Goal: Information Seeking & Learning: Learn about a topic

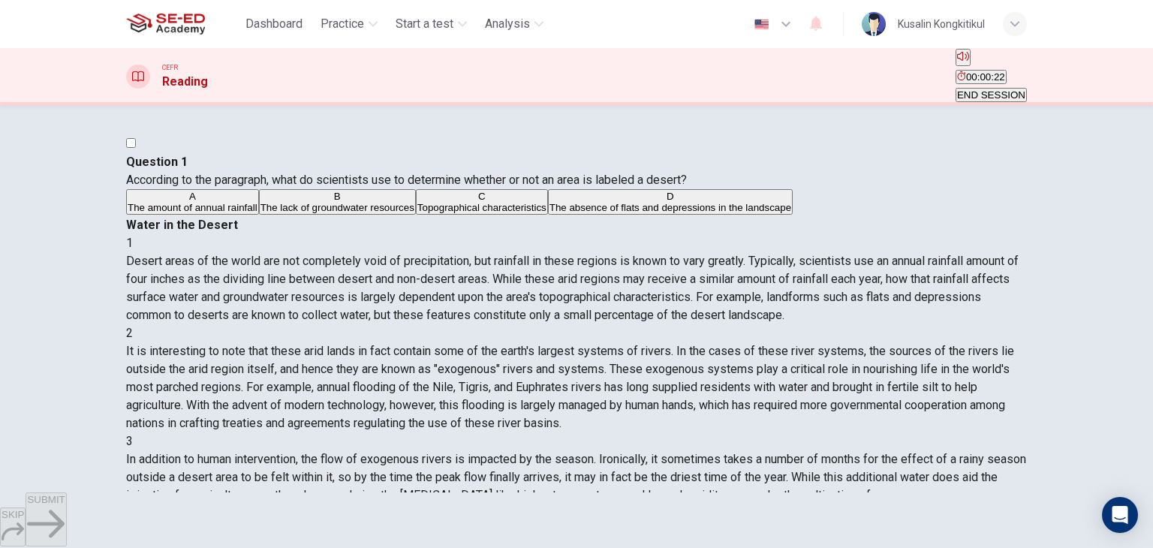
click at [259, 215] on button "A The amount of annual rainfall" at bounding box center [192, 202] width 133 height 26
click at [66, 526] on button "SUBMIT" at bounding box center [46, 520] width 41 height 54
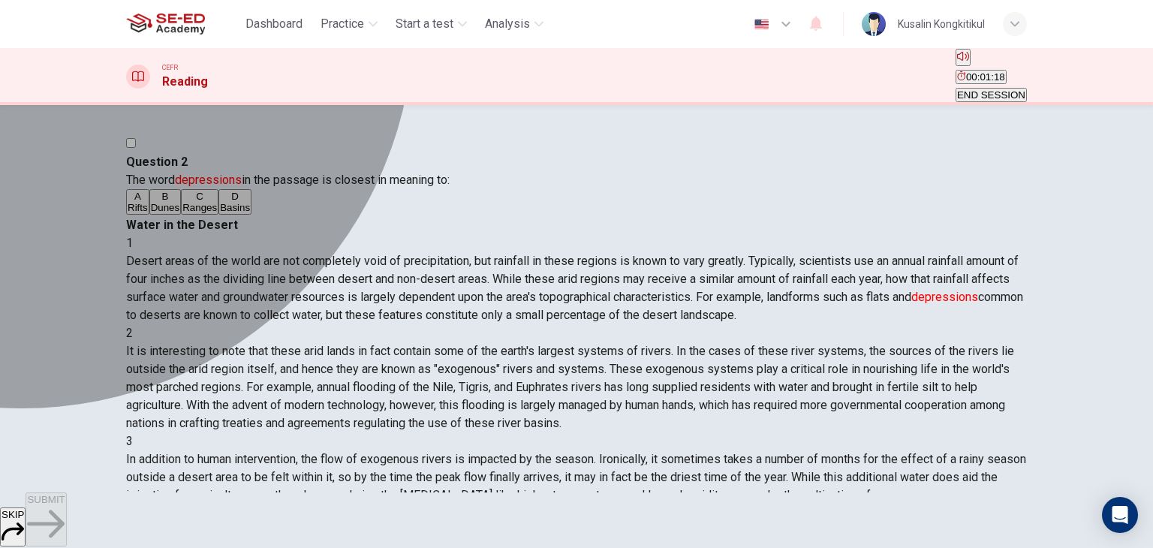
click at [182, 202] on div "C" at bounding box center [199, 196] width 35 height 11
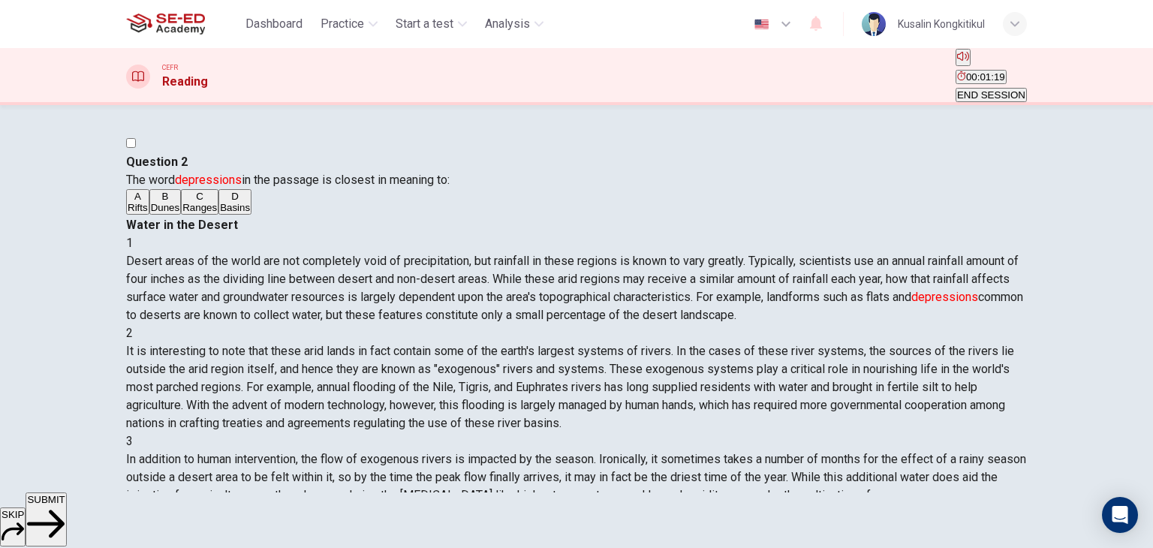
click at [65, 505] on span "SUBMIT" at bounding box center [46, 499] width 38 height 11
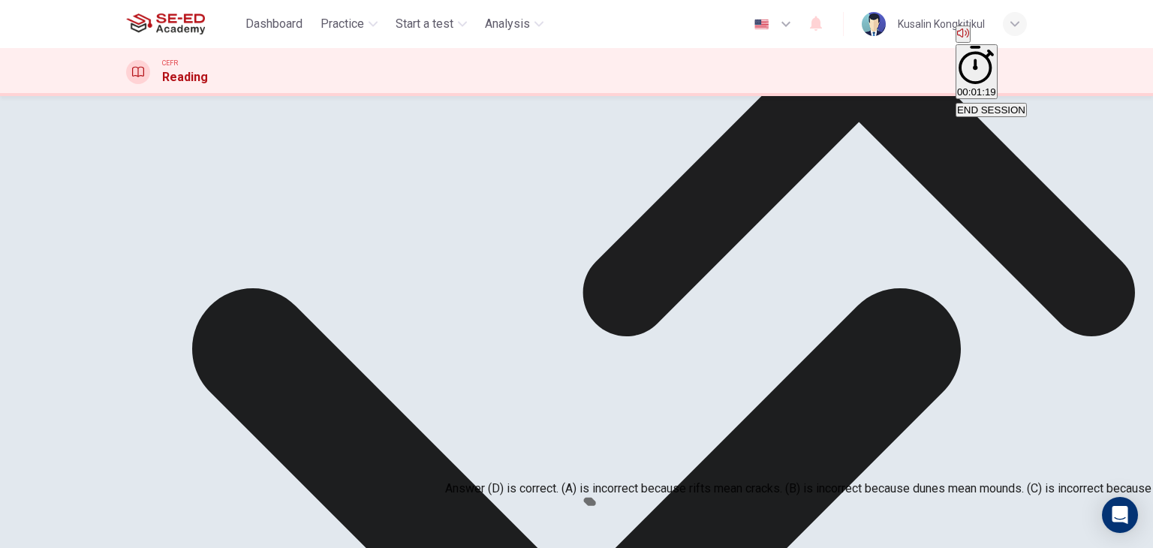
click at [925, 315] on div "1 Desert areas of the world are not completely void of precipitation, but rainf…" at bounding box center [576, 270] width 901 height 90
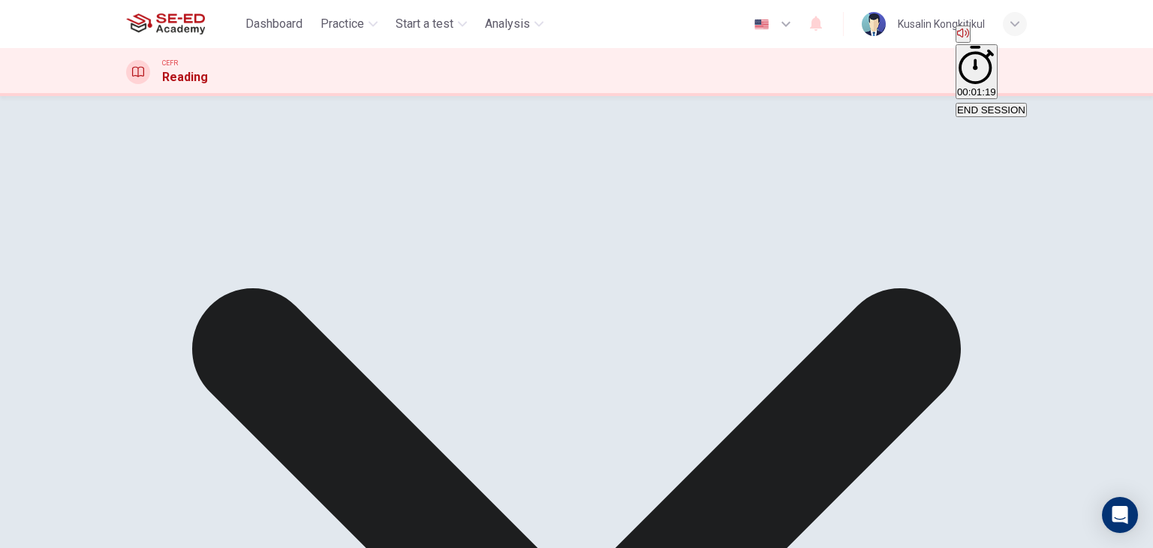
click at [1015, 103] on button "END SESSION" at bounding box center [991, 110] width 71 height 14
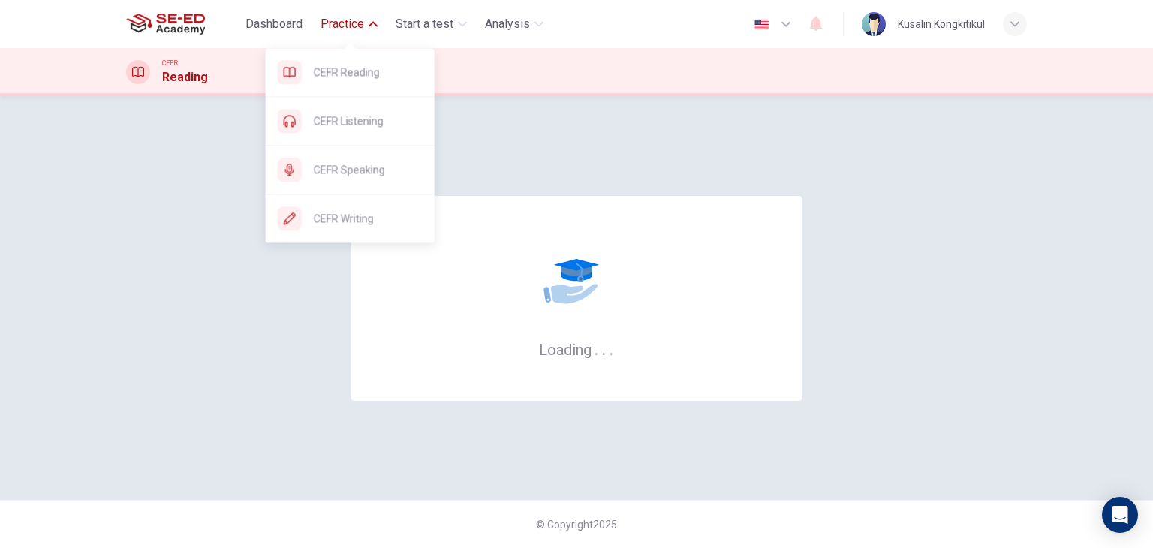
click at [336, 19] on span "Practice" at bounding box center [343, 24] width 44 height 18
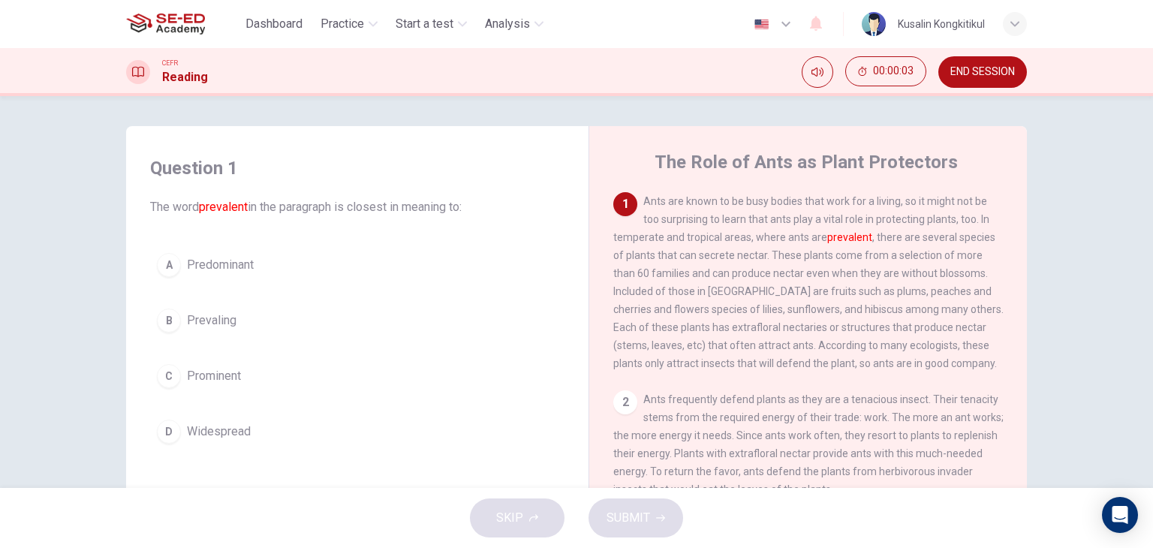
click at [983, 77] on span "END SESSION" at bounding box center [982, 72] width 65 height 12
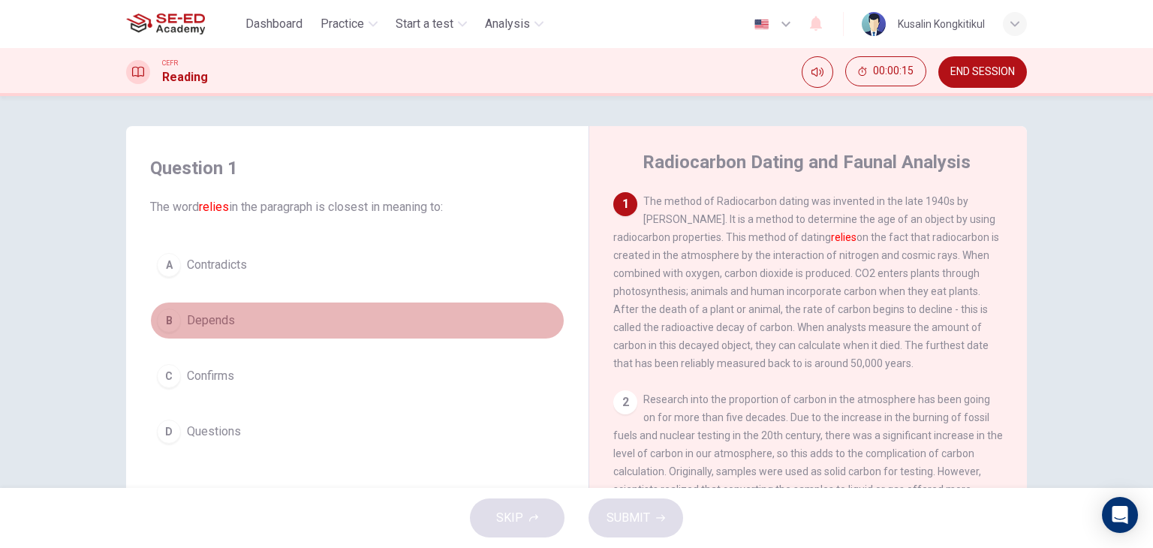
click at [207, 332] on button "B Depends" at bounding box center [357, 321] width 414 height 38
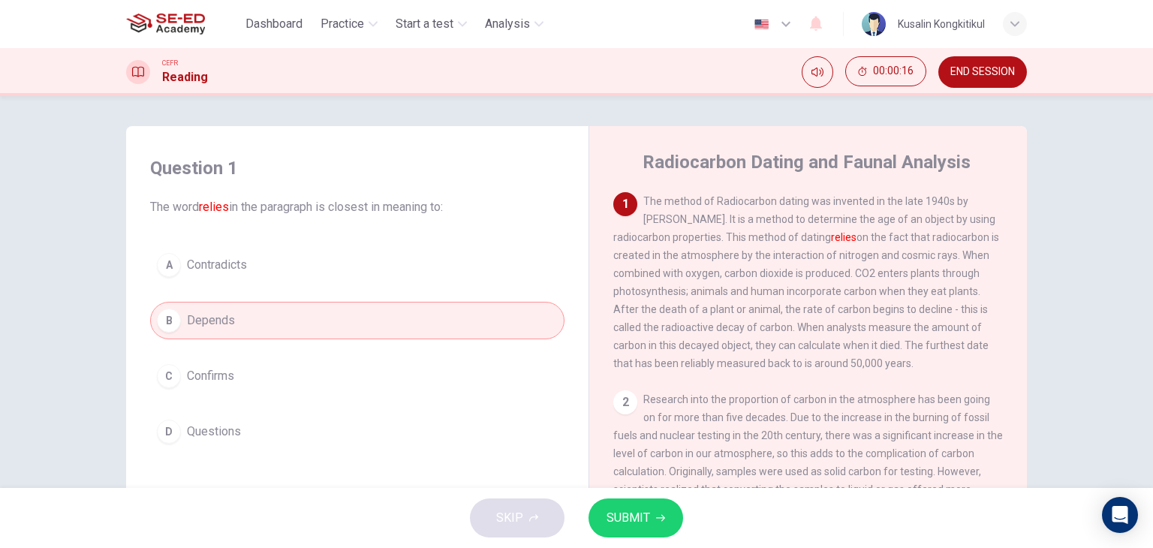
click at [646, 523] on span "SUBMIT" at bounding box center [629, 518] width 44 height 21
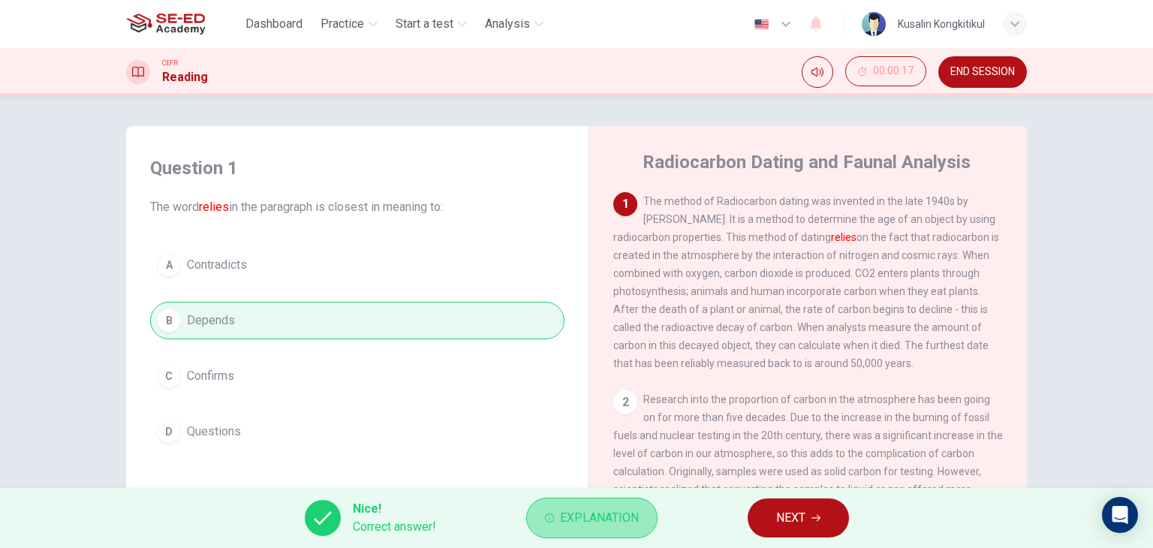
click at [585, 520] on span "Explanation" at bounding box center [599, 518] width 79 height 21
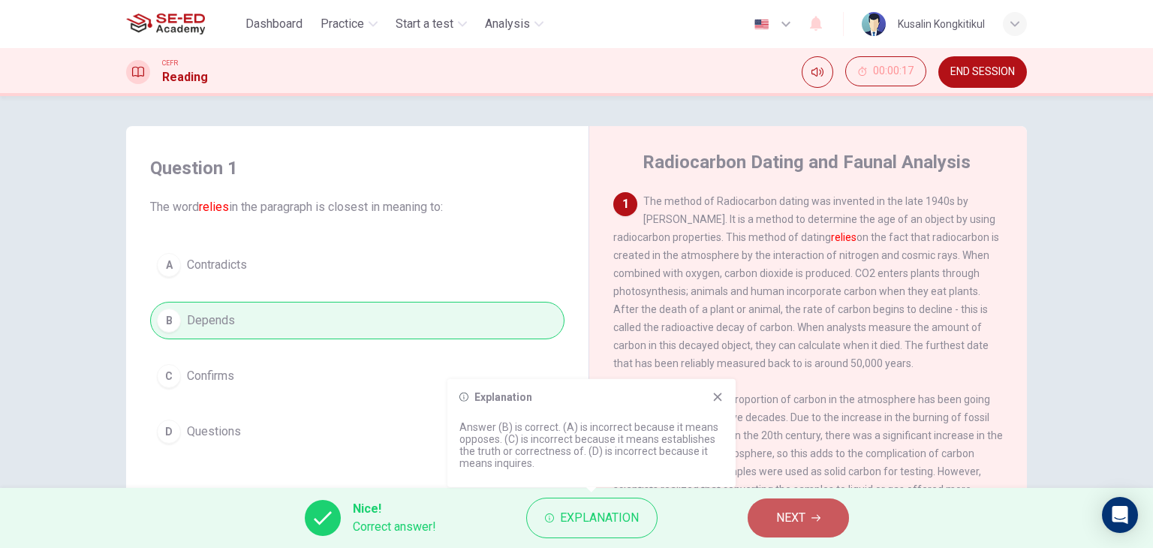
click at [778, 531] on button "NEXT" at bounding box center [798, 518] width 101 height 39
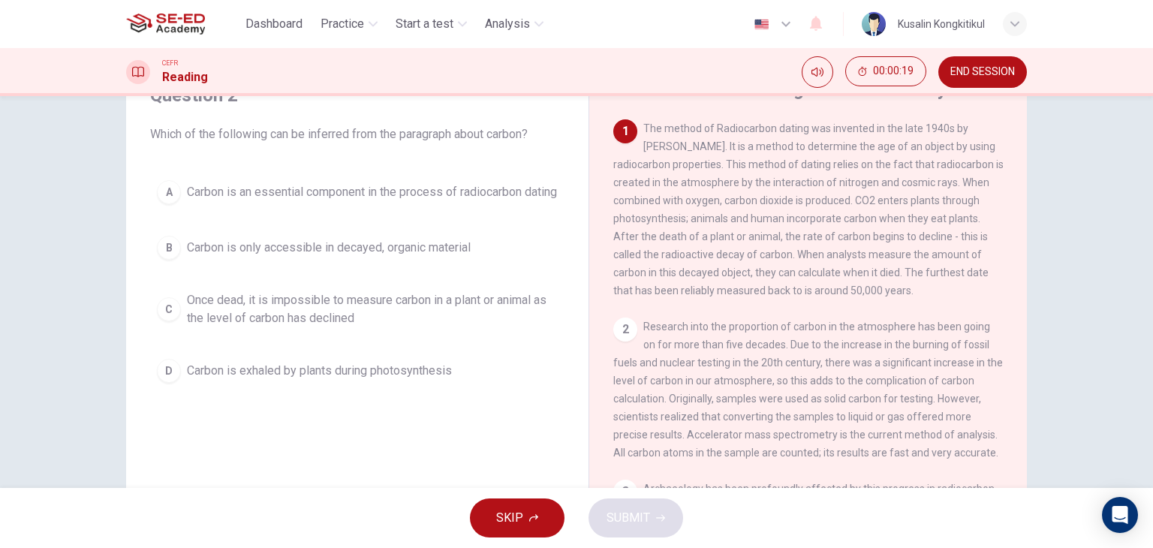
scroll to position [75, 0]
click at [401, 163] on div "Question 2 Which of the following can be inferred from the paragraph about carb…" at bounding box center [357, 234] width 438 height 336
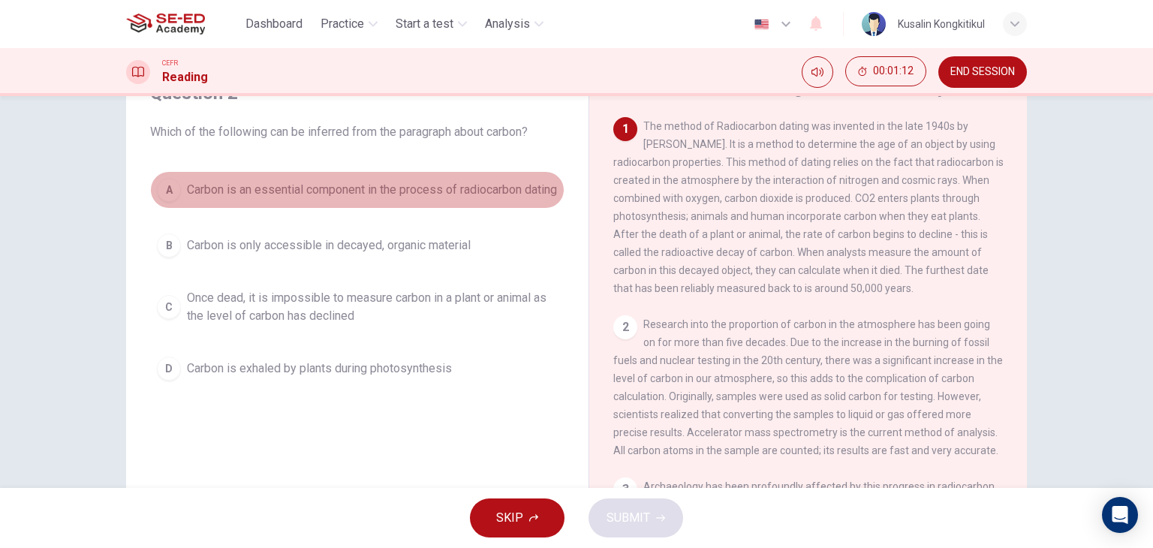
click at [495, 199] on span "Carbon is an essential component in the process of radiocarbon dating" at bounding box center [372, 190] width 370 height 18
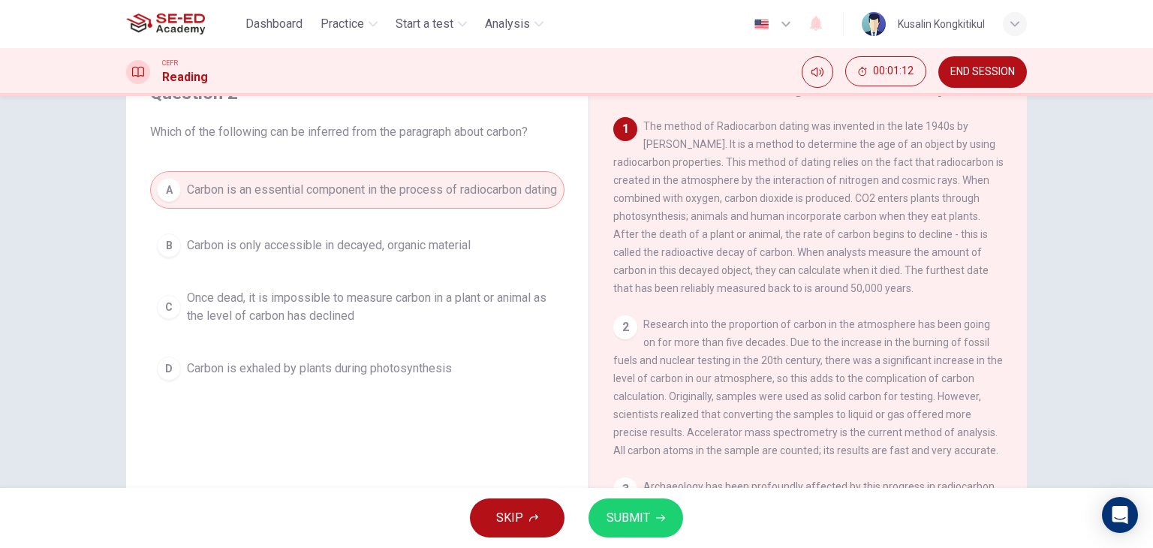
click at [652, 525] on button "SUBMIT" at bounding box center [636, 518] width 95 height 39
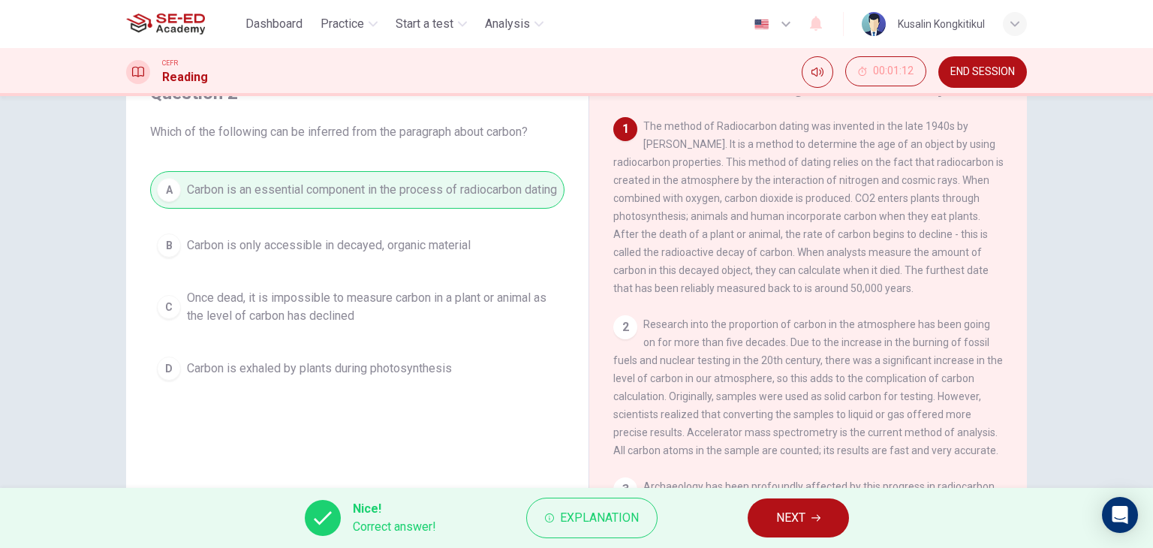
click at [796, 517] on span "NEXT" at bounding box center [790, 518] width 29 height 21
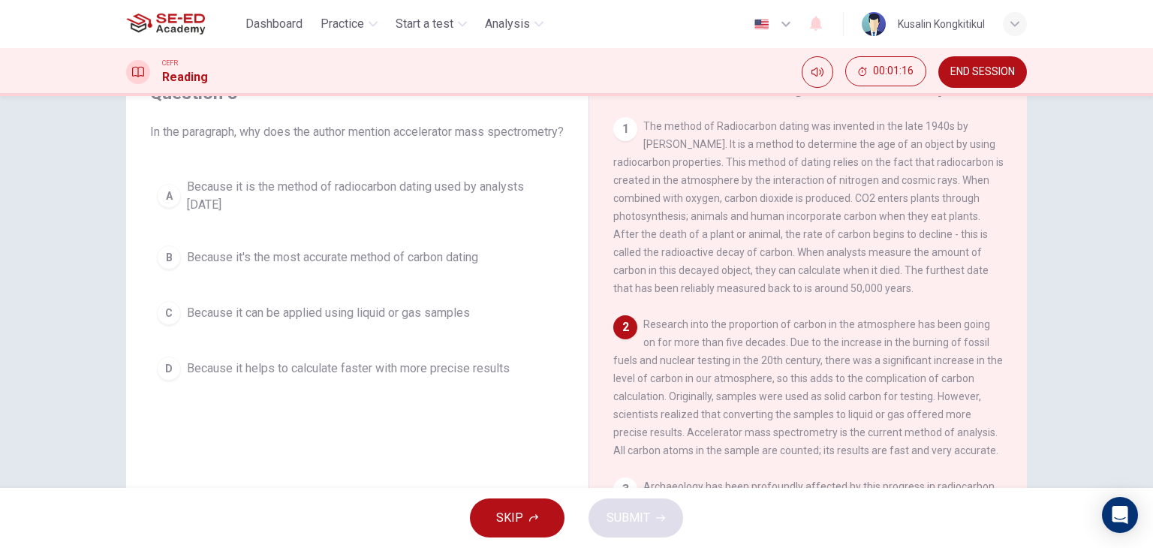
drag, startPoint x: 631, startPoint y: 337, endPoint x: 780, endPoint y: 315, distance: 151.0
click at [780, 315] on div "1 The method of Radiocarbon dating was invented in the late 1940s by Willard Li…" at bounding box center [818, 345] width 410 height 456
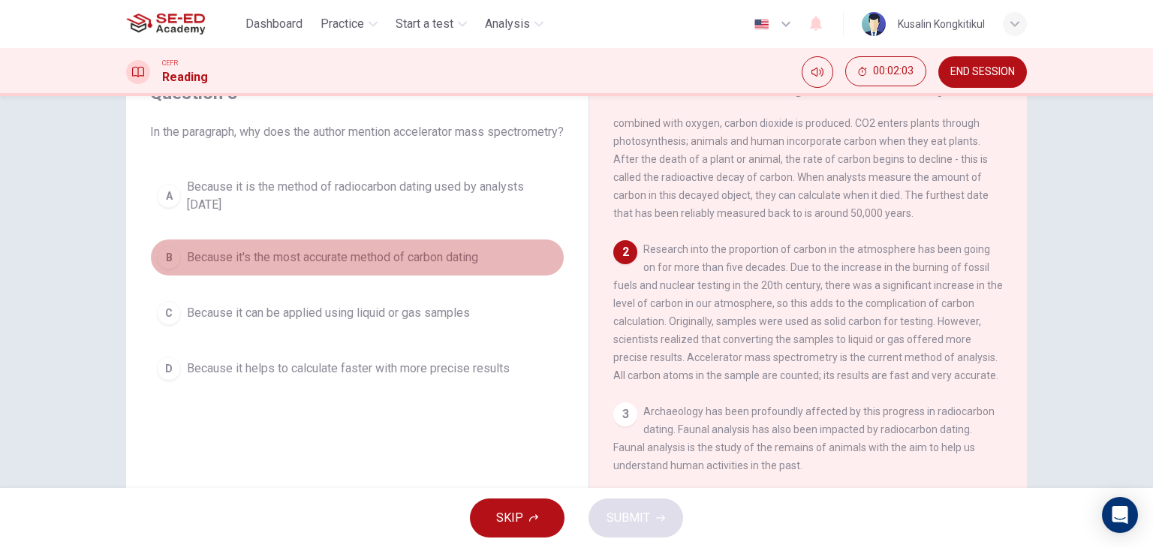
click at [375, 267] on span "Because it's the most accurate method of carbon dating" at bounding box center [332, 258] width 291 height 18
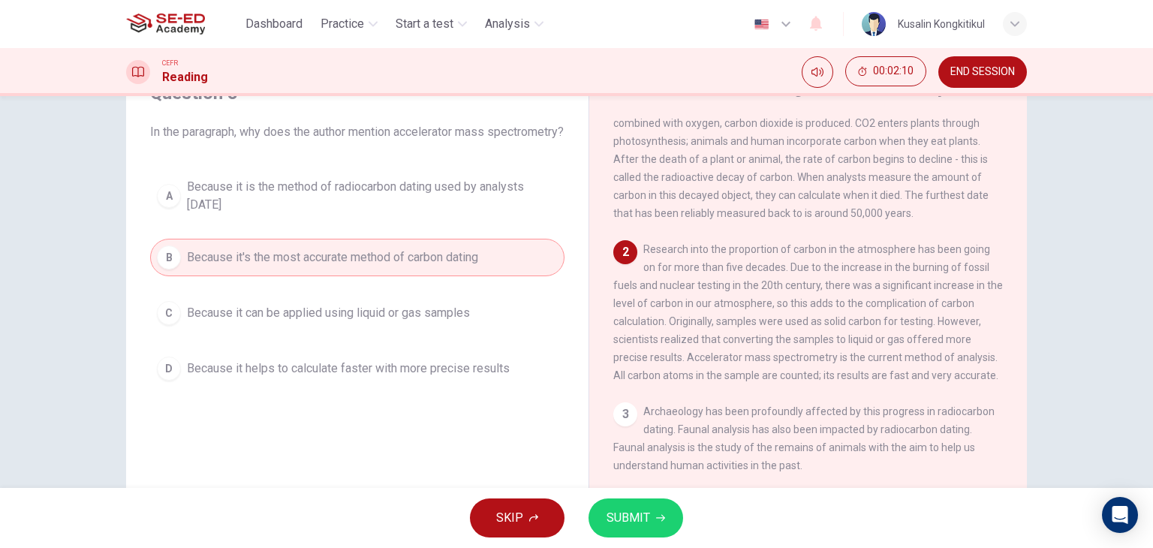
click at [467, 387] on button "D Because it helps to calculate faster with more precise results" at bounding box center [357, 369] width 414 height 38
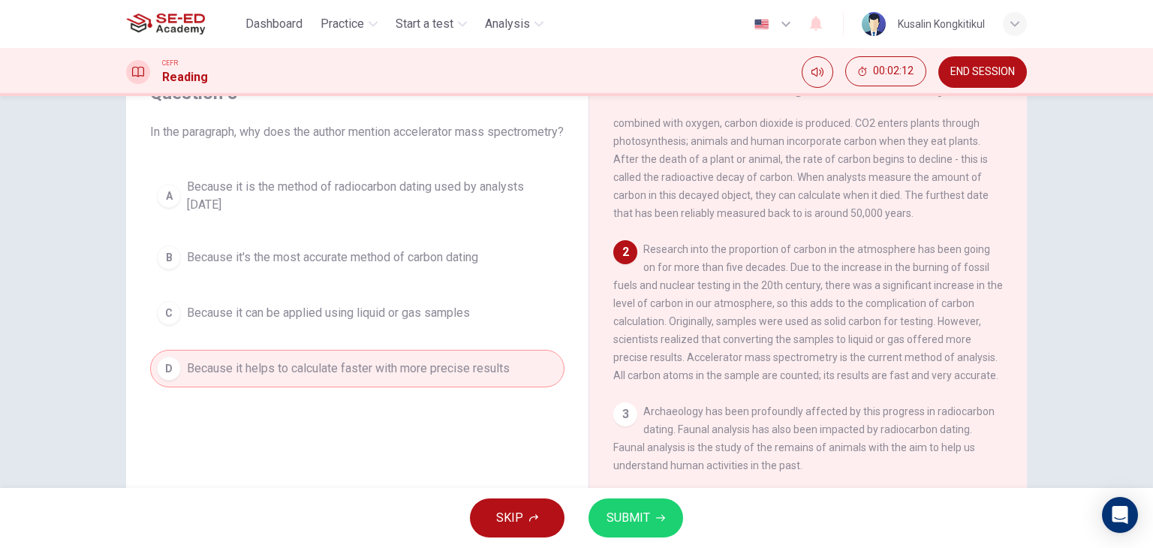
click at [636, 523] on span "SUBMIT" at bounding box center [629, 518] width 44 height 21
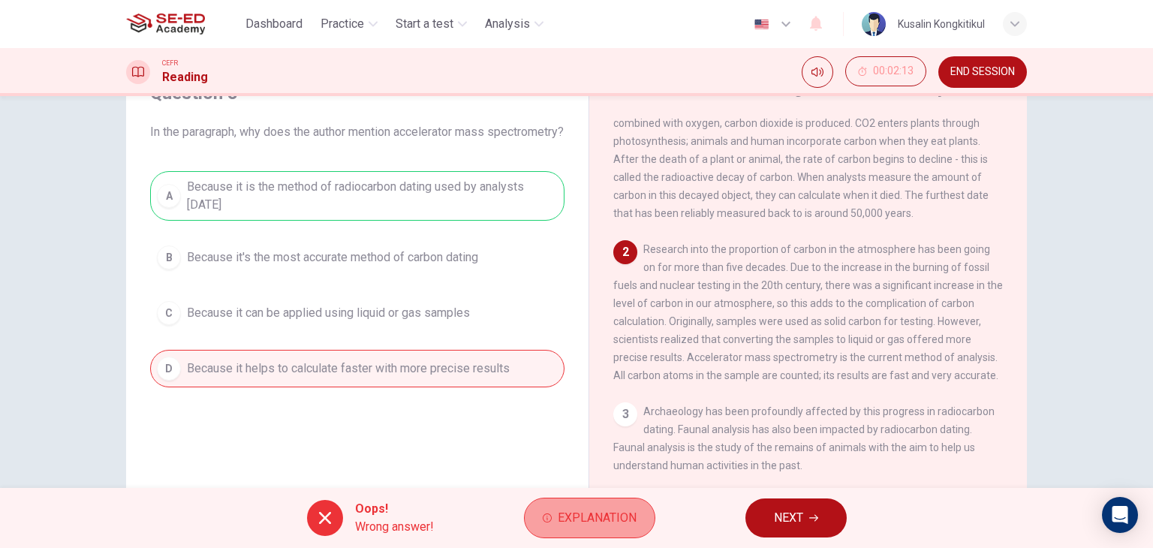
click at [562, 533] on button "Explanation" at bounding box center [589, 518] width 131 height 41
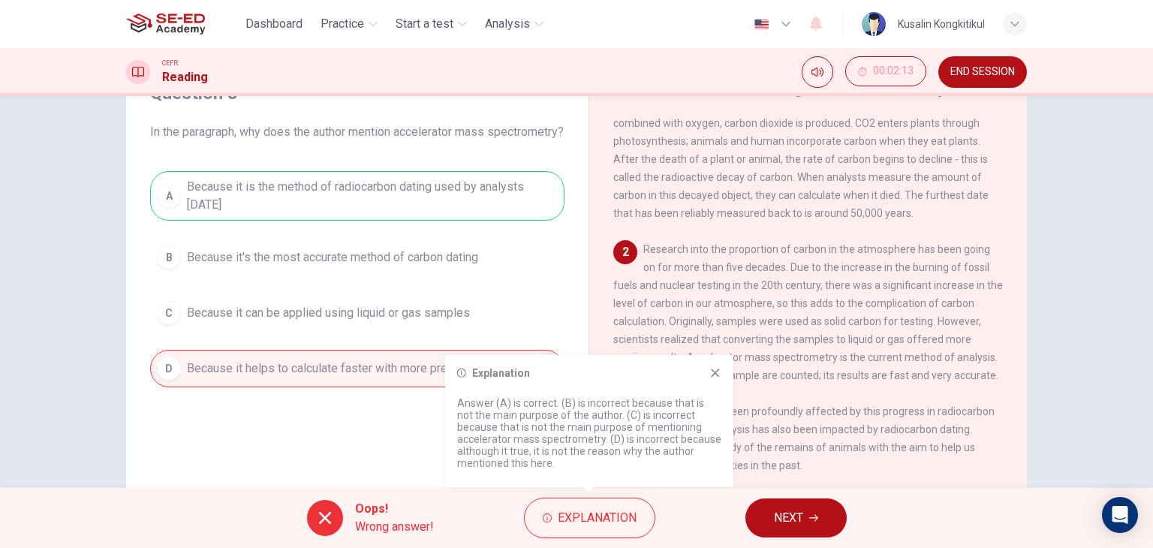
drag, startPoint x: 803, startPoint y: 392, endPoint x: 990, endPoint y: 390, distance: 186.2
click at [990, 384] on div "2 Research into the proportion of carbon in the atmosphere has been going on fo…" at bounding box center [808, 312] width 390 height 144
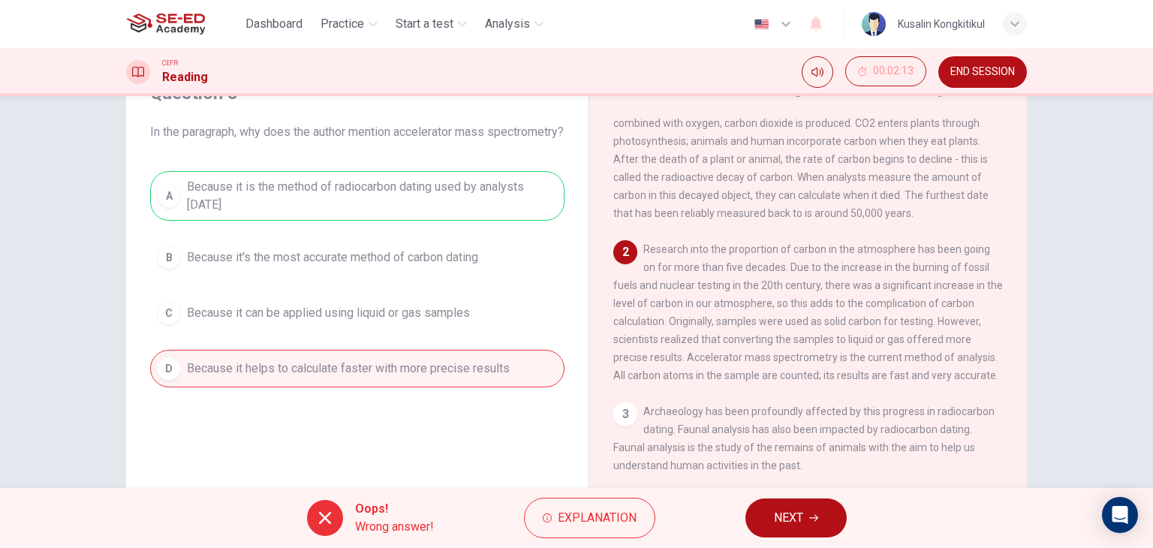
click at [947, 62] on button "END SESSION" at bounding box center [982, 72] width 89 height 32
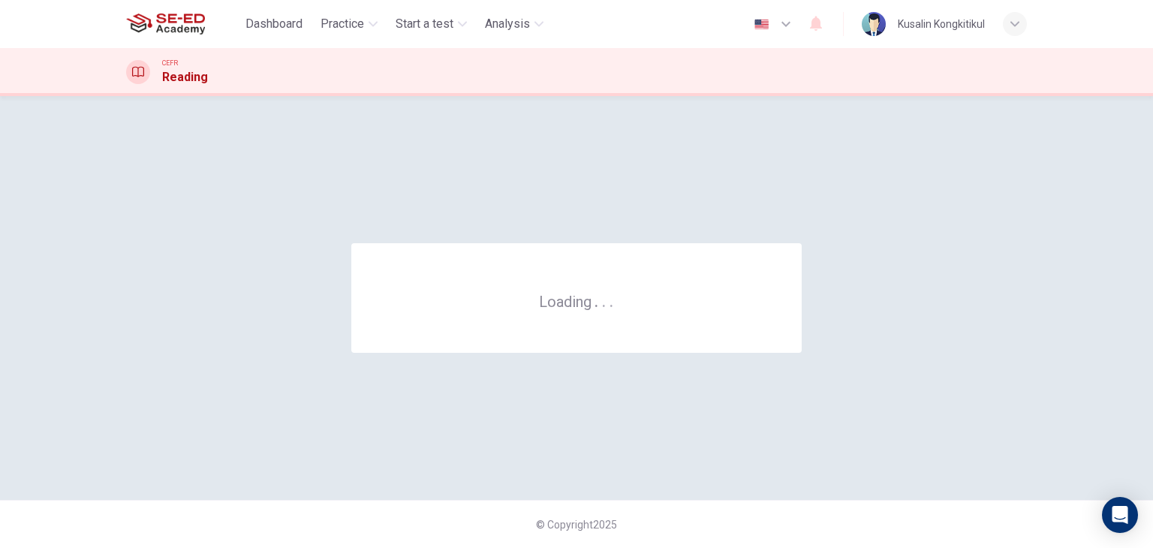
scroll to position [0, 0]
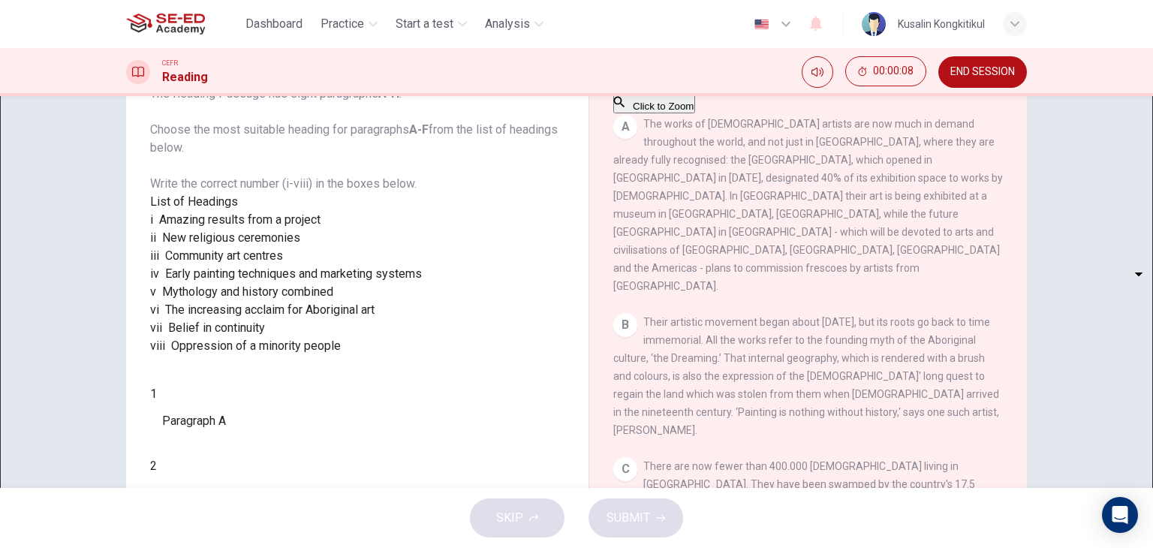
scroll to position [150, 0]
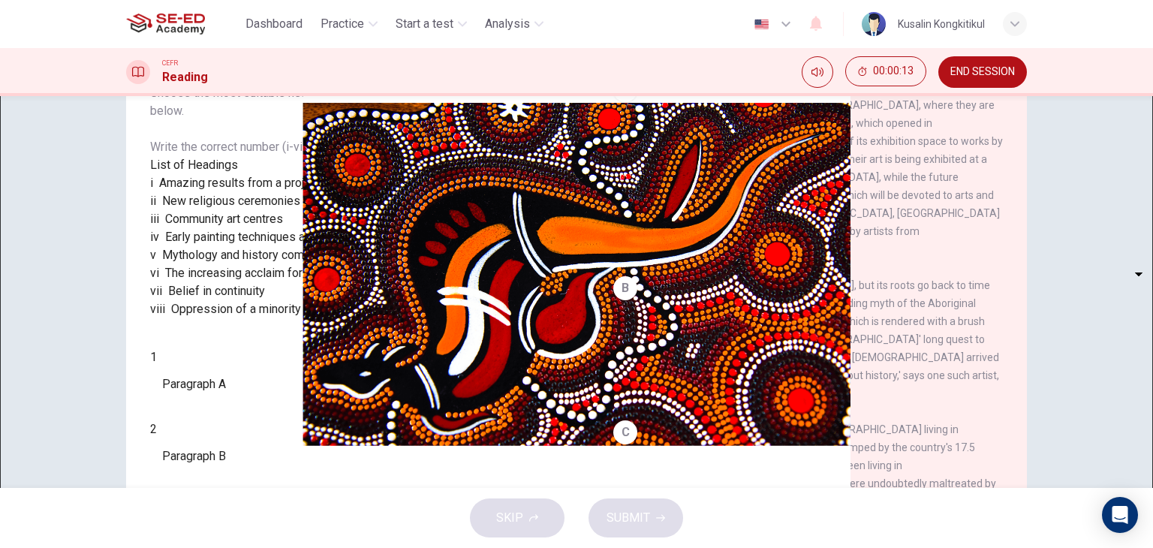
click at [966, 70] on span "END SESSION" at bounding box center [982, 72] width 65 height 12
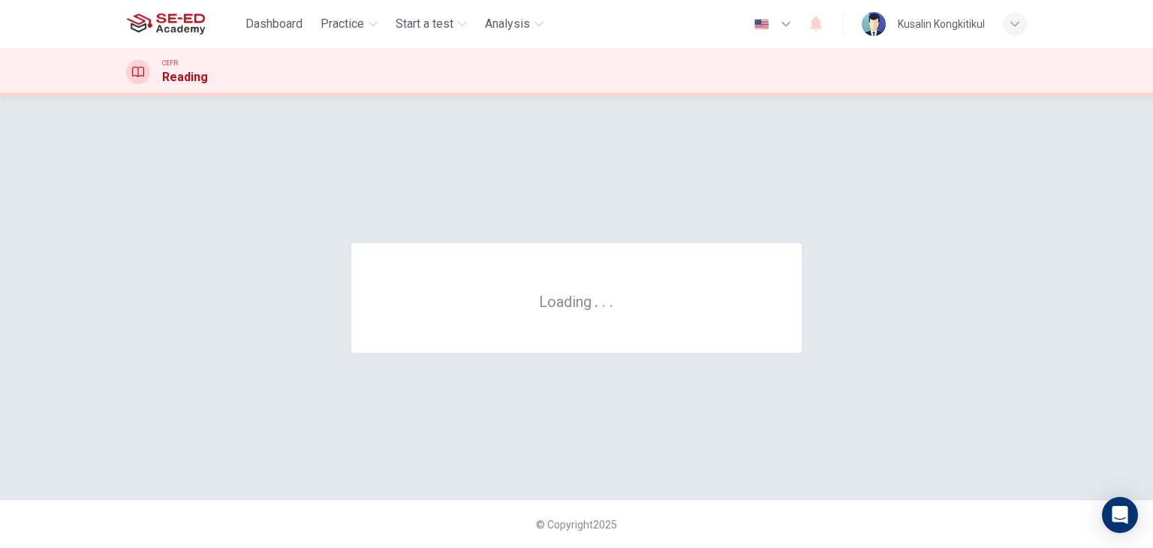
scroll to position [0, 0]
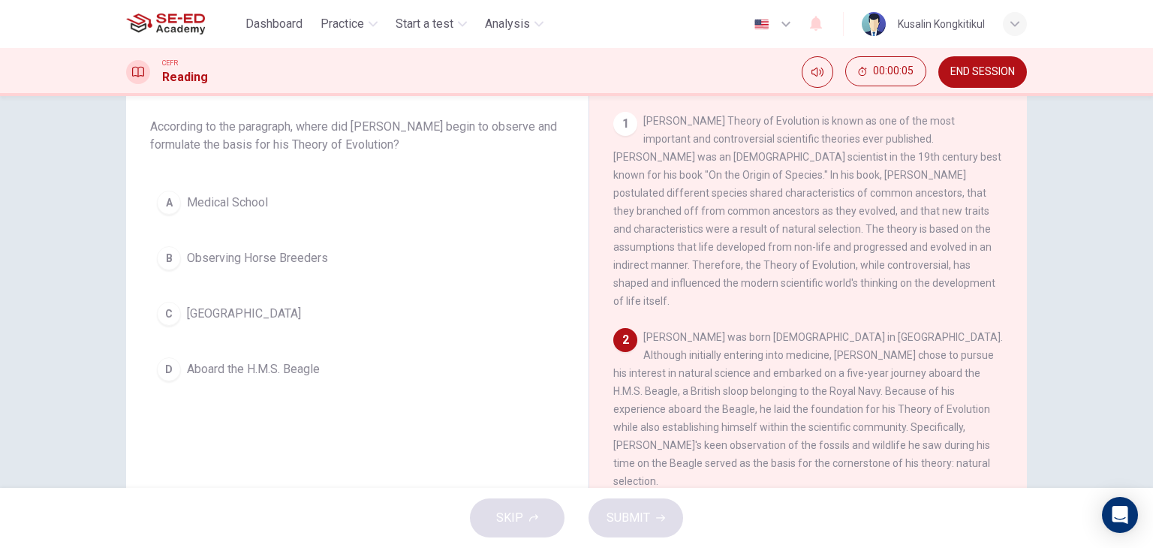
scroll to position [75, 0]
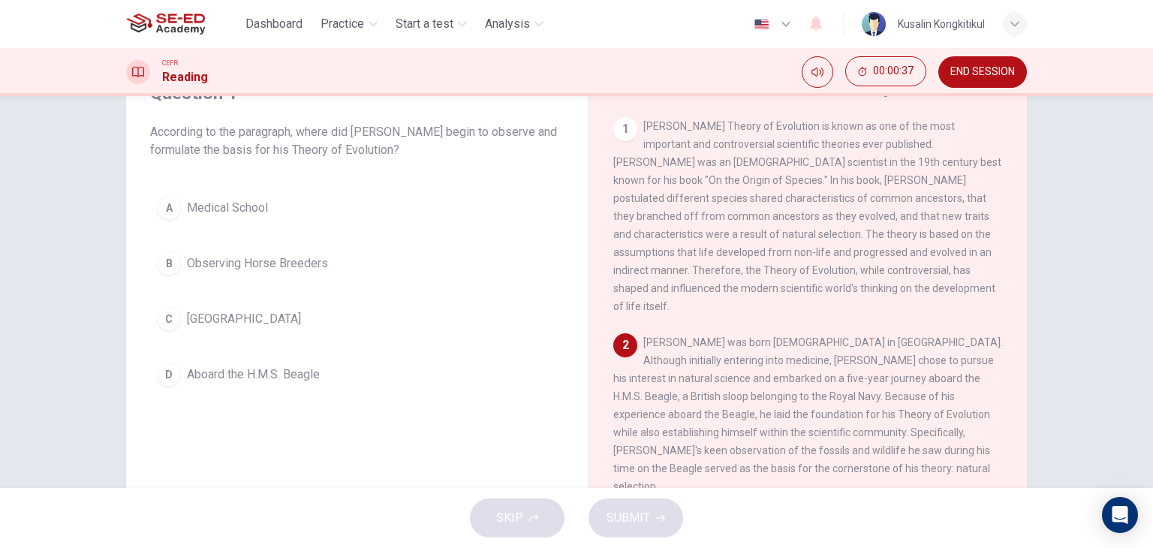
click at [279, 406] on div "Question 1 According to the paragraph, where did Charles Darwin begin to observ…" at bounding box center [357, 237] width 438 height 342
click at [278, 384] on button "D Aboard the H.M.S. Beagle" at bounding box center [357, 375] width 414 height 38
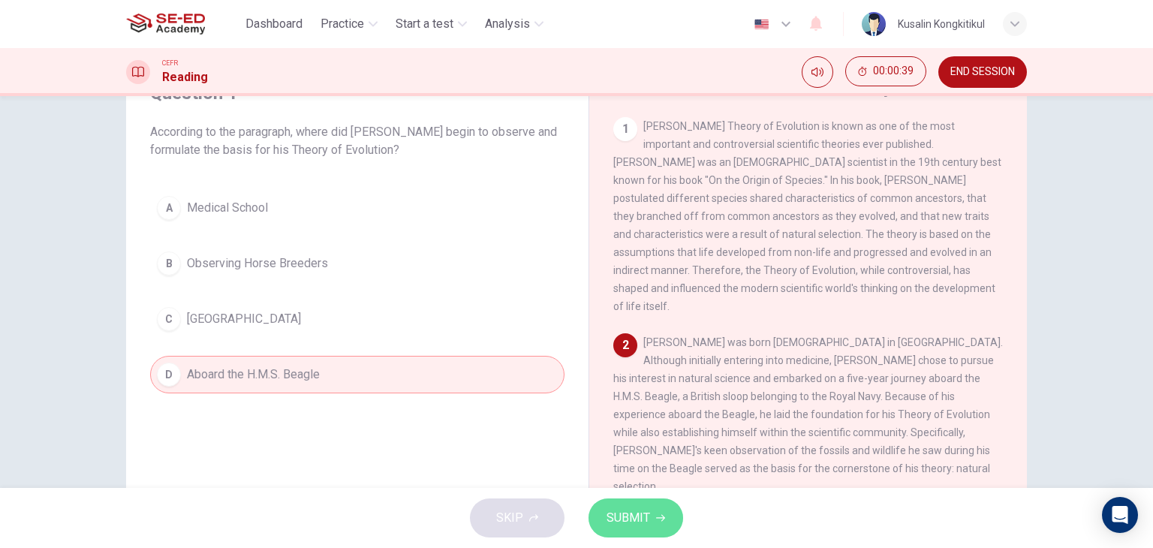
click at [594, 521] on button "SUBMIT" at bounding box center [636, 518] width 95 height 39
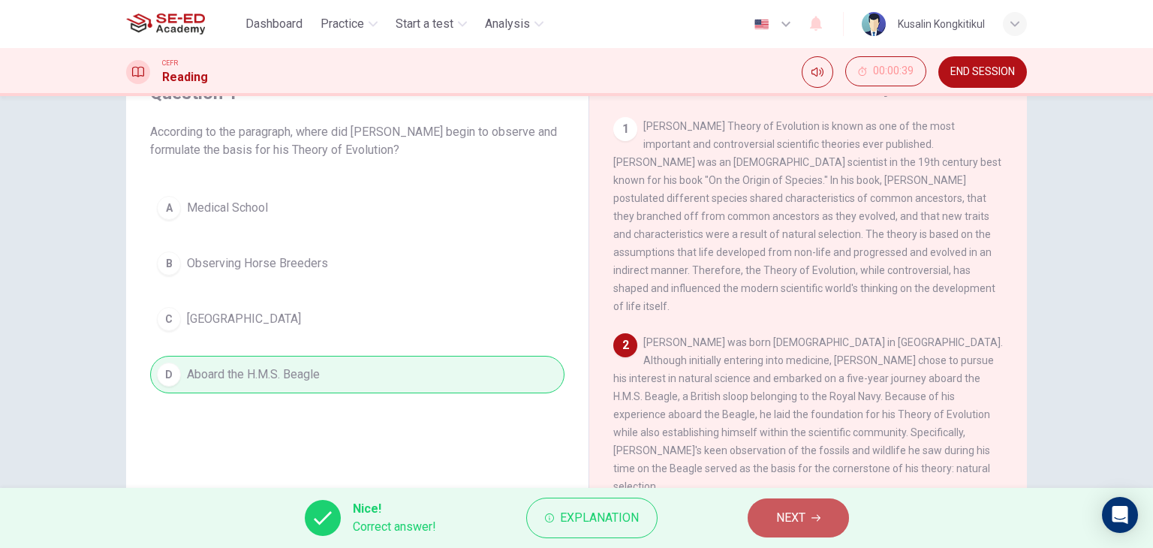
click at [803, 517] on span "NEXT" at bounding box center [790, 518] width 29 height 21
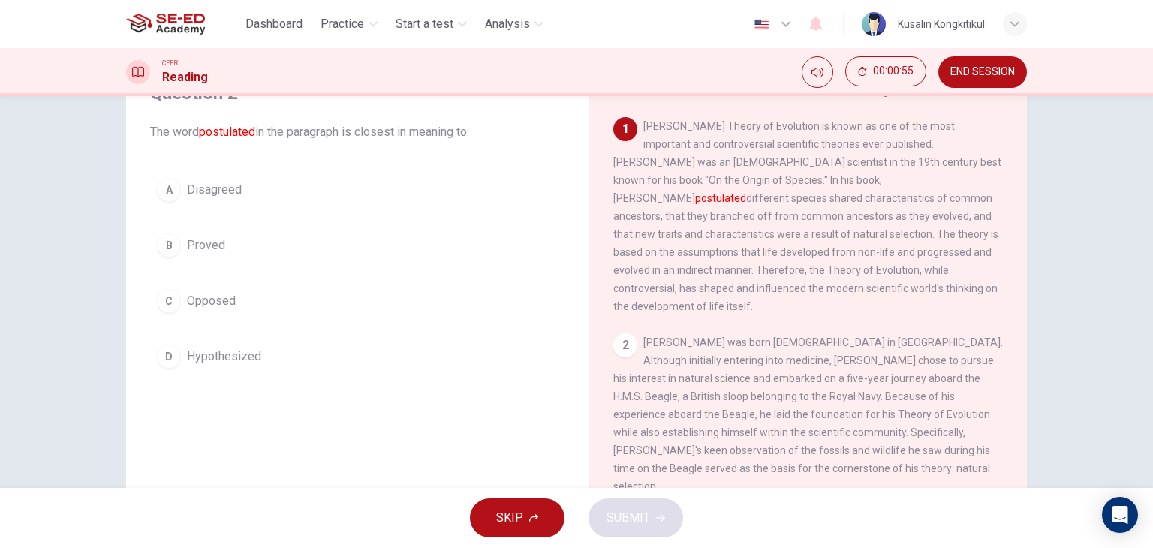
click at [249, 358] on span "Hypothesized" at bounding box center [224, 357] width 74 height 18
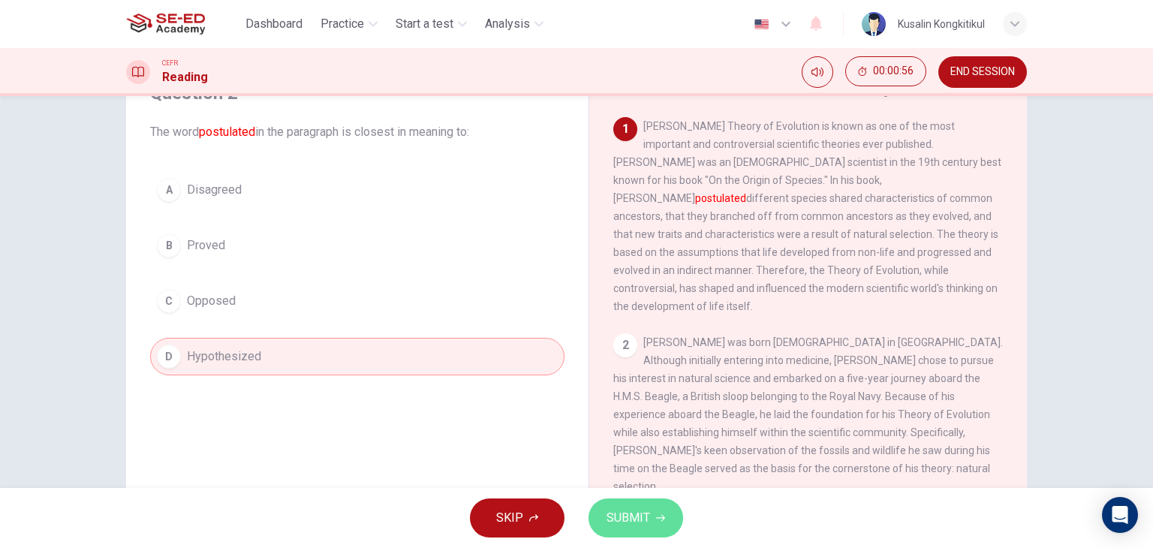
click at [657, 520] on icon "button" at bounding box center [660, 518] width 9 height 9
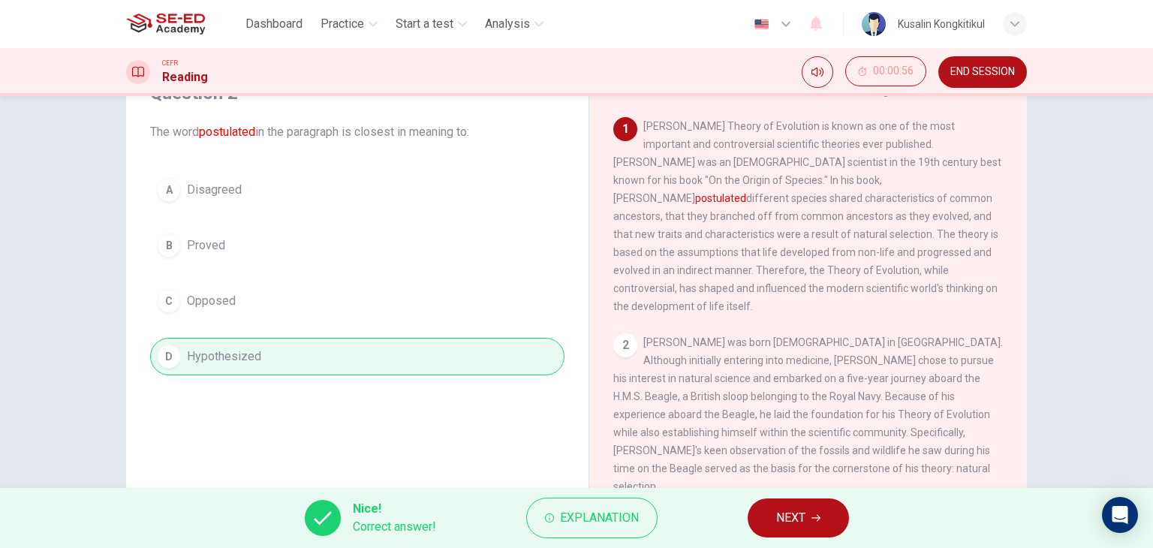
click at [774, 520] on button "NEXT" at bounding box center [798, 518] width 101 height 39
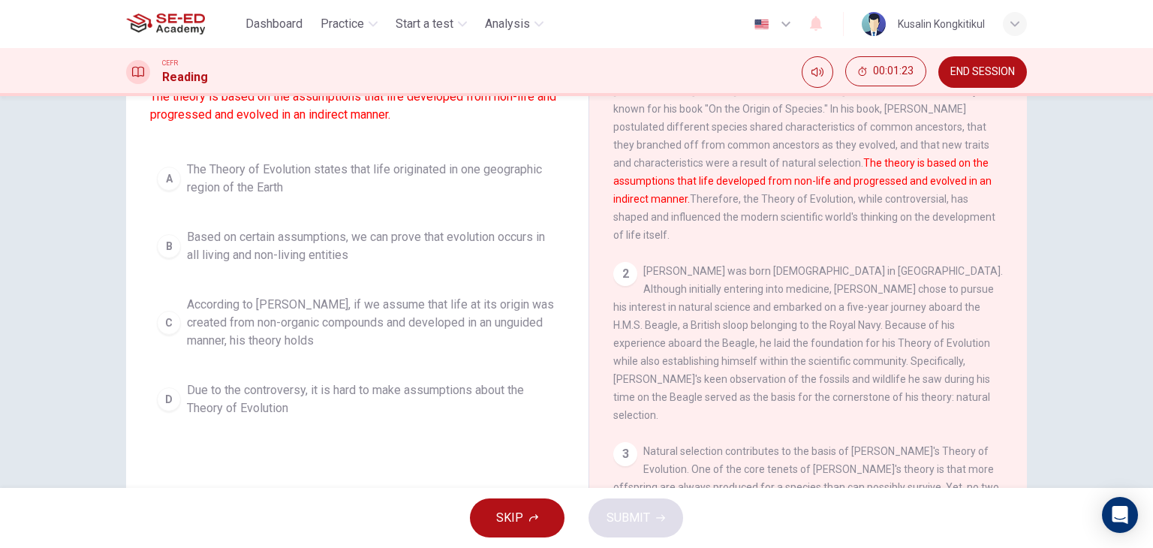
scroll to position [150, 0]
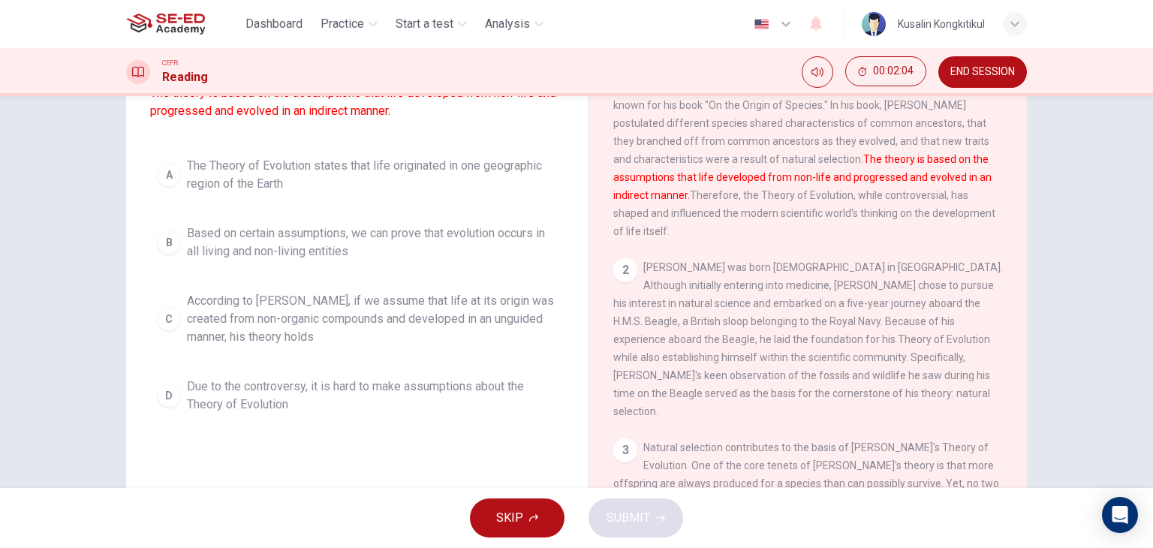
drag, startPoint x: 333, startPoint y: 328, endPoint x: 354, endPoint y: 403, distance: 78.2
click at [328, 331] on span "According to Darwin, if we assume that life at its origin was created from non-…" at bounding box center [372, 319] width 371 height 54
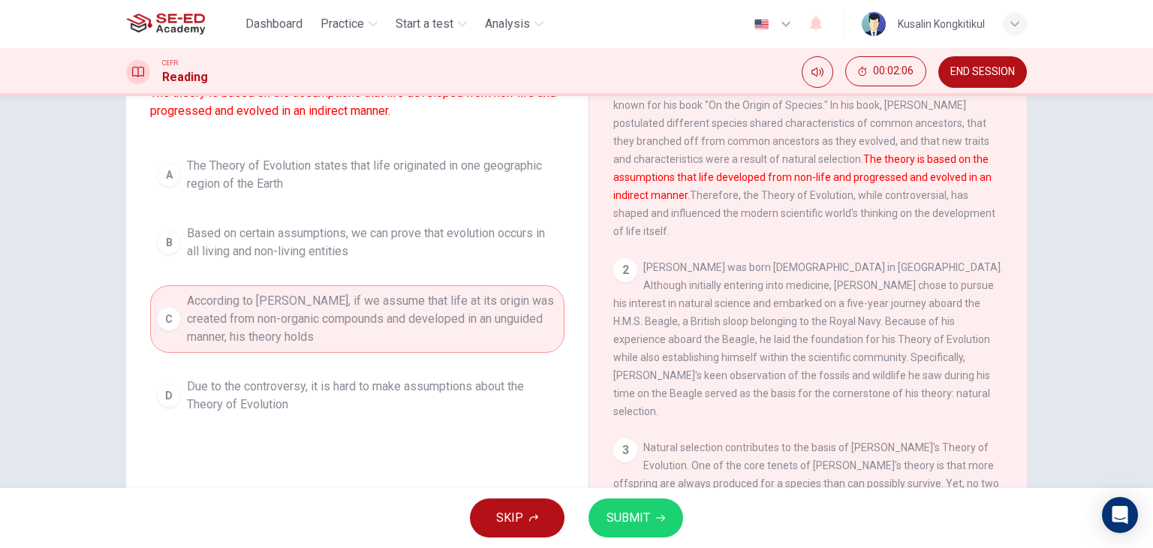
click at [630, 521] on span "SUBMIT" at bounding box center [629, 518] width 44 height 21
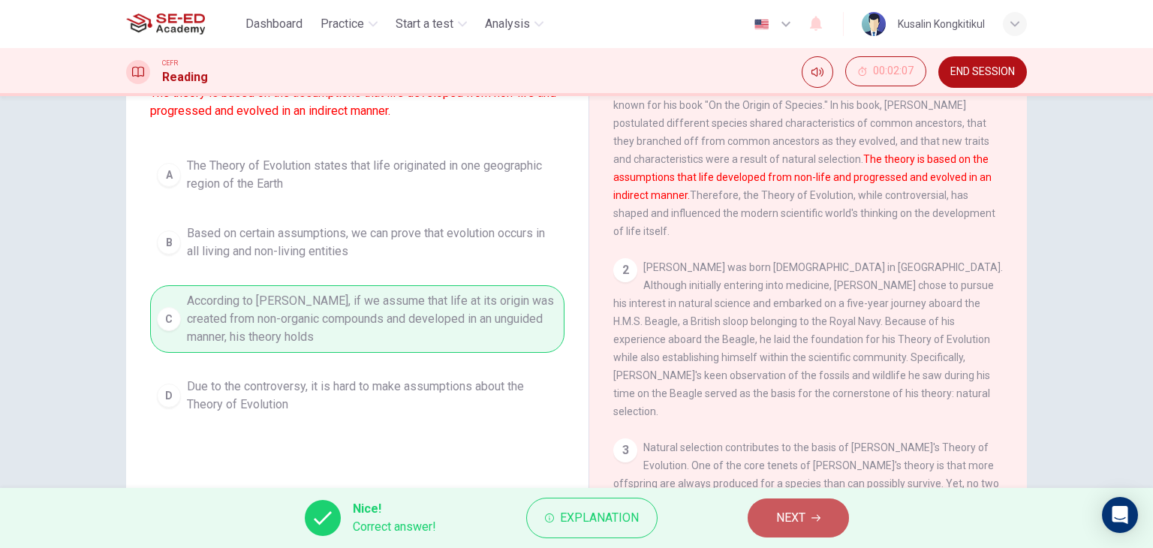
click at [820, 514] on icon "button" at bounding box center [816, 518] width 9 height 9
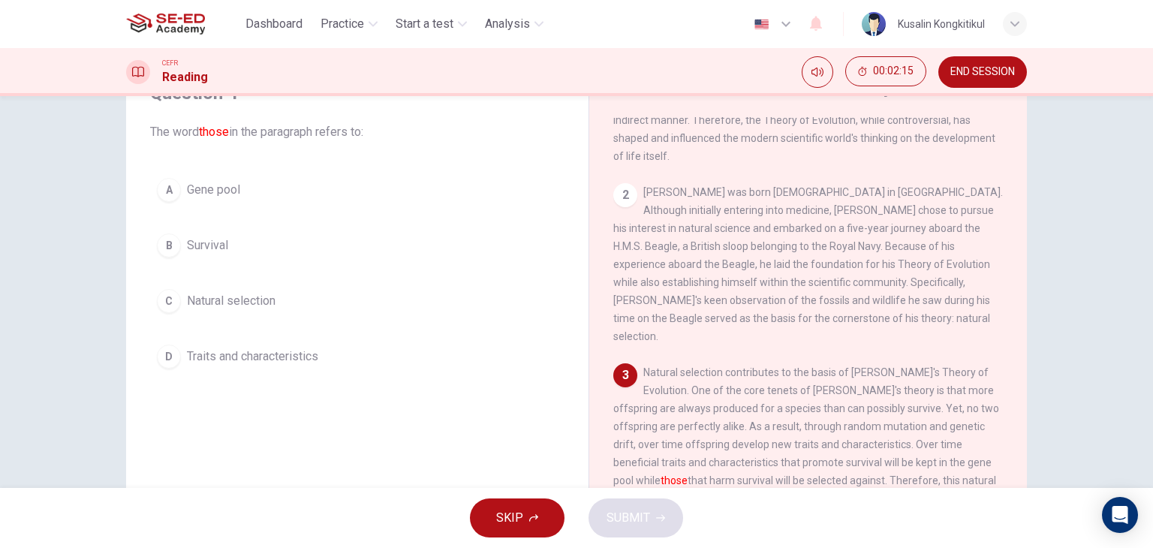
click at [316, 361] on span "Traits and characteristics" at bounding box center [252, 357] width 131 height 18
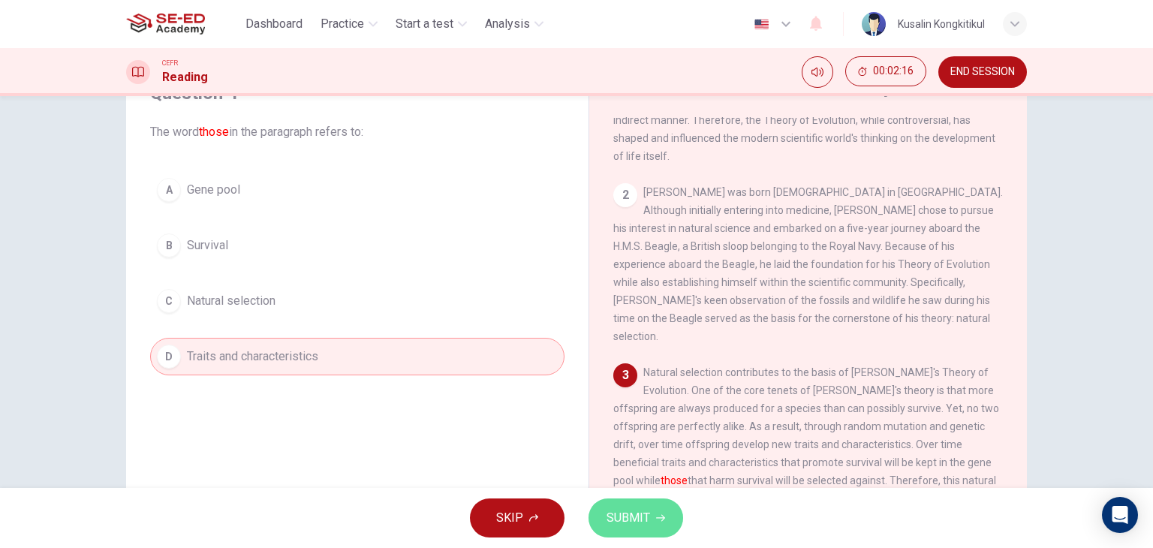
click at [610, 510] on span "SUBMIT" at bounding box center [629, 518] width 44 height 21
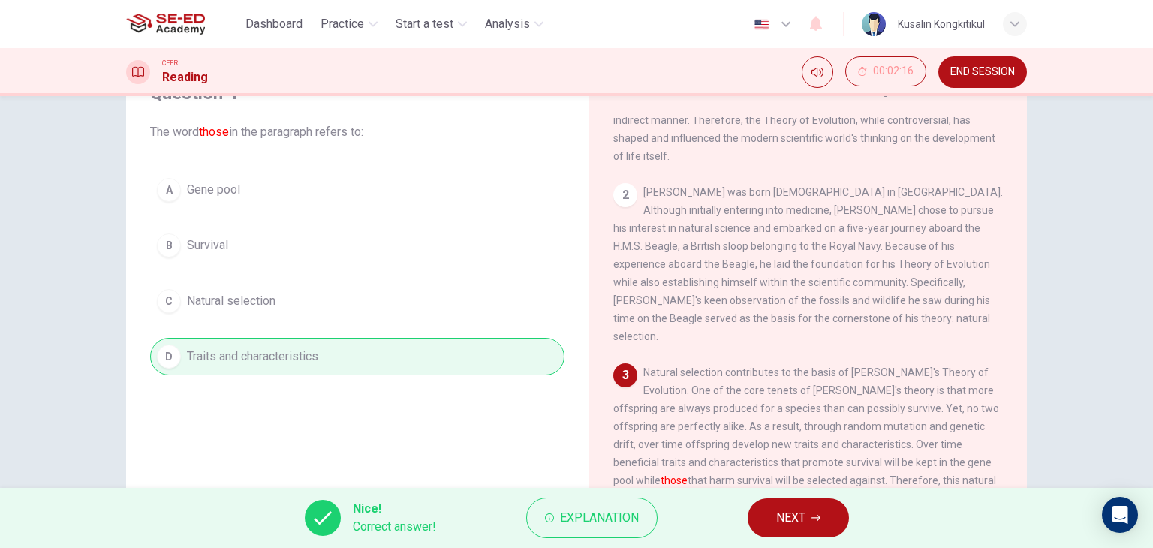
click at [781, 526] on span "NEXT" at bounding box center [790, 518] width 29 height 21
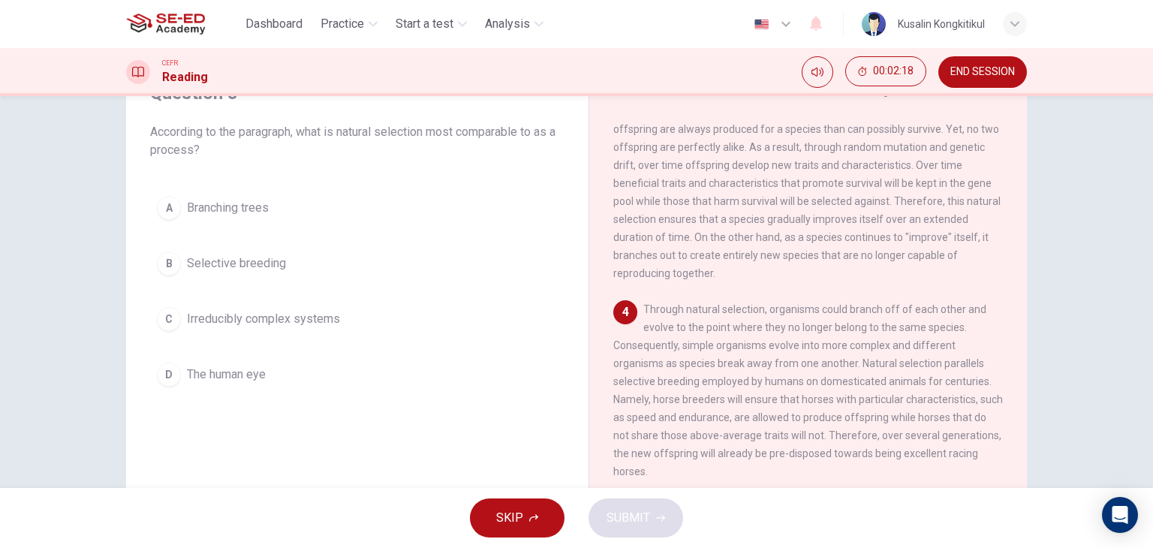
scroll to position [450, 0]
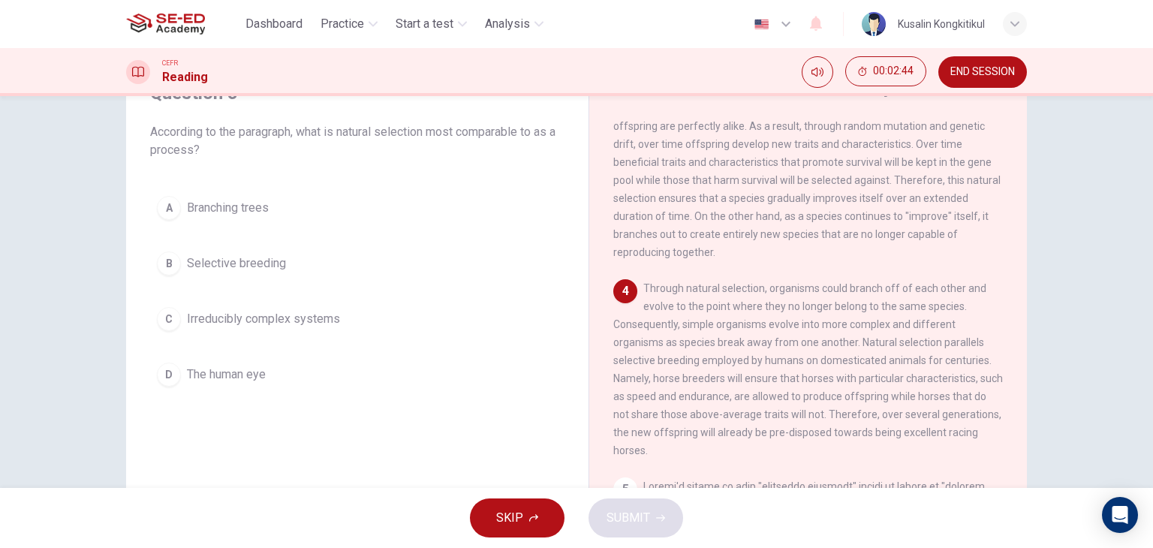
click at [254, 262] on span "Selective breeding" at bounding box center [236, 264] width 99 height 18
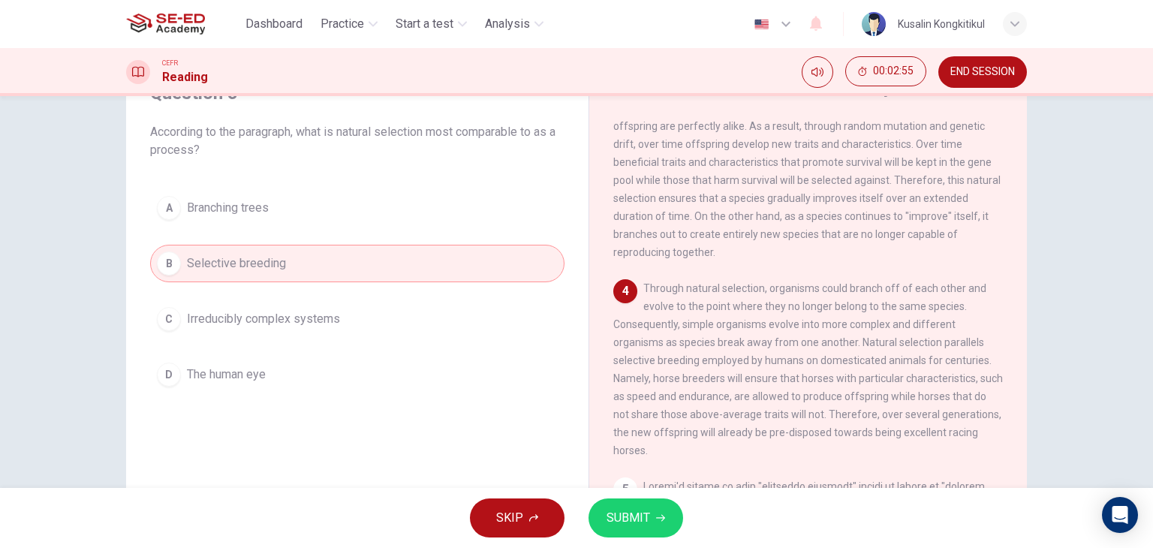
click at [633, 525] on span "SUBMIT" at bounding box center [629, 518] width 44 height 21
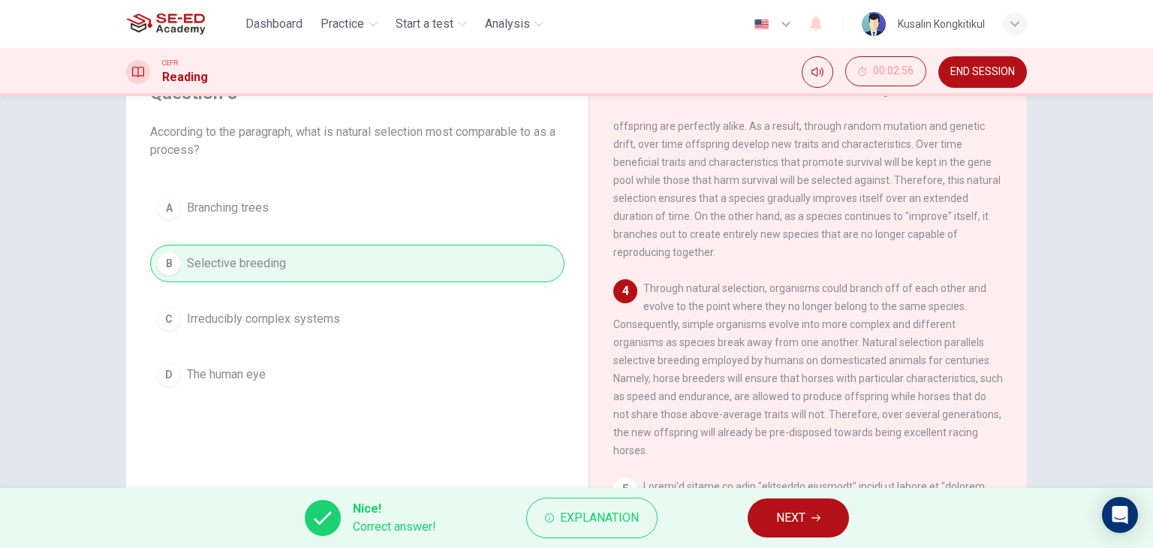
click at [761, 508] on button "NEXT" at bounding box center [798, 518] width 101 height 39
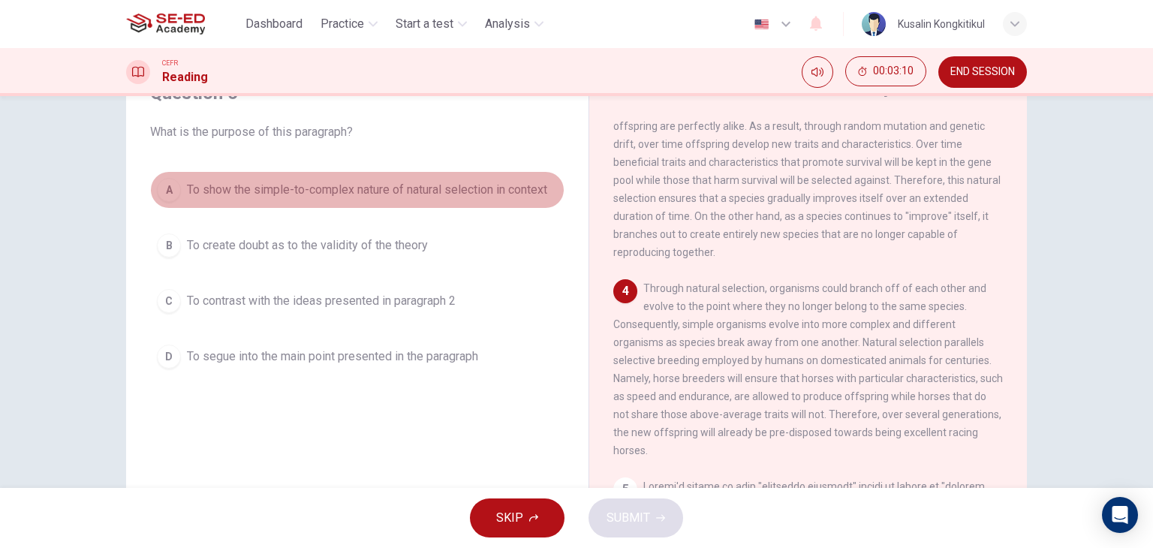
drag, startPoint x: 424, startPoint y: 185, endPoint x: 628, endPoint y: 385, distance: 285.1
click at [426, 187] on span "To show the simple-to-complex nature of natural selection in context" at bounding box center [367, 190] width 360 height 18
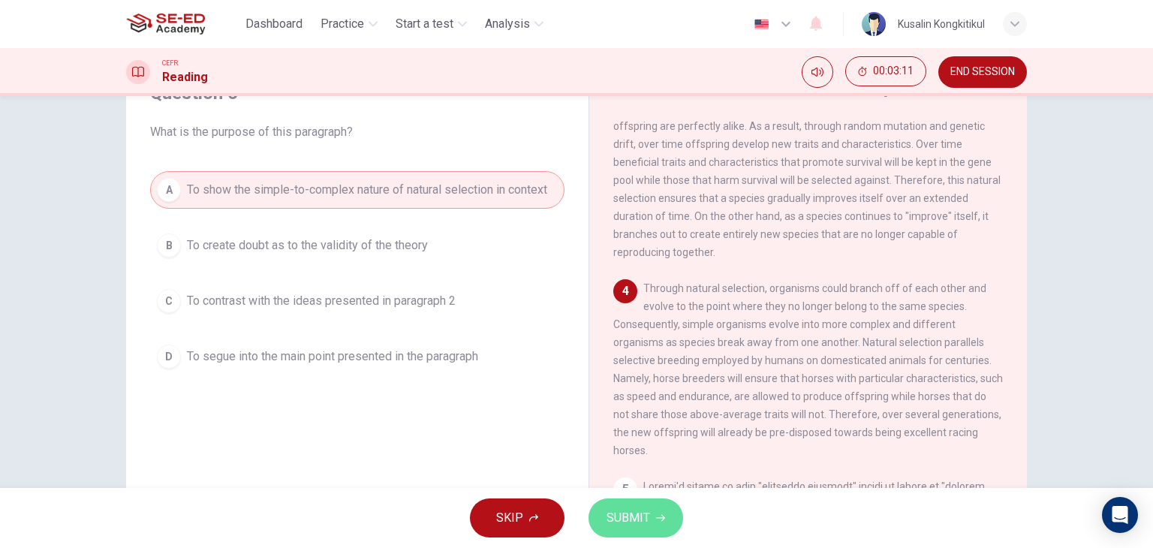
click at [648, 524] on span "SUBMIT" at bounding box center [629, 518] width 44 height 21
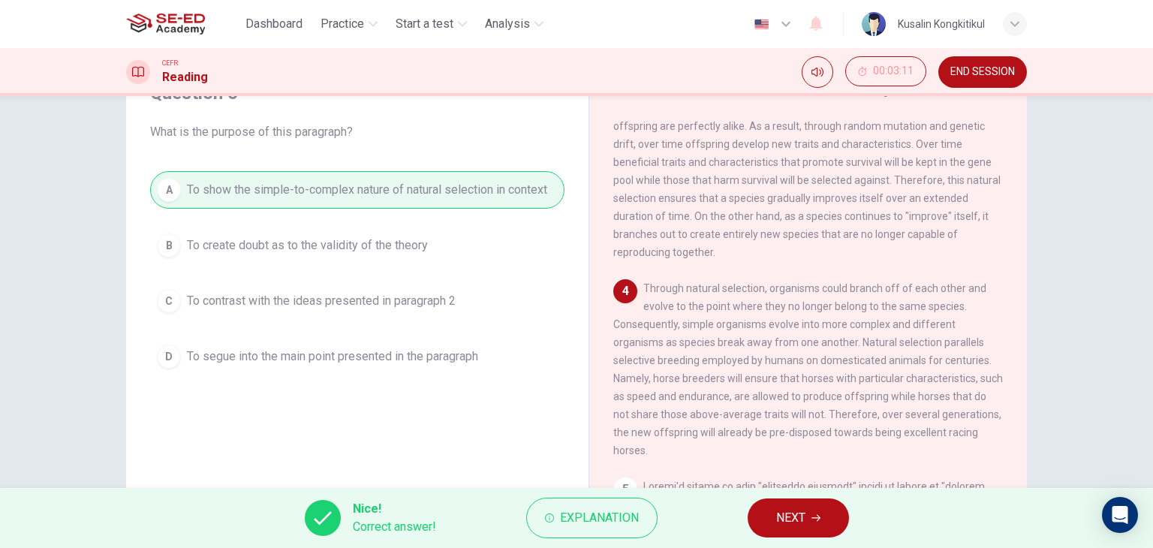
click at [799, 520] on span "NEXT" at bounding box center [790, 518] width 29 height 21
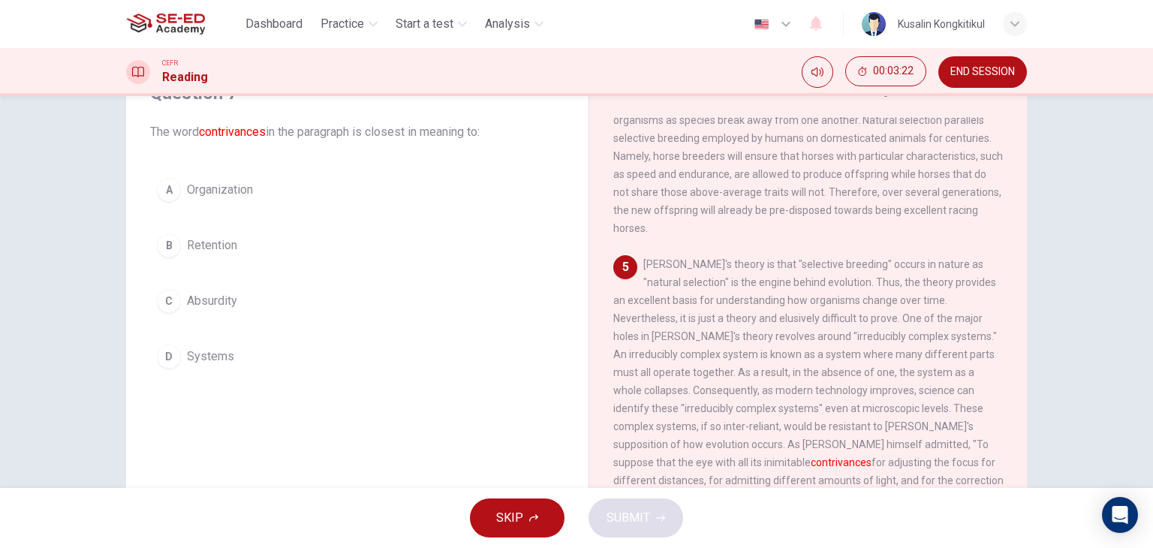
scroll to position [676, 0]
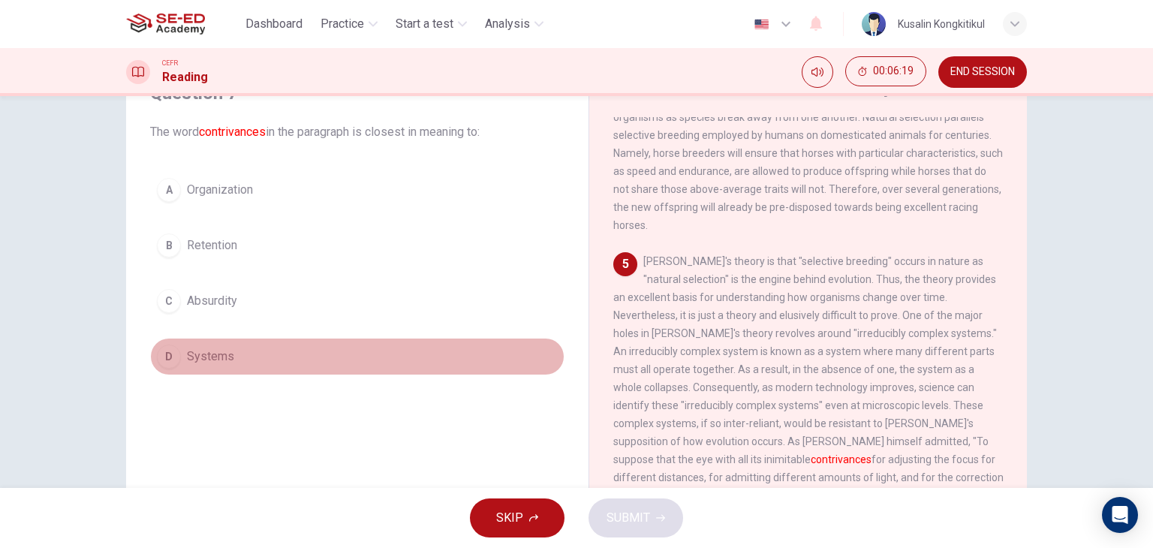
drag, startPoint x: 223, startPoint y: 359, endPoint x: 643, endPoint y: 459, distance: 431.4
click at [225, 363] on span "Systems" at bounding box center [210, 357] width 47 height 18
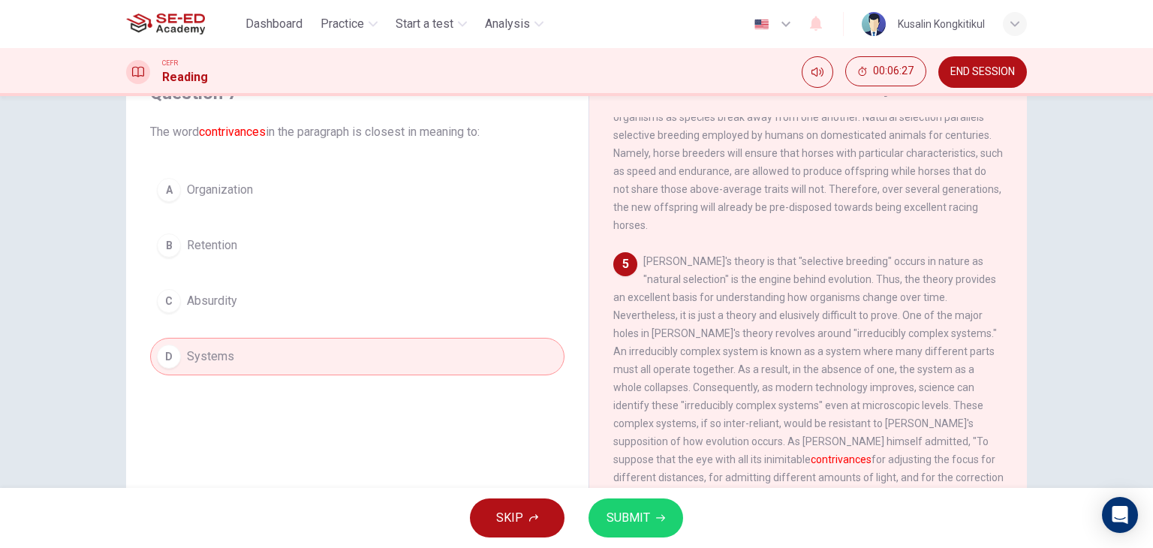
click at [675, 529] on button "SUBMIT" at bounding box center [636, 518] width 95 height 39
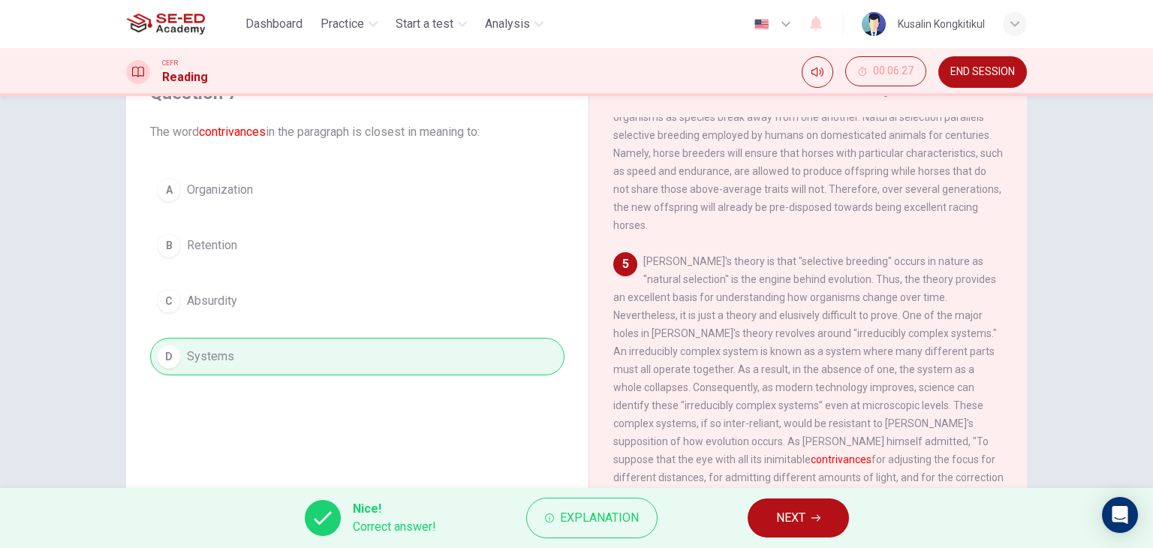
click at [818, 511] on button "NEXT" at bounding box center [798, 518] width 101 height 39
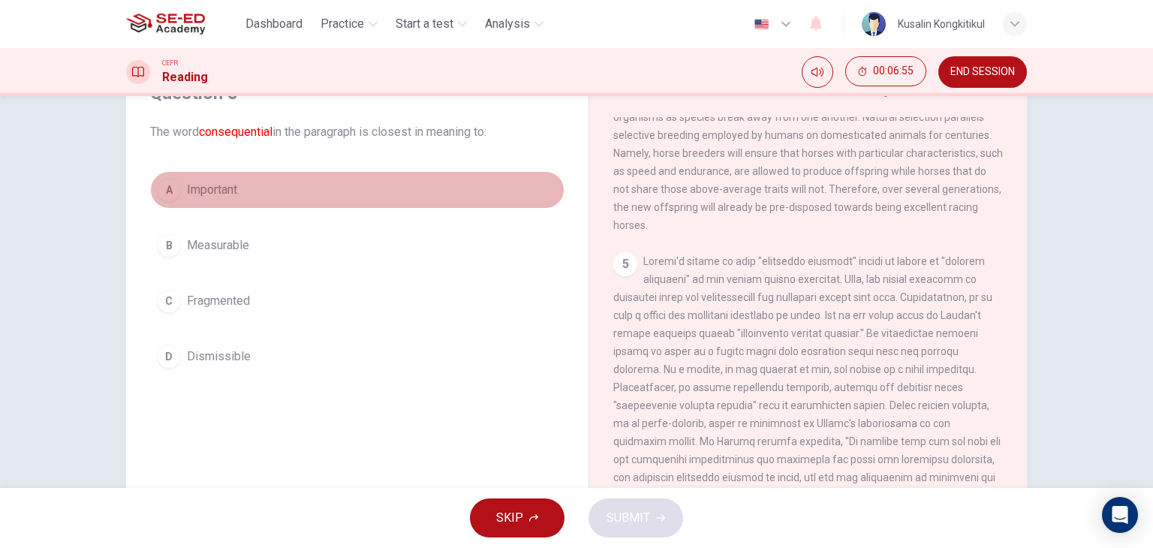
click at [223, 175] on button "A Important" at bounding box center [357, 190] width 414 height 38
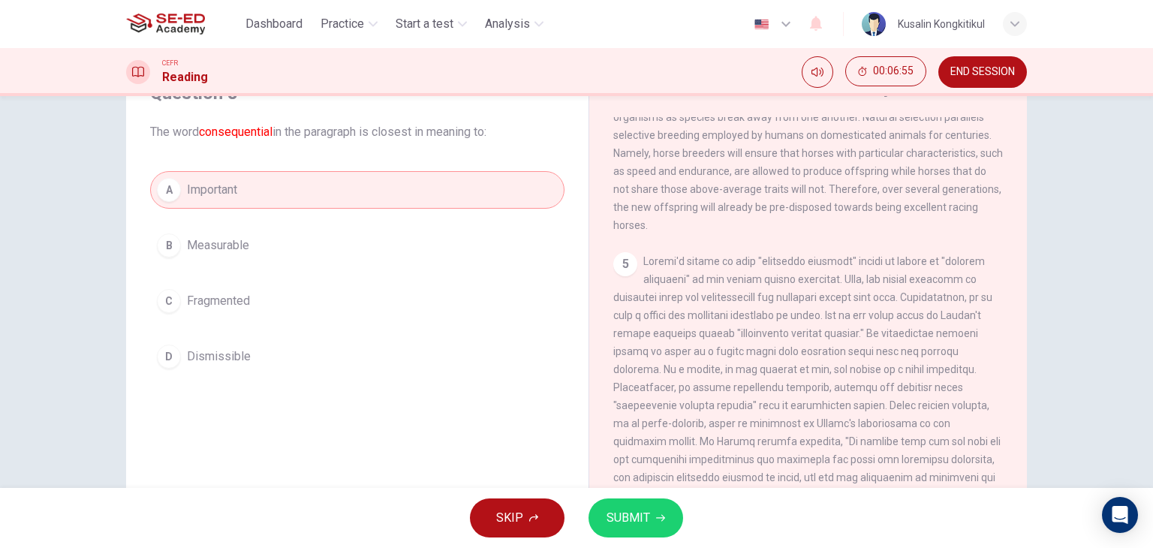
click at [622, 520] on span "SUBMIT" at bounding box center [629, 518] width 44 height 21
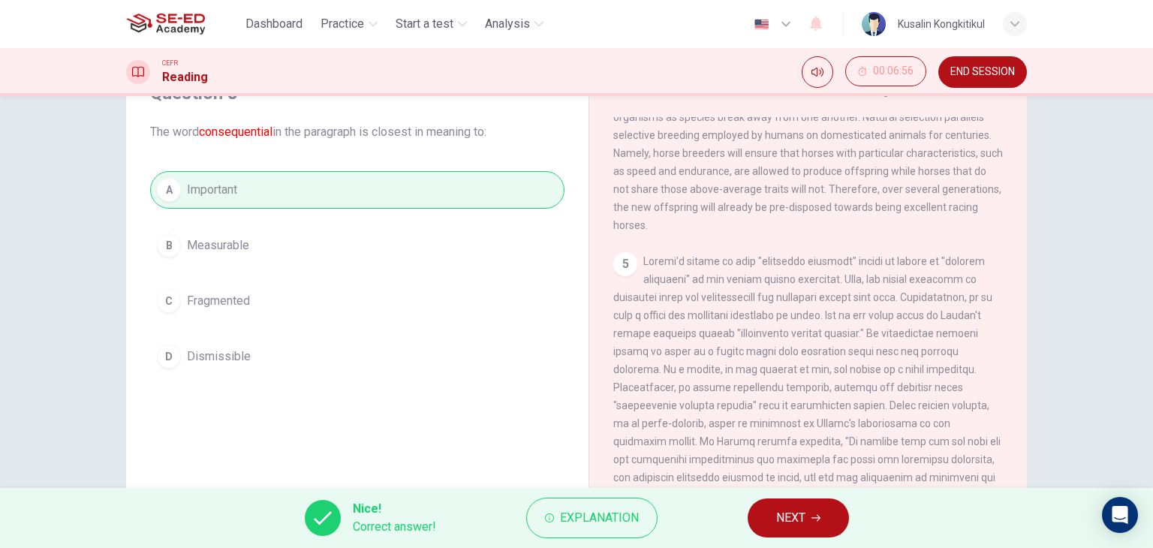
click at [800, 515] on span "NEXT" at bounding box center [790, 518] width 29 height 21
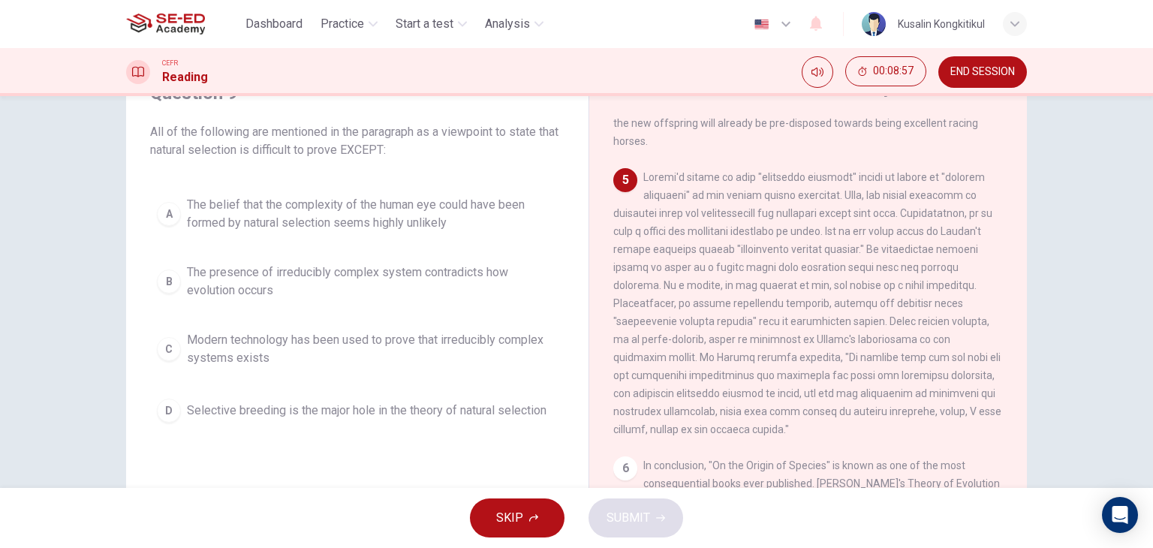
scroll to position [788, 0]
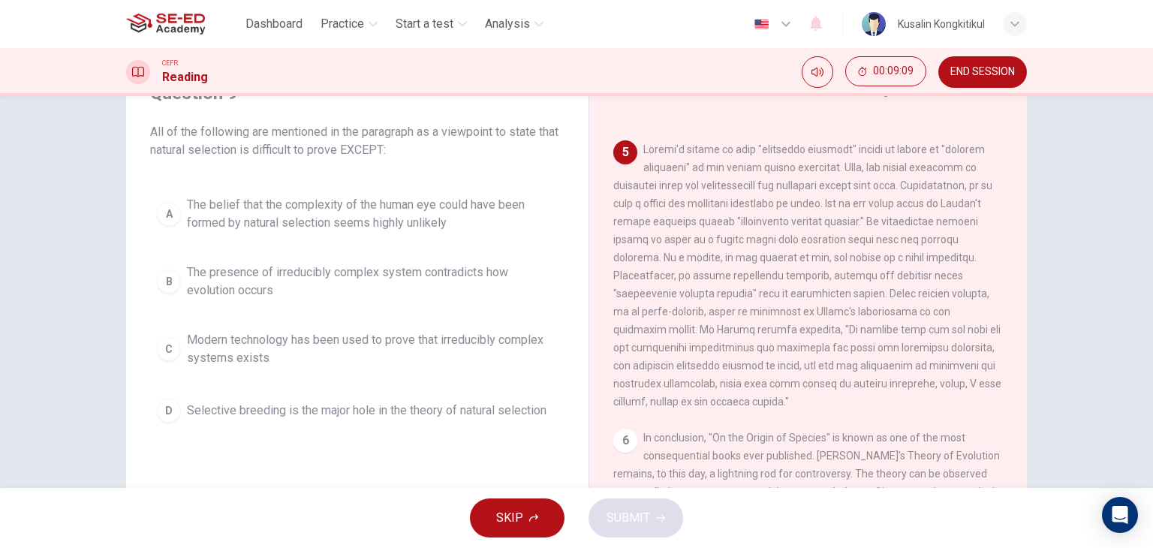
drag, startPoint x: 408, startPoint y: 199, endPoint x: 592, endPoint y: 306, distance: 212.6
click at [408, 199] on span "The belief that the complexity of the human eye could have been formed by natur…" at bounding box center [372, 214] width 371 height 36
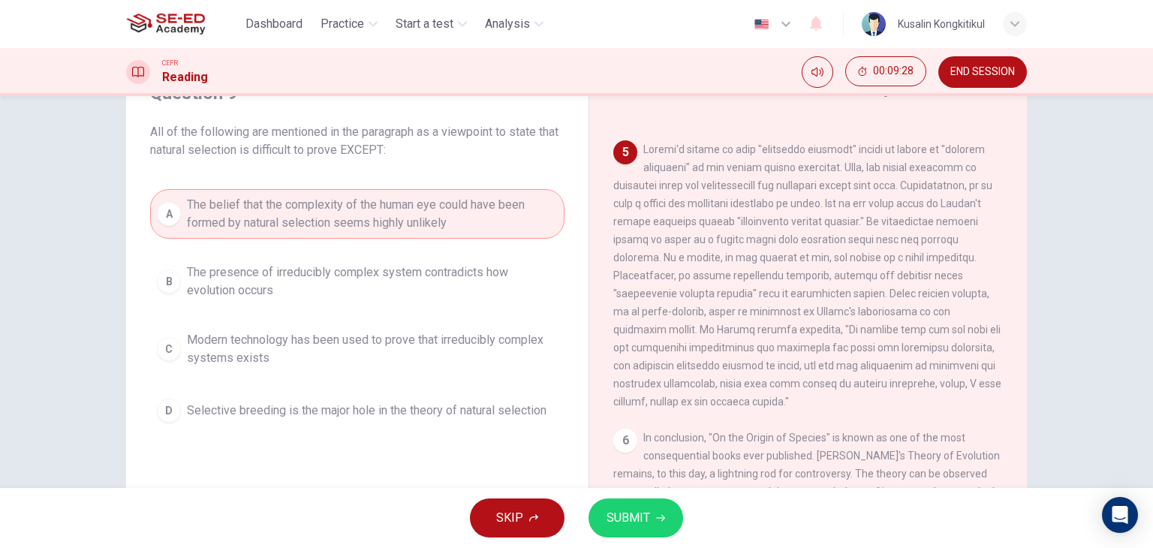
click at [636, 526] on span "SUBMIT" at bounding box center [629, 518] width 44 height 21
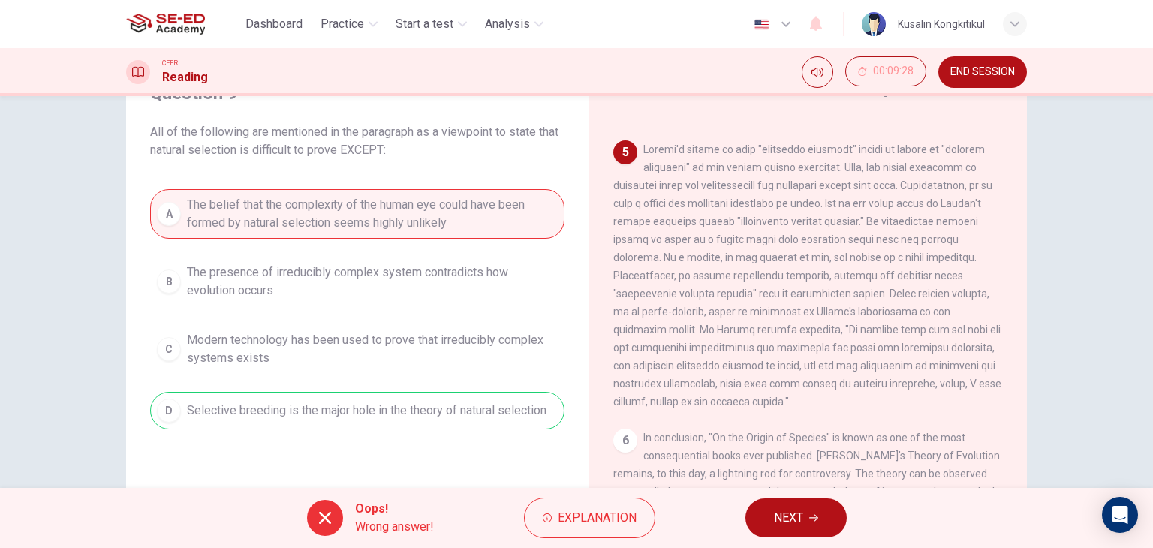
drag, startPoint x: 397, startPoint y: 427, endPoint x: 505, endPoint y: 427, distance: 108.1
click at [503, 427] on div "A The belief that the complexity of the human eye could have been formed by nat…" at bounding box center [357, 309] width 414 height 240
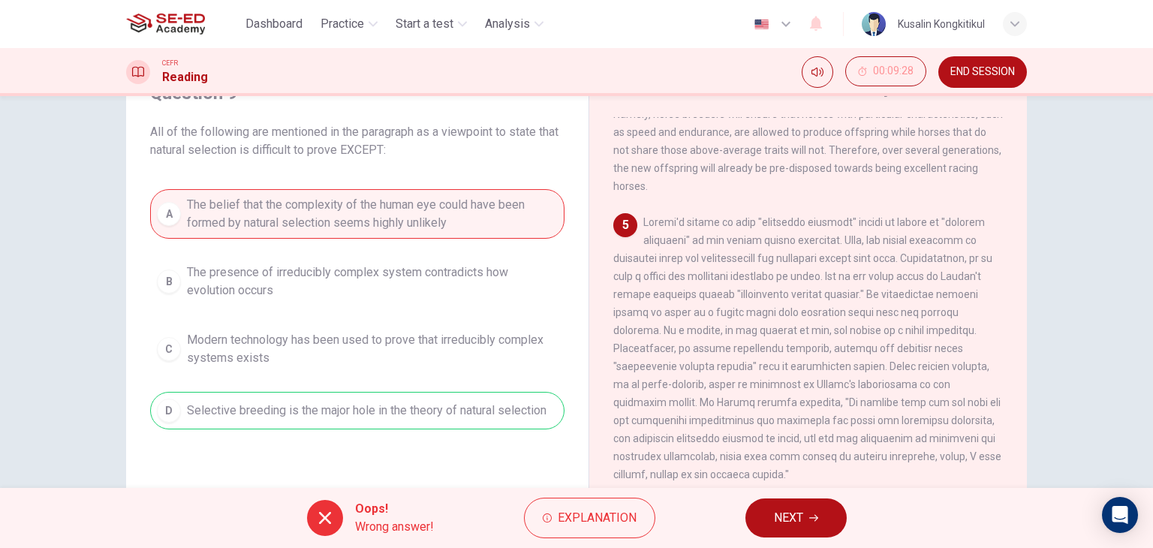
scroll to position [712, 0]
click at [745, 276] on div "5" at bounding box center [808, 350] width 390 height 270
drag, startPoint x: 727, startPoint y: 263, endPoint x: 769, endPoint y: 270, distance: 42.6
click at [808, 268] on span at bounding box center [807, 350] width 388 height 264
drag, startPoint x: 769, startPoint y: 270, endPoint x: 959, endPoint y: 273, distance: 190.7
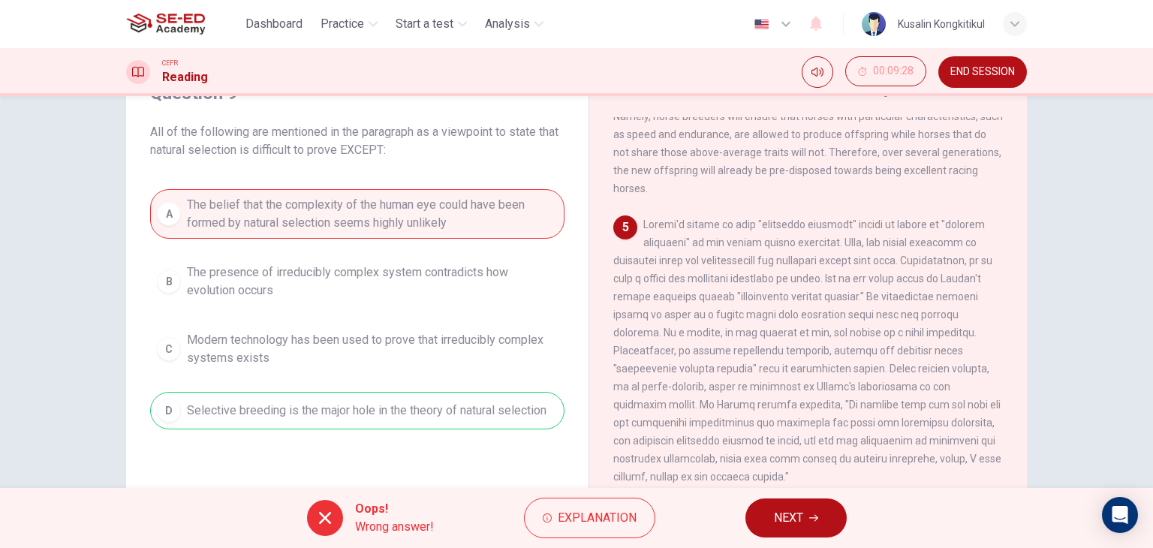
click at [950, 270] on span at bounding box center [807, 350] width 388 height 264
drag, startPoint x: 664, startPoint y: 276, endPoint x: 979, endPoint y: 285, distance: 314.7
click at [982, 283] on div "5" at bounding box center [808, 350] width 390 height 270
drag, startPoint x: 206, startPoint y: 410, endPoint x: 954, endPoint y: 390, distance: 748.8
click at [636, 427] on div "Question 9 All of the following are mentioned in the paragraph as a viewpoint t…" at bounding box center [576, 312] width 901 height 522
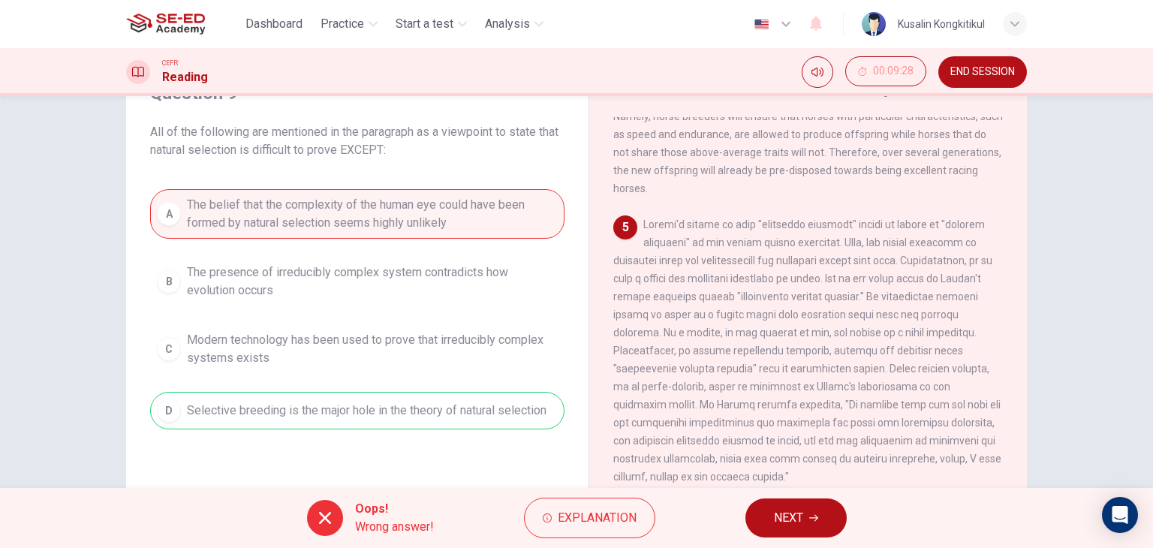
drag, startPoint x: 625, startPoint y: 329, endPoint x: 807, endPoint y: 329, distance: 182.4
click at [807, 329] on span at bounding box center [807, 350] width 388 height 264
drag, startPoint x: 754, startPoint y: 357, endPoint x: 652, endPoint y: 404, distance: 112.5
click at [755, 357] on span at bounding box center [807, 350] width 388 height 264
click at [579, 523] on span "Explanation" at bounding box center [597, 518] width 79 height 21
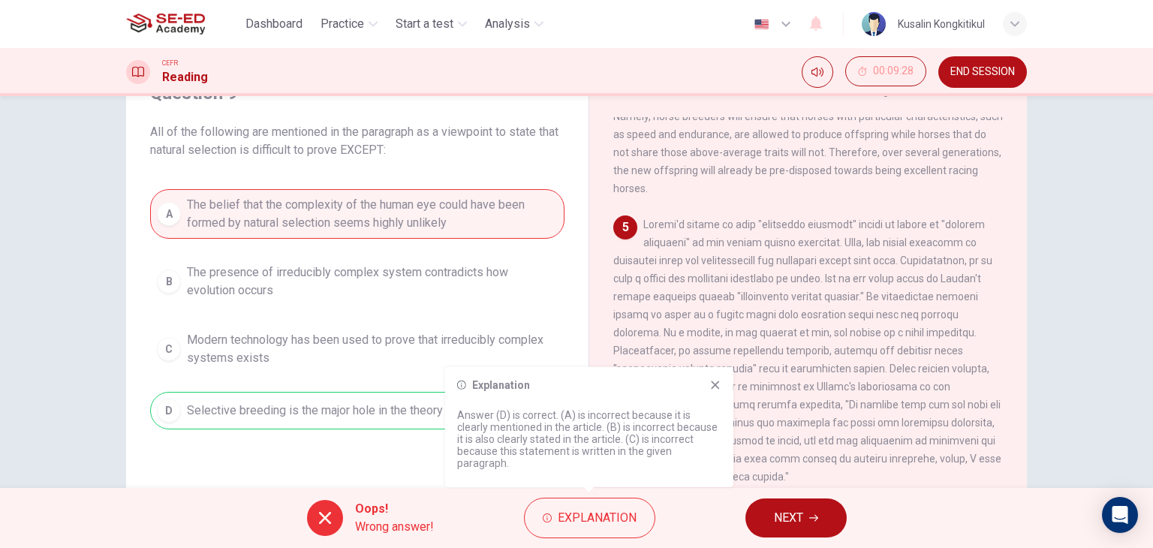
click at [795, 526] on span "NEXT" at bounding box center [788, 518] width 29 height 21
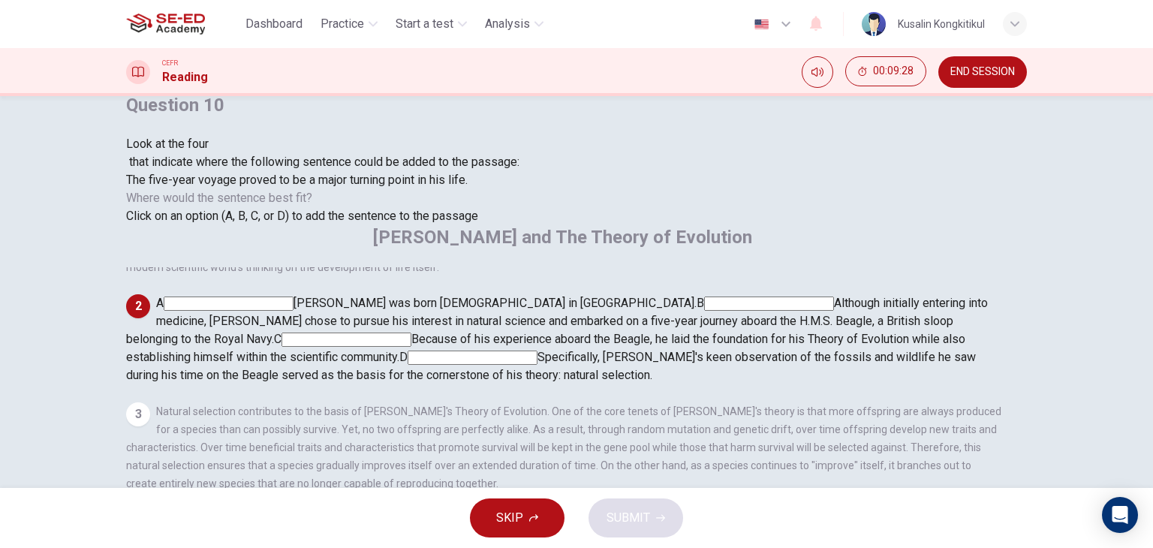
scroll to position [84, 0]
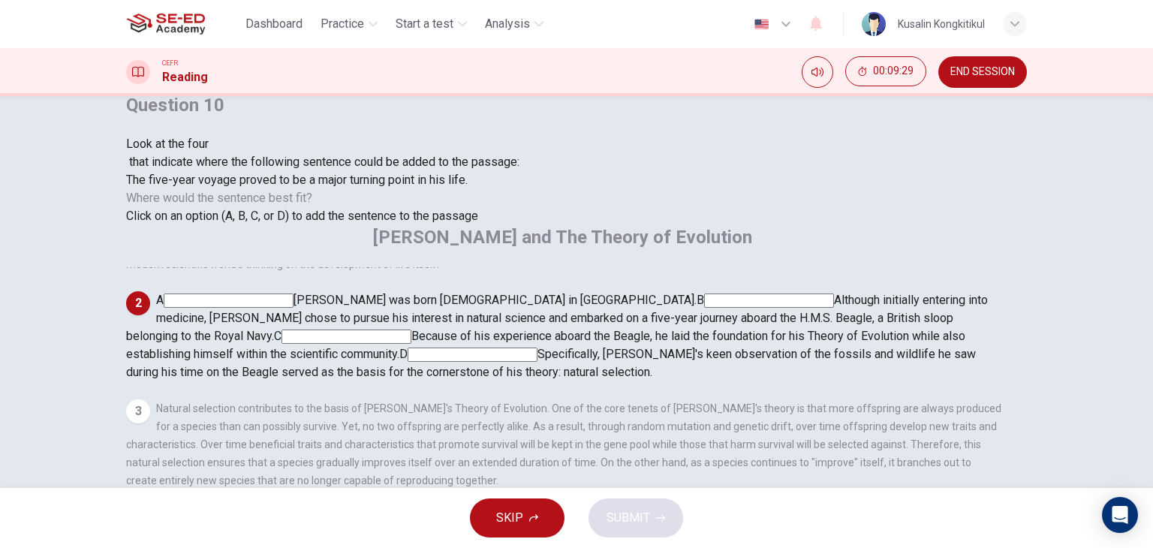
click at [1009, 77] on button "END SESSION" at bounding box center [982, 72] width 89 height 32
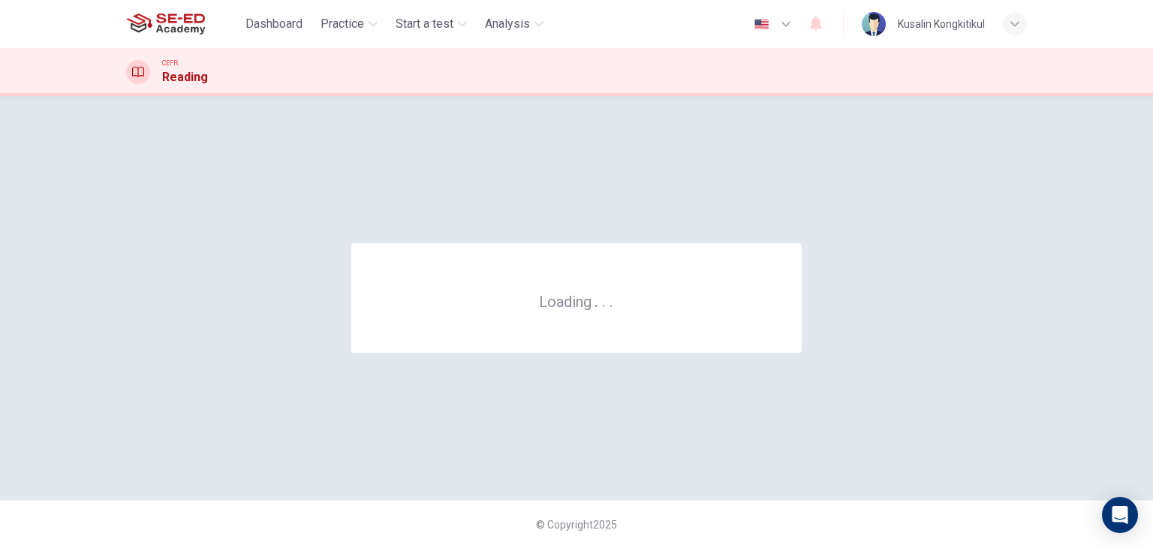
scroll to position [0, 0]
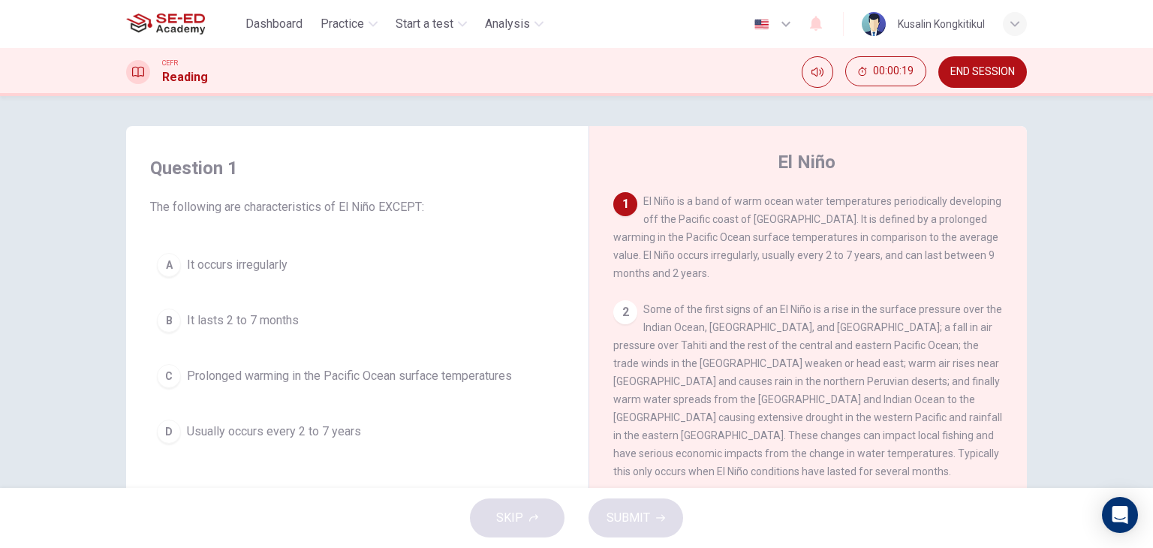
click at [227, 319] on span "It lasts 2 to 7 months" at bounding box center [243, 321] width 112 height 18
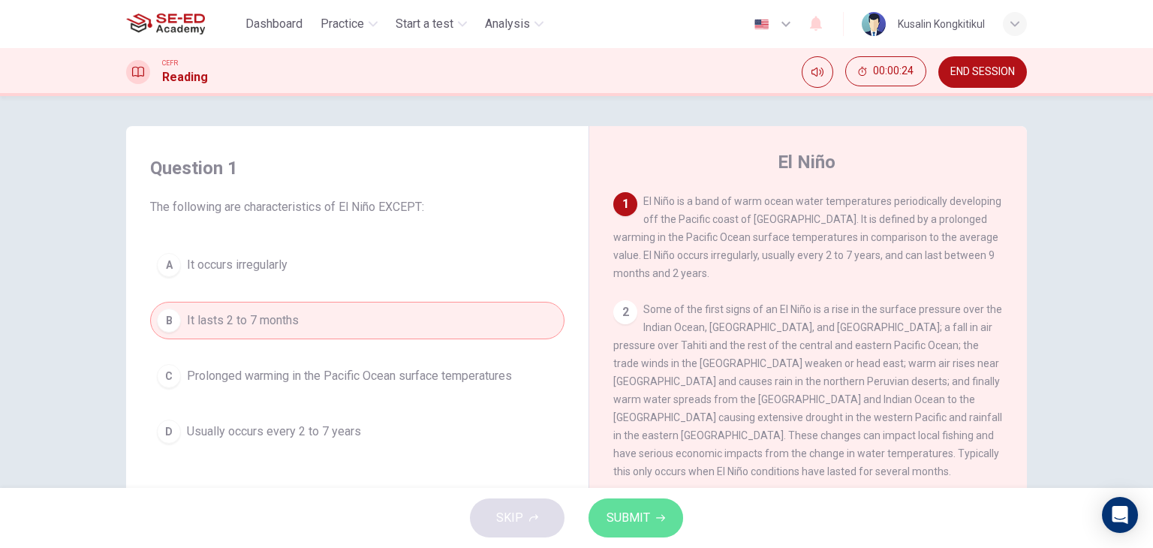
click at [644, 505] on button "SUBMIT" at bounding box center [636, 518] width 95 height 39
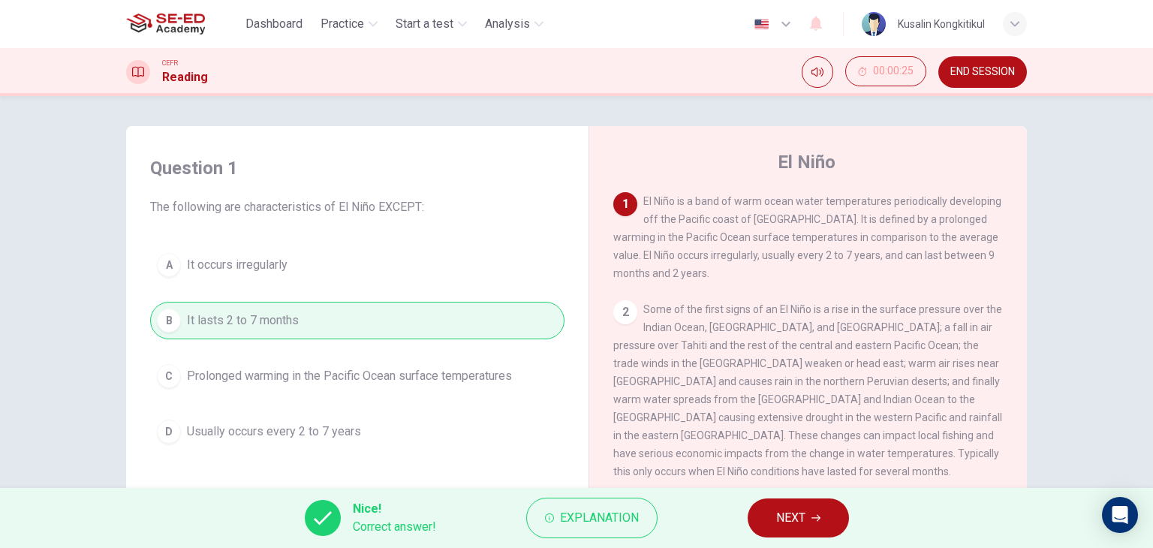
click at [801, 514] on span "NEXT" at bounding box center [790, 518] width 29 height 21
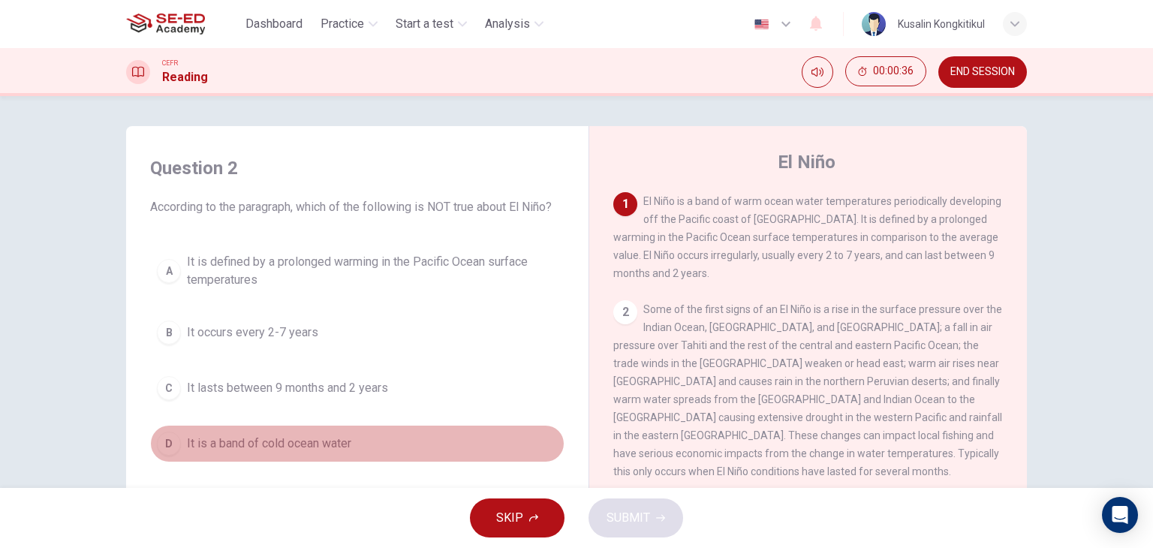
click at [264, 435] on span "It is a band of cold ocean water" at bounding box center [269, 444] width 164 height 18
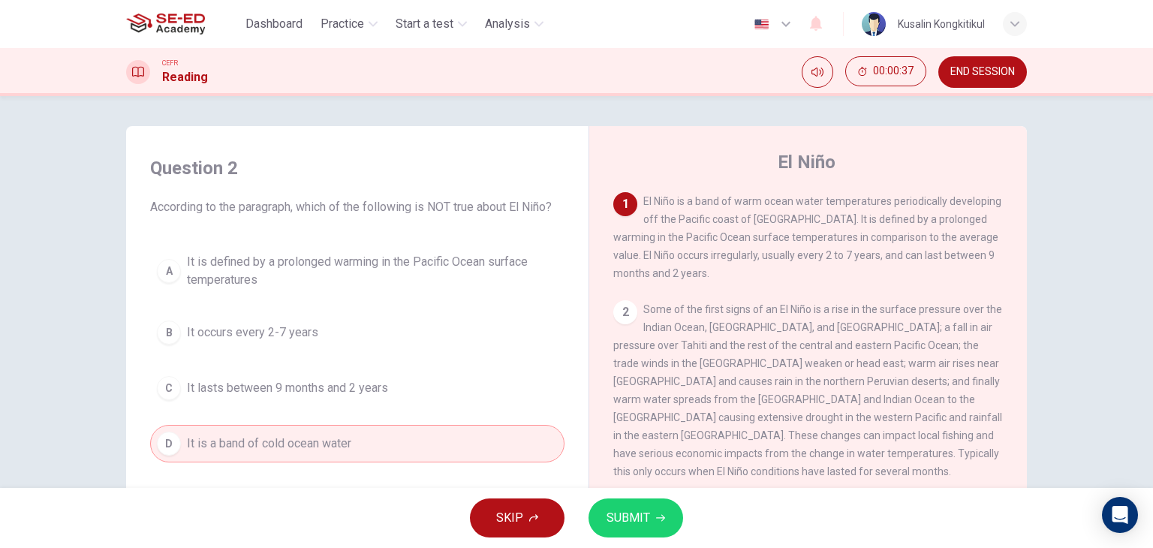
click at [661, 526] on button "SUBMIT" at bounding box center [636, 518] width 95 height 39
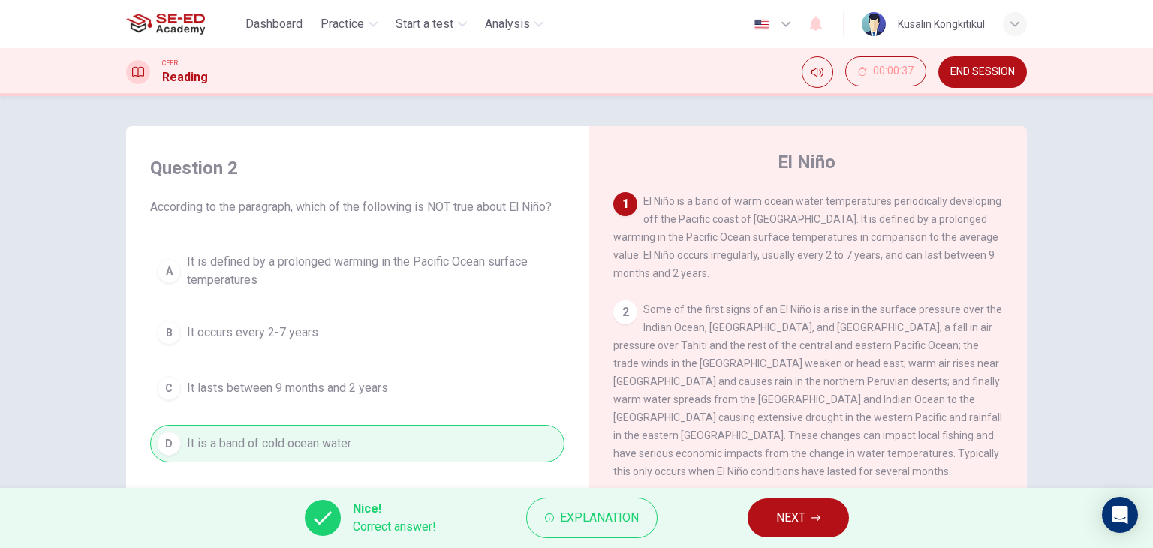
click at [772, 515] on button "NEXT" at bounding box center [798, 518] width 101 height 39
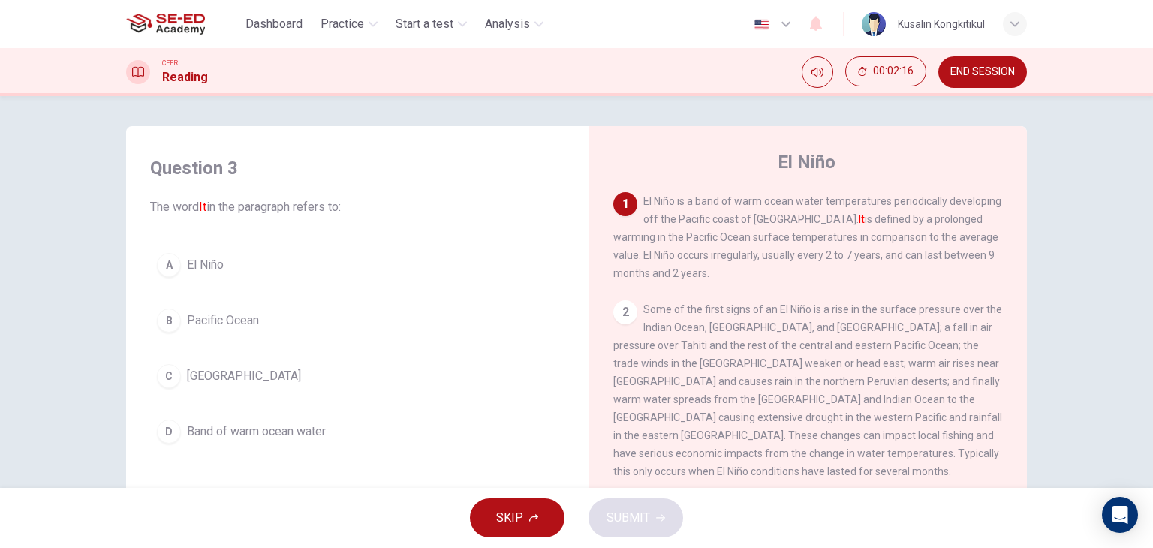
click at [221, 261] on button "A El Niño" at bounding box center [357, 265] width 414 height 38
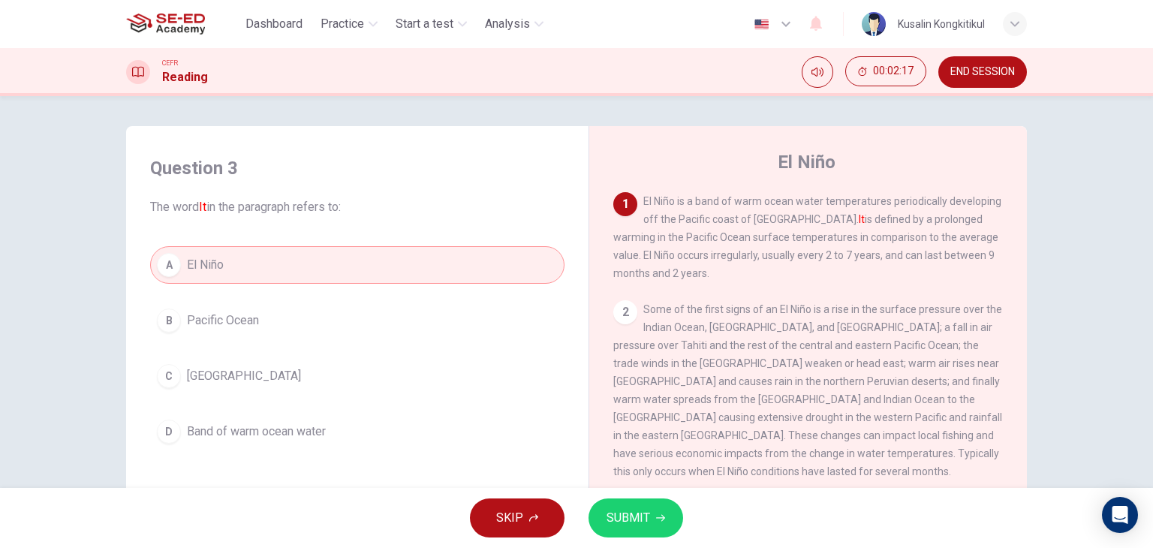
click at [682, 517] on button "SUBMIT" at bounding box center [636, 518] width 95 height 39
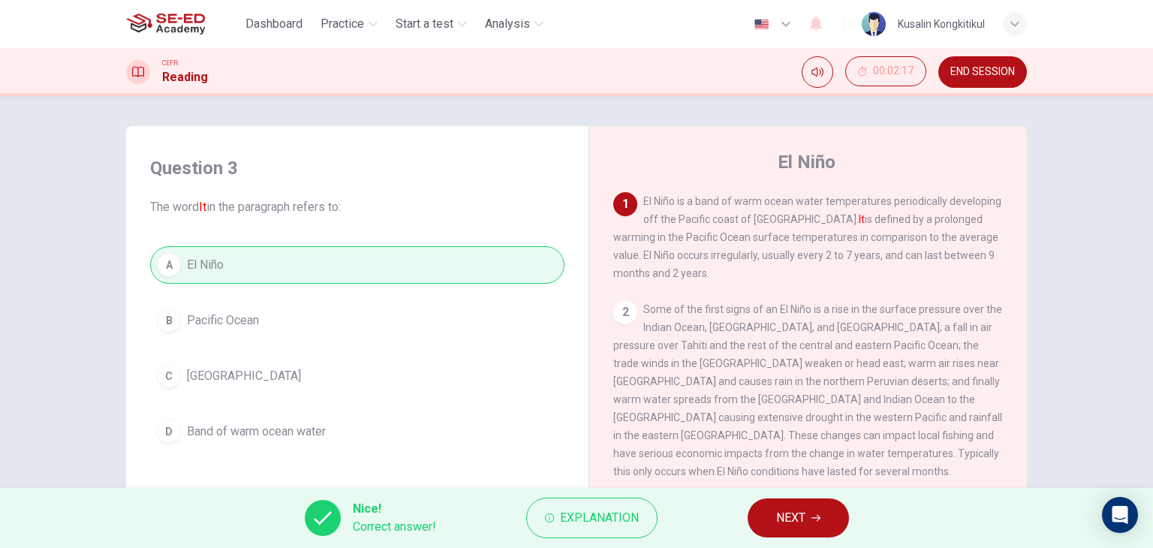
drag, startPoint x: 784, startPoint y: 532, endPoint x: 776, endPoint y: 526, distance: 9.8
click at [782, 532] on button "NEXT" at bounding box center [798, 518] width 101 height 39
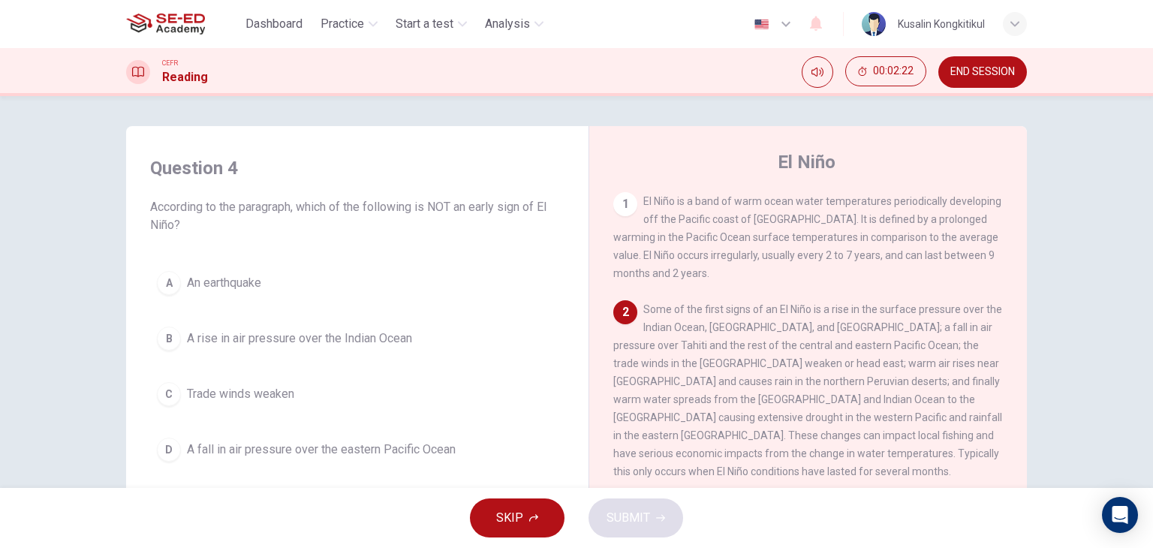
drag, startPoint x: 854, startPoint y: 319, endPoint x: 923, endPoint y: 304, distance: 71.4
click at [923, 304] on div "2 Some of the first signs of an El Niño is a rise in the surface pressure over …" at bounding box center [808, 390] width 390 height 180
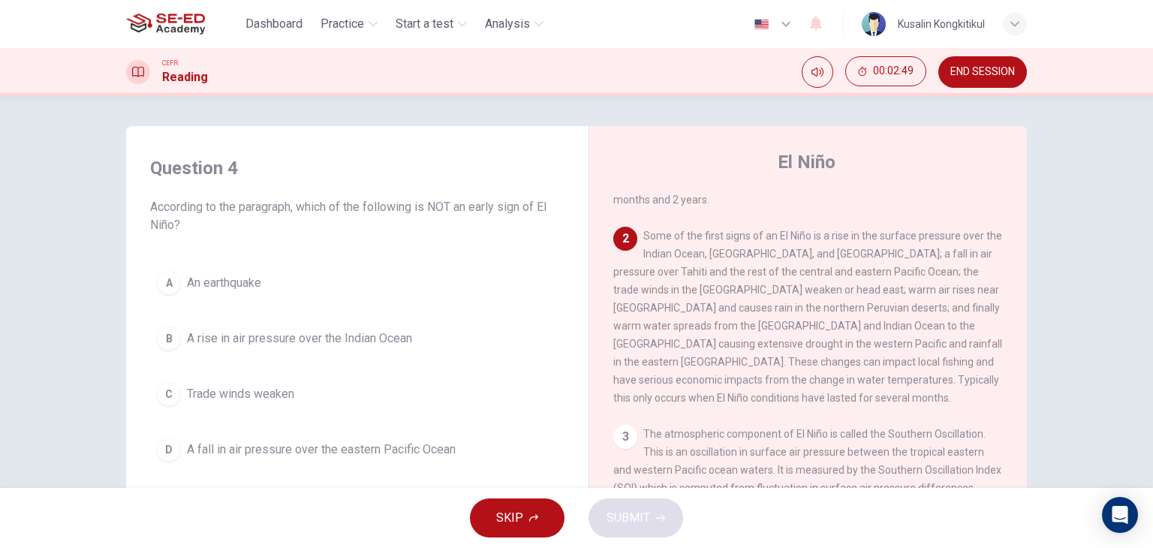
scroll to position [75, 0]
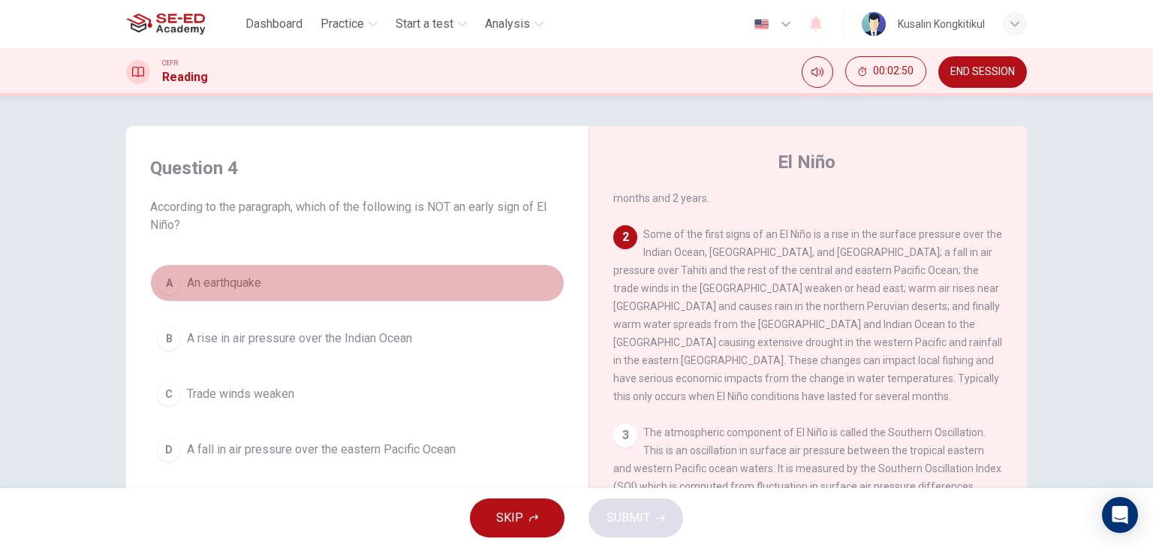
click at [150, 292] on button "A An earthquake" at bounding box center [357, 283] width 414 height 38
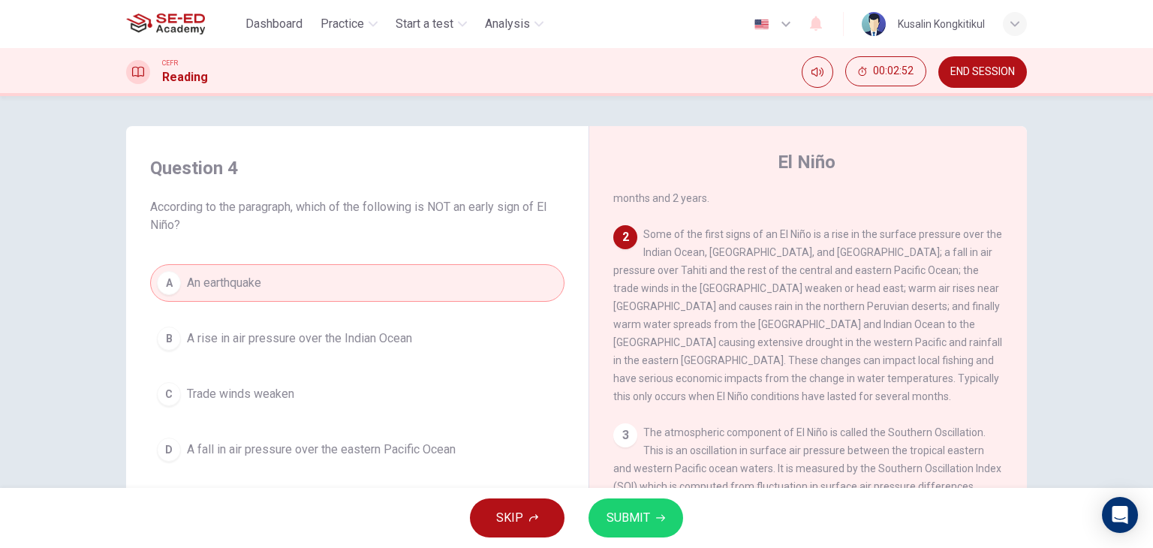
click at [654, 524] on button "SUBMIT" at bounding box center [636, 518] width 95 height 39
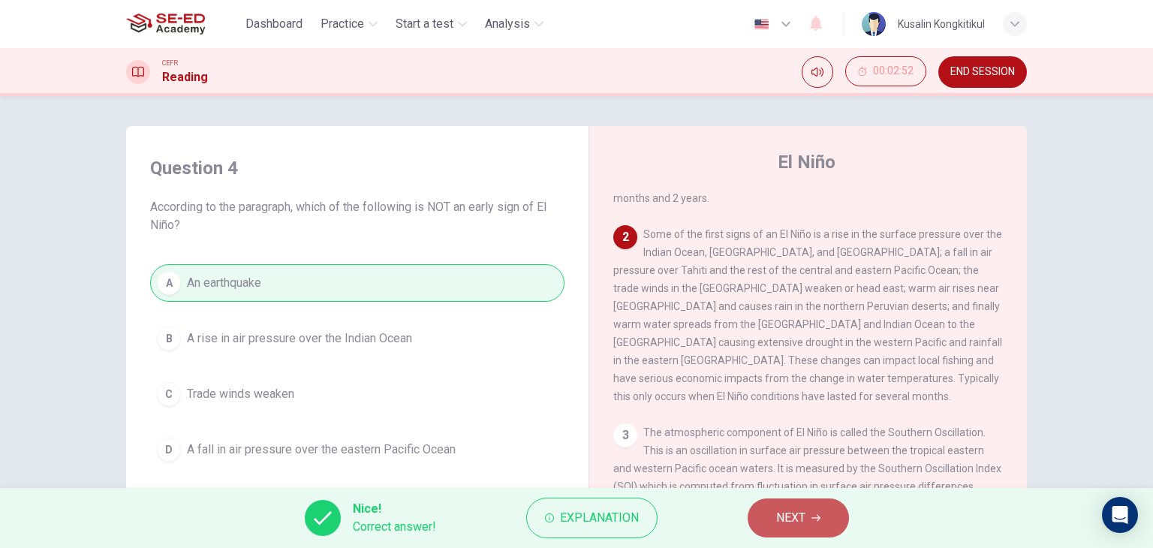
click at [779, 514] on span "NEXT" at bounding box center [790, 518] width 29 height 21
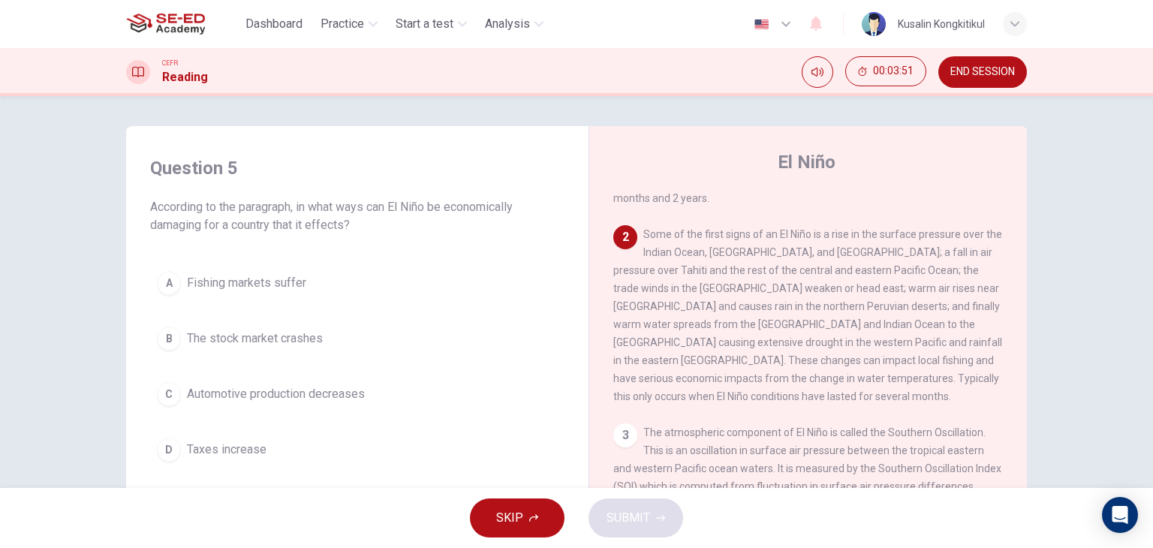
click at [245, 287] on span "Fishing markets suffer" at bounding box center [246, 283] width 119 height 18
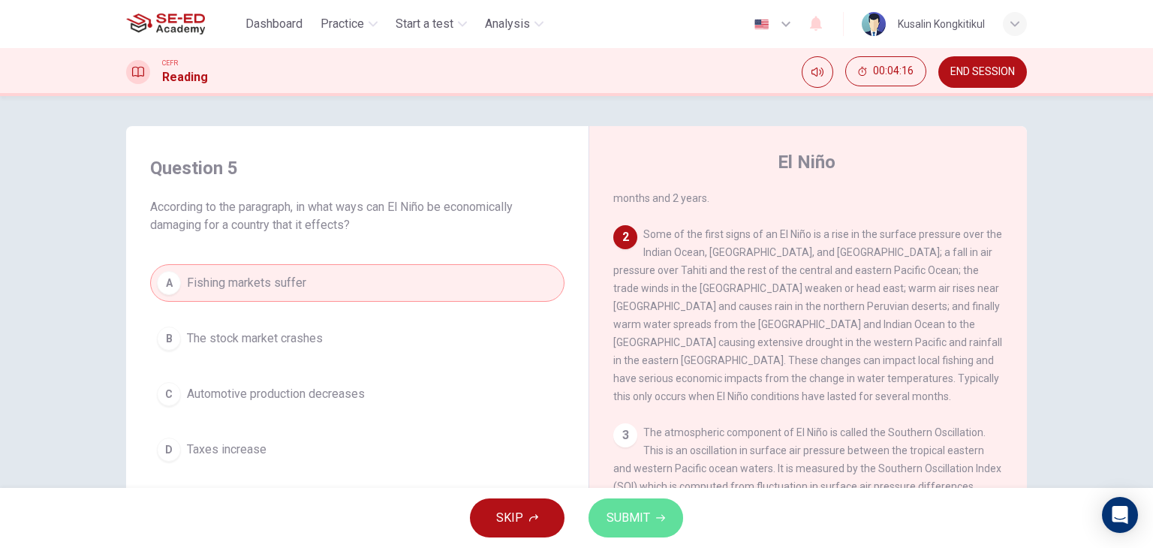
click at [667, 517] on button "SUBMIT" at bounding box center [636, 518] width 95 height 39
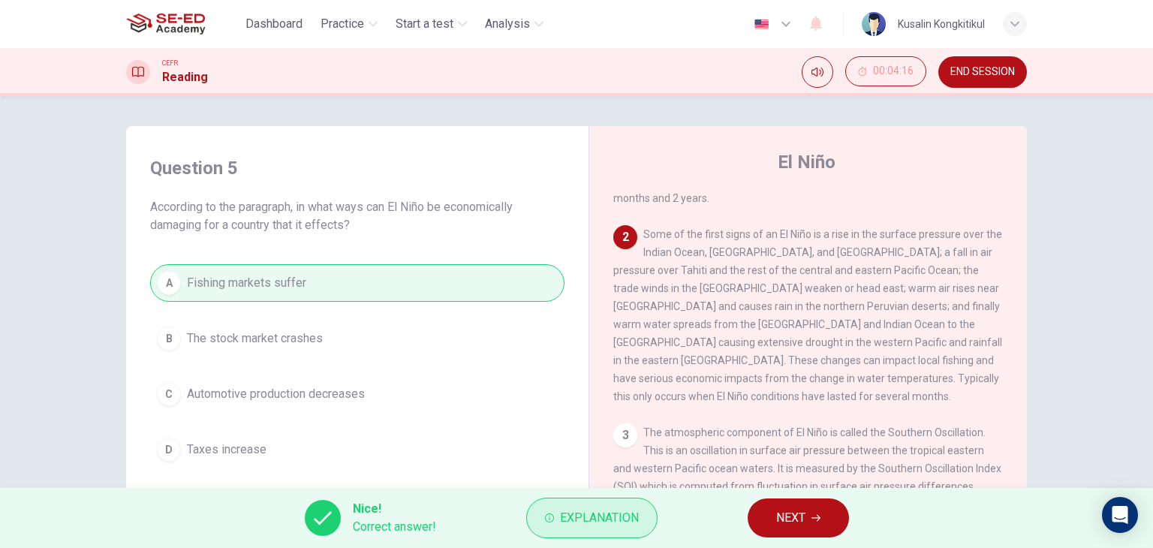
click at [550, 517] on icon "button" at bounding box center [549, 518] width 9 height 9
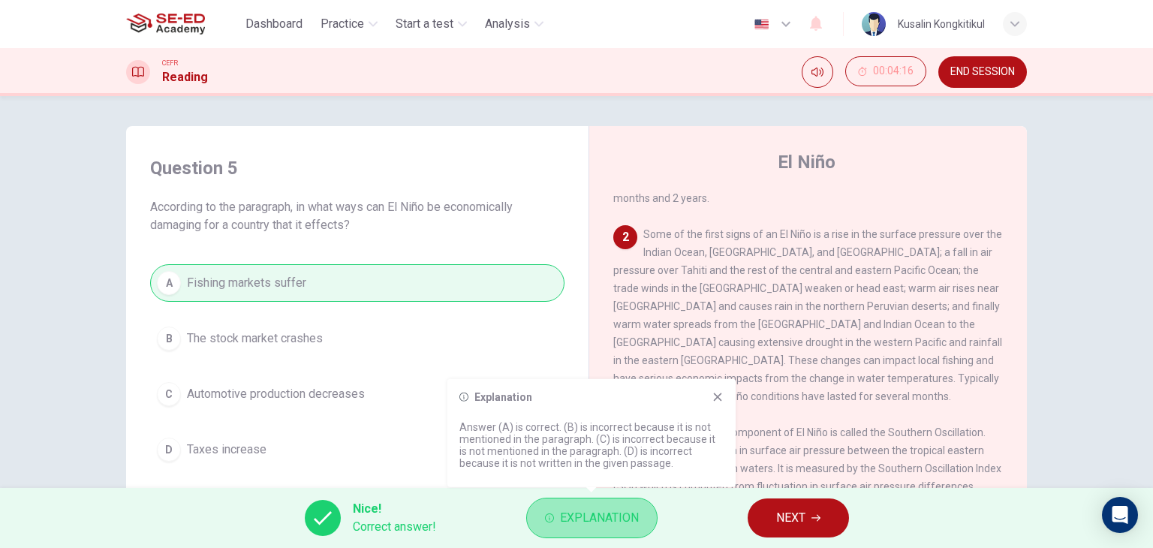
click at [592, 522] on span "Explanation" at bounding box center [599, 518] width 79 height 21
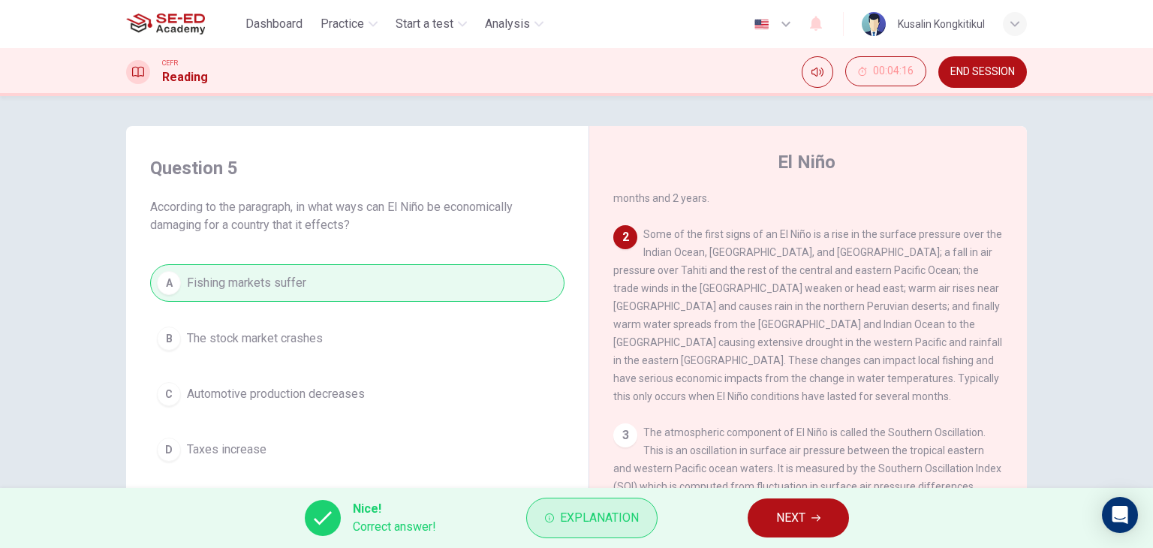
click at [592, 522] on span "Explanation" at bounding box center [599, 518] width 79 height 21
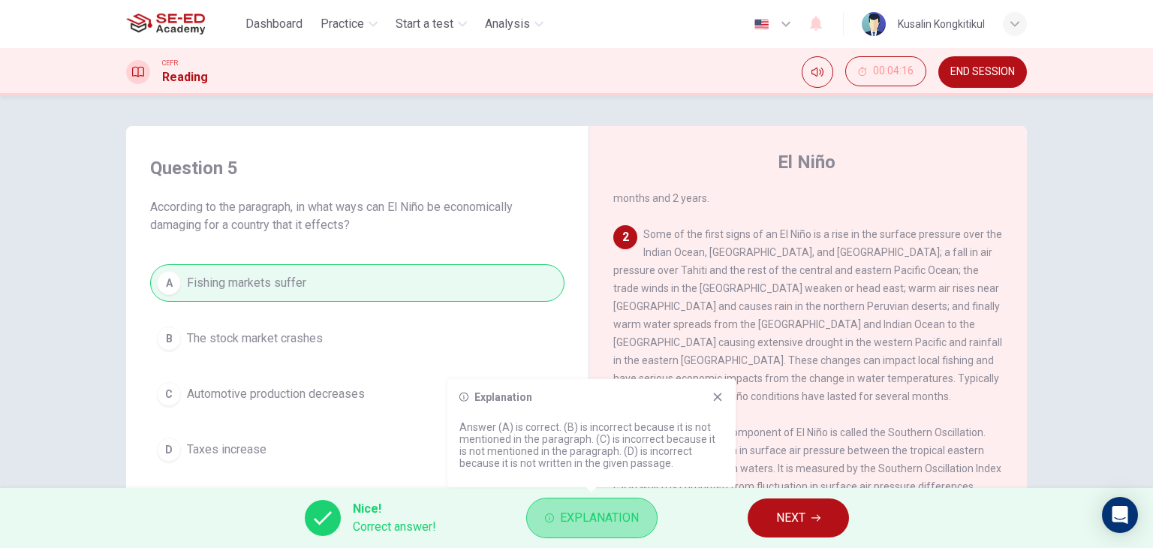
click at [622, 511] on span "Explanation" at bounding box center [599, 518] width 79 height 21
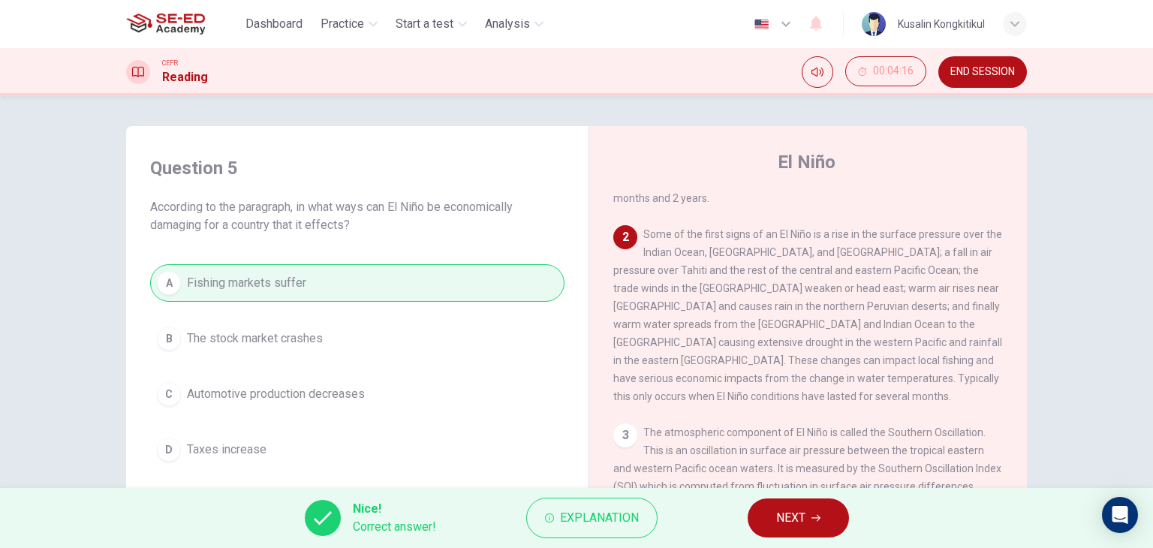
click at [800, 529] on button "NEXT" at bounding box center [798, 518] width 101 height 39
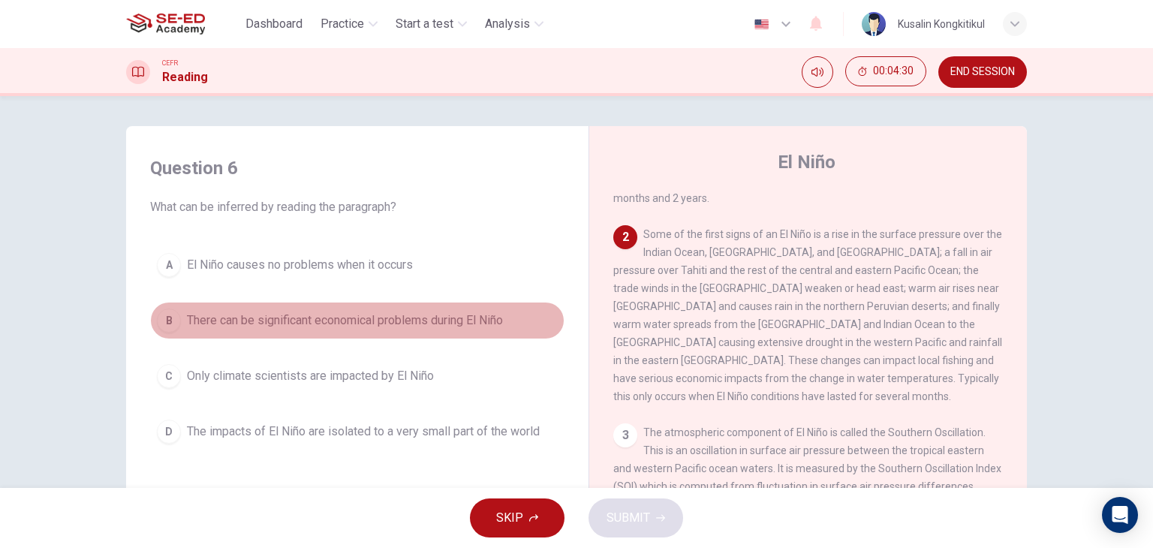
click at [351, 312] on span "There can be significant economical problems during El Niño" at bounding box center [345, 321] width 316 height 18
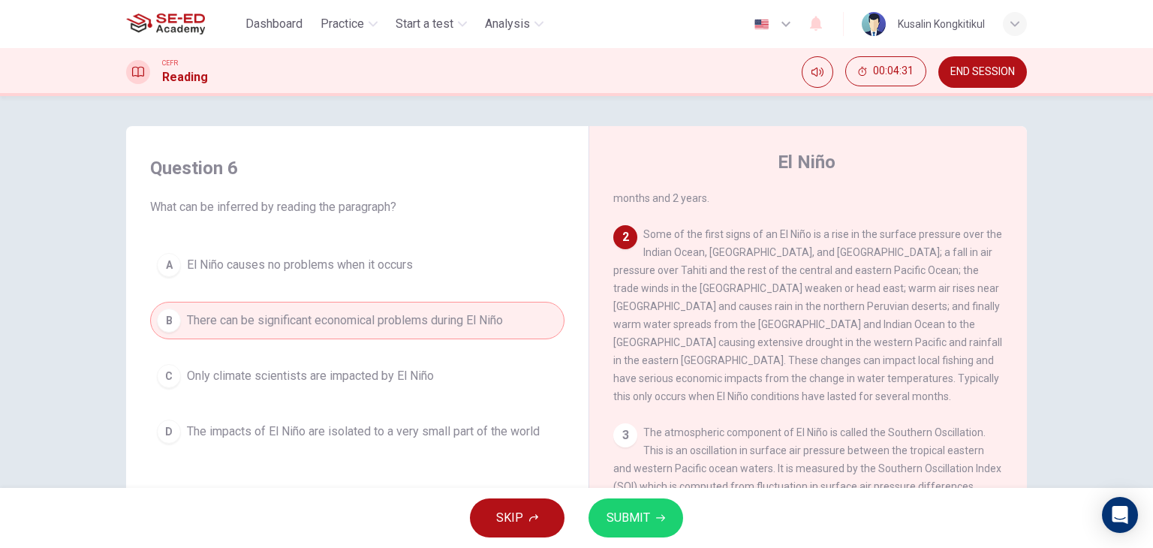
click at [646, 505] on button "SUBMIT" at bounding box center [636, 518] width 95 height 39
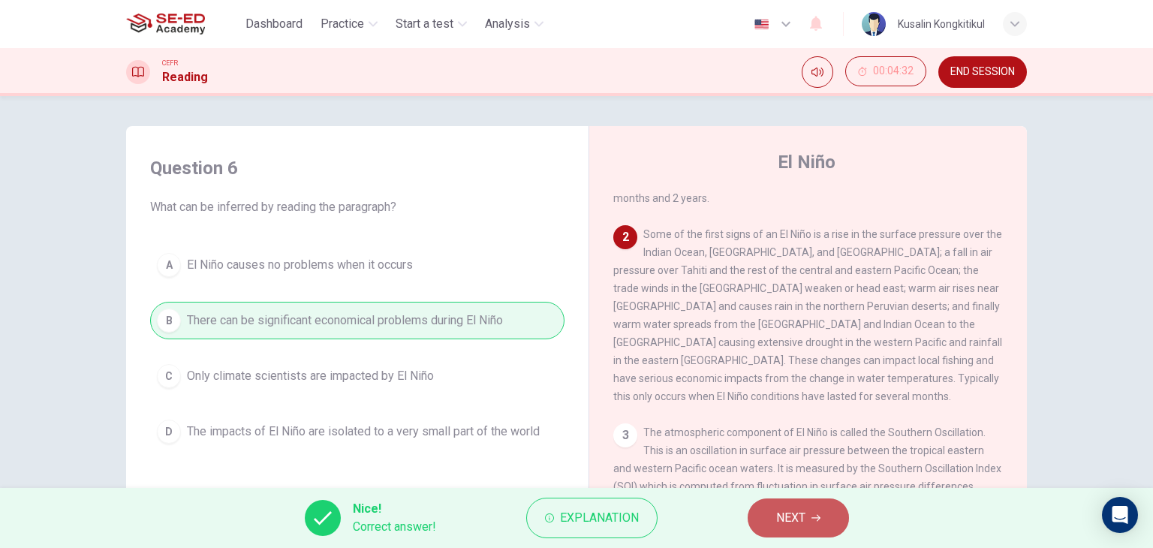
click at [800, 517] on span "NEXT" at bounding box center [790, 518] width 29 height 21
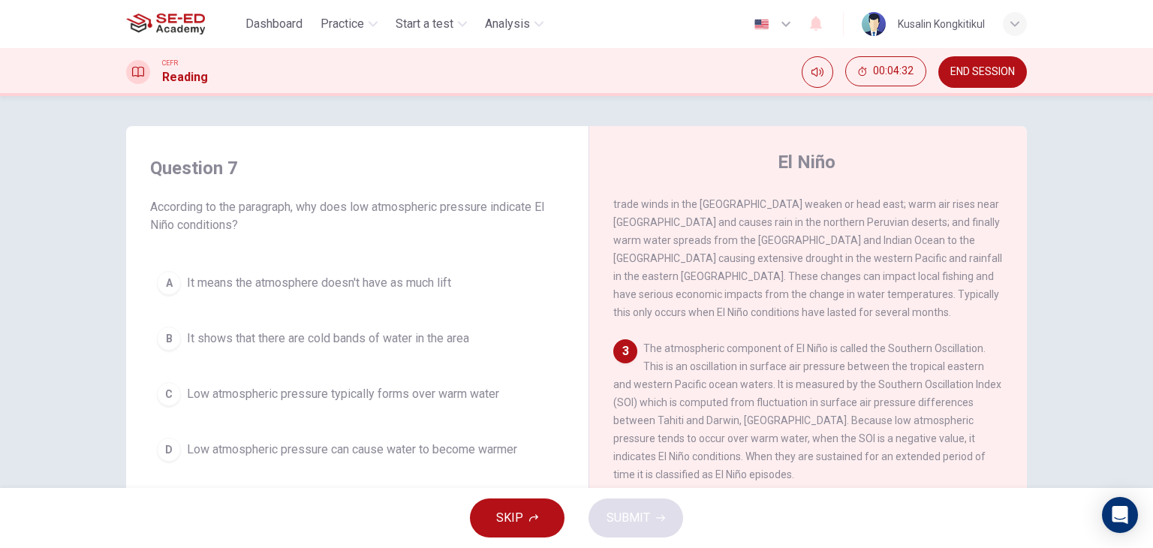
scroll to position [174, 0]
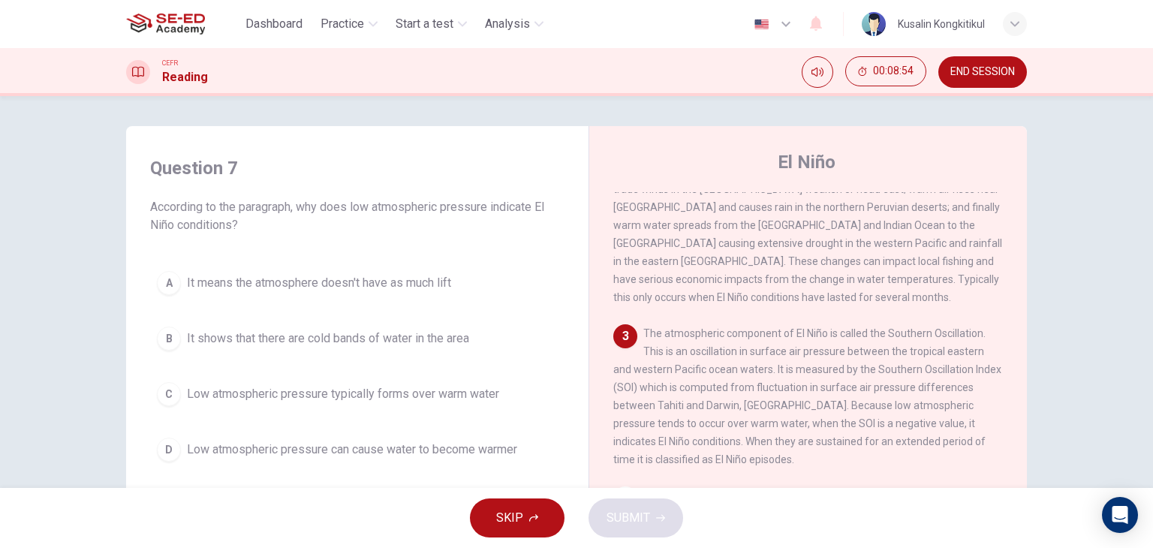
click at [414, 396] on span "Low atmospheric pressure typically forms over warm water" at bounding box center [343, 394] width 312 height 18
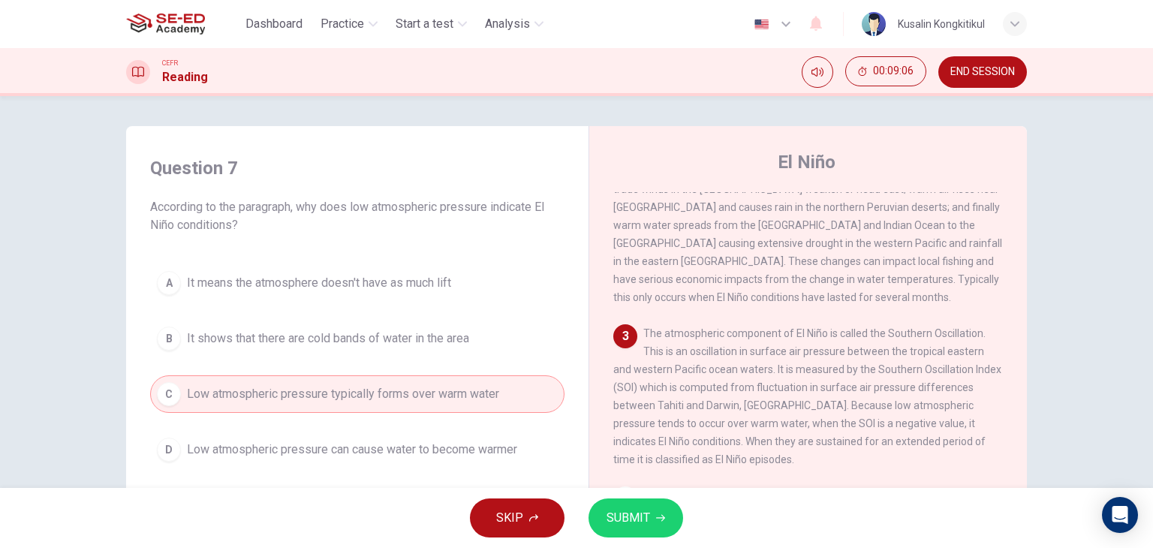
click at [660, 514] on icon "button" at bounding box center [660, 518] width 9 height 9
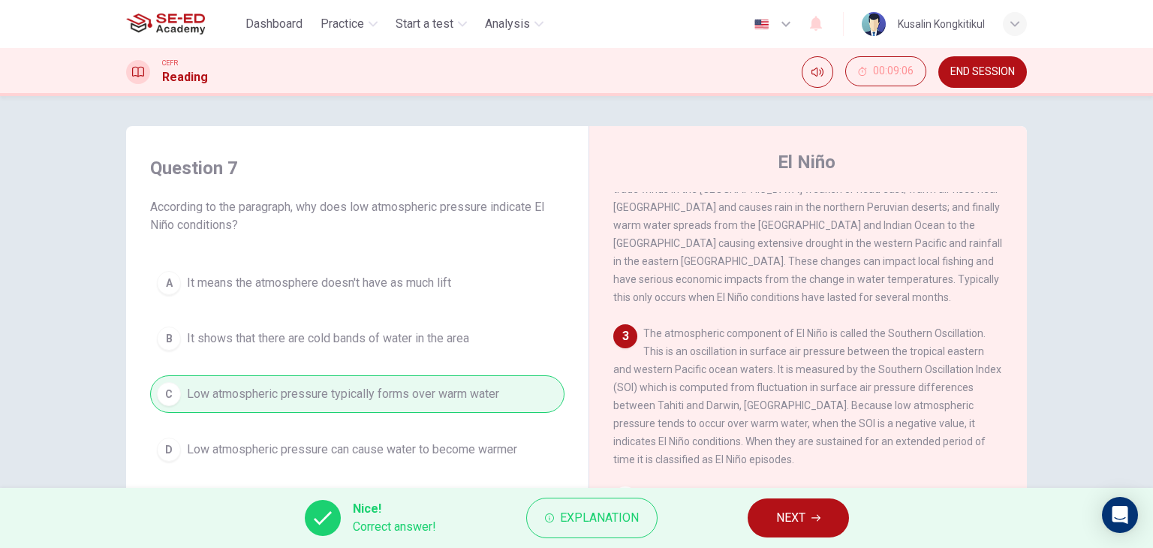
click at [775, 518] on button "NEXT" at bounding box center [798, 518] width 101 height 39
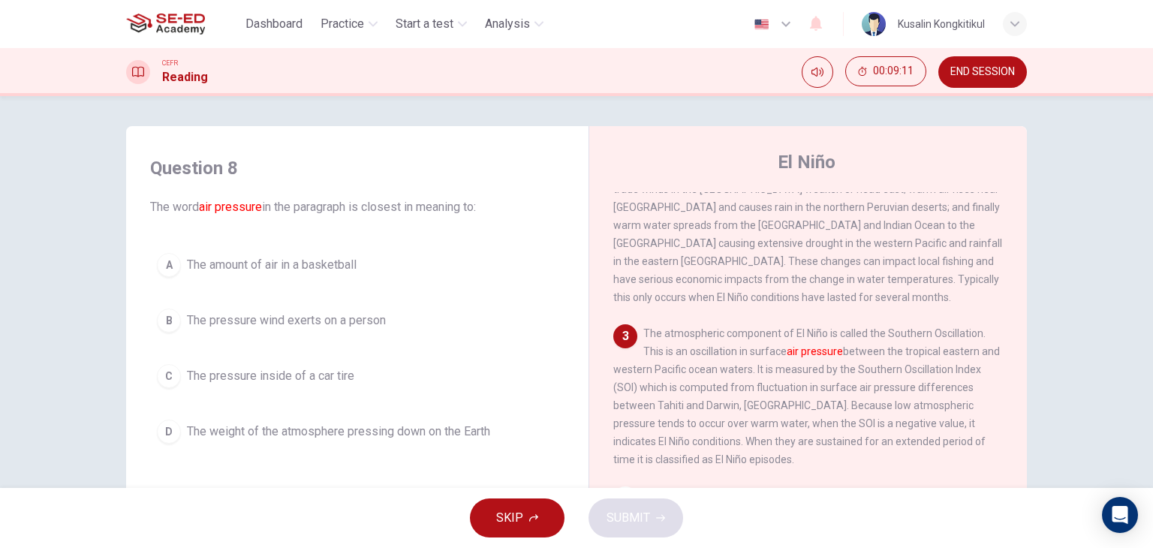
click at [305, 436] on span "The weight of the atmosphere pressing down on the Earth" at bounding box center [338, 432] width 303 height 18
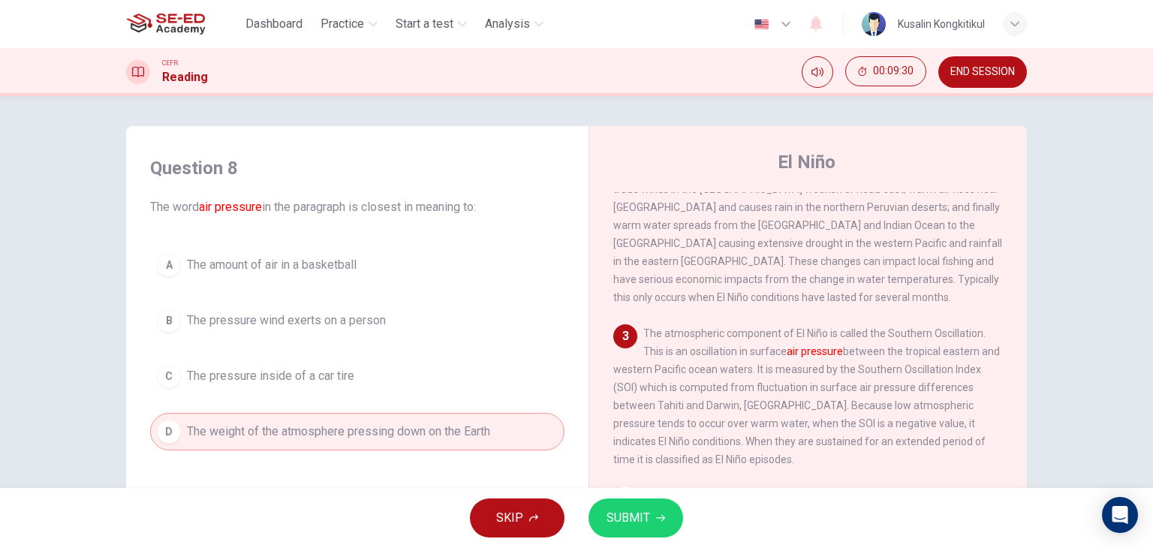
drag, startPoint x: 670, startPoint y: 511, endPoint x: 753, endPoint y: 547, distance: 90.5
click at [670, 511] on button "SUBMIT" at bounding box center [636, 518] width 95 height 39
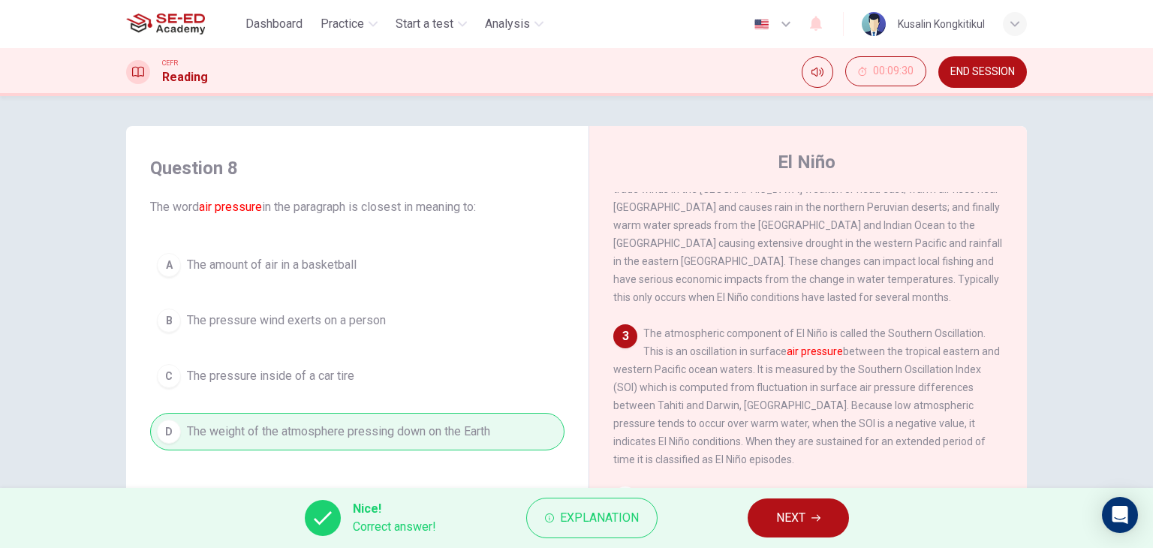
click at [809, 505] on button "NEXT" at bounding box center [798, 518] width 101 height 39
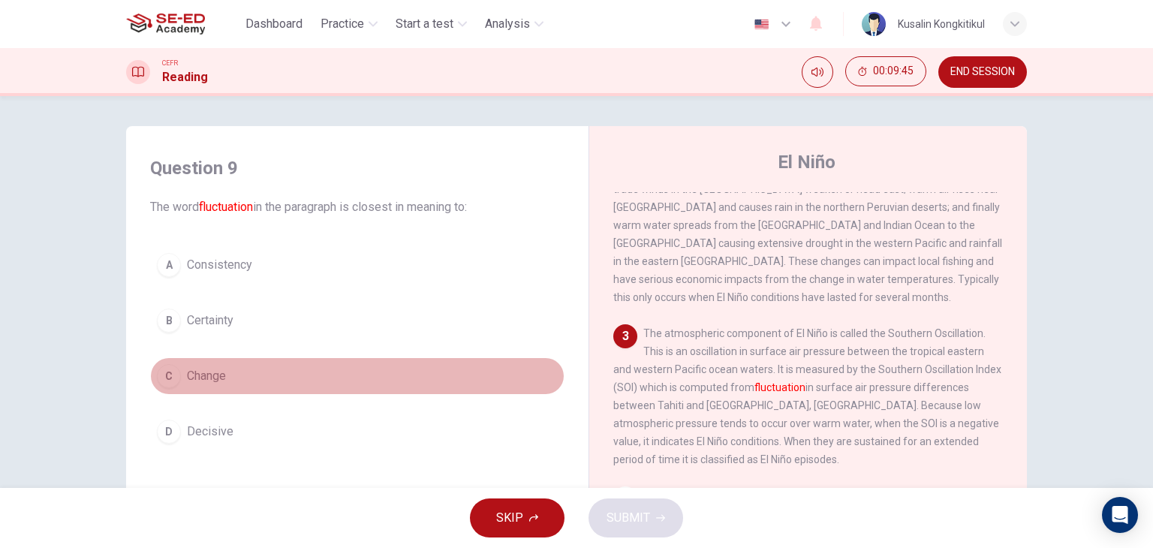
click at [211, 382] on span "Change" at bounding box center [206, 376] width 39 height 18
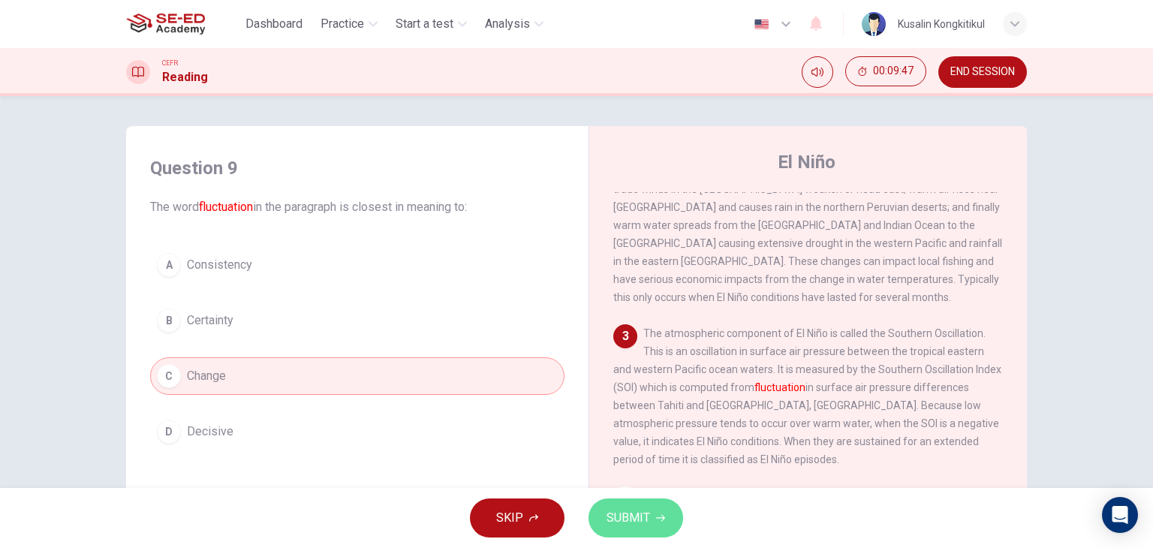
click at [625, 523] on span "SUBMIT" at bounding box center [629, 518] width 44 height 21
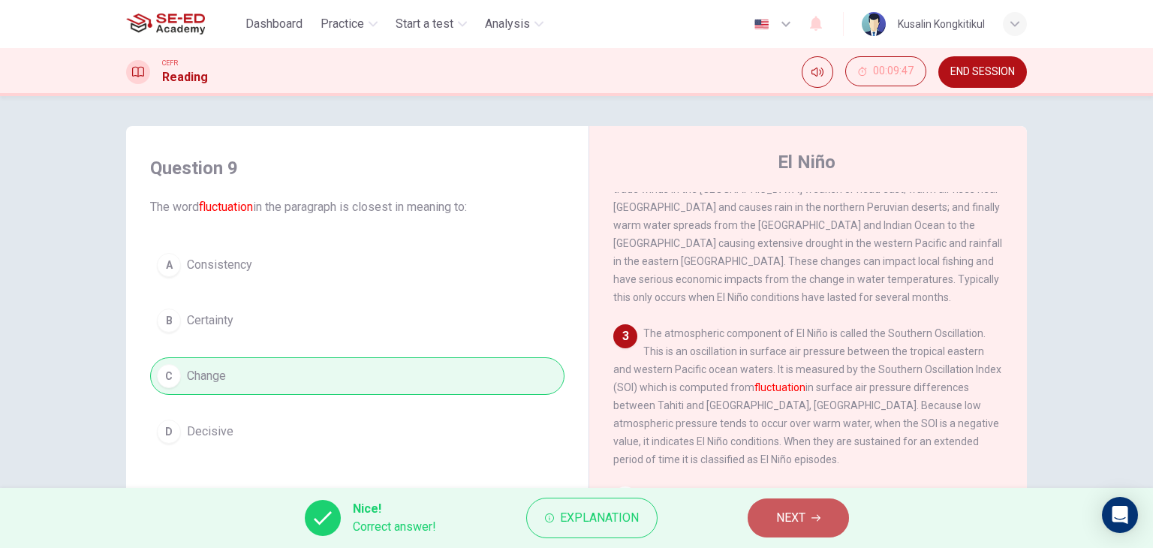
click at [774, 521] on button "NEXT" at bounding box center [798, 518] width 101 height 39
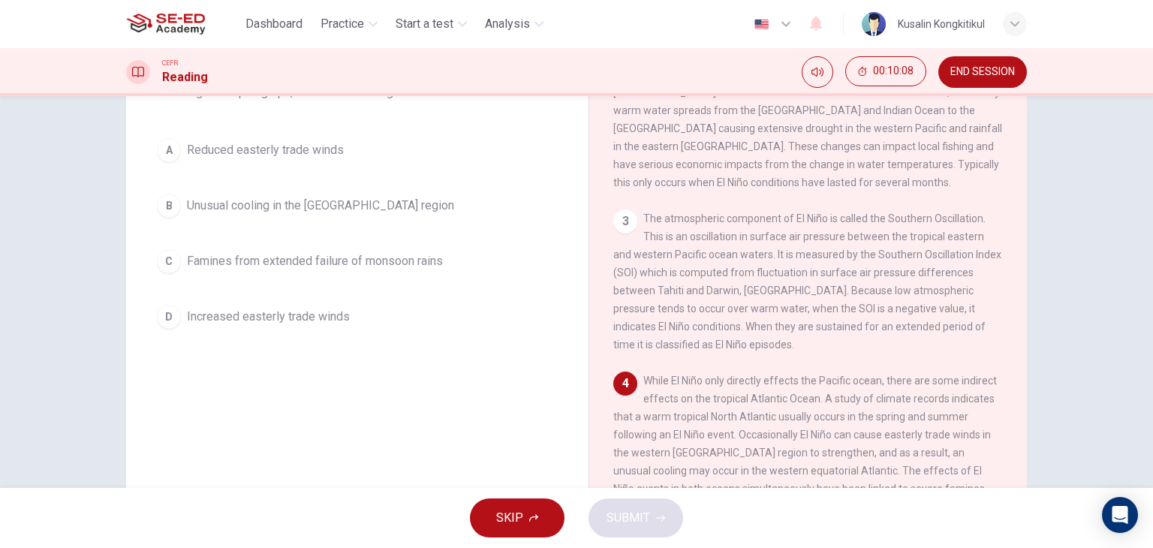
click at [327, 146] on span "Reduced easterly trade winds" at bounding box center [265, 150] width 157 height 18
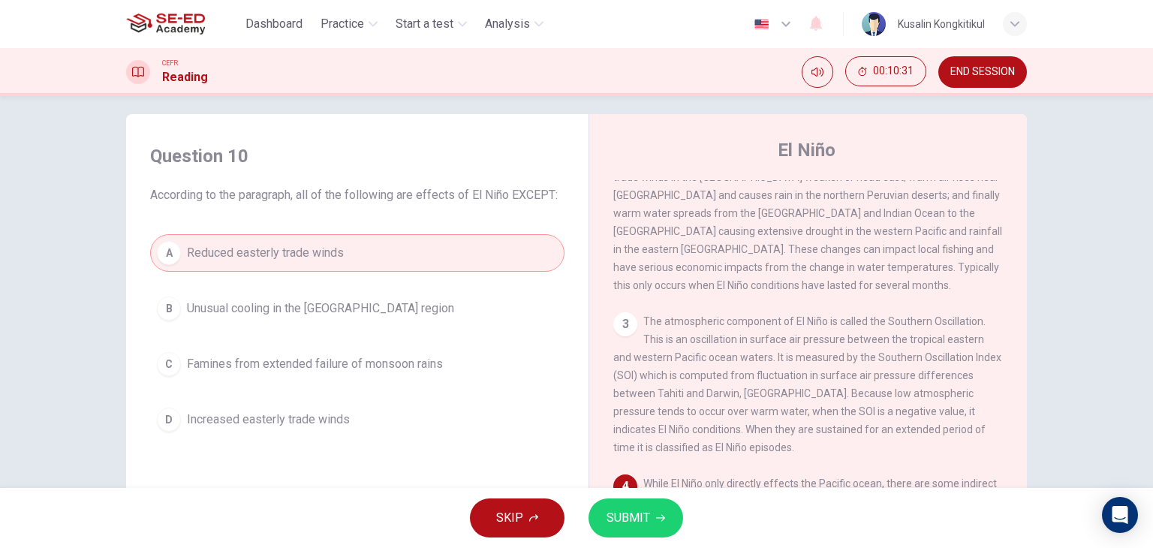
scroll to position [0, 0]
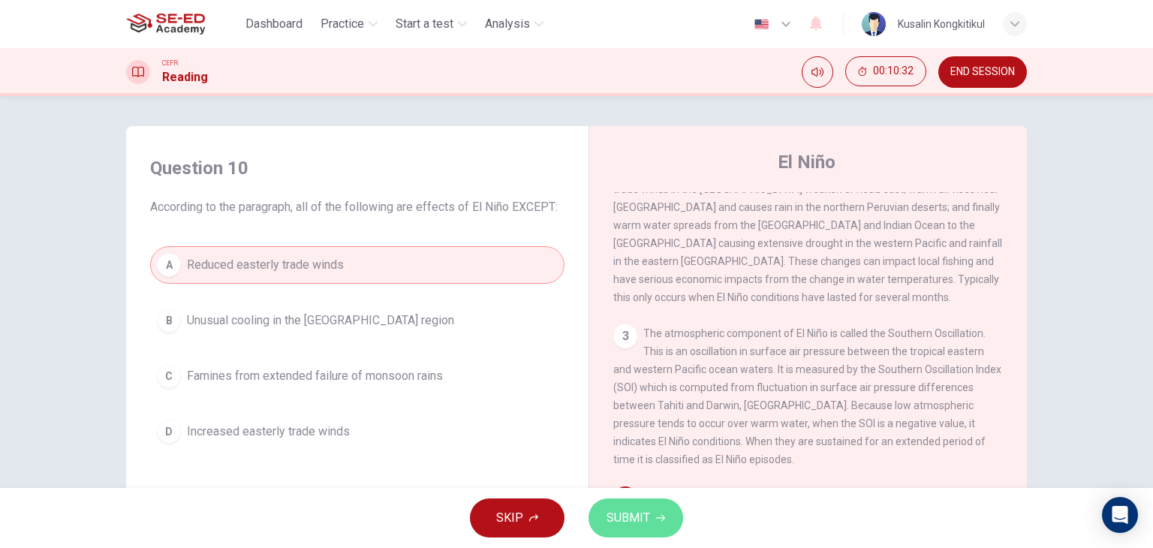
click at [640, 508] on span "SUBMIT" at bounding box center [629, 518] width 44 height 21
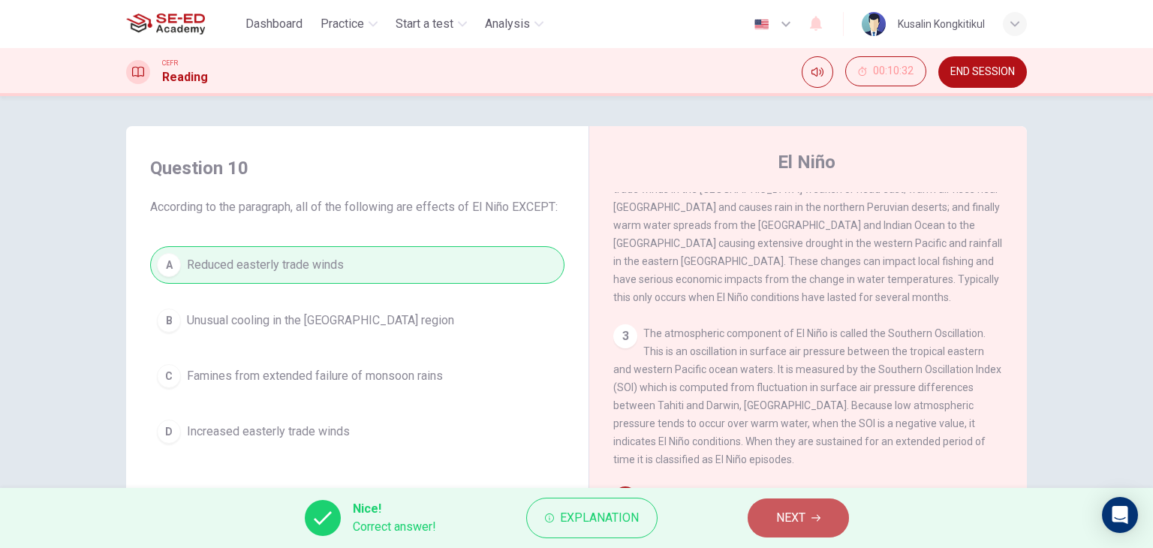
click at [806, 514] on button "NEXT" at bounding box center [798, 518] width 101 height 39
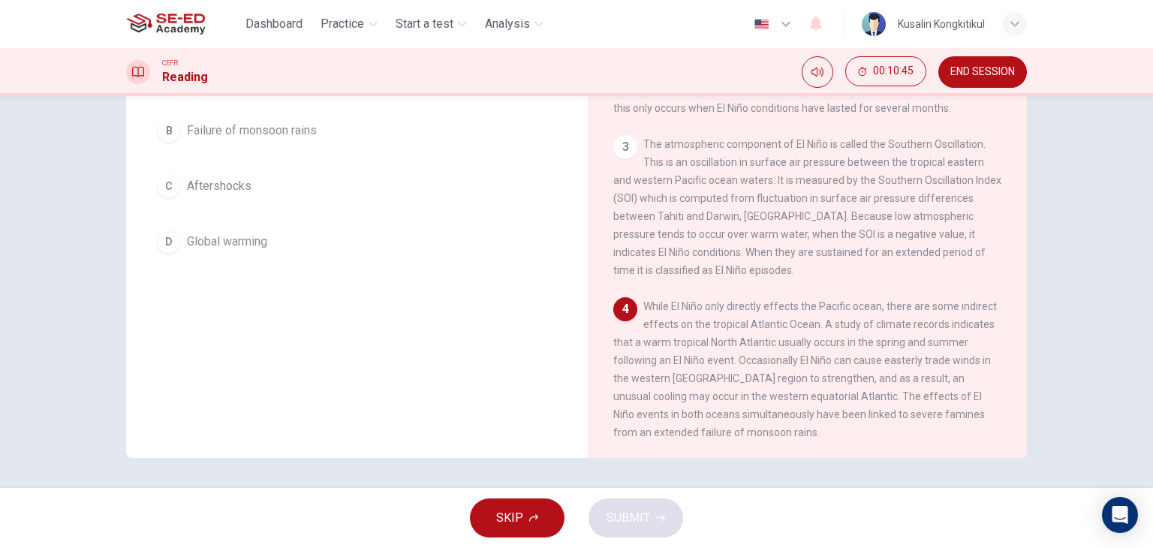
scroll to position [174, 0]
click at [267, 140] on span "Failure of monsoon rains" at bounding box center [252, 131] width 130 height 18
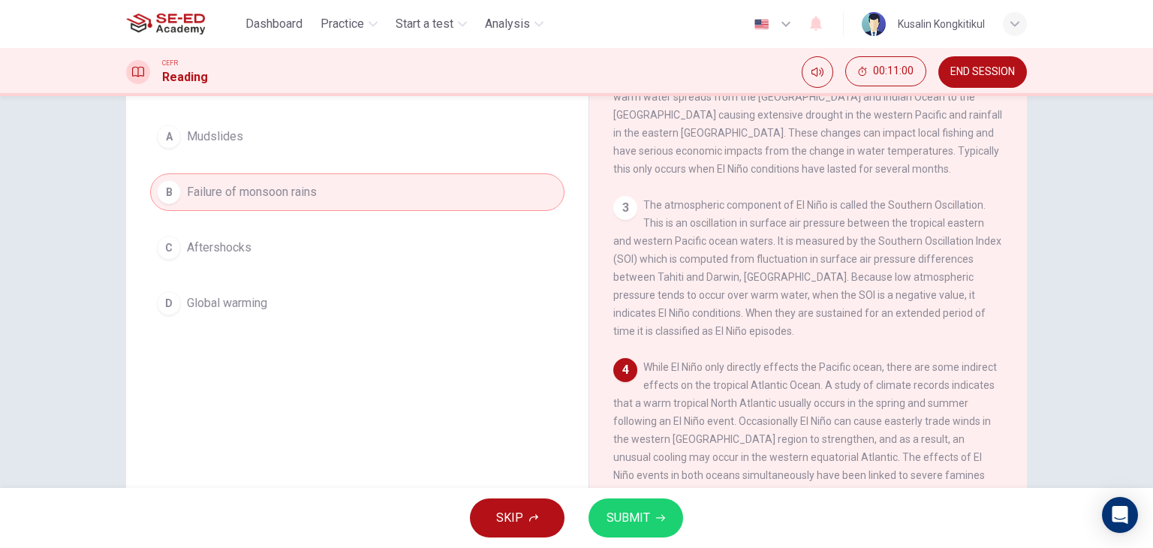
scroll to position [40, 0]
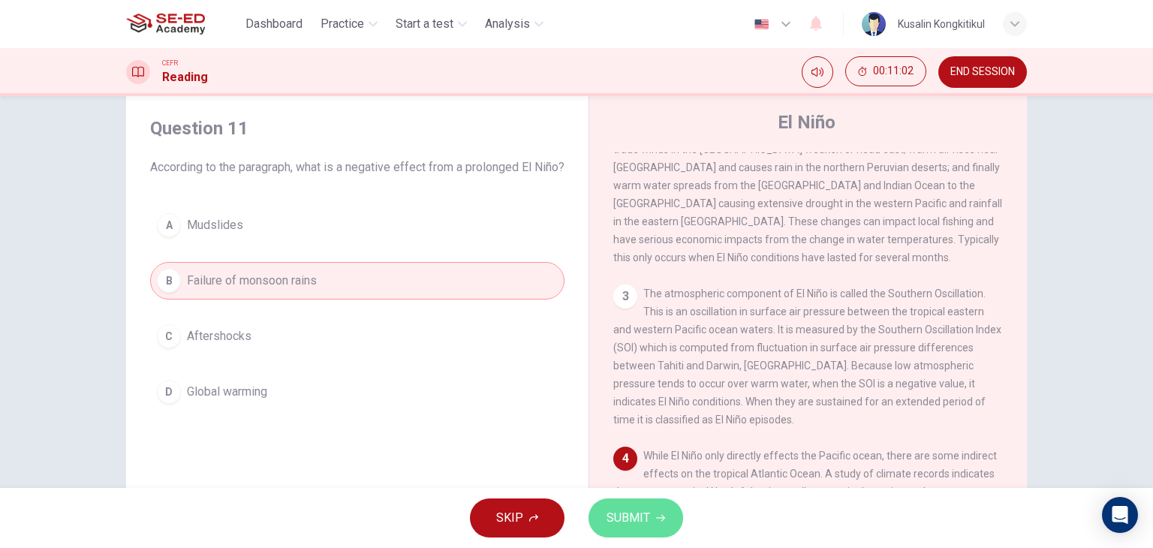
click at [651, 508] on button "SUBMIT" at bounding box center [636, 518] width 95 height 39
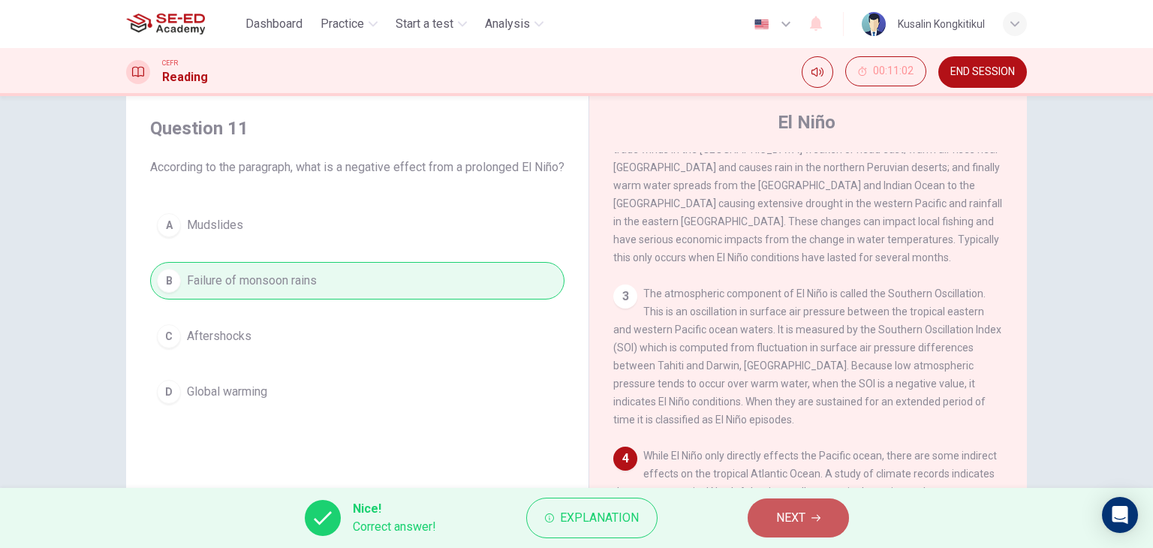
click at [779, 526] on span "NEXT" at bounding box center [790, 518] width 29 height 21
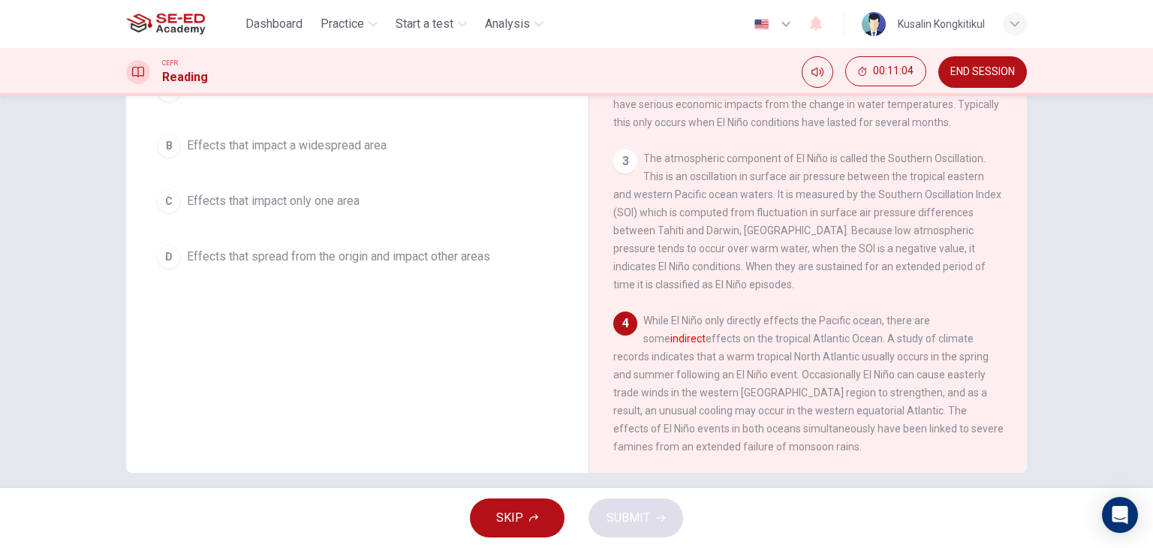
scroll to position [190, 0]
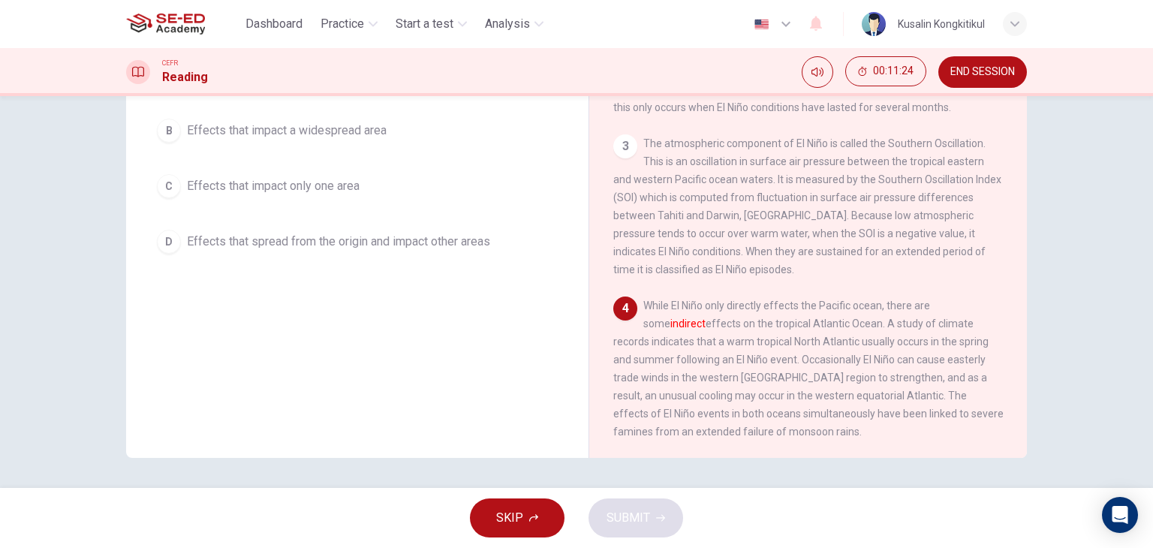
drag, startPoint x: 608, startPoint y: 288, endPoint x: 861, endPoint y: 322, distance: 255.4
click at [861, 322] on div "El Niño 1 El Niño is a band of warm ocean water temperatures periodically devel…" at bounding box center [808, 209] width 438 height 546
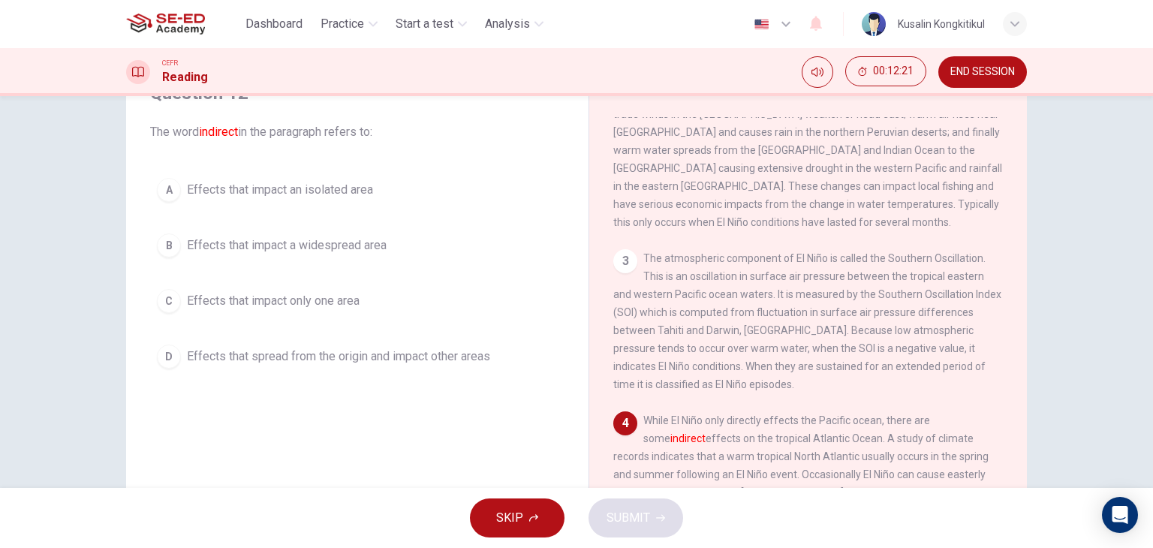
scroll to position [75, 0]
click at [370, 234] on button "B Effects that impact a widespread area" at bounding box center [357, 246] width 414 height 38
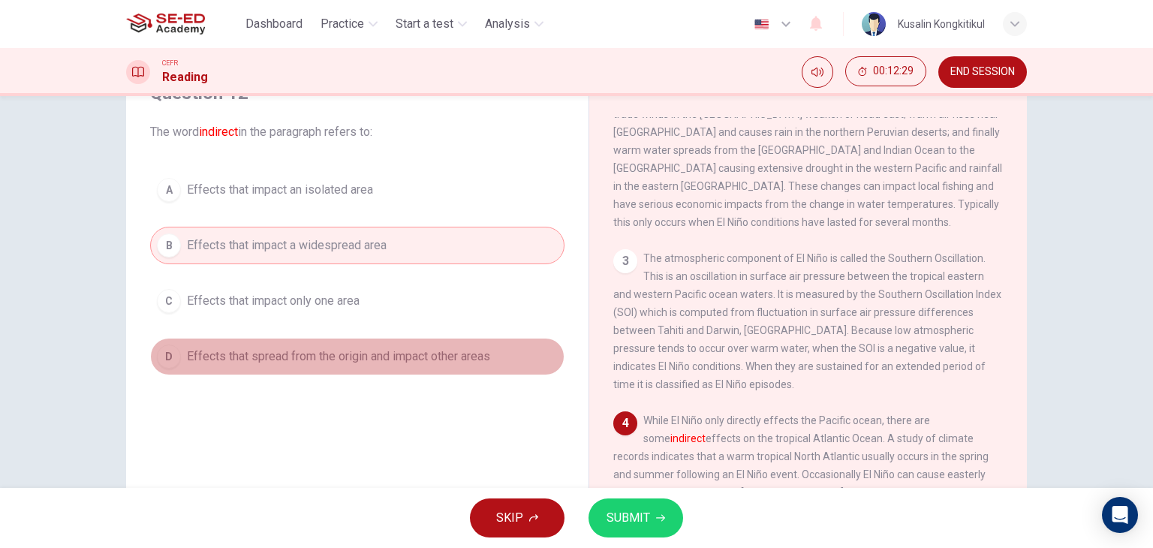
click at [465, 372] on button "D Effects that spread from the origin and impact other areas" at bounding box center [357, 357] width 414 height 38
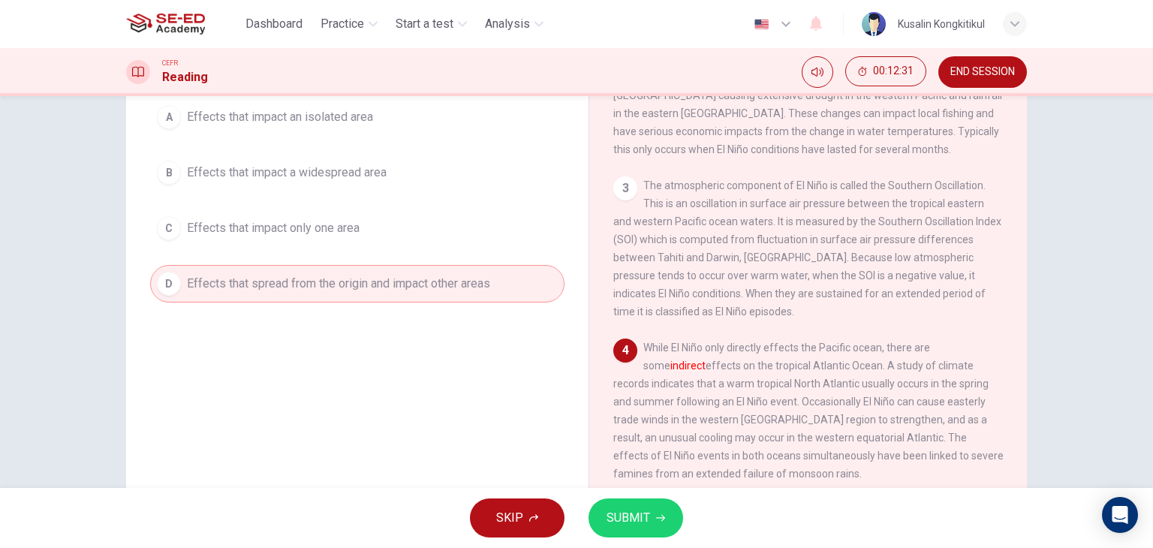
scroll to position [150, 0]
click at [657, 502] on button "SUBMIT" at bounding box center [636, 518] width 95 height 39
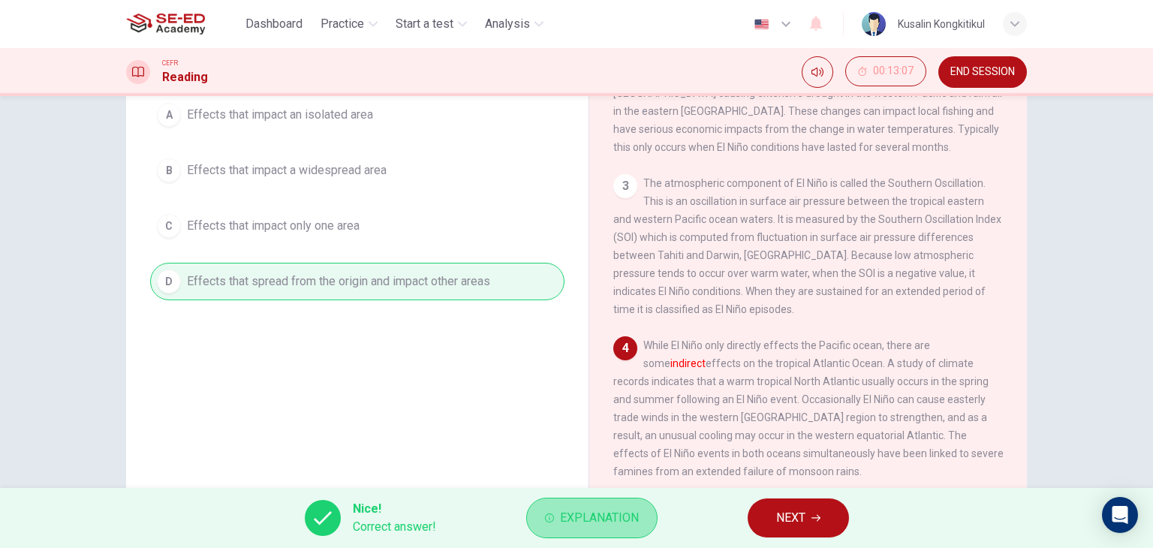
click at [577, 510] on span "Explanation" at bounding box center [599, 518] width 79 height 21
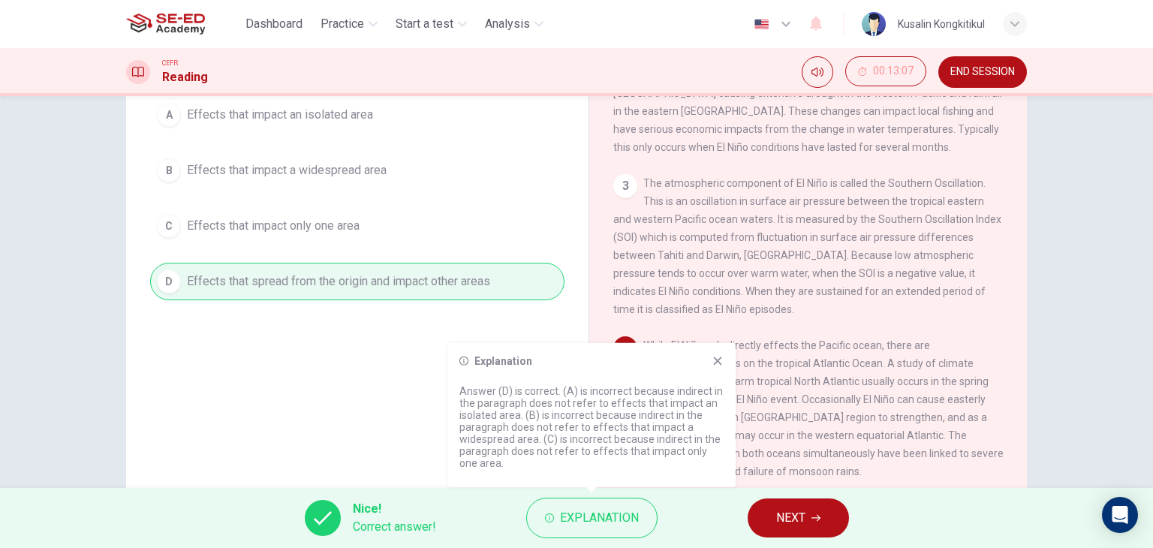
click at [902, 415] on span "While El Niño only directly effects the Pacific ocean, there are some indirect …" at bounding box center [808, 408] width 390 height 138
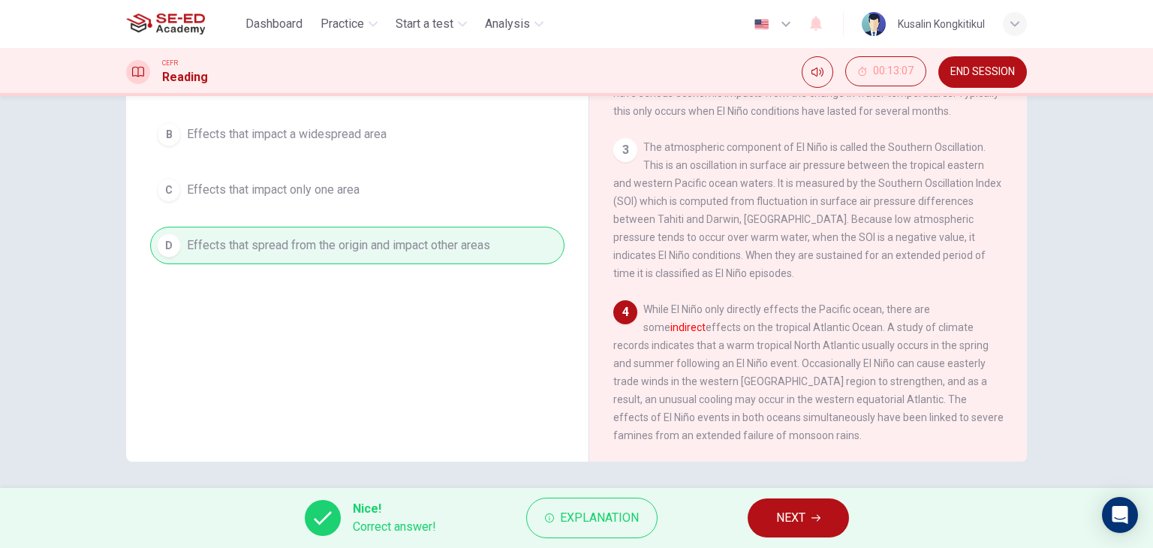
scroll to position [190, 0]
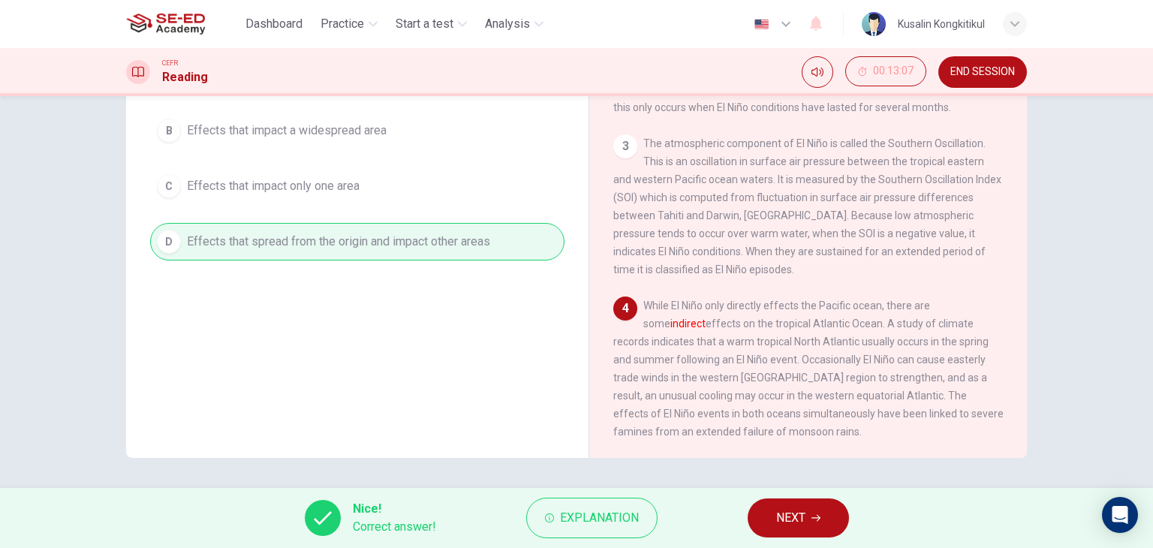
click at [764, 521] on button "NEXT" at bounding box center [798, 518] width 101 height 39
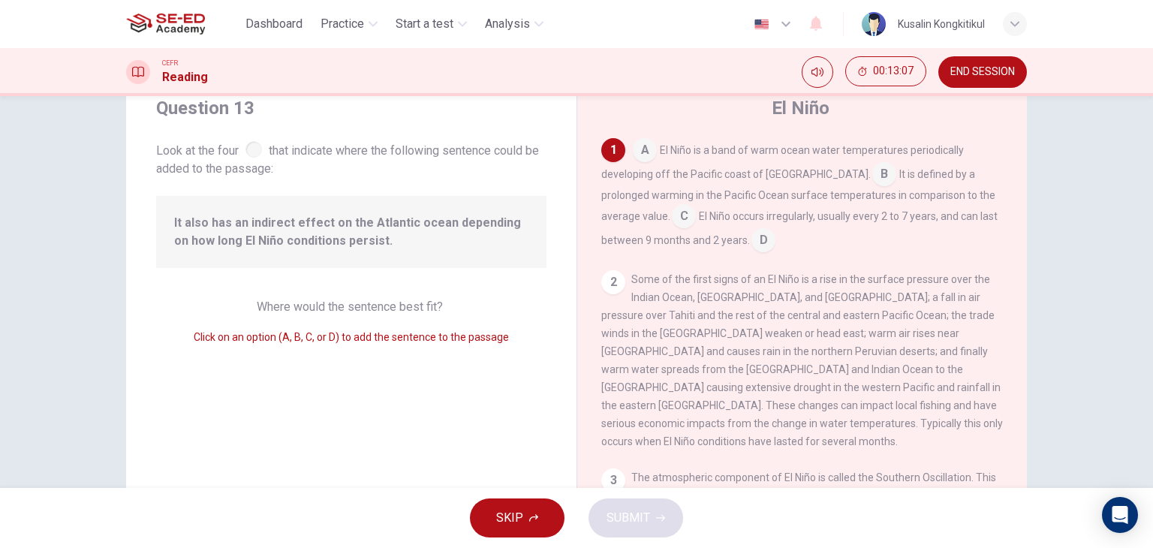
scroll to position [40, 0]
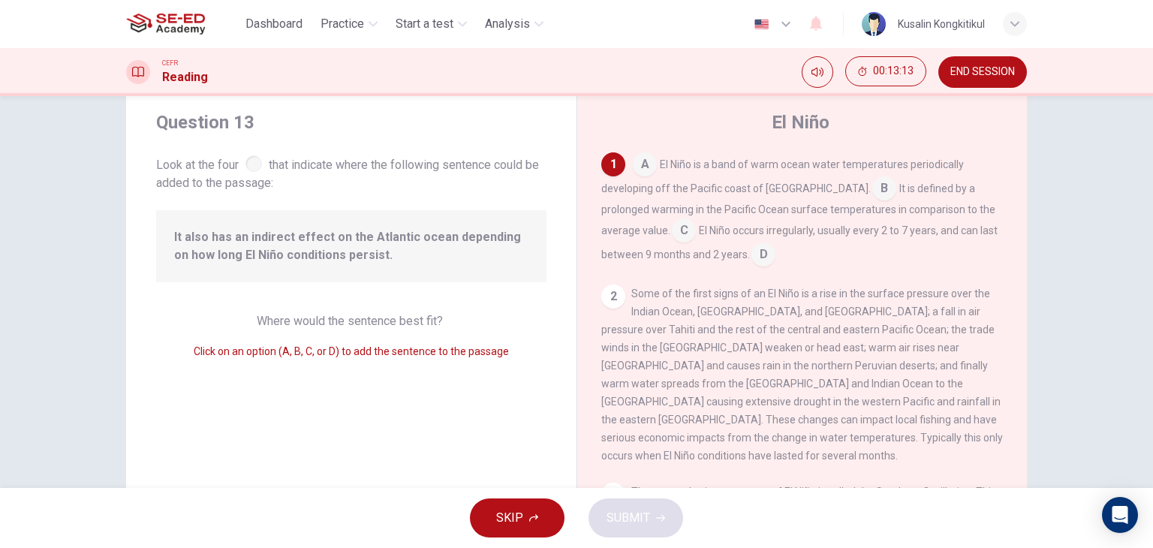
drag, startPoint x: 717, startPoint y: 163, endPoint x: 796, endPoint y: 140, distance: 82.0
click at [796, 140] on div "El Niño 1 A El Niño is a band of warm ocean water temperatures periodically dev…" at bounding box center [802, 347] width 450 height 522
click at [672, 226] on input at bounding box center [684, 232] width 24 height 24
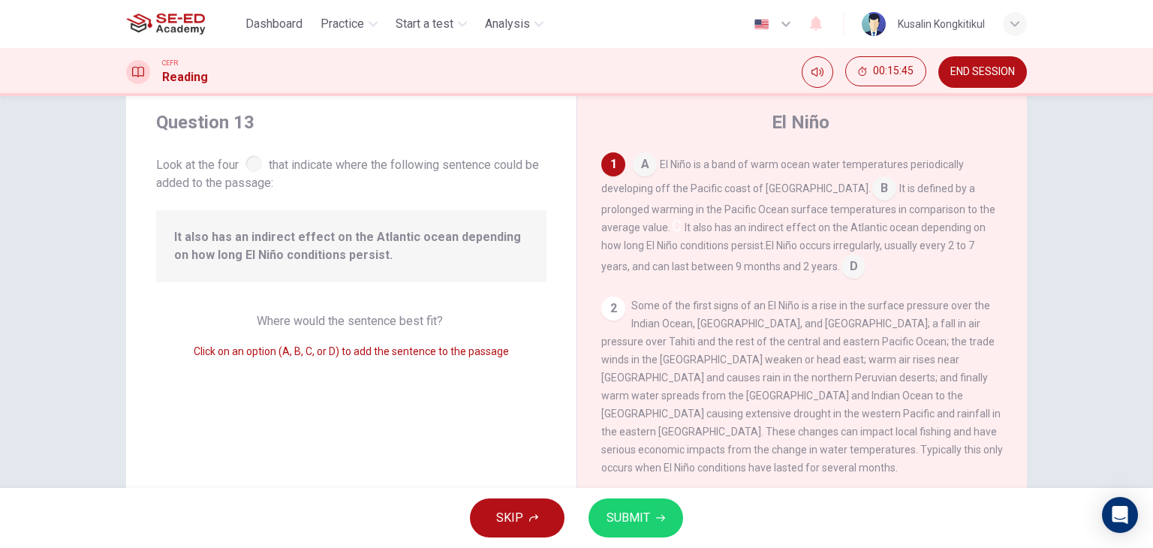
click at [801, 273] on span "El Niño occurs irregularly, usually every 2 to 7 years, and can last between 9 …" at bounding box center [787, 255] width 373 height 33
click at [842, 271] on input at bounding box center [854, 268] width 24 height 24
click at [673, 511] on button "SUBMIT" at bounding box center [636, 518] width 95 height 39
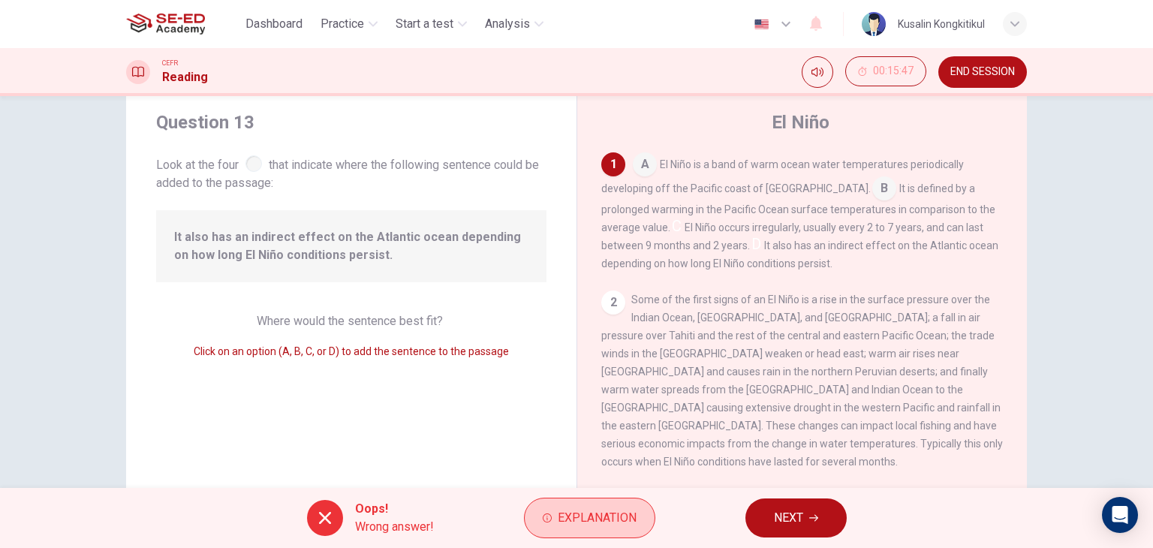
click at [607, 505] on button "Explanation" at bounding box center [589, 518] width 131 height 41
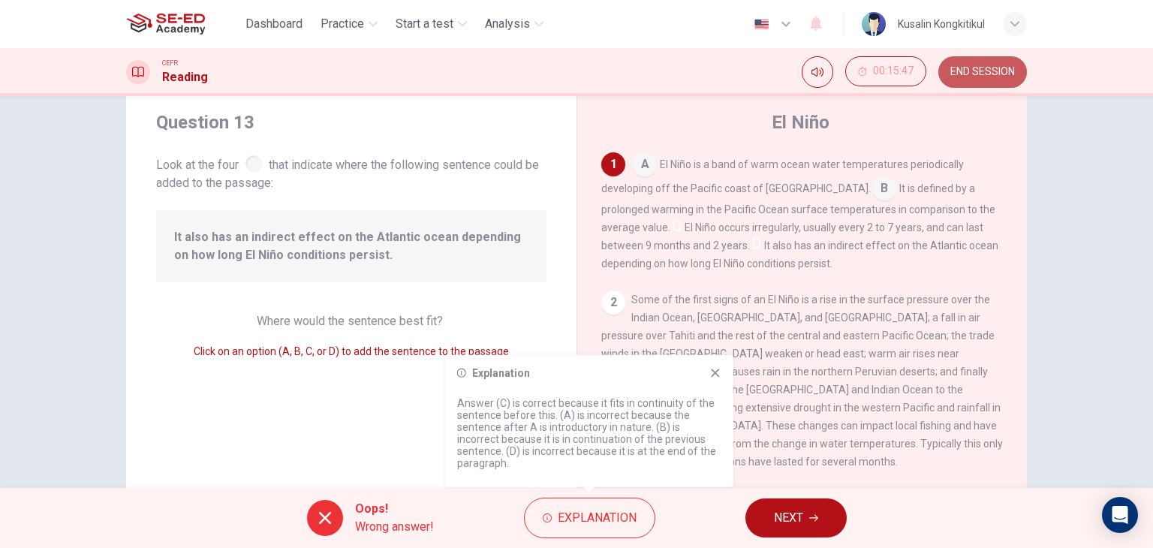
click at [1009, 75] on span "END SESSION" at bounding box center [982, 72] width 65 height 12
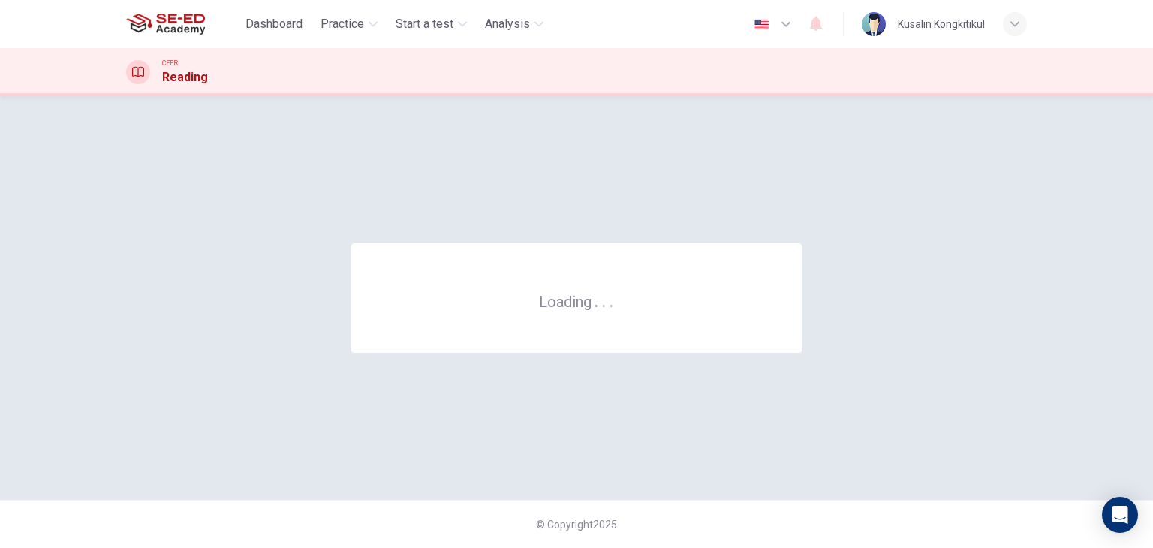
scroll to position [0, 0]
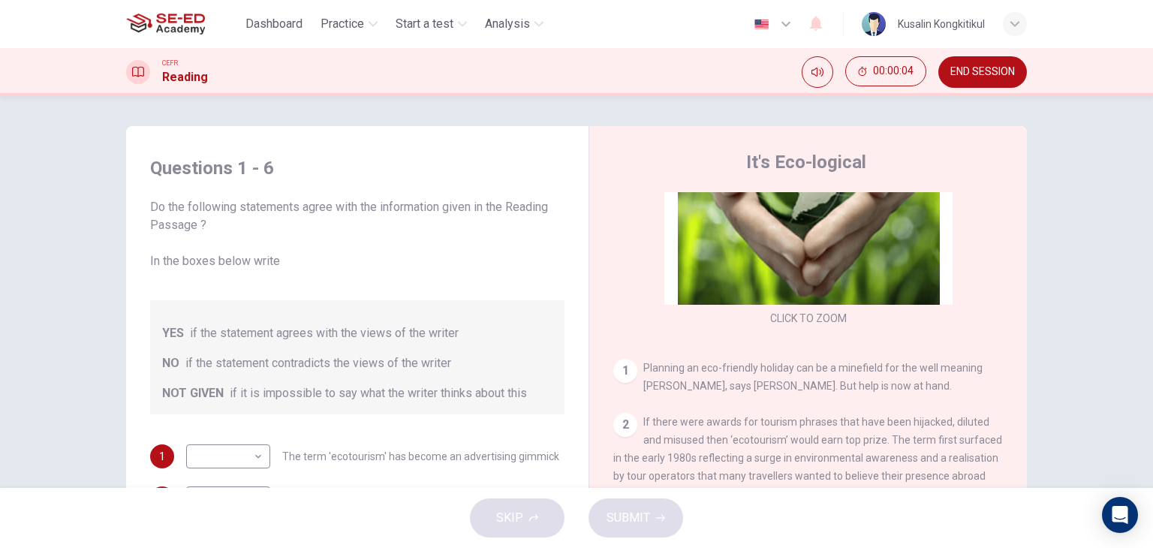
scroll to position [150, 0]
click at [996, 60] on button "END SESSION" at bounding box center [982, 72] width 89 height 32
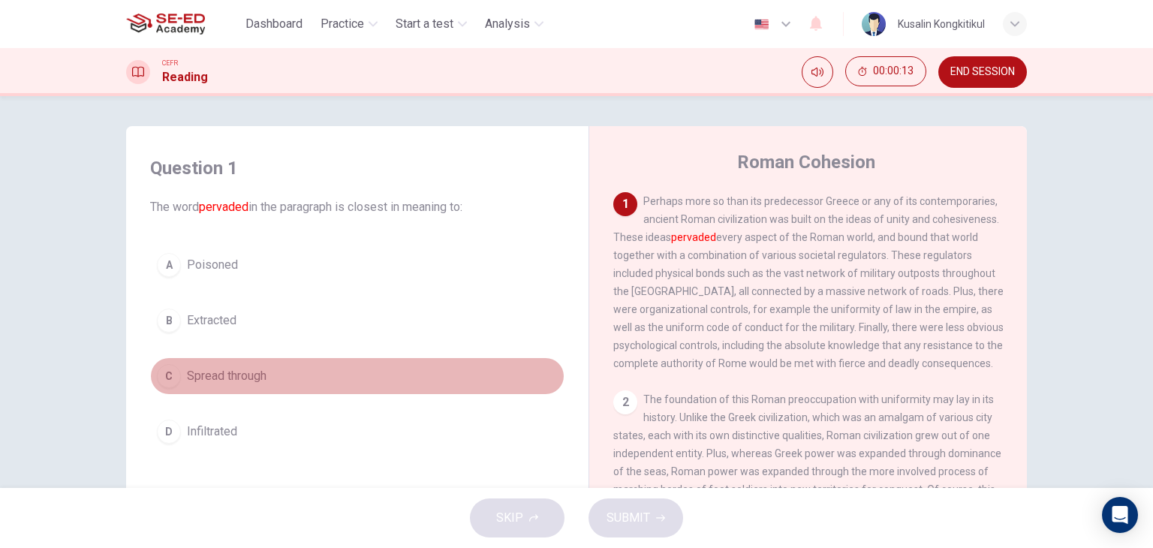
click at [221, 372] on span "Spread through" at bounding box center [227, 376] width 80 height 18
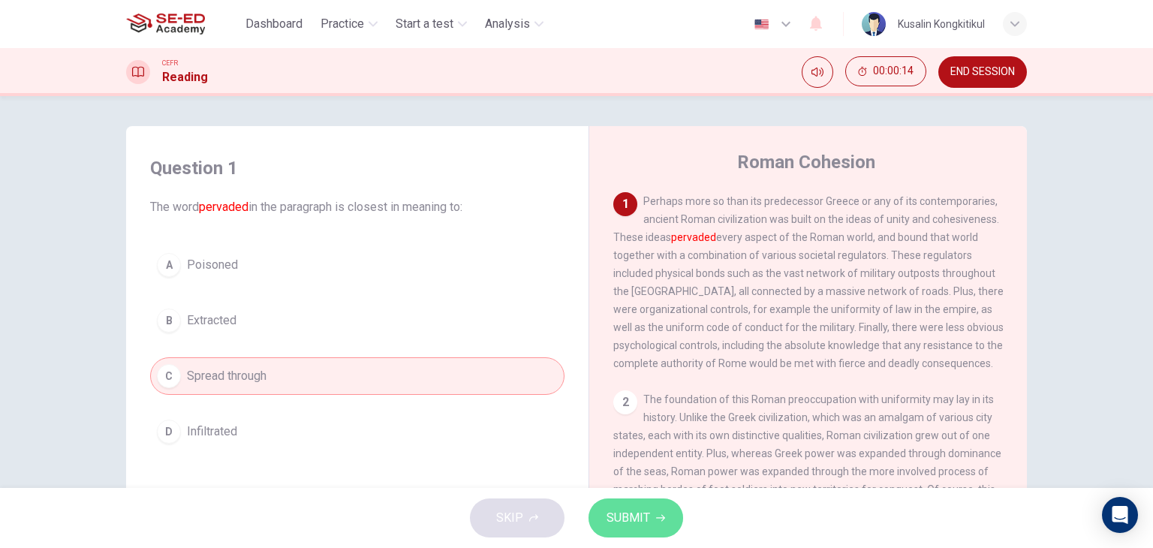
click at [663, 520] on icon "button" at bounding box center [660, 518] width 9 height 9
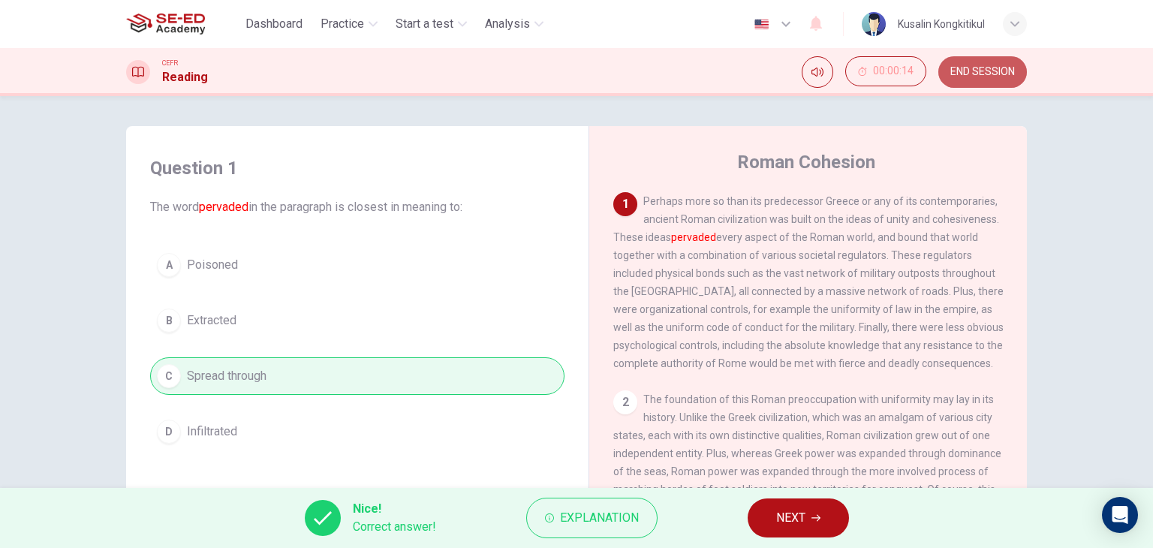
click at [978, 68] on span "END SESSION" at bounding box center [982, 72] width 65 height 12
drag, startPoint x: 821, startPoint y: 510, endPoint x: 815, endPoint y: 497, distance: 13.8
click at [817, 502] on button "NEXT" at bounding box center [798, 518] width 101 height 39
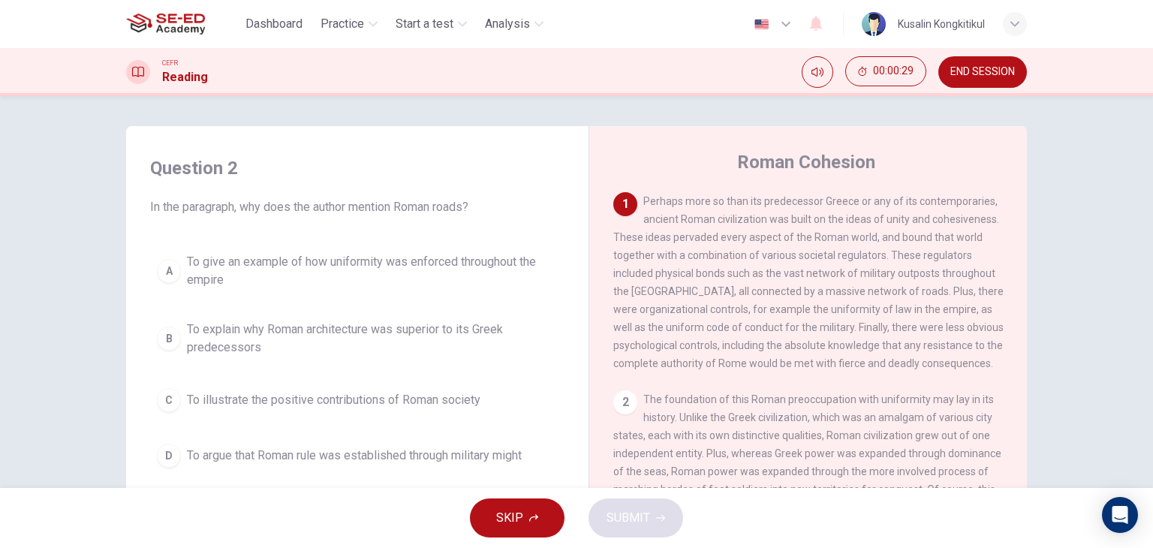
drag, startPoint x: 456, startPoint y: 271, endPoint x: 629, endPoint y: 469, distance: 262.9
click at [480, 289] on button "A To give an example of how uniformity was enforced throughout the empire" at bounding box center [357, 271] width 414 height 50
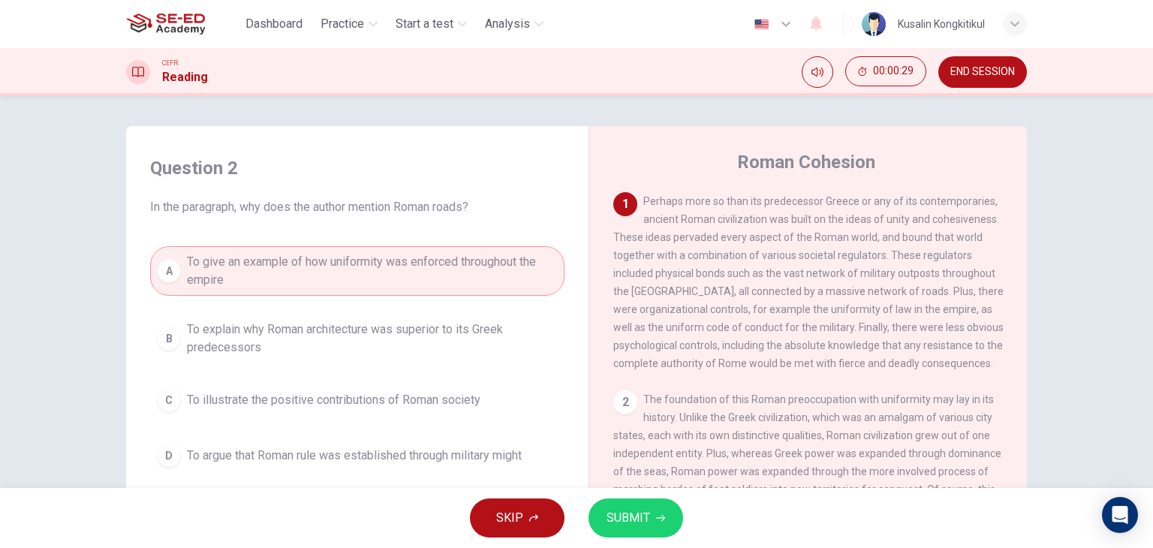
click at [622, 492] on div "SKIP SUBMIT" at bounding box center [576, 518] width 1153 height 60
click at [631, 502] on button "SUBMIT" at bounding box center [636, 518] width 95 height 39
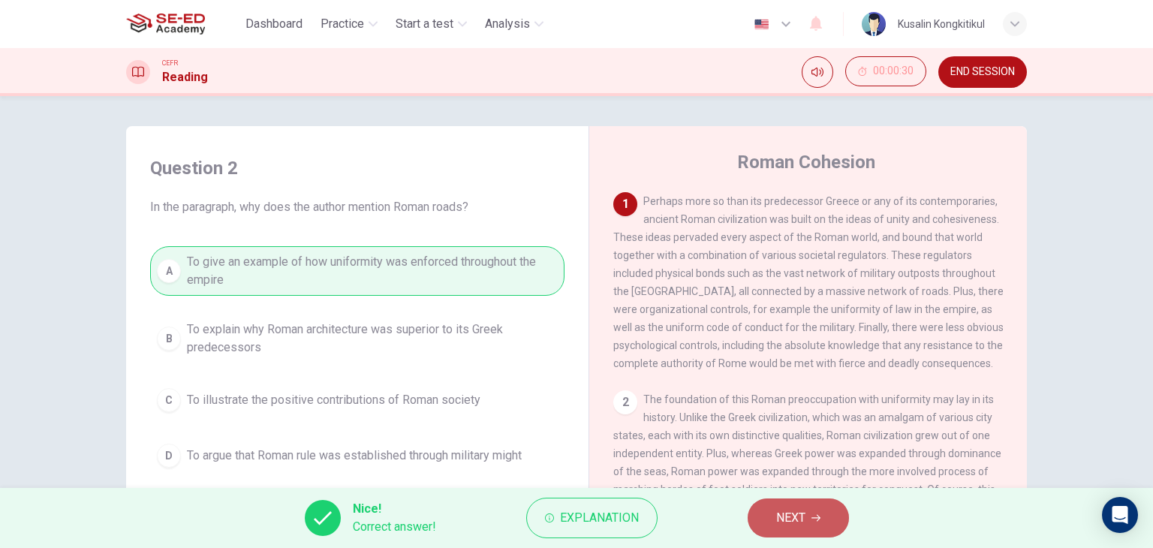
click at [838, 513] on button "NEXT" at bounding box center [798, 518] width 101 height 39
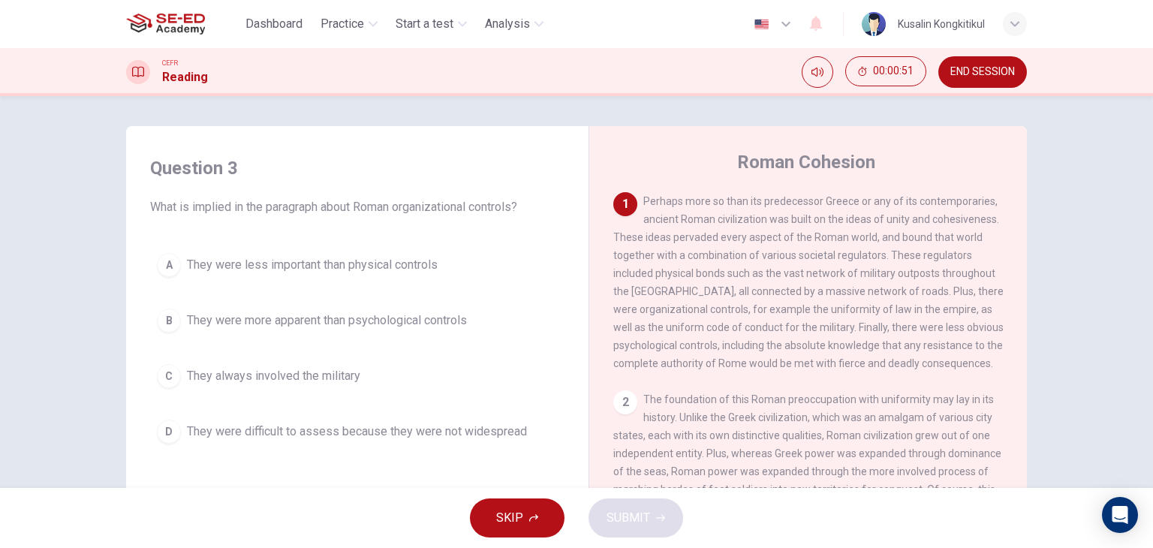
click at [422, 443] on button "D They were difficult to assess because they were not widespread" at bounding box center [357, 432] width 414 height 38
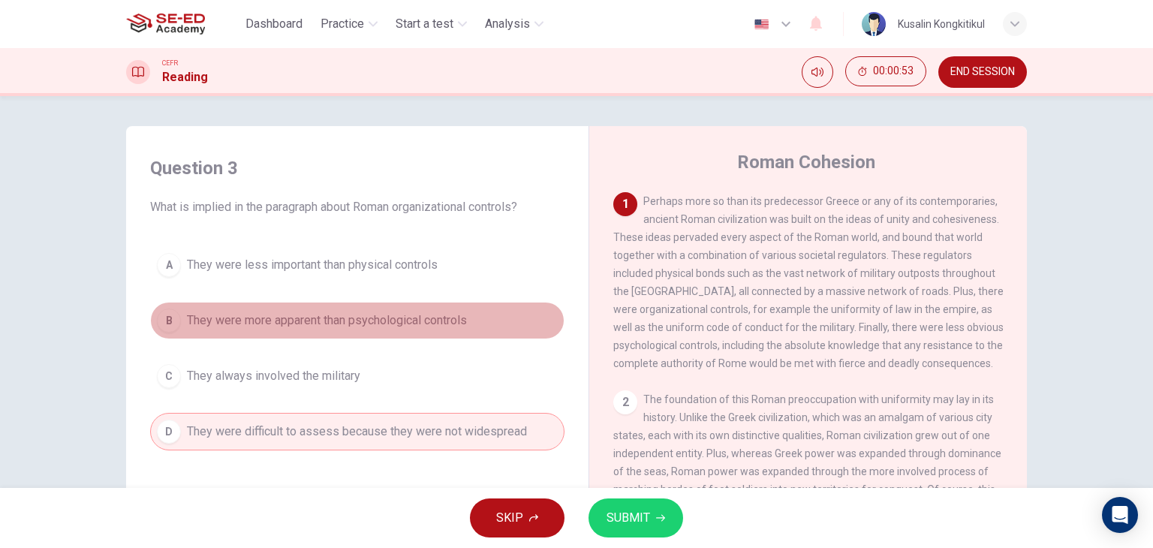
drag, startPoint x: 417, startPoint y: 316, endPoint x: 453, endPoint y: 322, distance: 37.3
click at [419, 316] on span "They were more apparent than psychological controls" at bounding box center [327, 321] width 280 height 18
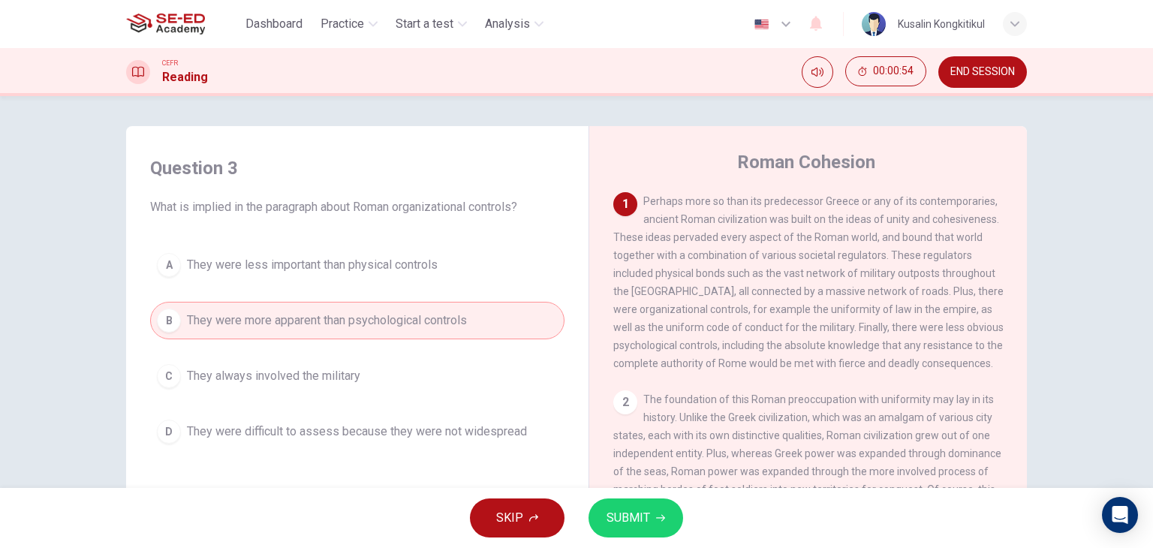
click at [658, 511] on button "SUBMIT" at bounding box center [636, 518] width 95 height 39
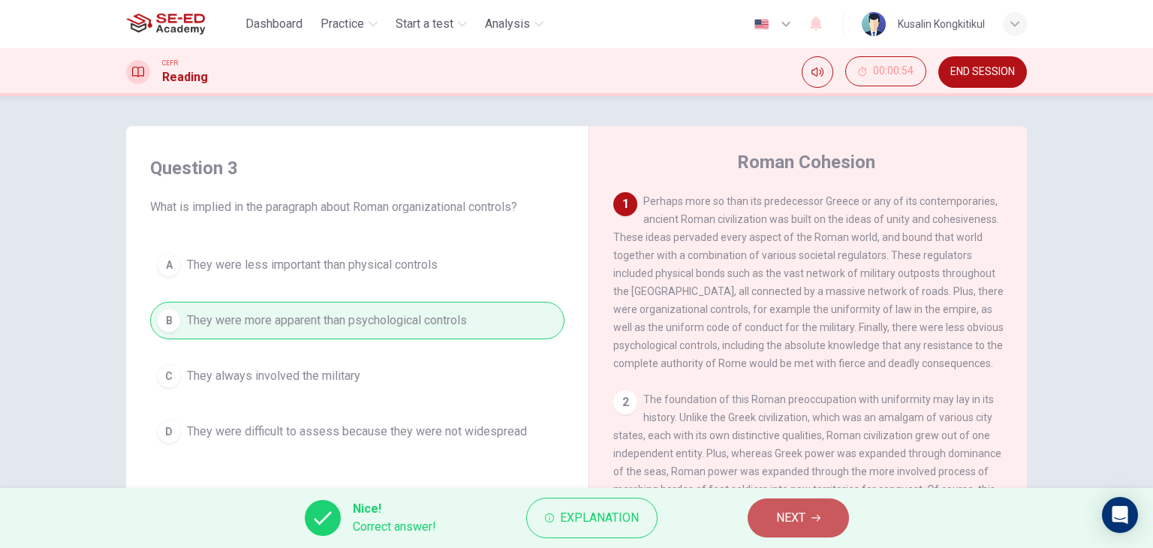
click at [787, 520] on span "NEXT" at bounding box center [790, 518] width 29 height 21
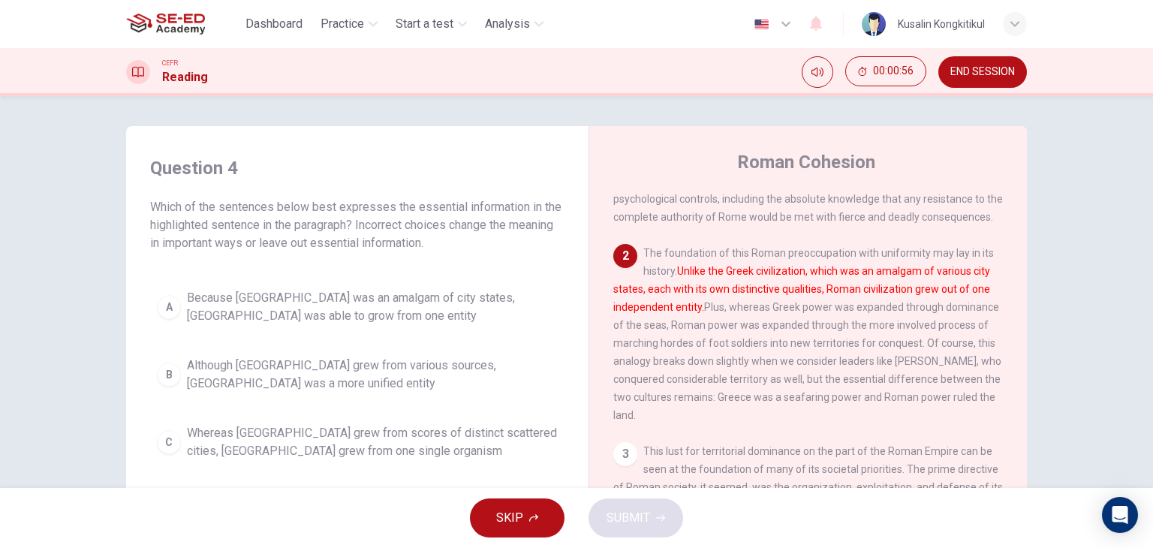
scroll to position [150, 0]
drag, startPoint x: 652, startPoint y: 318, endPoint x: 851, endPoint y: 297, distance: 200.1
click at [851, 297] on div "2 The foundation of this Roman preoccupation with uniformity may lay in its his…" at bounding box center [808, 330] width 390 height 180
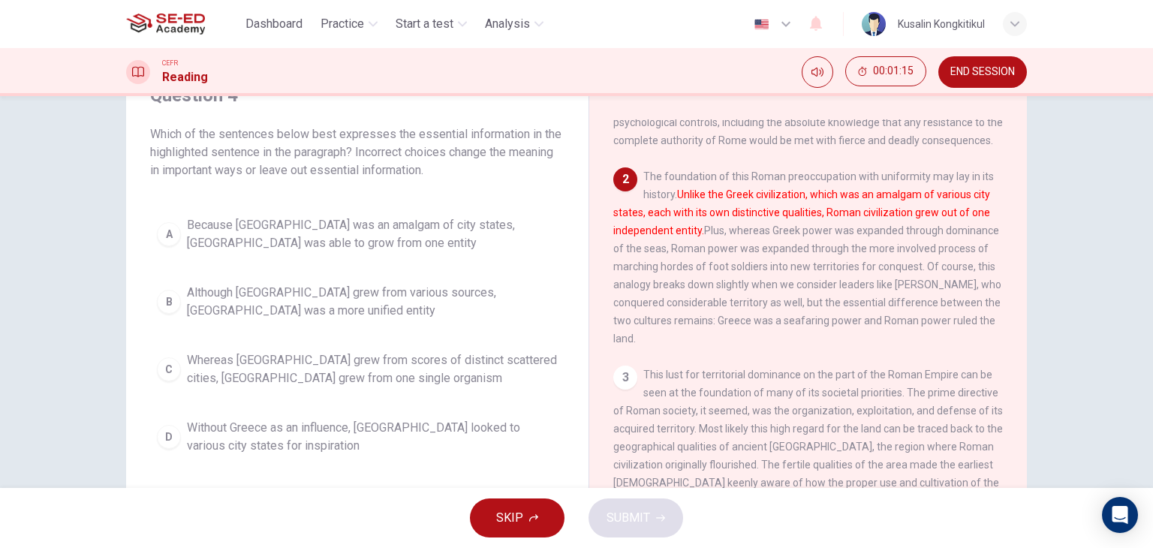
scroll to position [75, 0]
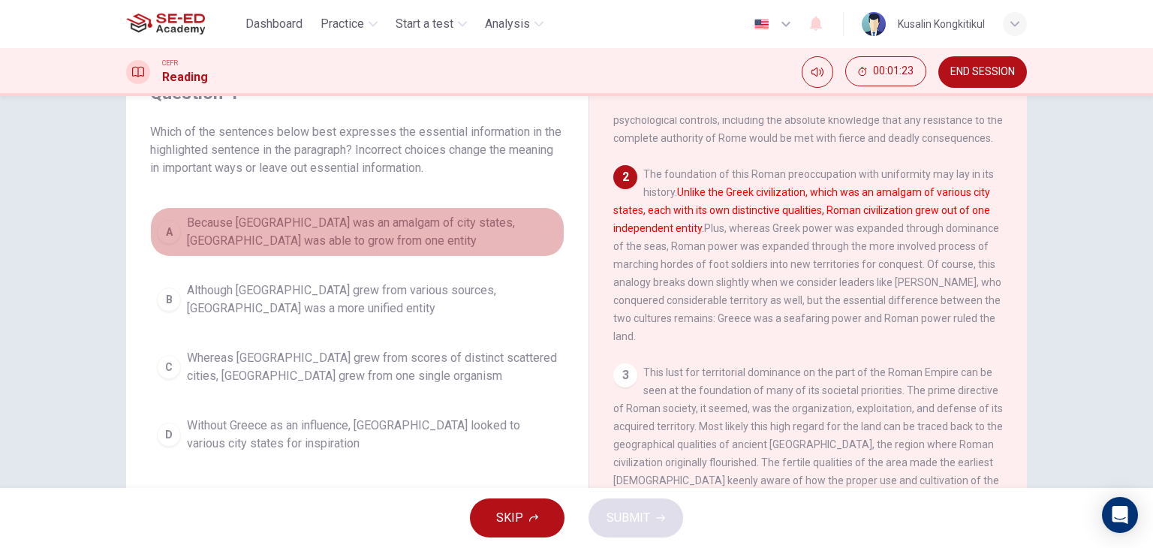
click at [345, 226] on span "Because [GEOGRAPHIC_DATA] was an amalgam of city states, [GEOGRAPHIC_DATA] was …" at bounding box center [372, 232] width 371 height 36
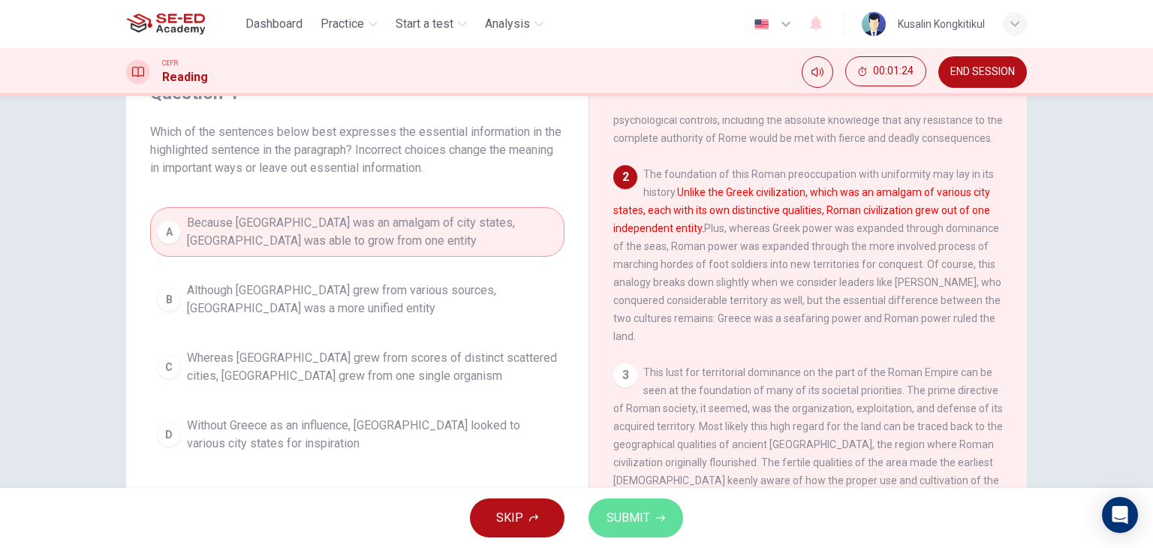
click at [616, 523] on span "SUBMIT" at bounding box center [629, 518] width 44 height 21
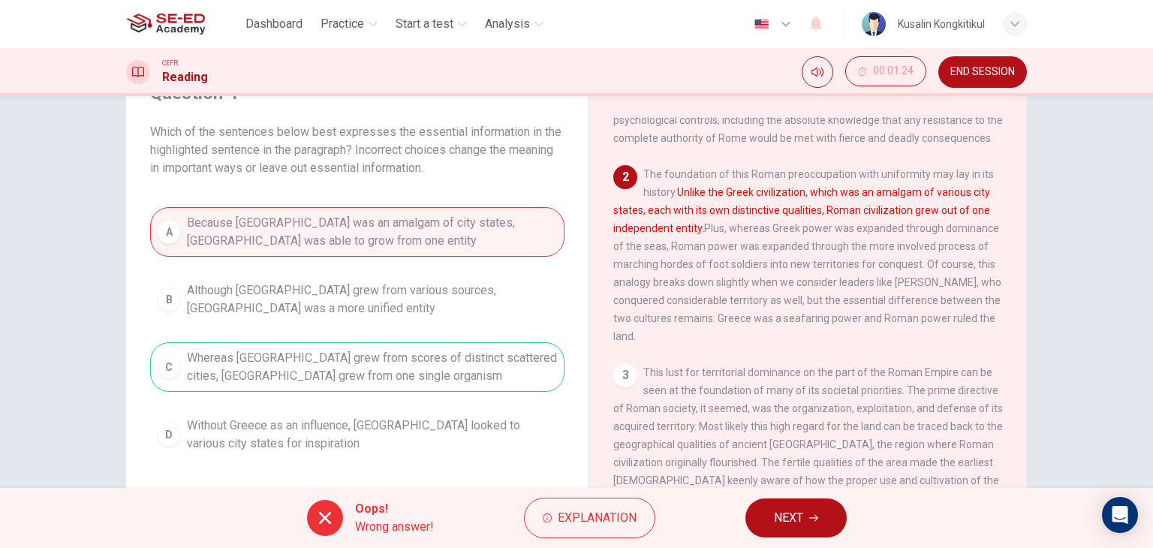
click at [952, 76] on span "END SESSION" at bounding box center [982, 72] width 65 height 12
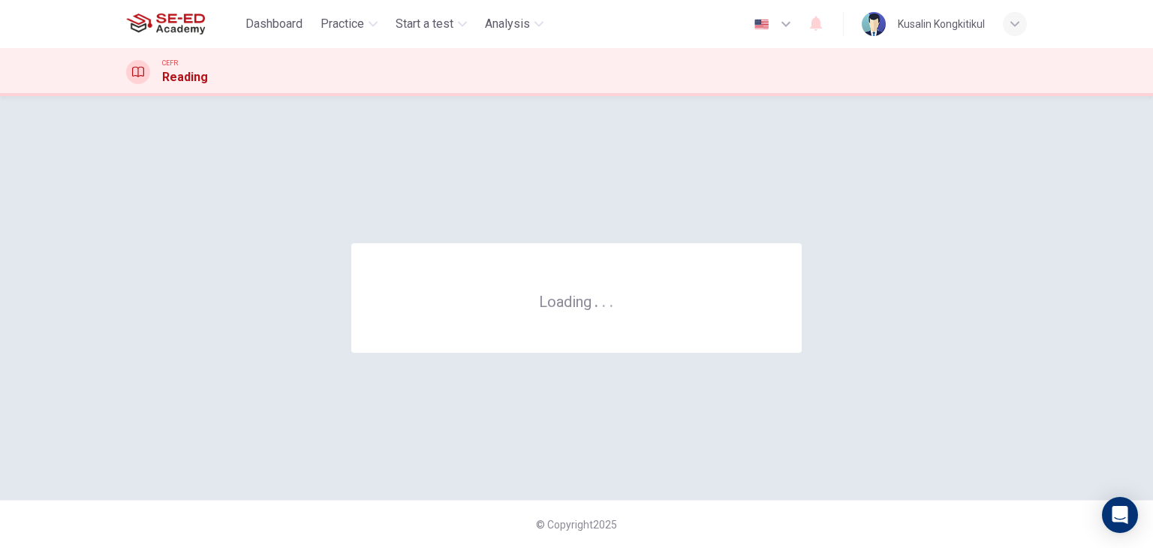
scroll to position [0, 0]
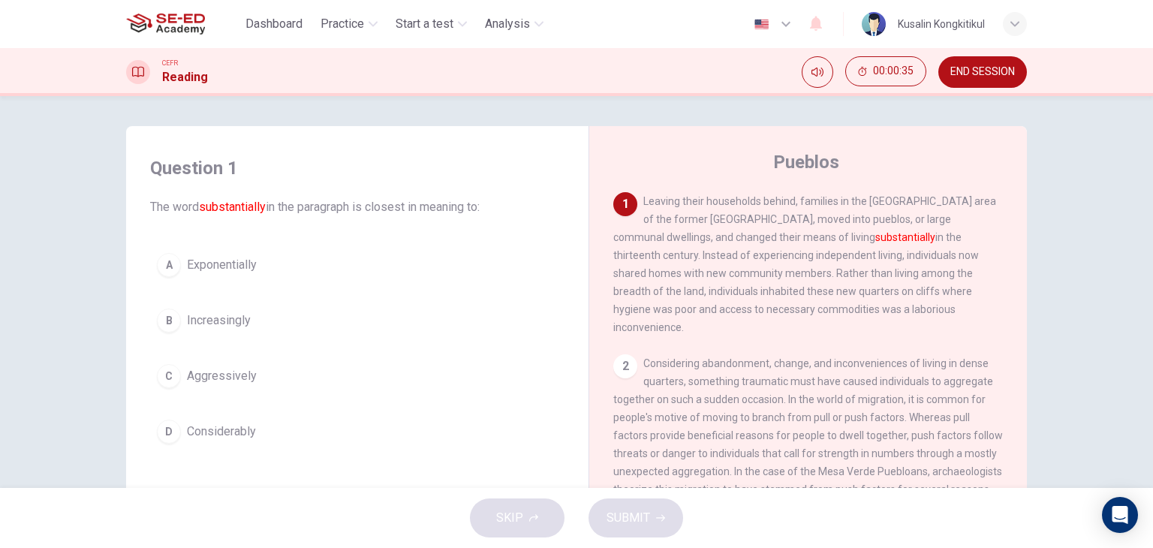
click at [215, 328] on span "Increasingly" at bounding box center [219, 321] width 64 height 18
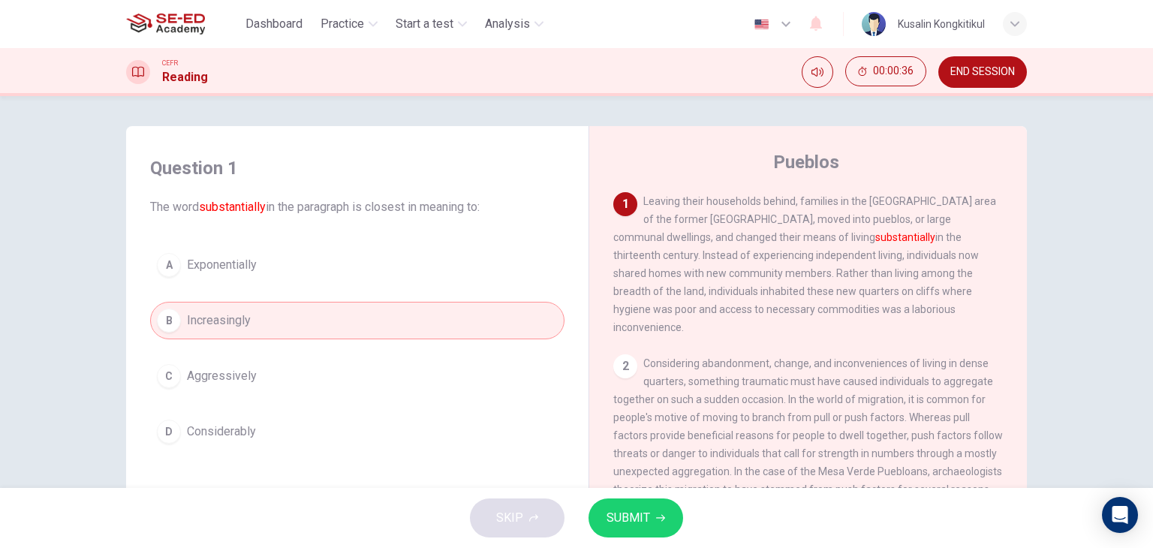
click at [626, 537] on button "SUBMIT" at bounding box center [636, 518] width 95 height 39
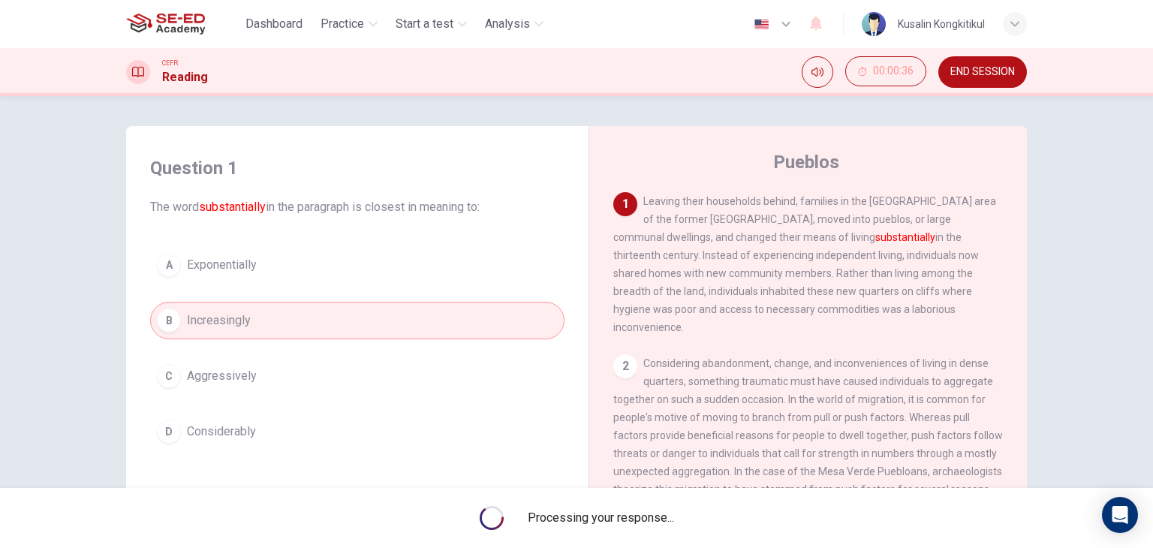
click at [628, 527] on div "Processing your response..." at bounding box center [576, 518] width 1153 height 60
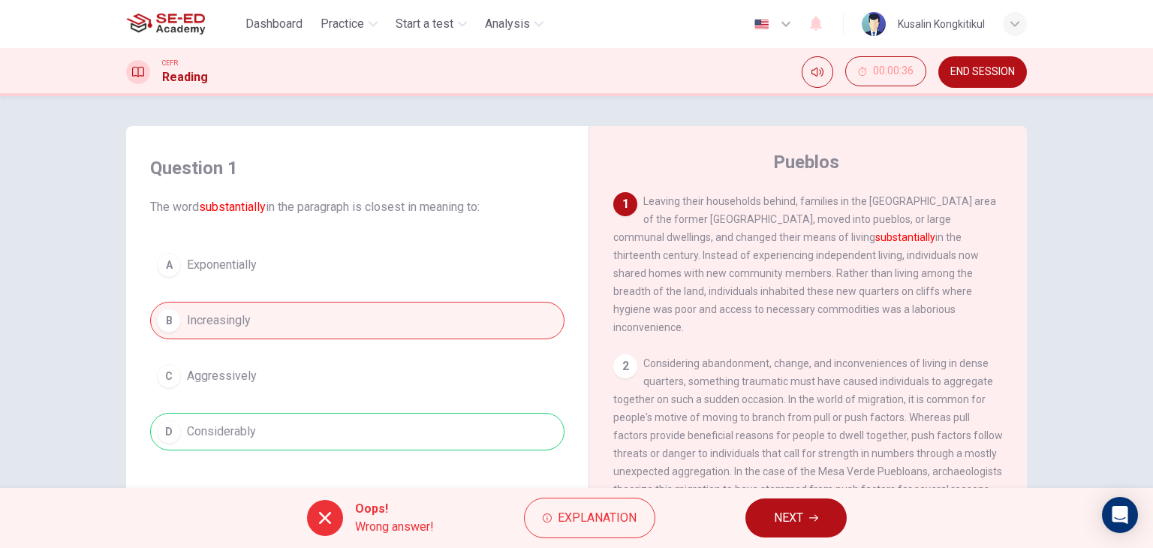
click at [958, 78] on button "END SESSION" at bounding box center [982, 72] width 89 height 32
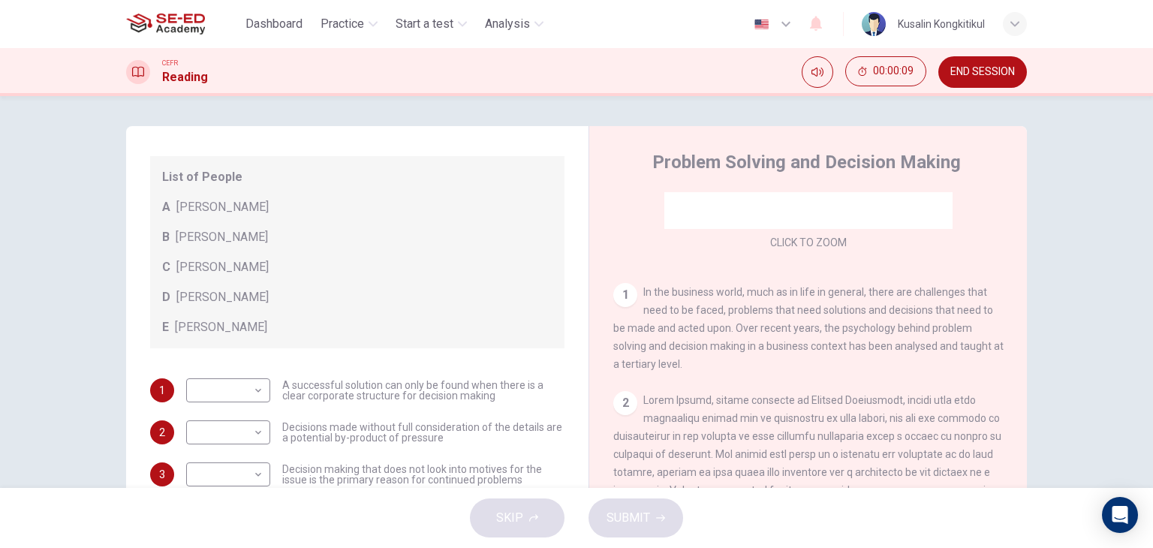
scroll to position [150, 0]
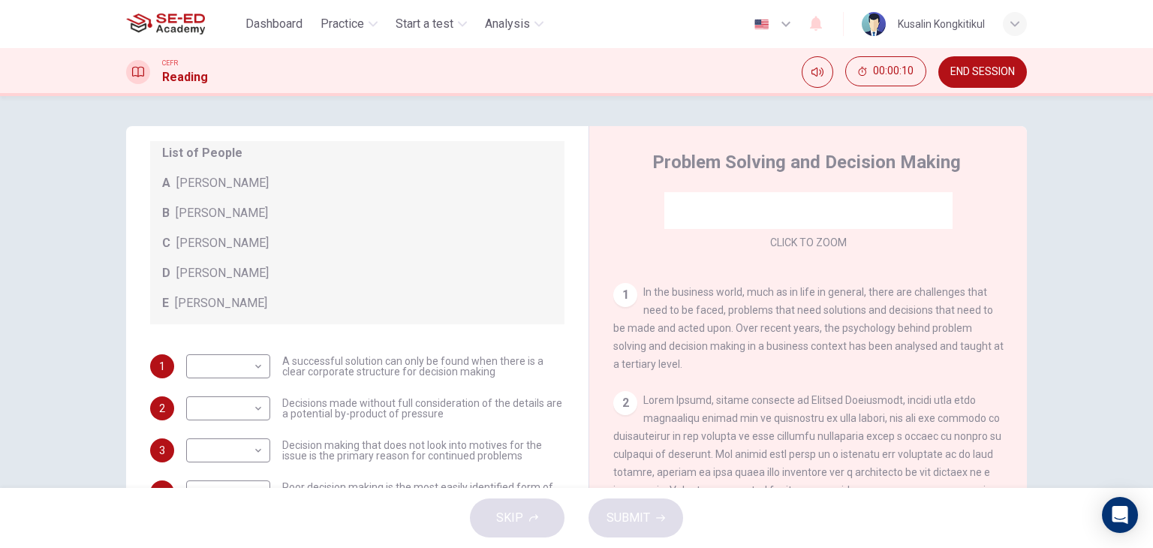
click at [964, 71] on span "END SESSION" at bounding box center [982, 72] width 65 height 12
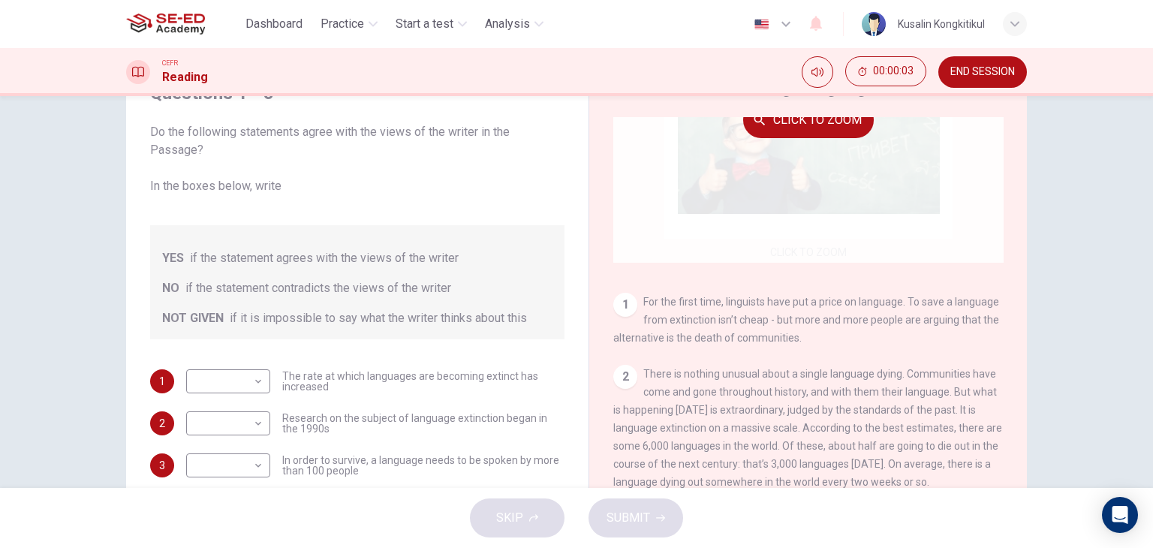
scroll to position [225, 0]
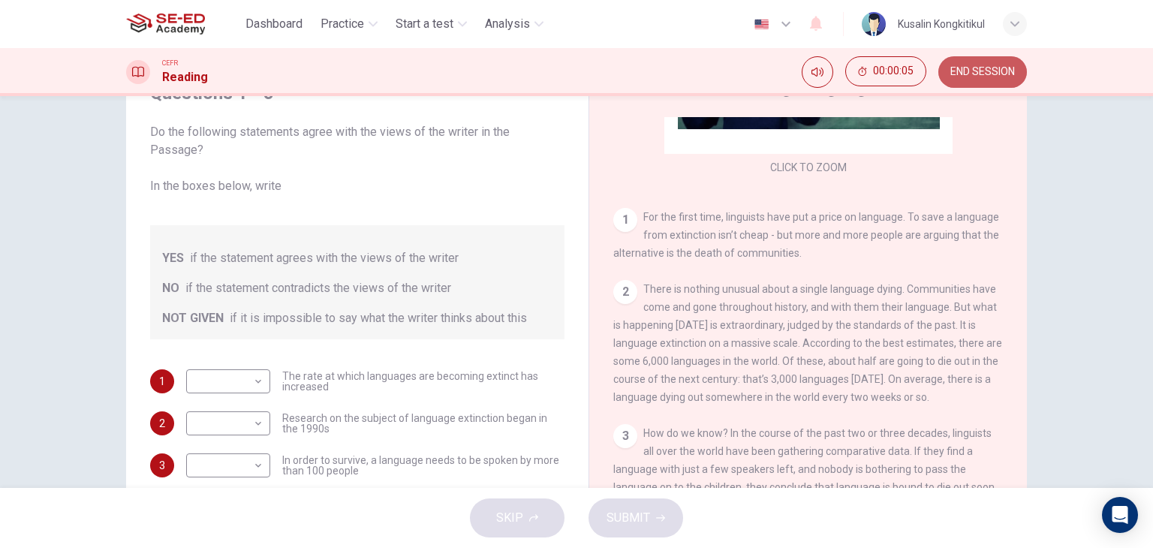
drag, startPoint x: 998, startPoint y: 61, endPoint x: 601, endPoint y: 107, distance: 399.1
click at [997, 61] on button "END SESSION" at bounding box center [982, 72] width 89 height 32
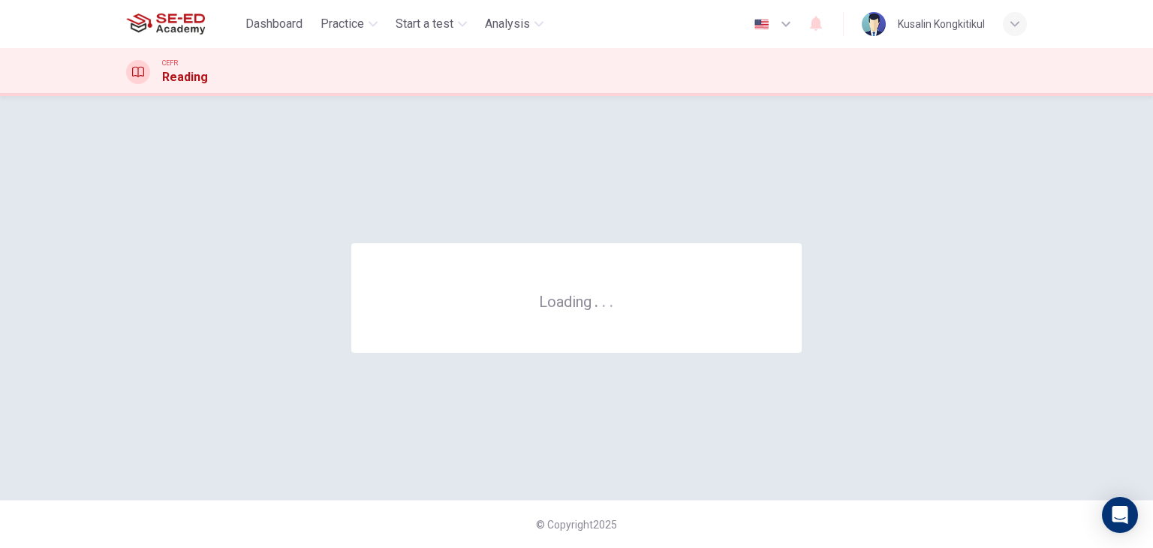
scroll to position [0, 0]
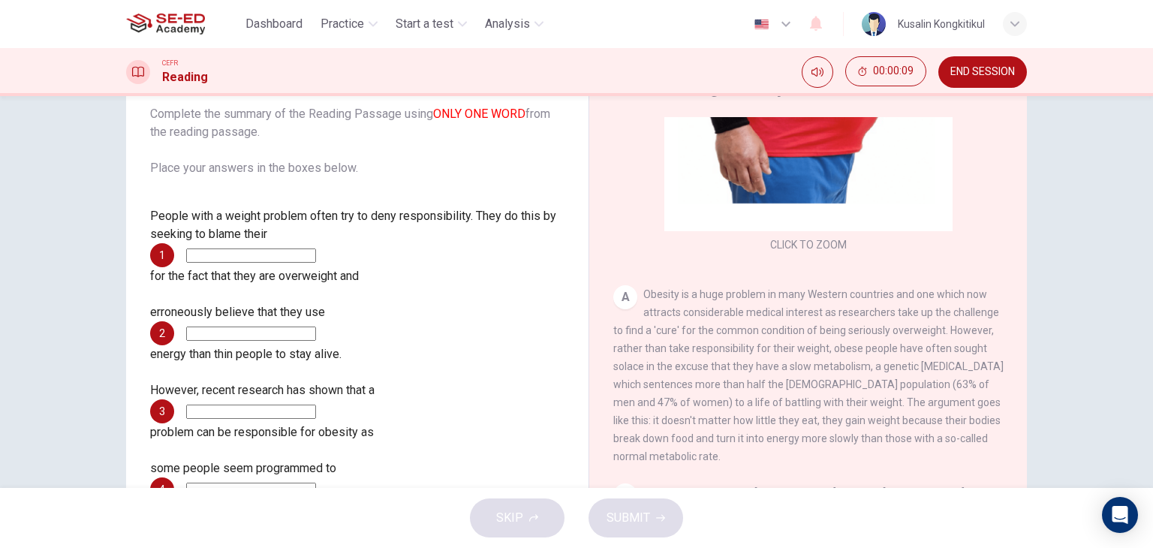
scroll to position [150, 0]
click at [316, 249] on input at bounding box center [251, 256] width 130 height 14
type input "slow metabolism"
click at [316, 327] on input at bounding box center [251, 334] width 130 height 14
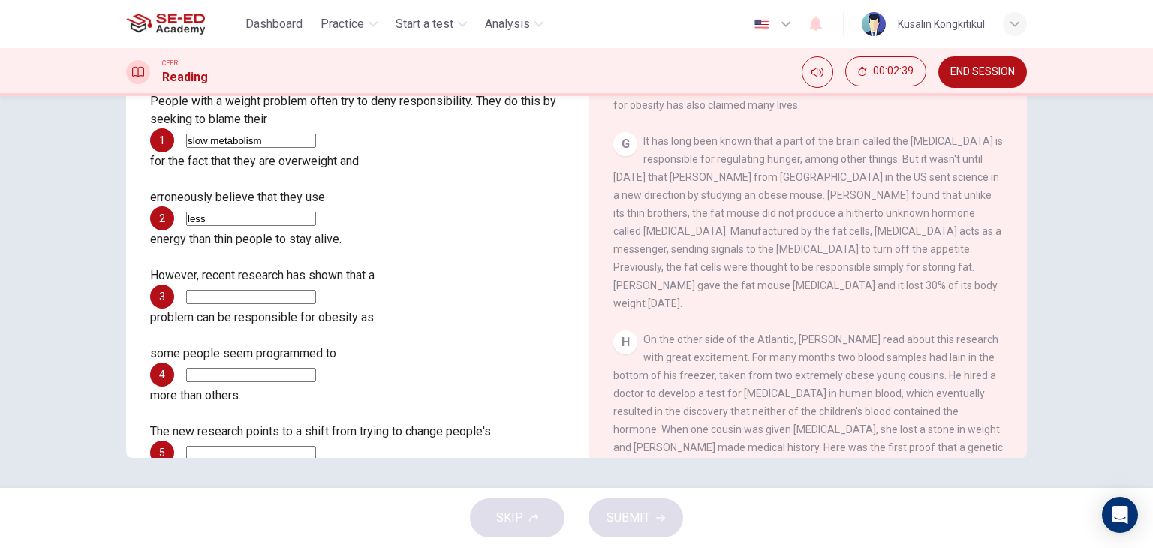
scroll to position [1195, 0]
type input "less"
click at [987, 76] on span "END SESSION" at bounding box center [982, 72] width 65 height 12
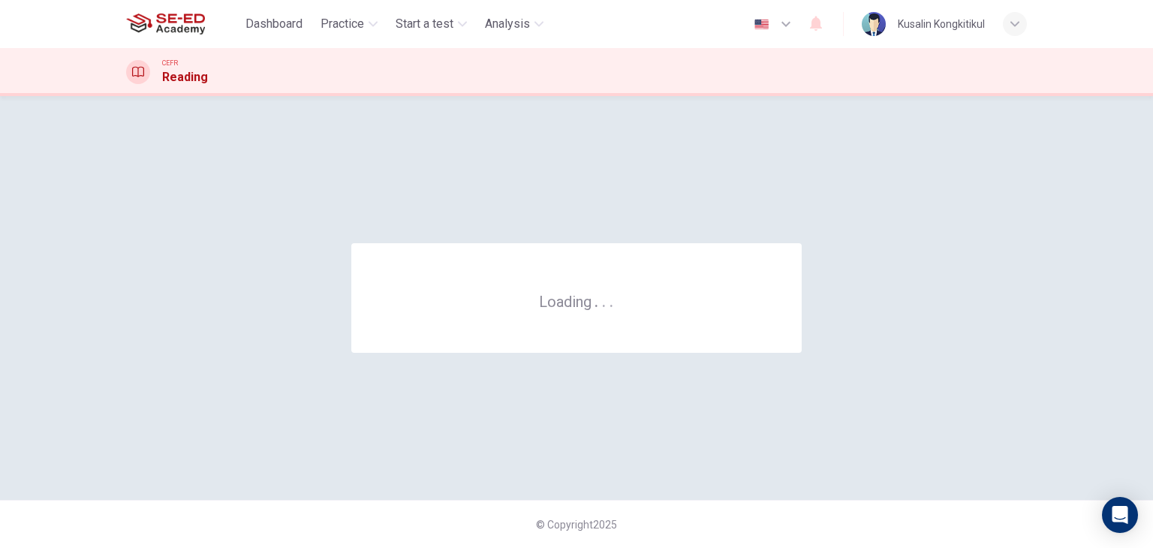
scroll to position [0, 0]
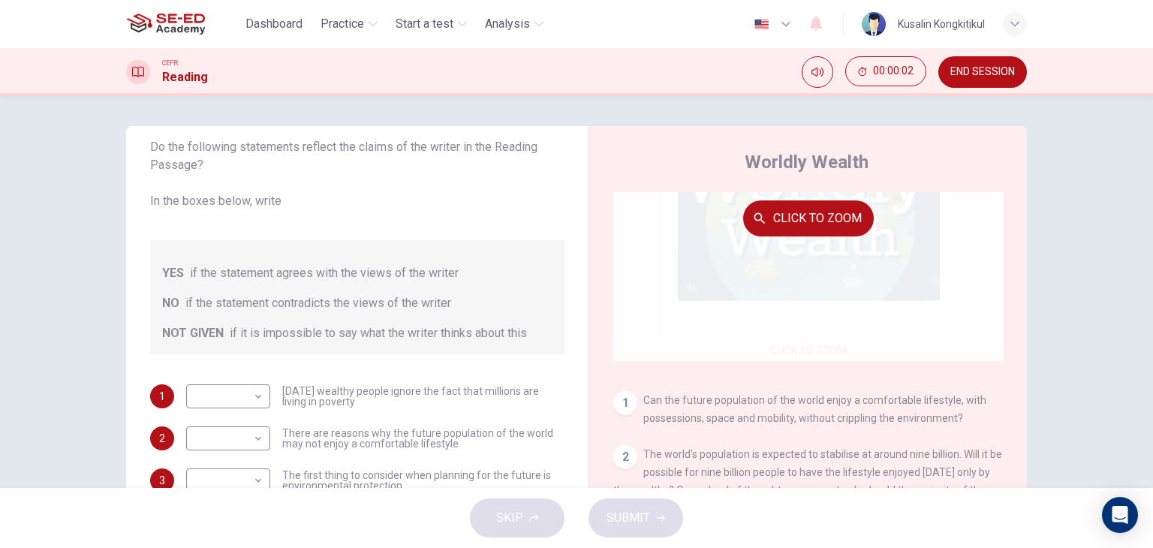
scroll to position [75, 0]
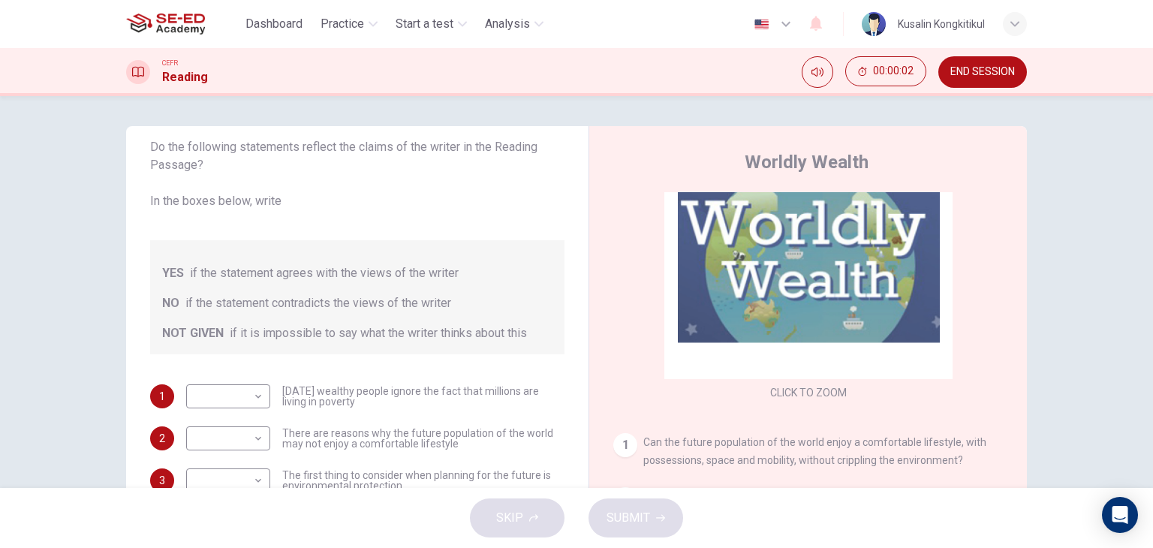
click at [989, 88] on div "CEFR Reading 00:00:02 END SESSION" at bounding box center [576, 72] width 1153 height 48
click at [965, 63] on button "END SESSION" at bounding box center [982, 72] width 89 height 32
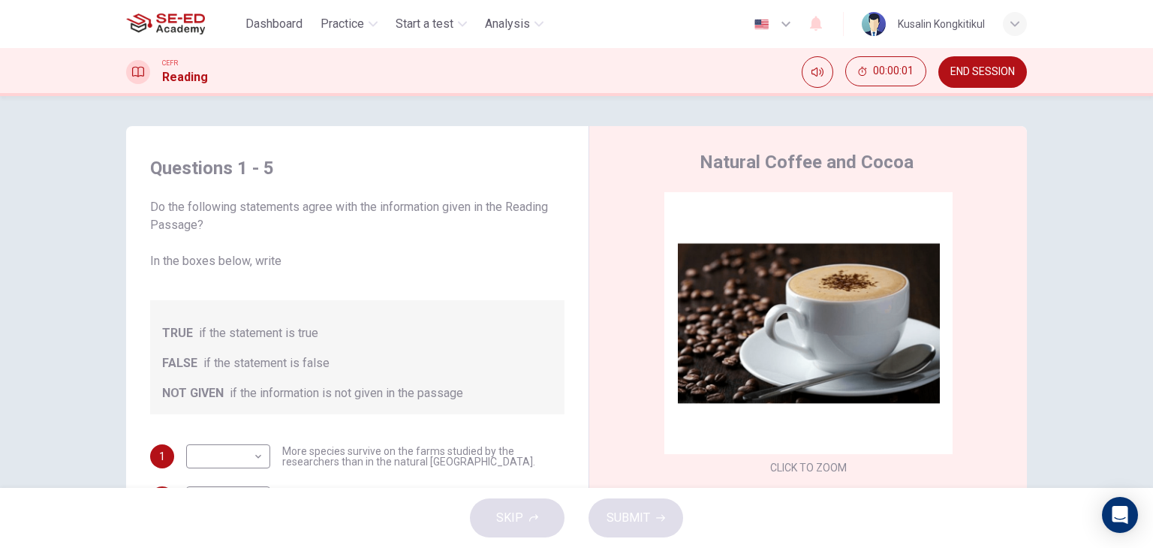
click at [950, 71] on span "END SESSION" at bounding box center [982, 72] width 65 height 12
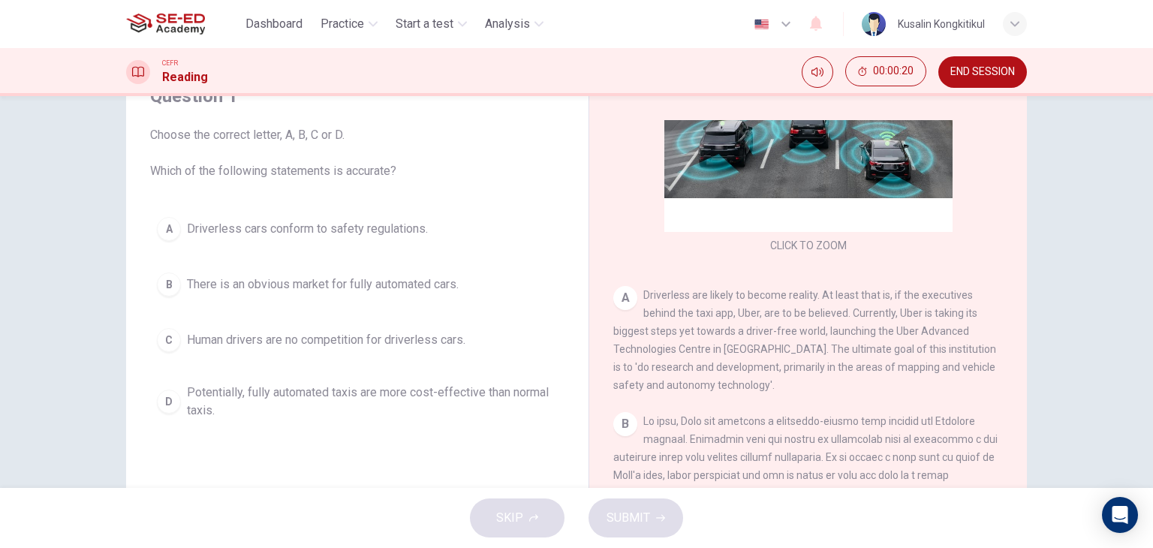
scroll to position [75, 0]
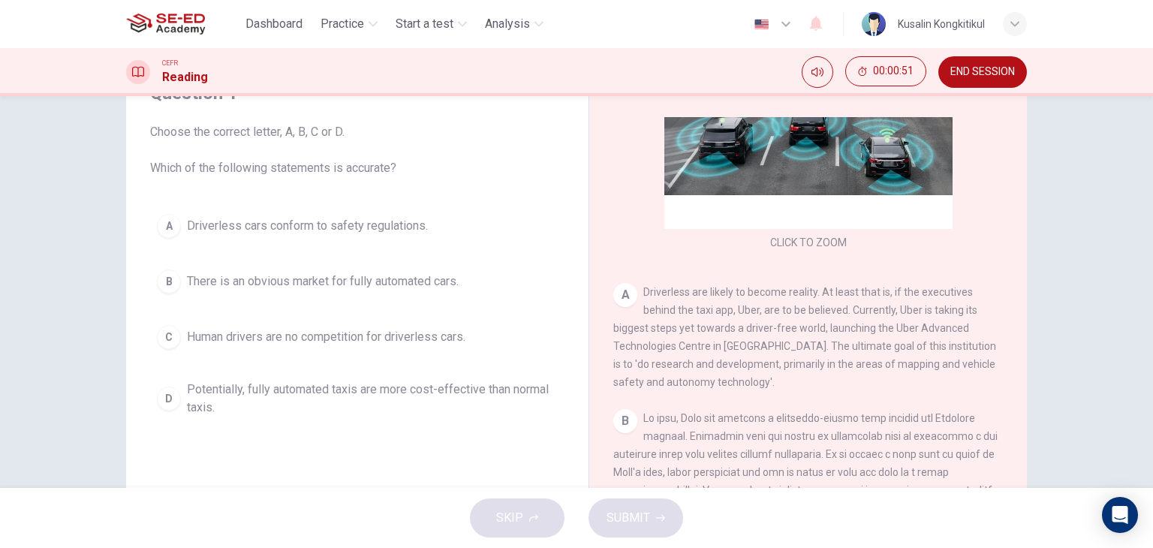
drag, startPoint x: 208, startPoint y: 399, endPoint x: 441, endPoint y: 491, distance: 250.8
click at [253, 417] on button "D Potentially, fully automated taxis are more cost-effective than normal taxis." at bounding box center [357, 399] width 414 height 50
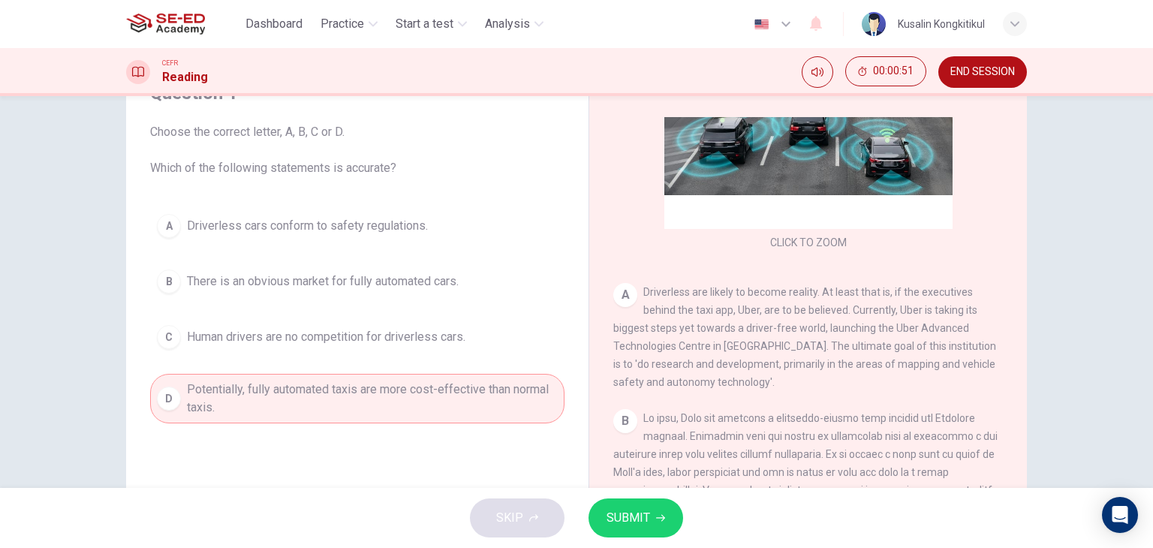
click at [665, 529] on button "SUBMIT" at bounding box center [636, 518] width 95 height 39
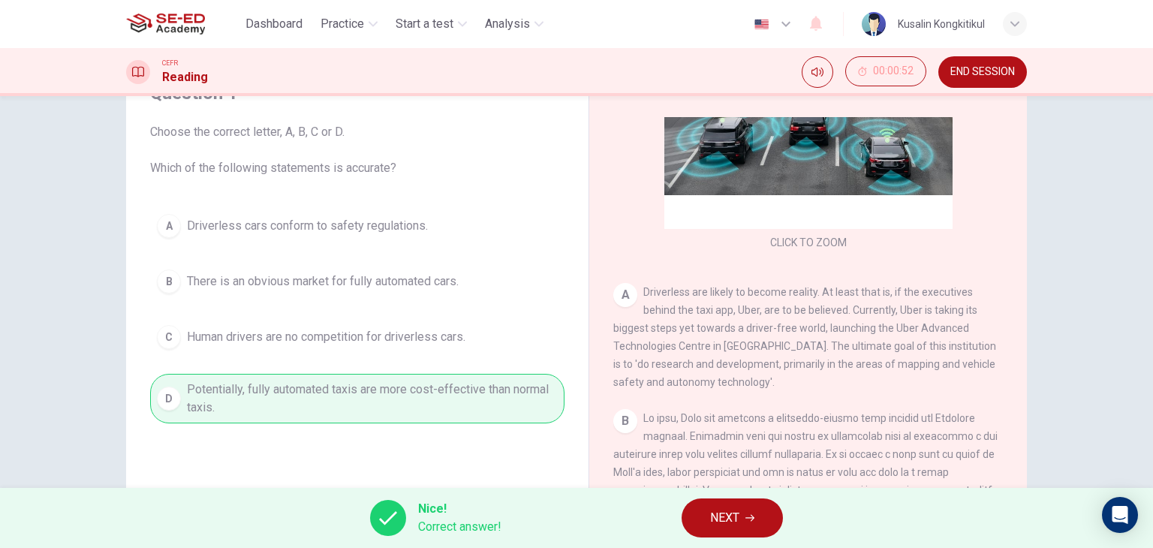
click at [718, 515] on span "NEXT" at bounding box center [724, 518] width 29 height 21
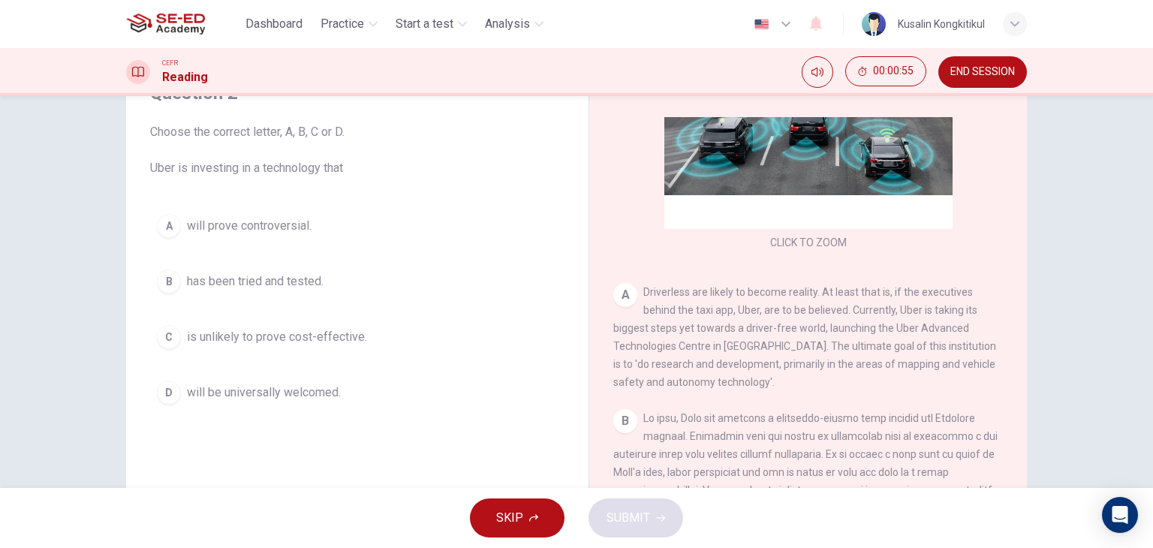
click at [250, 239] on button "A will prove controversial." at bounding box center [357, 226] width 414 height 38
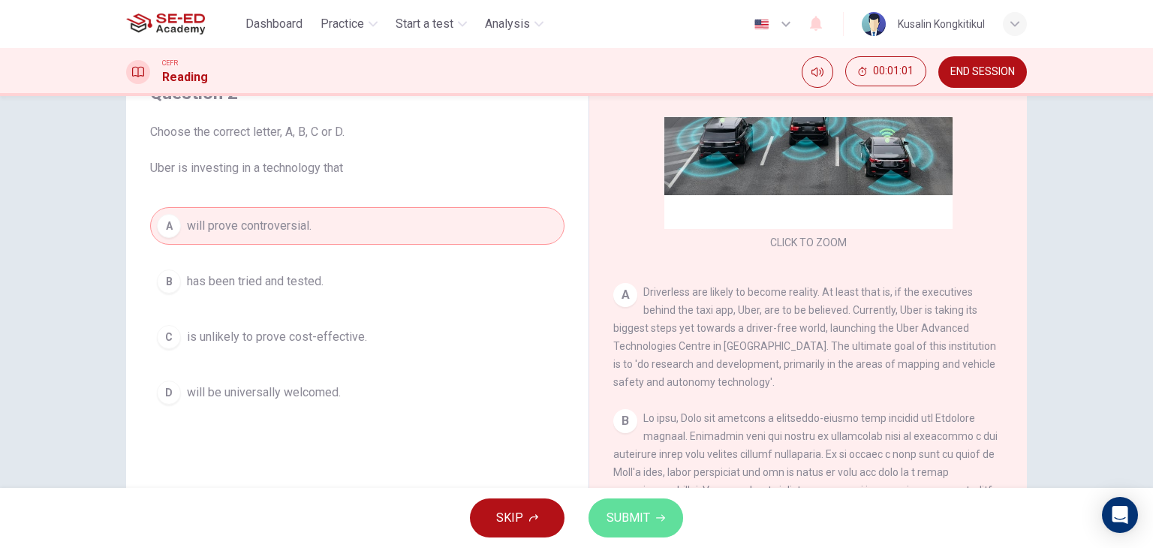
click at [655, 533] on button "SUBMIT" at bounding box center [636, 518] width 95 height 39
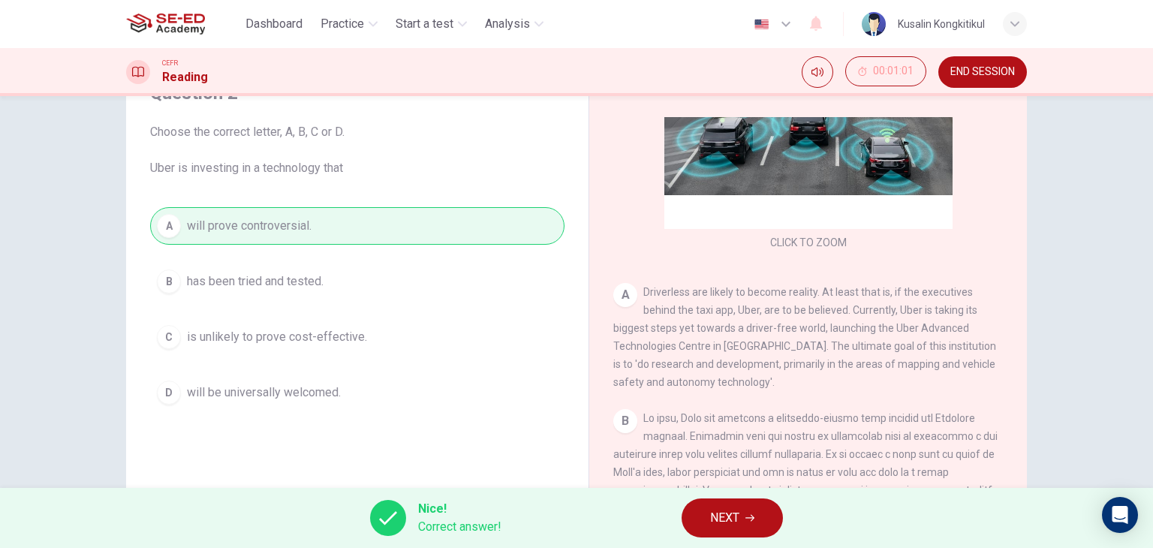
click at [776, 513] on button "NEXT" at bounding box center [732, 518] width 101 height 39
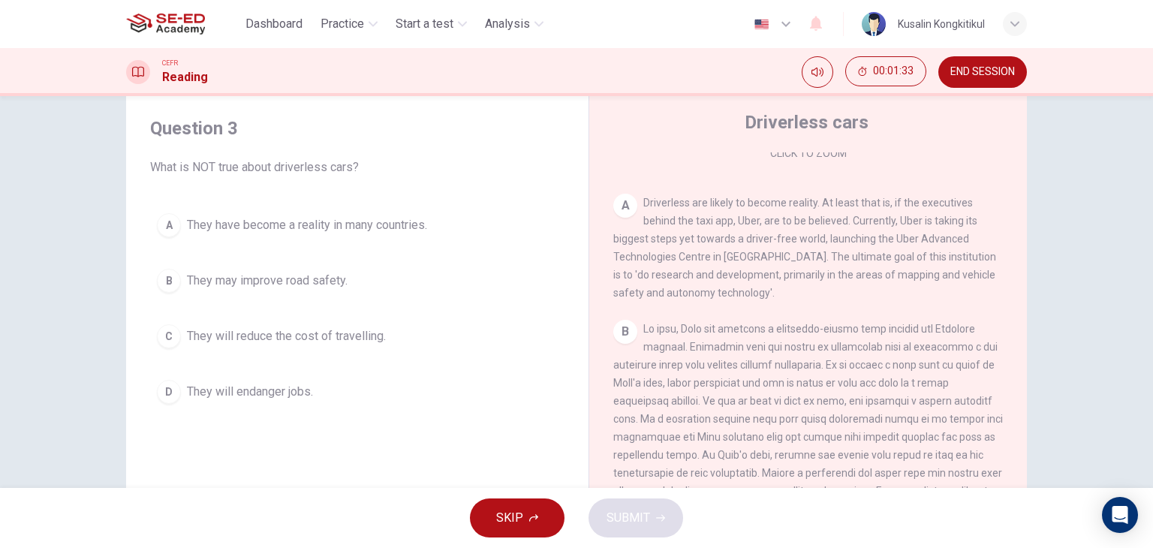
scroll to position [276, 0]
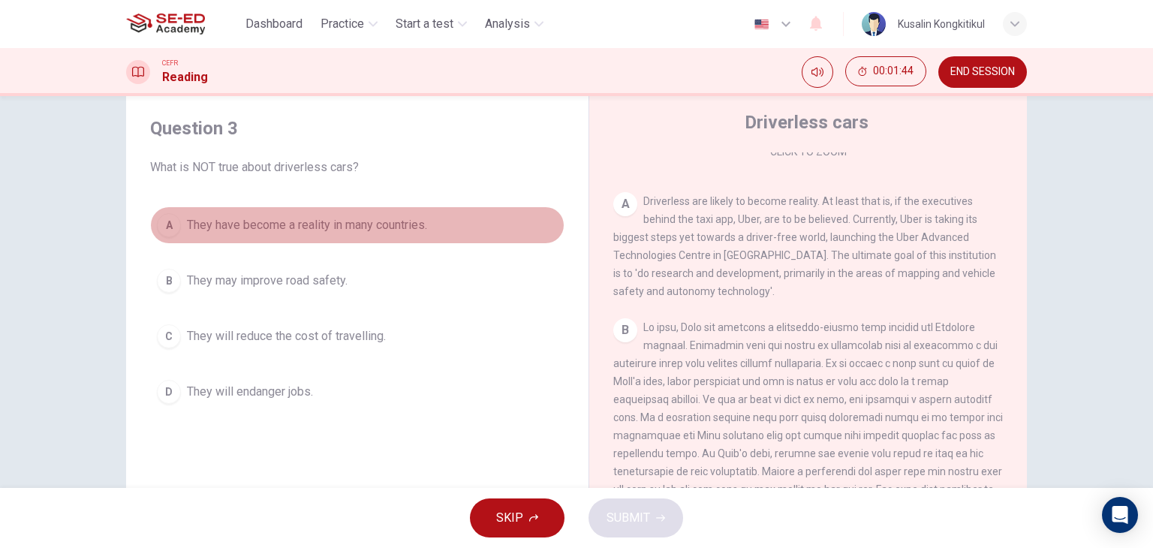
click at [402, 226] on span "They have become a reality in many countries." at bounding box center [307, 225] width 240 height 18
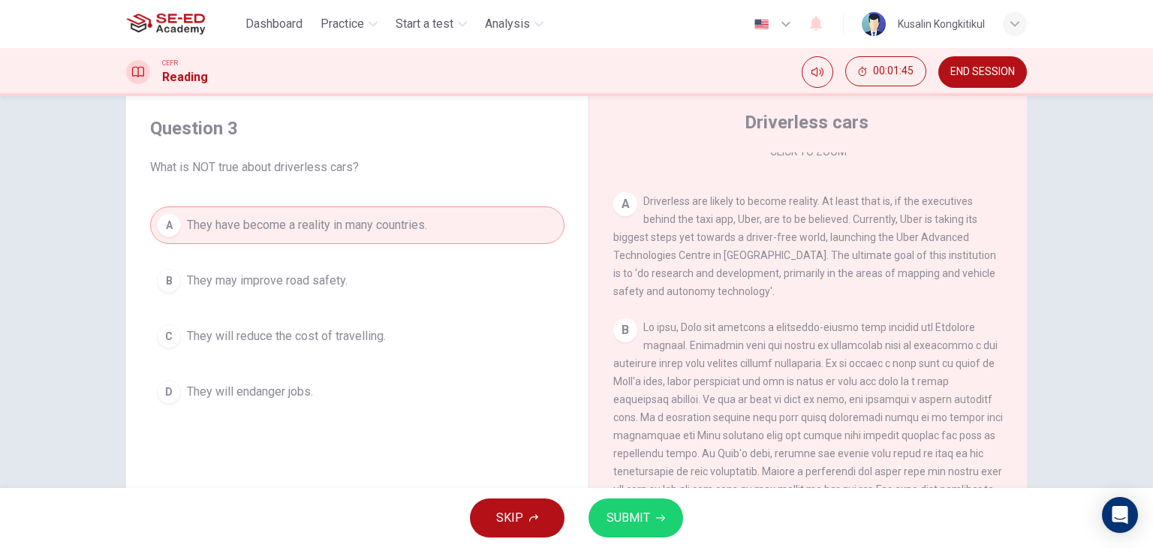
click at [610, 493] on div "SKIP SUBMIT" at bounding box center [576, 518] width 1153 height 60
click at [618, 500] on button "SUBMIT" at bounding box center [636, 518] width 95 height 39
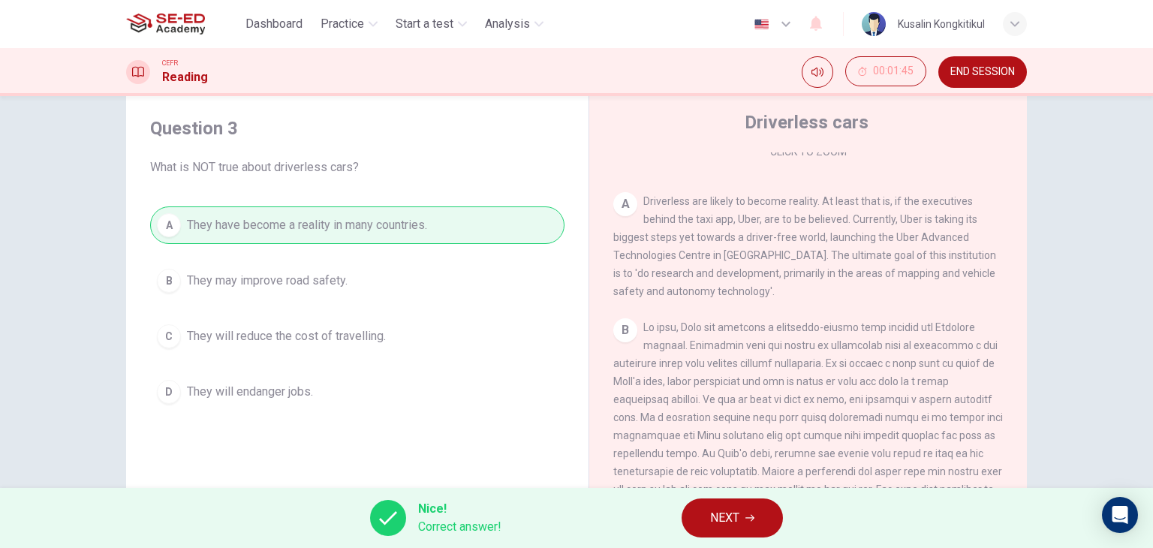
click at [776, 520] on button "NEXT" at bounding box center [732, 518] width 101 height 39
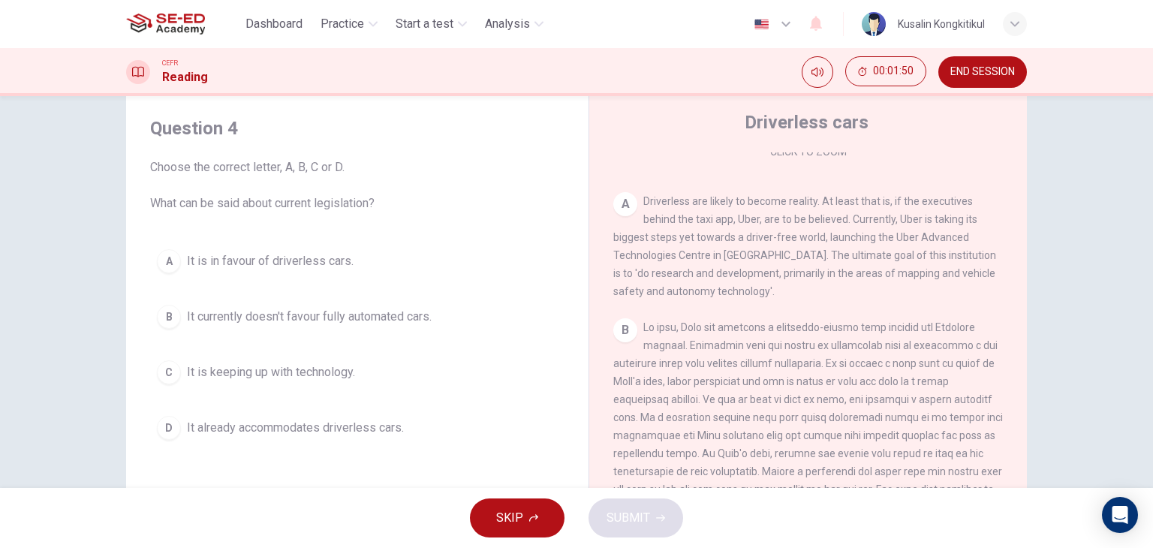
click at [375, 319] on span "It currently doesn't favour fully automated cars." at bounding box center [309, 317] width 245 height 18
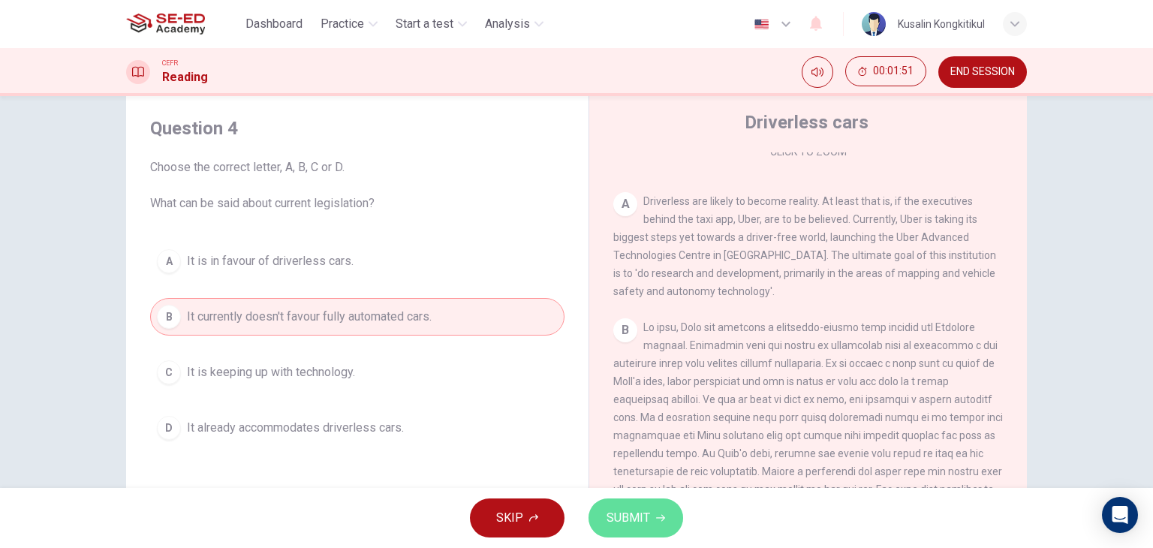
click at [610, 520] on span "SUBMIT" at bounding box center [629, 518] width 44 height 21
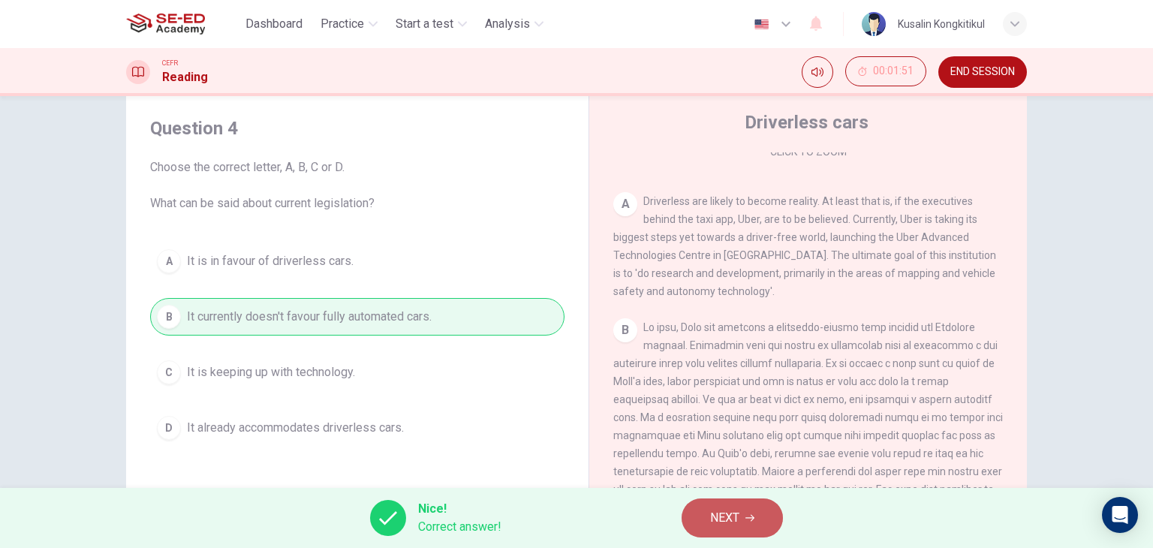
click at [757, 514] on button "NEXT" at bounding box center [732, 518] width 101 height 39
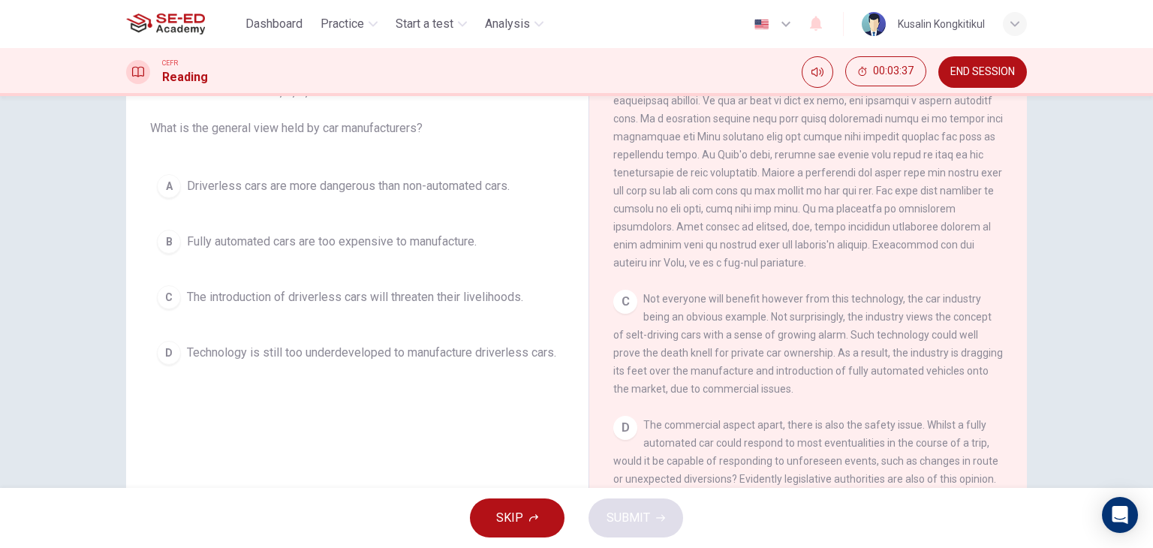
scroll to position [502, 0]
click at [353, 357] on span "Technology is still too underdeveloped to manufacture driverless cars." at bounding box center [371, 353] width 369 height 18
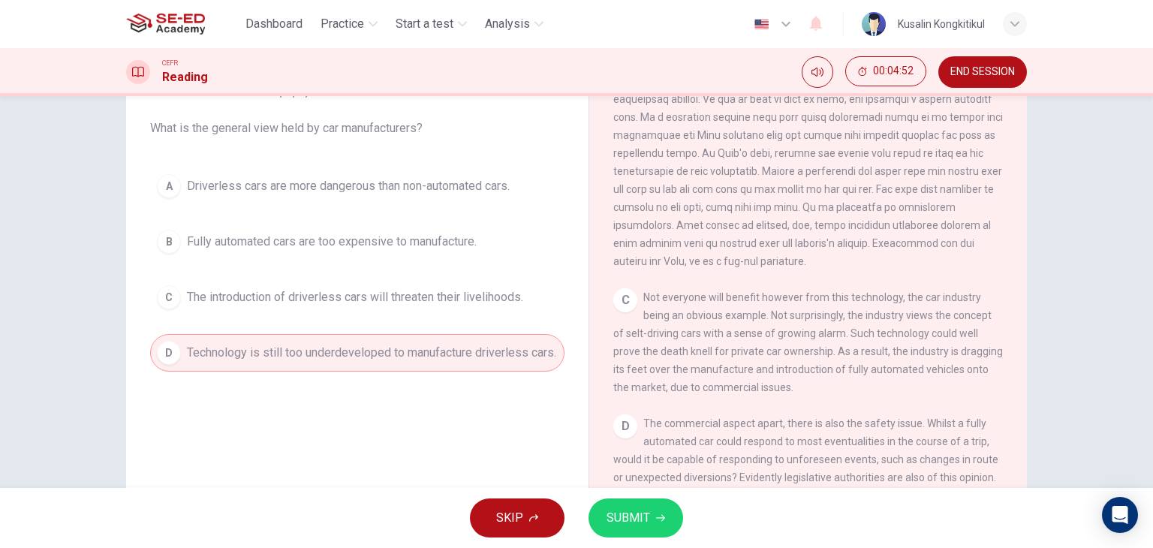
click at [386, 298] on span "The introduction of driverless cars will threaten their livelihoods." at bounding box center [355, 297] width 336 height 18
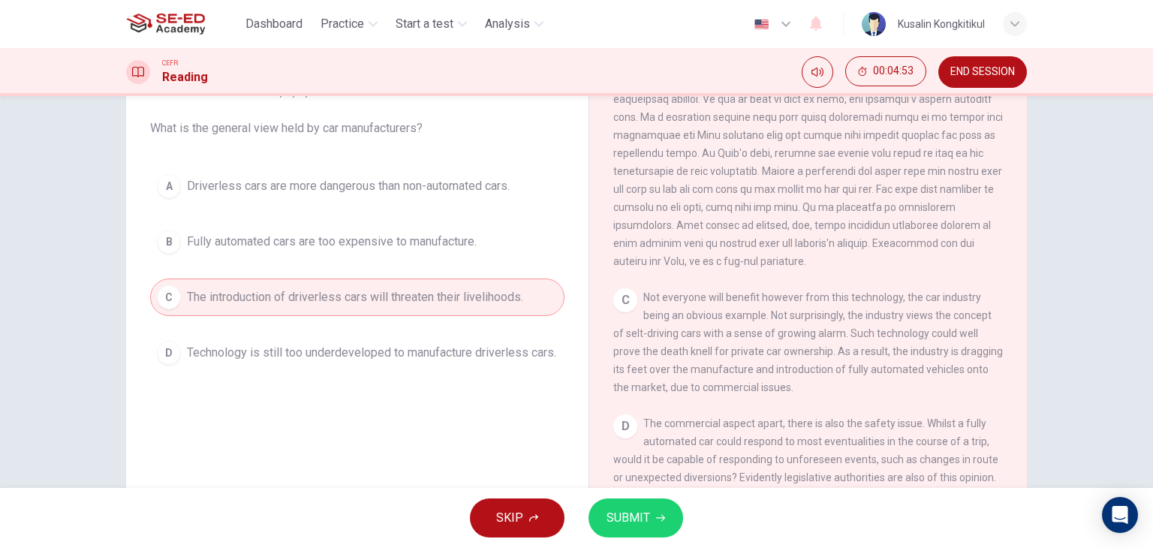
click at [631, 529] on button "SUBMIT" at bounding box center [636, 518] width 95 height 39
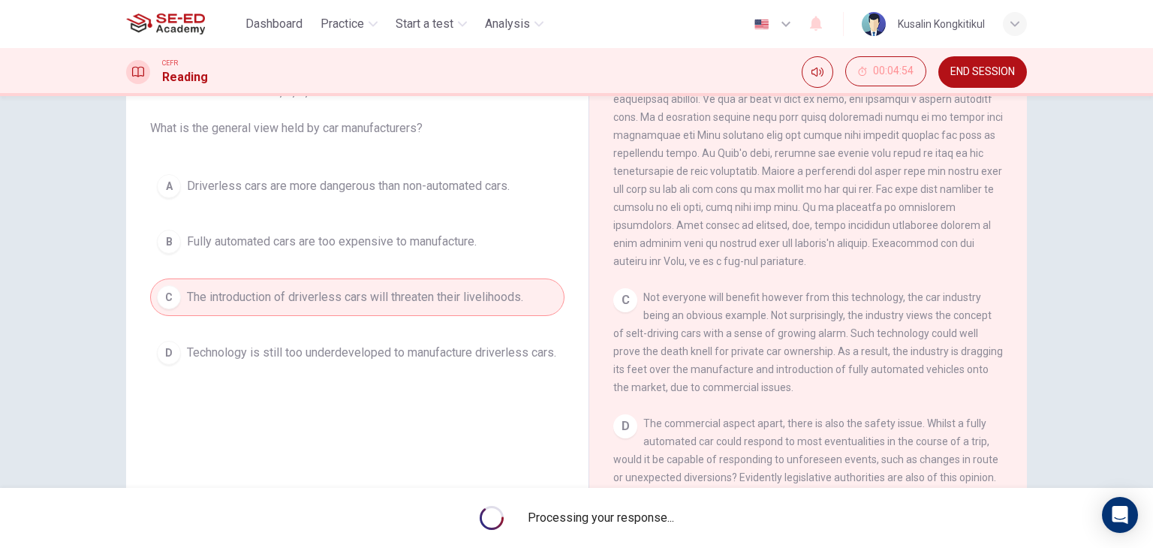
click at [1019, 65] on button "END SESSION" at bounding box center [982, 72] width 89 height 32
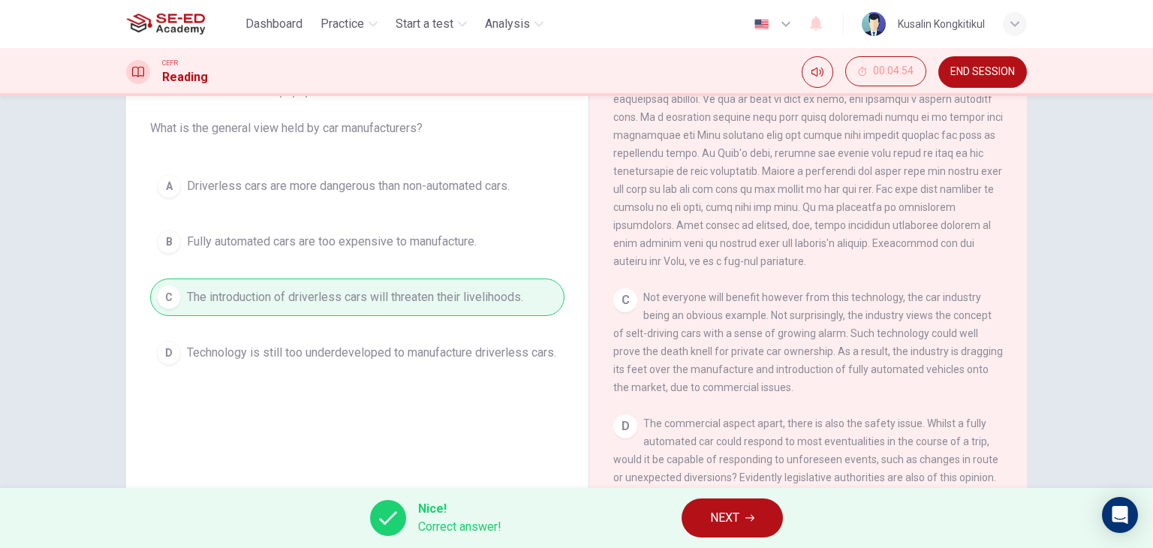
click at [724, 511] on span "NEXT" at bounding box center [724, 518] width 29 height 21
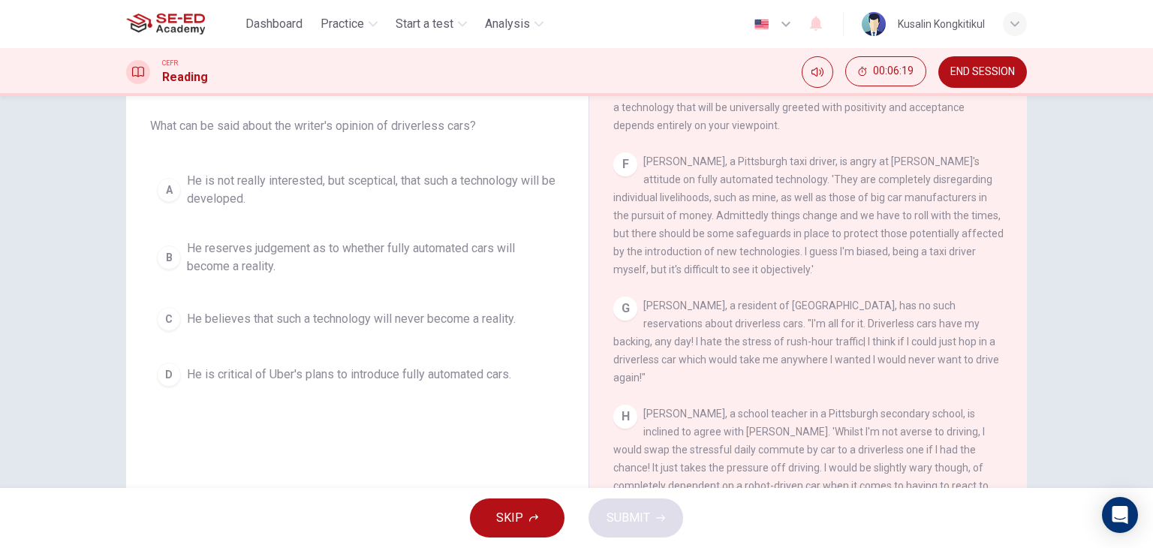
scroll to position [115, 0]
click at [443, 209] on button "A He is not really interested, but sceptical, that such a technology will be de…" at bounding box center [357, 192] width 414 height 50
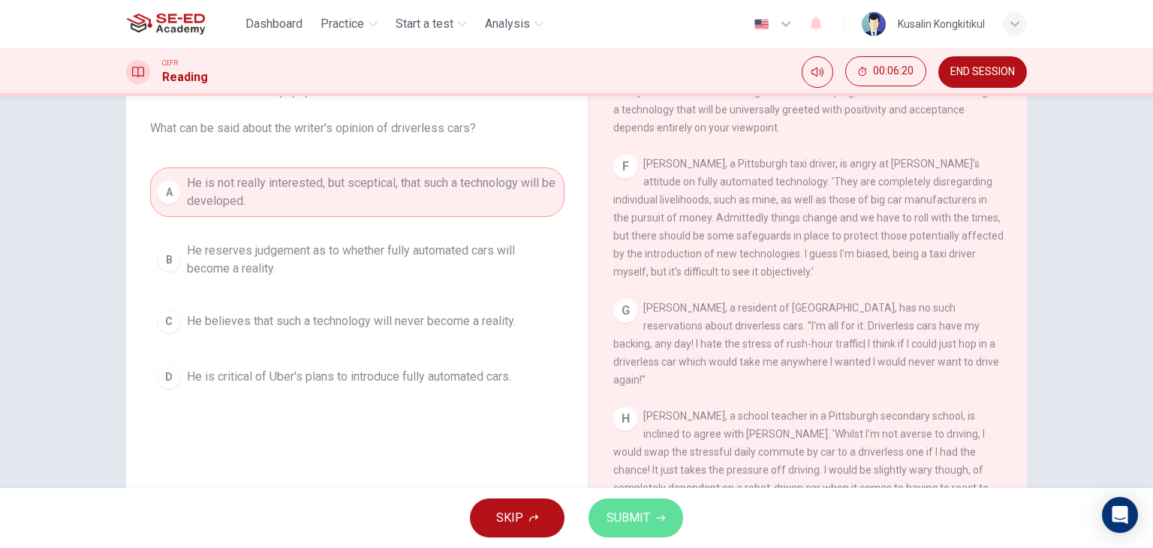
click at [646, 517] on span "SUBMIT" at bounding box center [629, 518] width 44 height 21
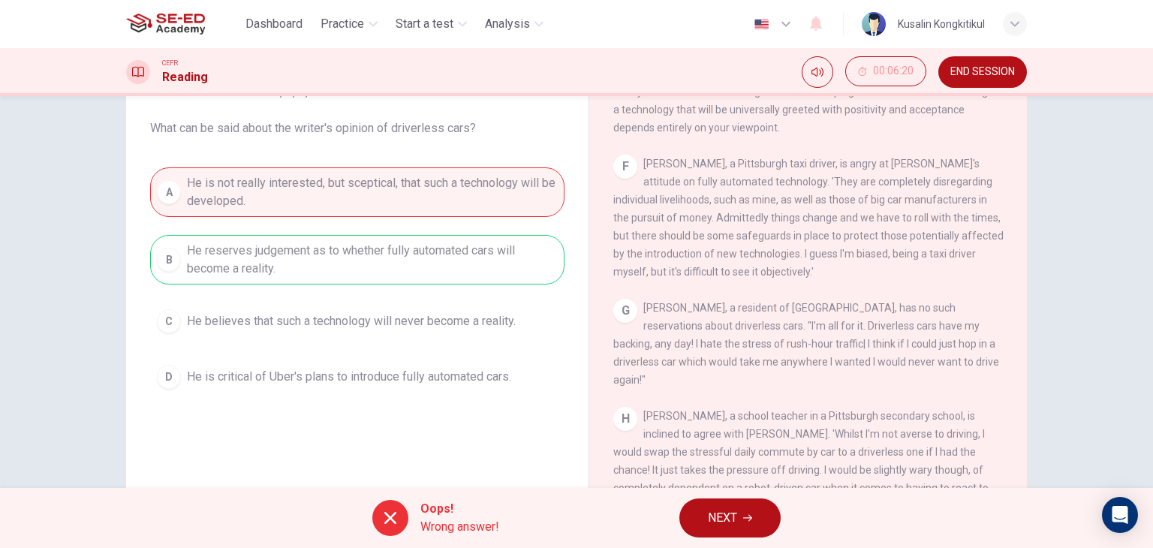
click at [592, 526] on div "Oops! Wrong answer! NEXT" at bounding box center [576, 518] width 1153 height 60
drag, startPoint x: 592, startPoint y: 526, endPoint x: 592, endPoint y: 518, distance: 8.3
click at [592, 518] on div "Oops! Wrong answer! NEXT" at bounding box center [576, 518] width 1153 height 60
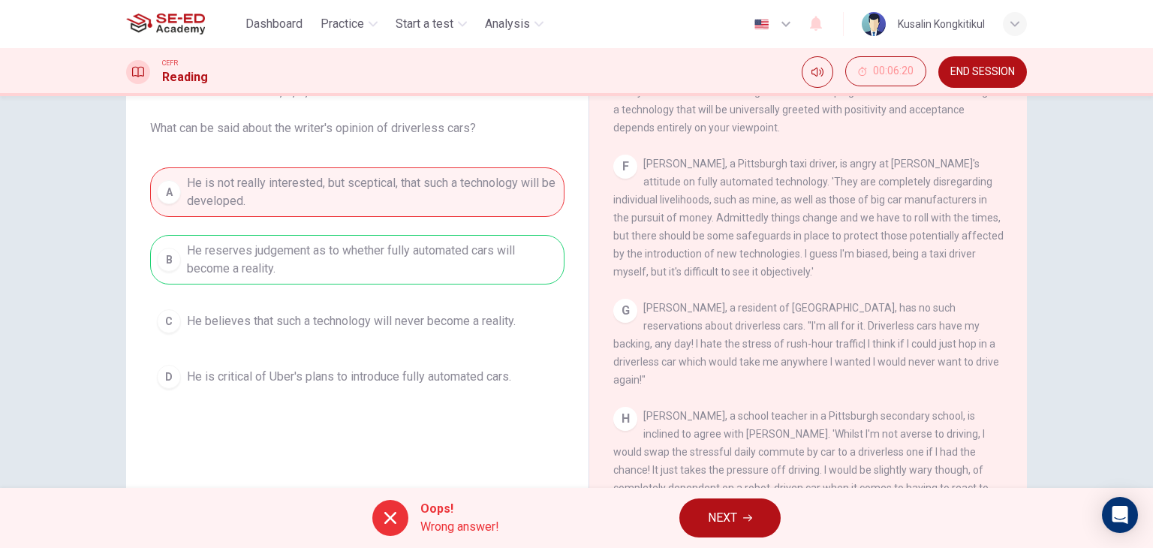
click at [592, 516] on div "Oops! Wrong answer! NEXT" at bounding box center [576, 518] width 1153 height 60
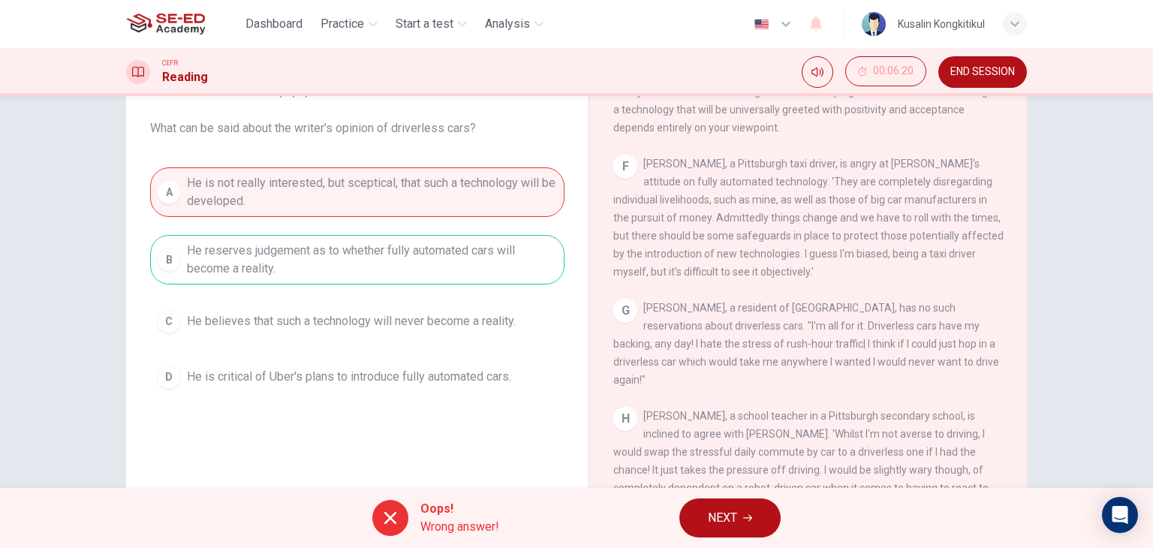
click at [592, 516] on div "Oops! Wrong answer! NEXT" at bounding box center [576, 518] width 1153 height 60
drag, startPoint x: 592, startPoint y: 516, endPoint x: 607, endPoint y: 523, distance: 16.8
click at [595, 517] on div "Oops! Wrong answer! NEXT" at bounding box center [576, 518] width 1153 height 60
click at [607, 523] on div "Oops! Wrong answer! NEXT" at bounding box center [576, 518] width 1153 height 60
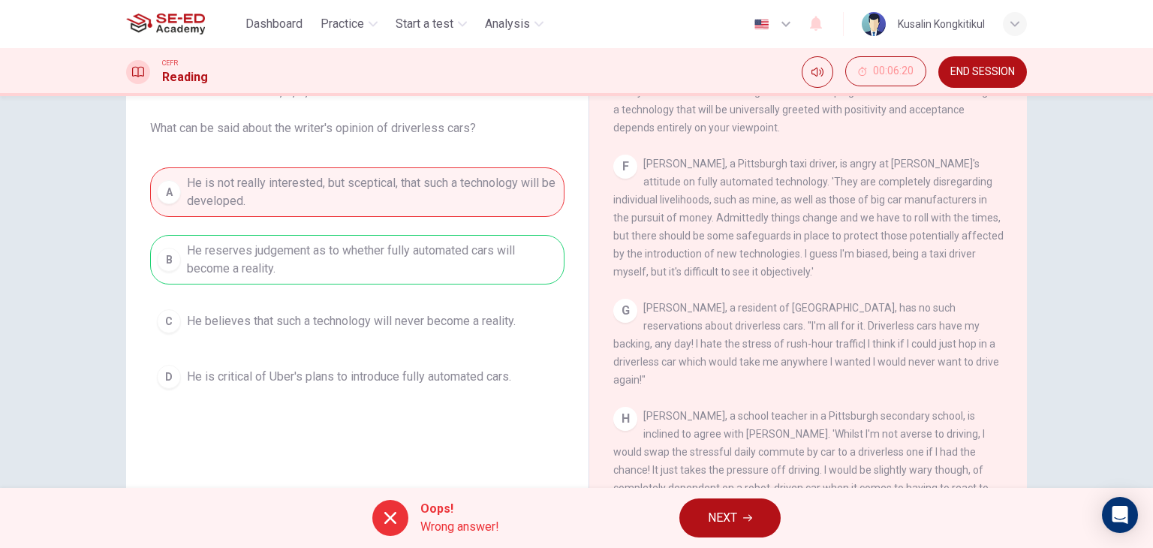
drag, startPoint x: 607, startPoint y: 523, endPoint x: 609, endPoint y: 531, distance: 7.8
click at [608, 529] on div "Oops! Wrong answer! NEXT" at bounding box center [576, 518] width 1153 height 60
click at [609, 531] on div "Oops! Wrong answer! NEXT" at bounding box center [576, 518] width 1153 height 60
click at [960, 67] on span "END SESSION" at bounding box center [982, 72] width 65 height 12
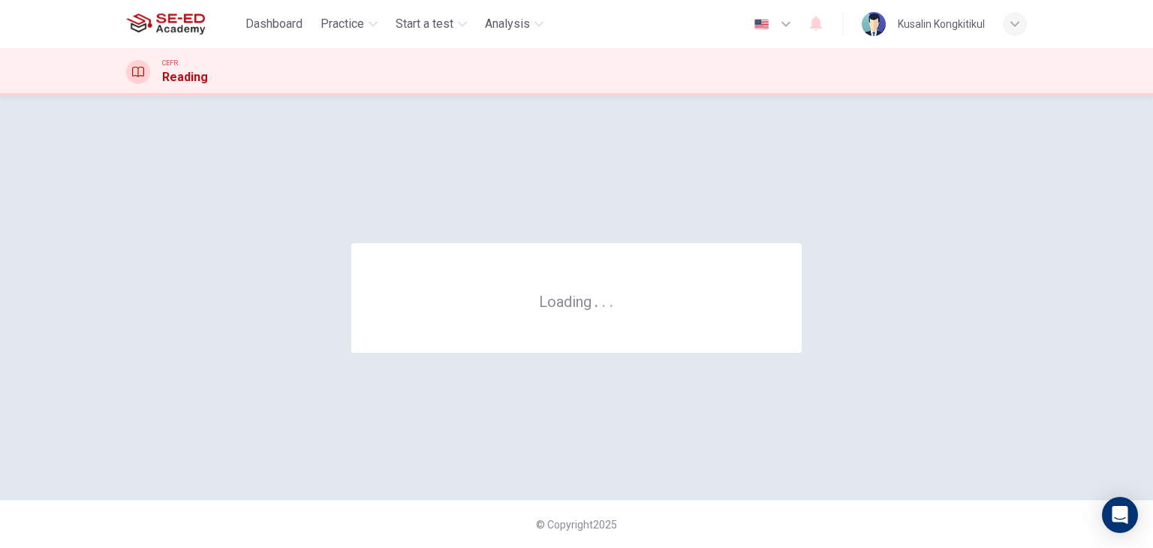
scroll to position [0, 0]
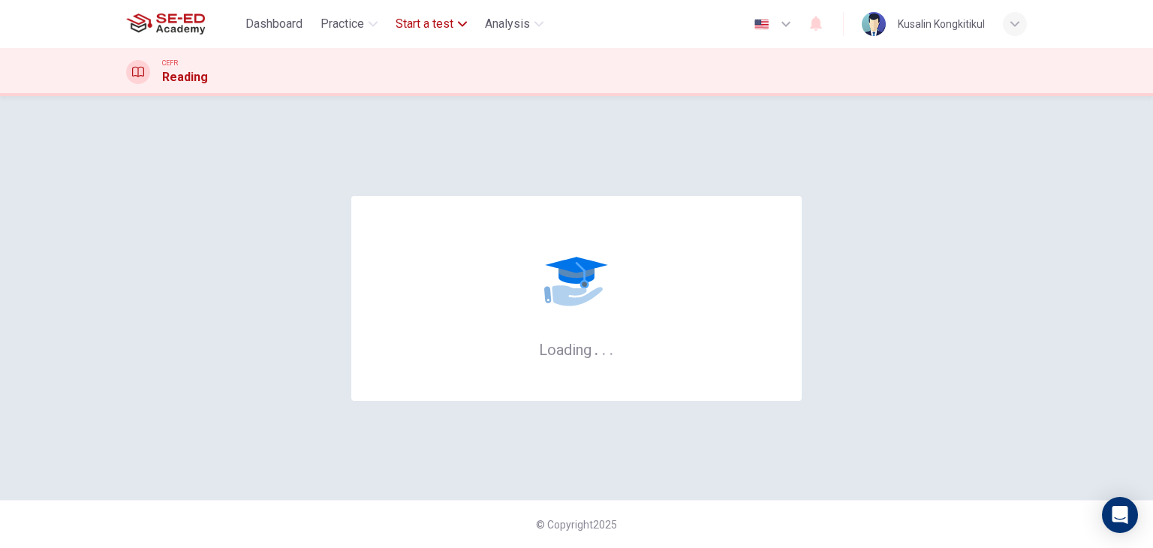
click at [453, 31] on span "Start a test" at bounding box center [425, 24] width 58 height 18
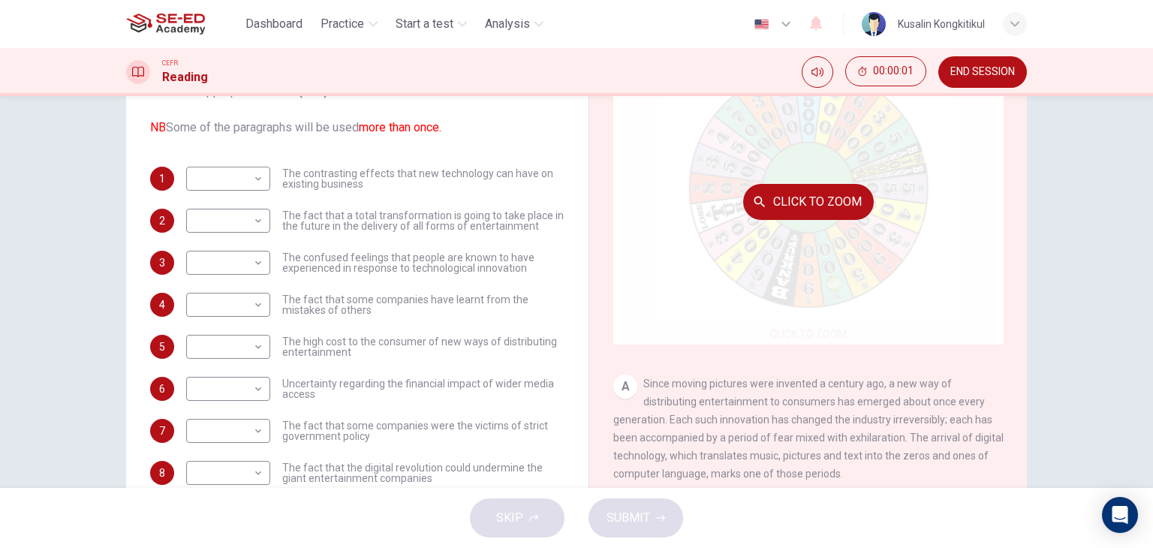
scroll to position [150, 0]
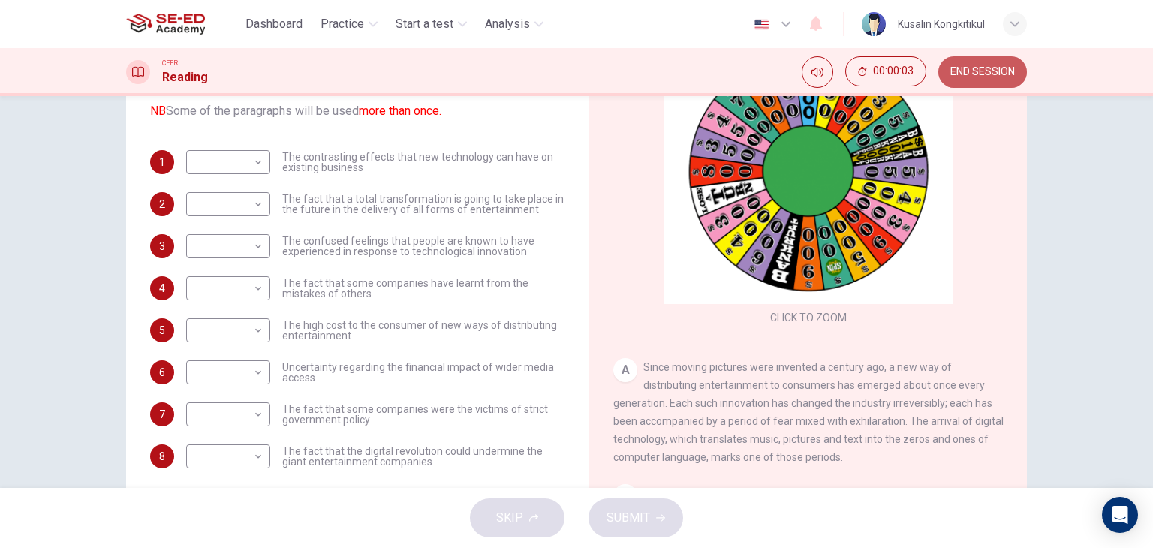
click at [965, 73] on span "END SESSION" at bounding box center [982, 72] width 65 height 12
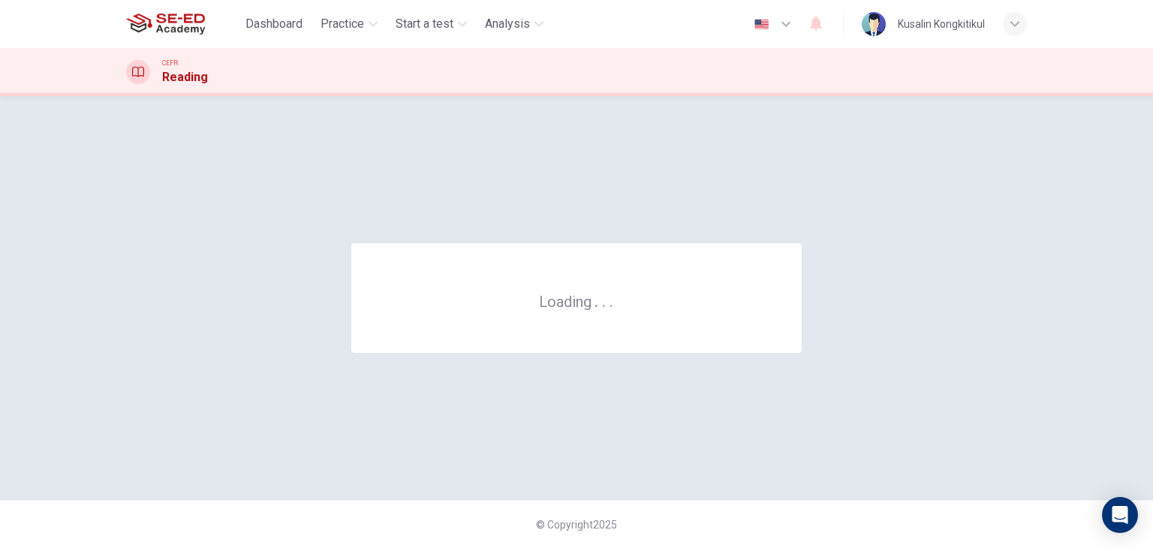
scroll to position [0, 0]
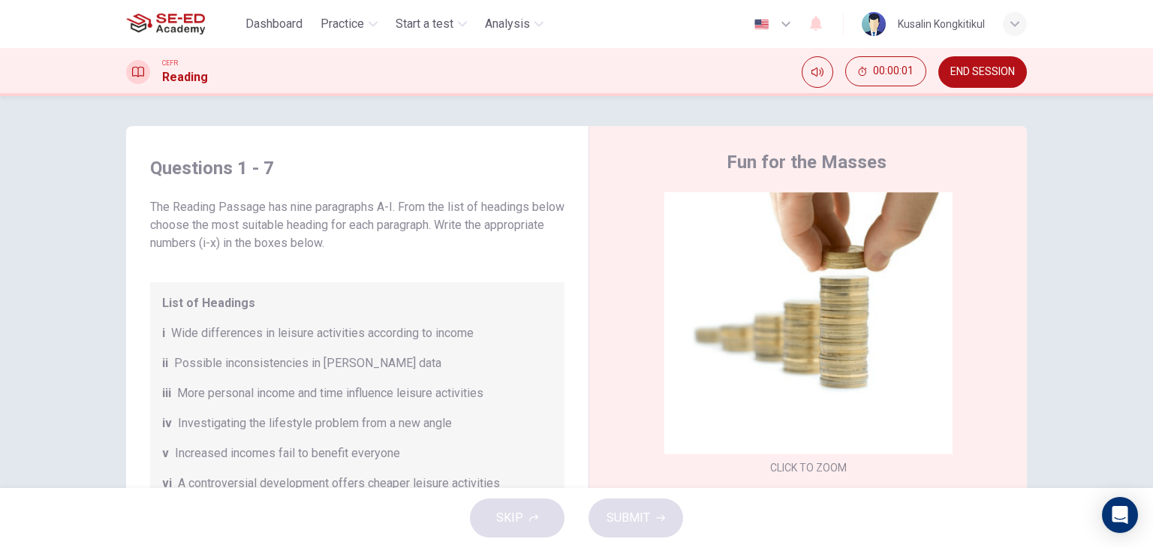
click at [978, 73] on span "END SESSION" at bounding box center [982, 72] width 65 height 12
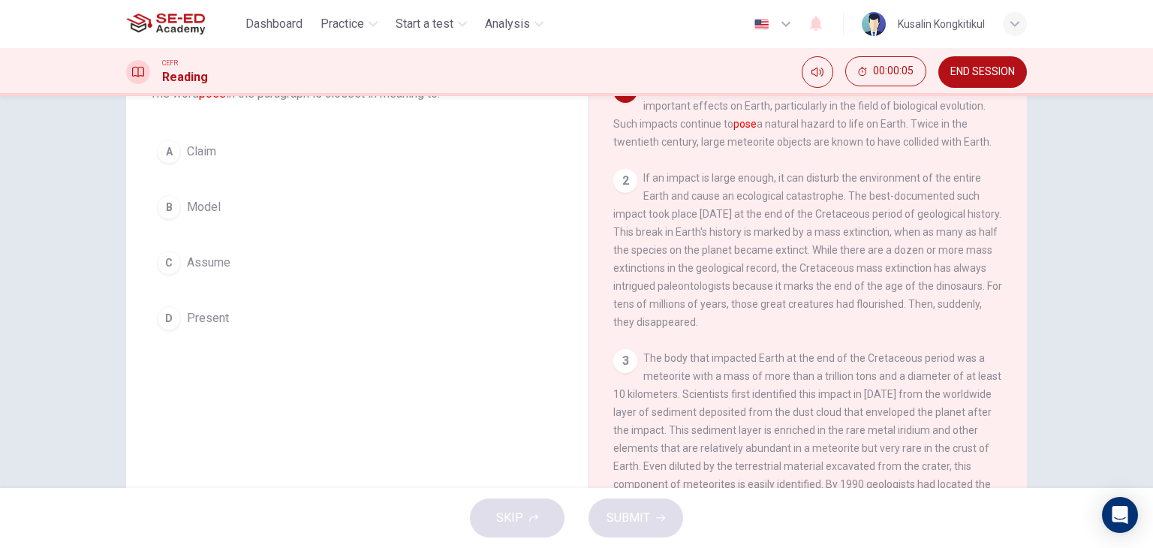
scroll to position [115, 0]
click at [246, 315] on button "D Present" at bounding box center [357, 317] width 414 height 38
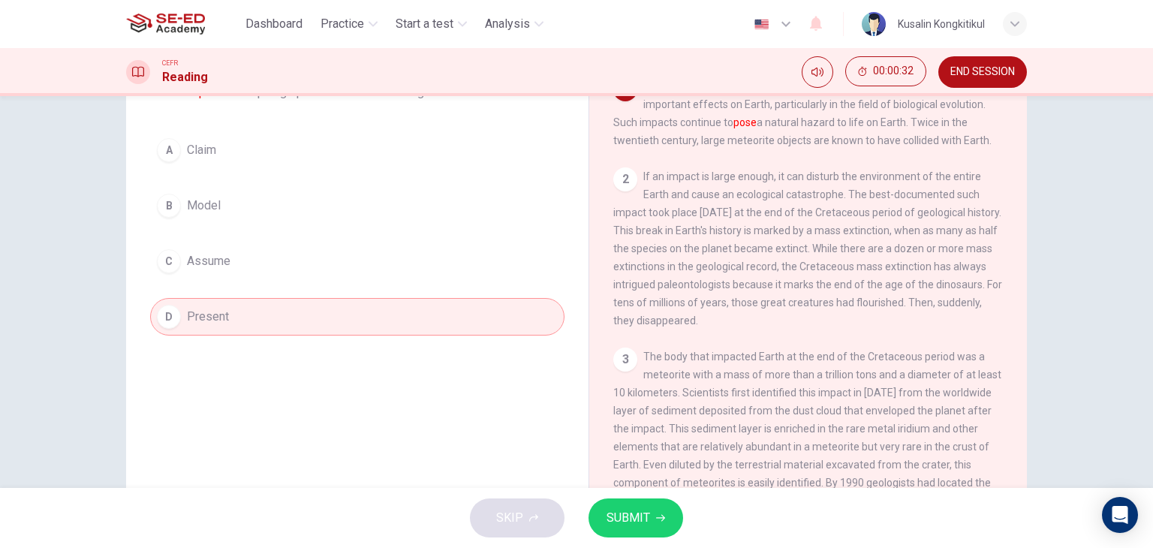
click at [637, 514] on span "SUBMIT" at bounding box center [629, 518] width 44 height 21
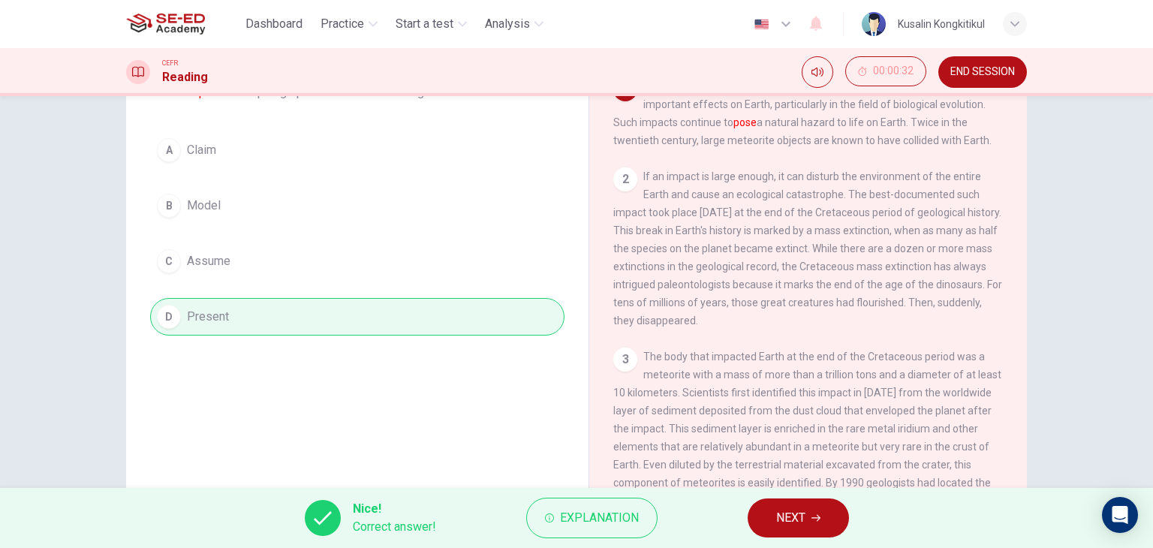
click at [799, 522] on span "NEXT" at bounding box center [790, 518] width 29 height 21
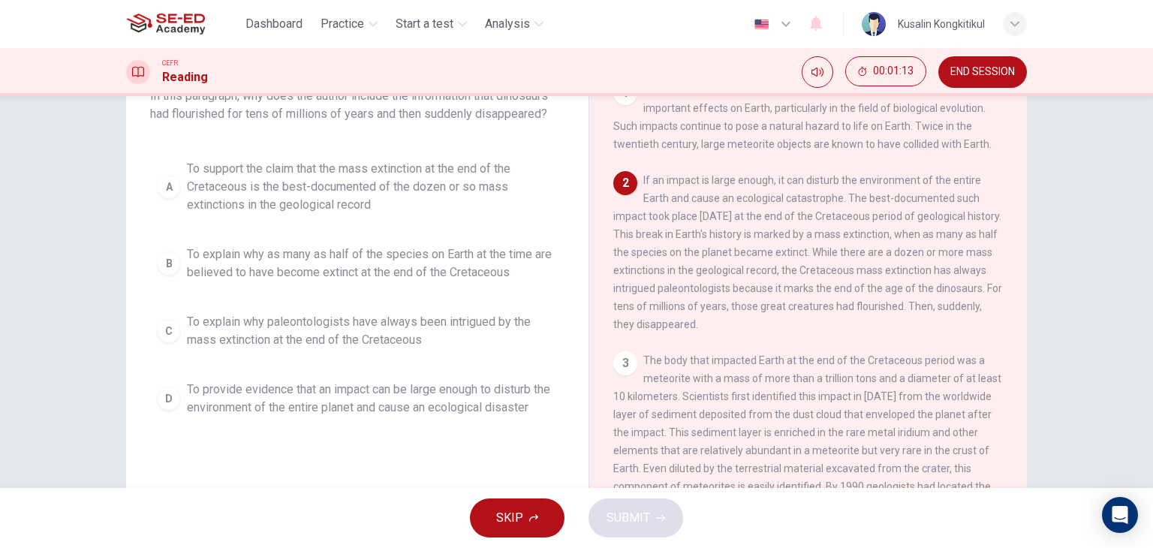
scroll to position [150, 0]
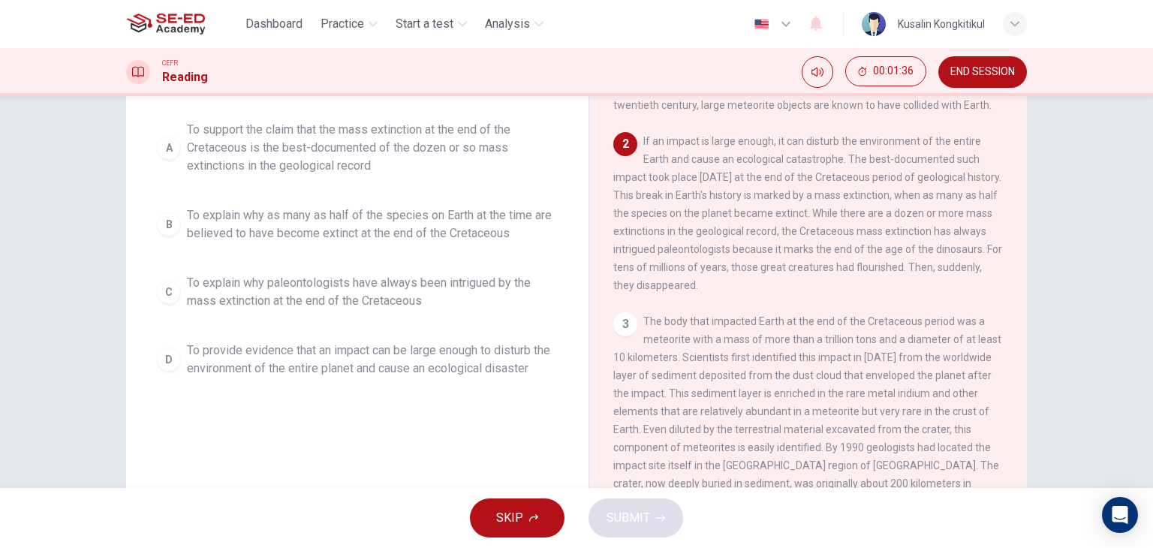
click at [482, 374] on span "To provide evidence that an impact can be large enough to disturb the environme…" at bounding box center [372, 360] width 371 height 36
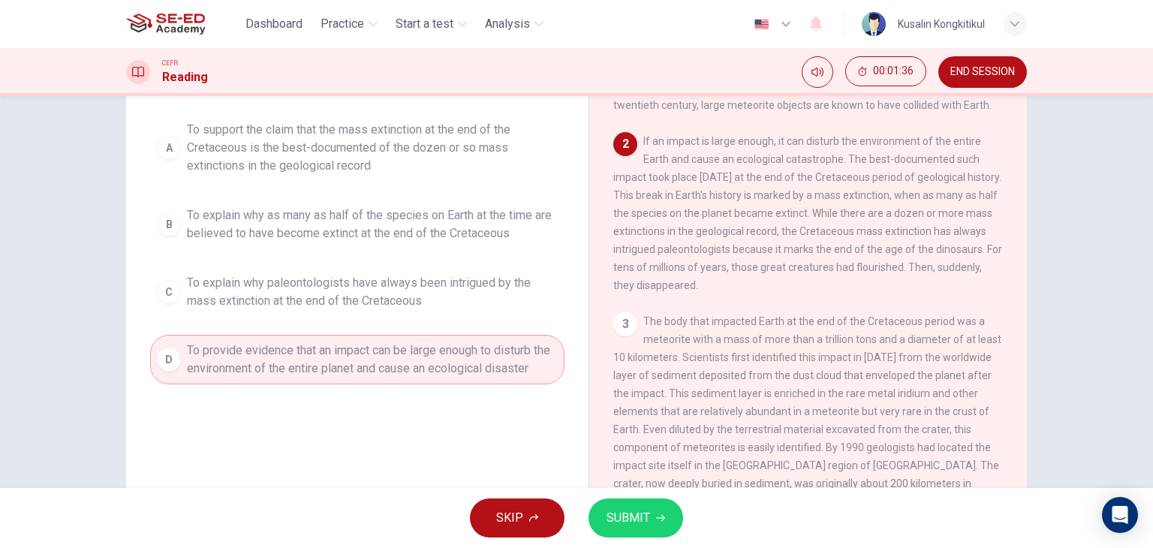
click at [667, 534] on button "SUBMIT" at bounding box center [636, 518] width 95 height 39
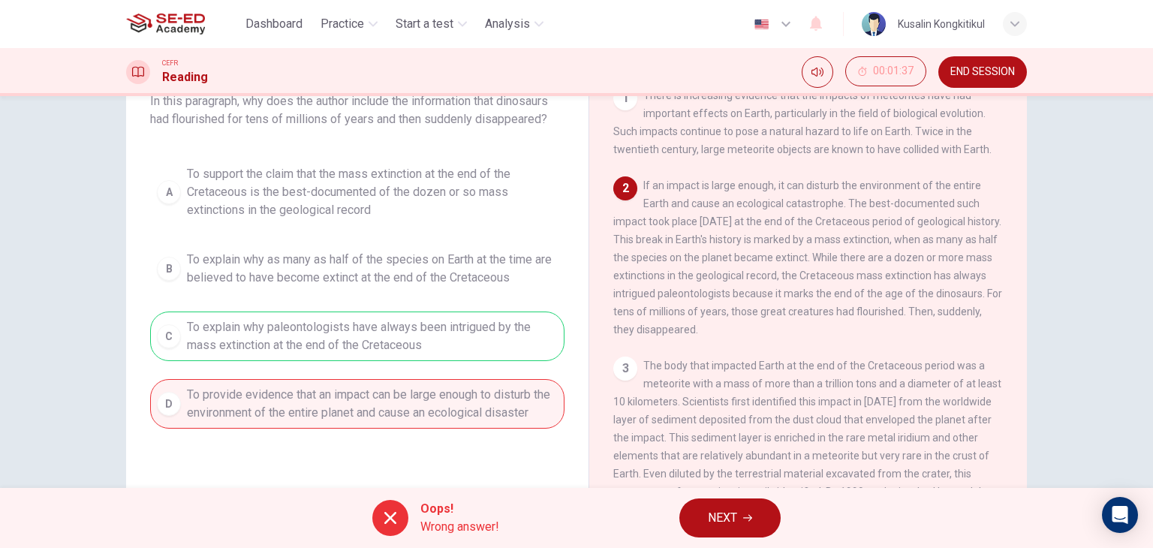
scroll to position [0, 0]
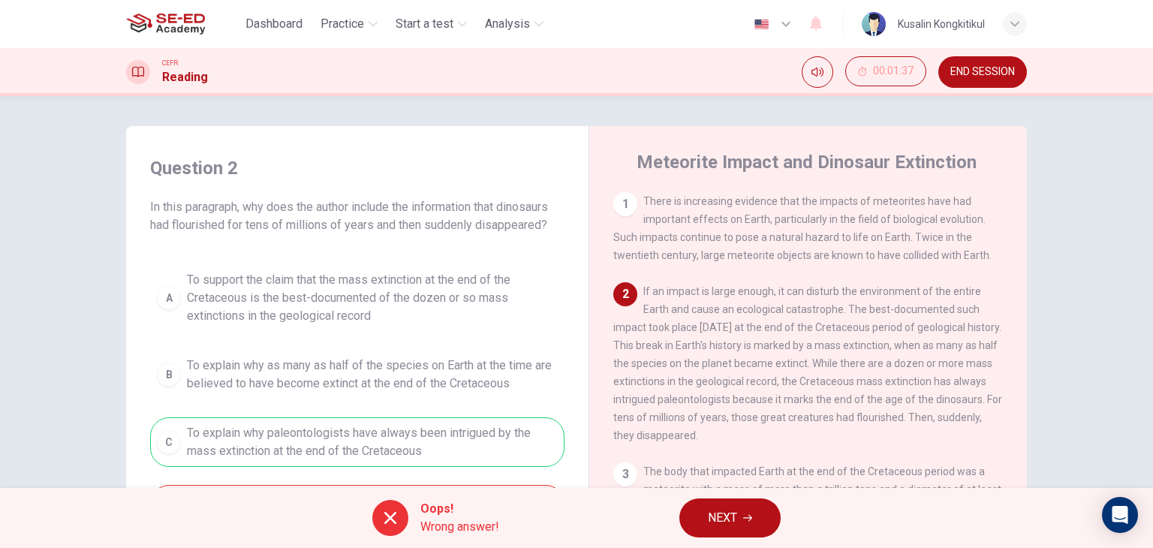
click at [1000, 79] on button "END SESSION" at bounding box center [982, 72] width 89 height 32
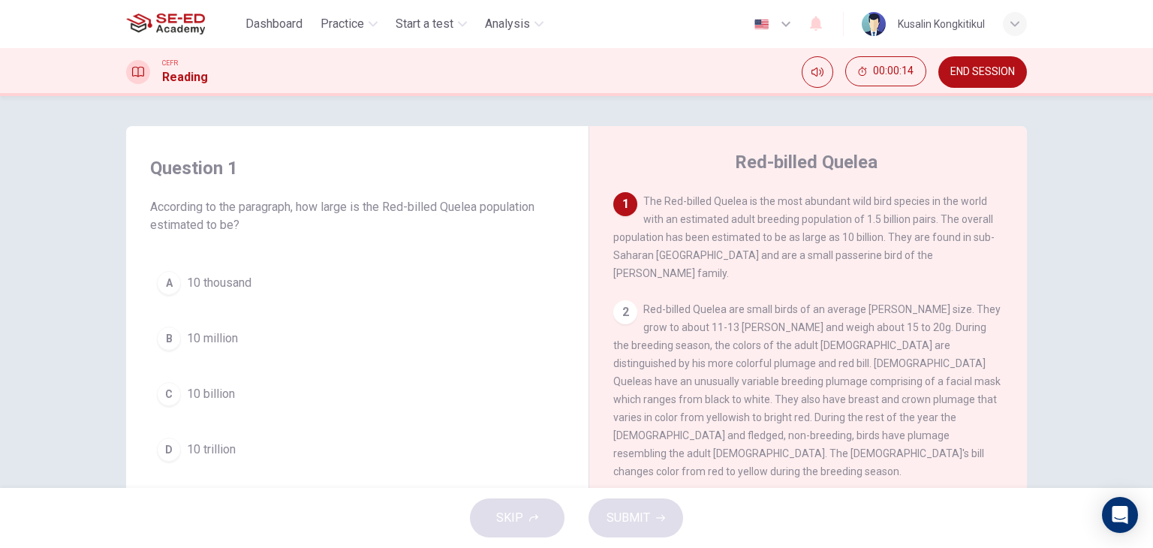
drag, startPoint x: 197, startPoint y: 396, endPoint x: 342, endPoint y: 438, distance: 150.2
click at [206, 399] on span "10 billion" at bounding box center [211, 394] width 48 height 18
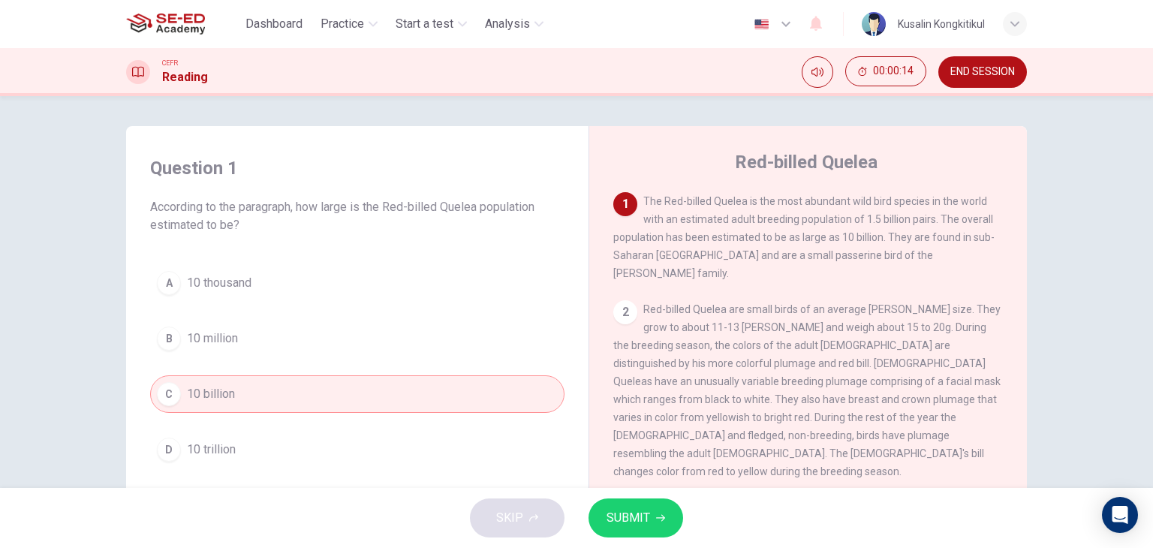
drag, startPoint x: 641, startPoint y: 529, endPoint x: 741, endPoint y: 545, distance: 101.1
click at [649, 531] on button "SUBMIT" at bounding box center [636, 518] width 95 height 39
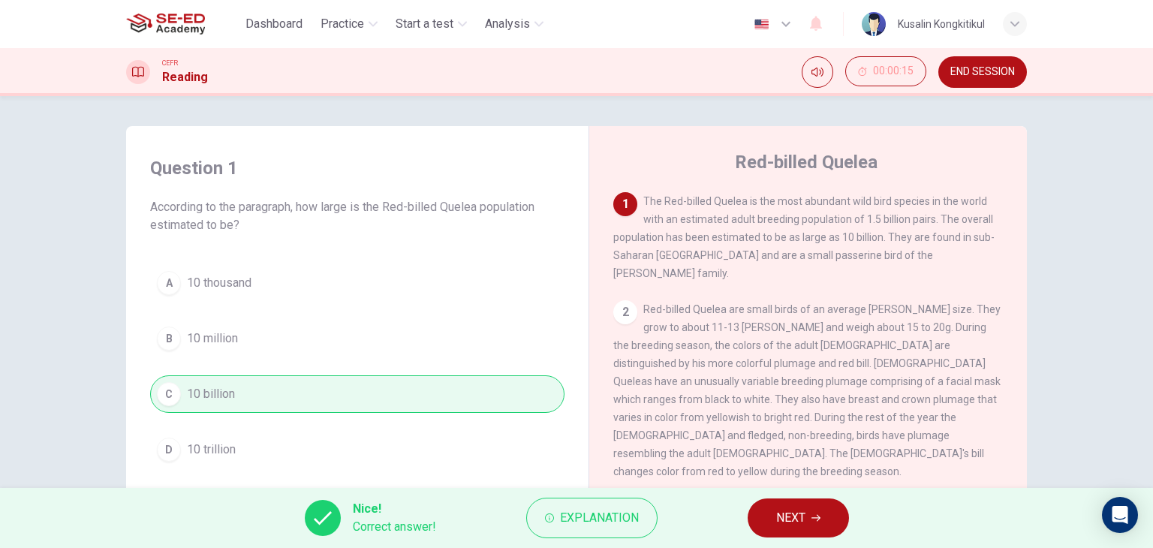
click at [831, 521] on button "NEXT" at bounding box center [798, 518] width 101 height 39
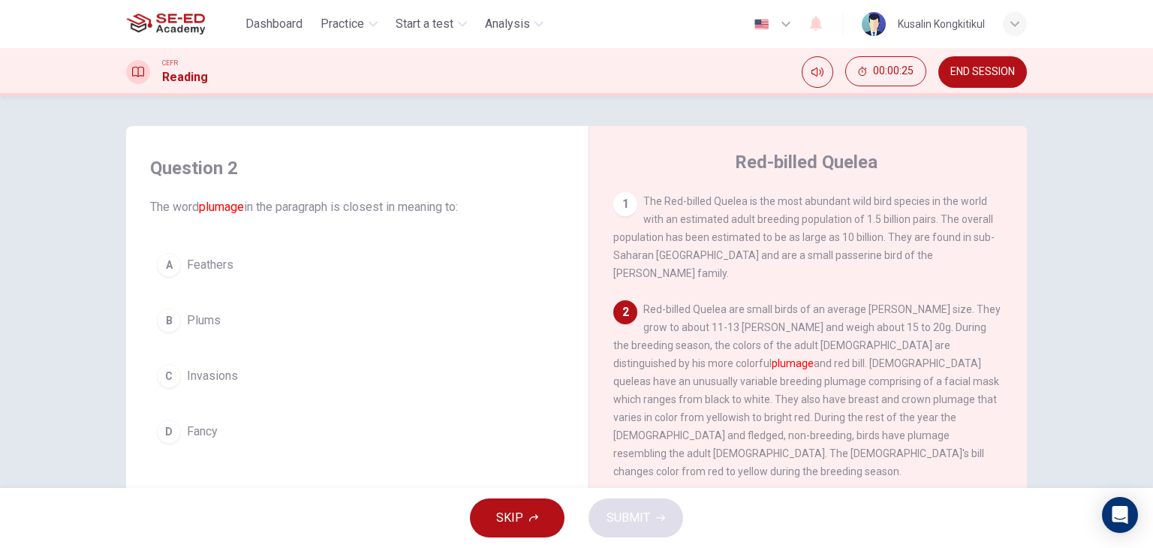
drag, startPoint x: 234, startPoint y: 260, endPoint x: 661, endPoint y: 472, distance: 476.4
click at [236, 260] on button "A Feathers" at bounding box center [357, 265] width 414 height 38
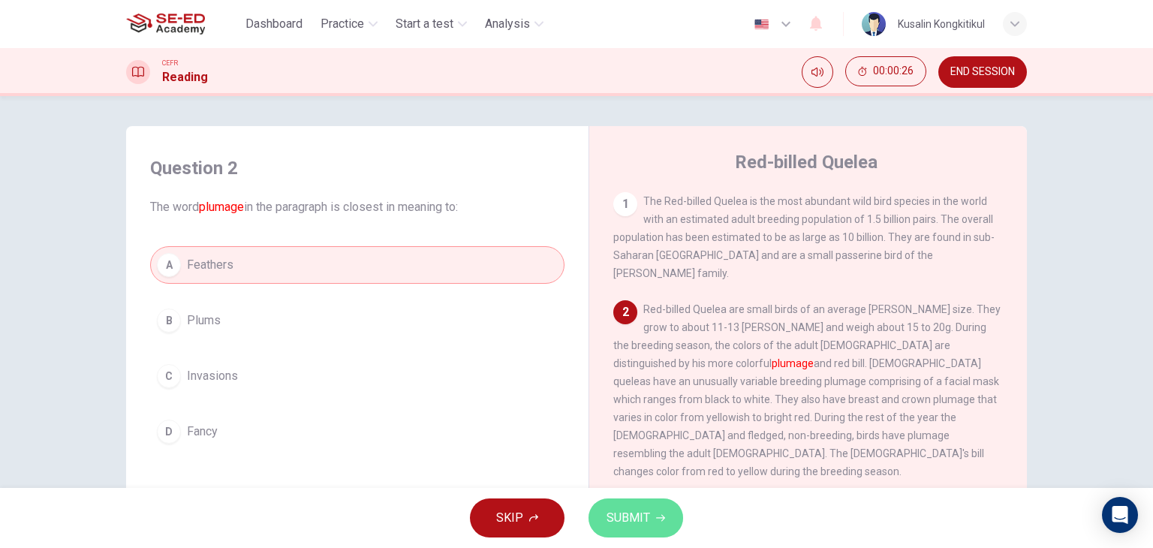
click at [658, 514] on icon "button" at bounding box center [660, 518] width 9 height 9
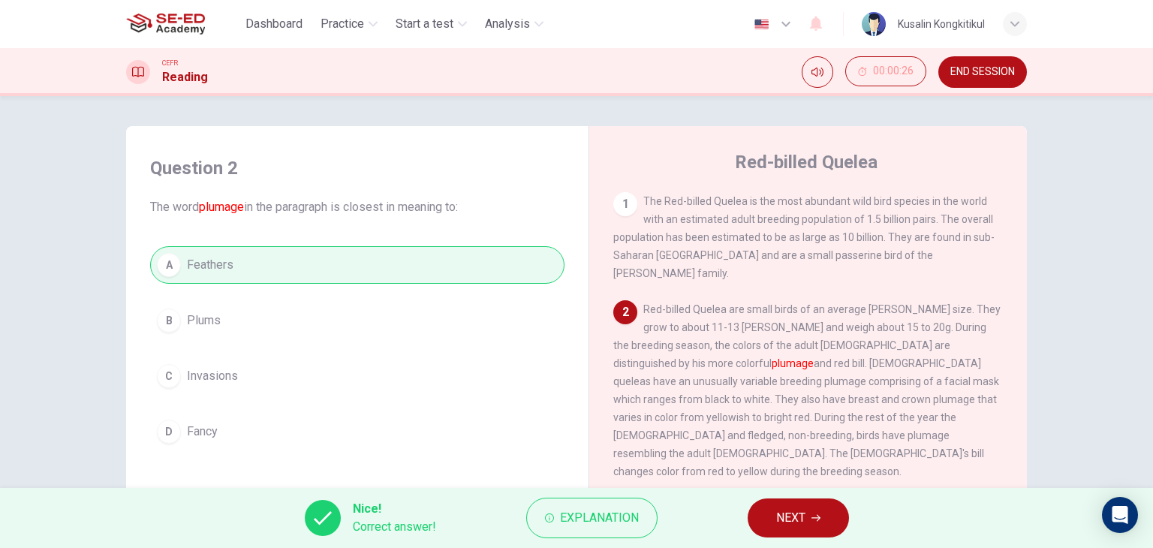
click at [781, 526] on span "NEXT" at bounding box center [790, 518] width 29 height 21
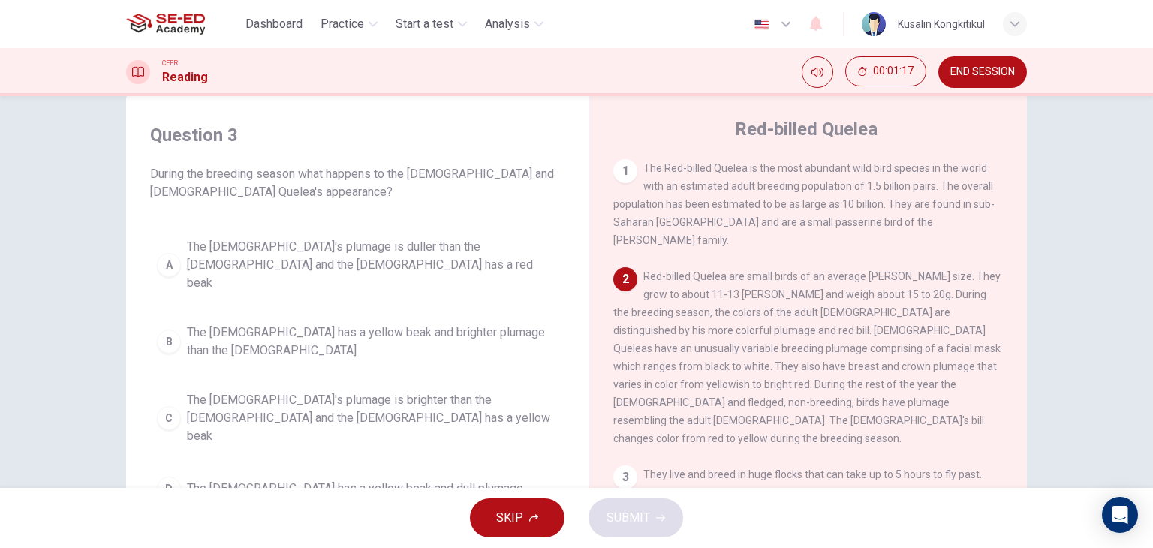
scroll to position [75, 0]
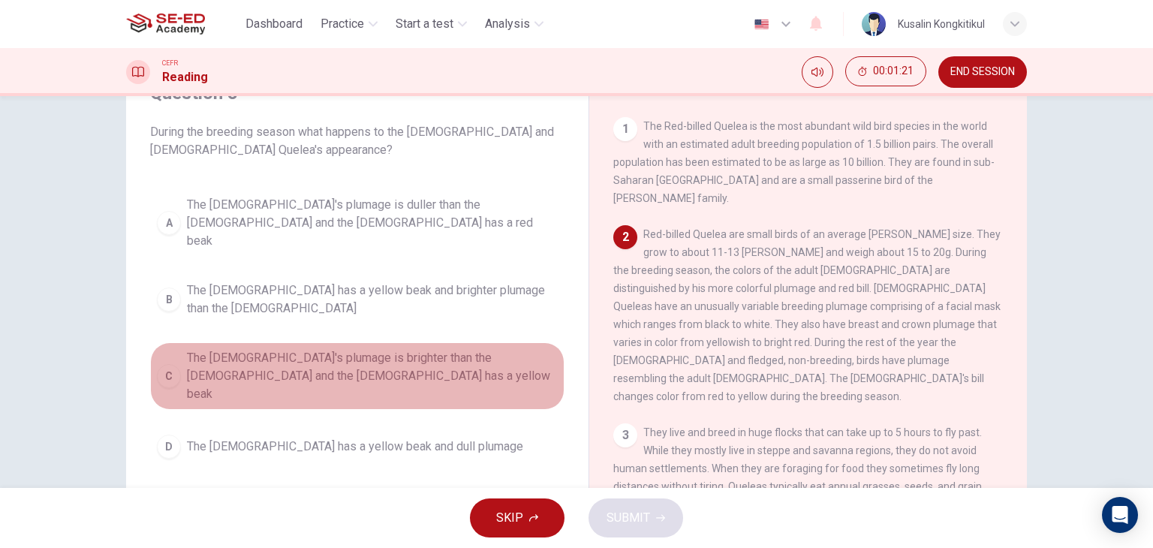
click at [459, 349] on span "The male's plumage is brighter than the female and the female has a yellow beak" at bounding box center [372, 376] width 371 height 54
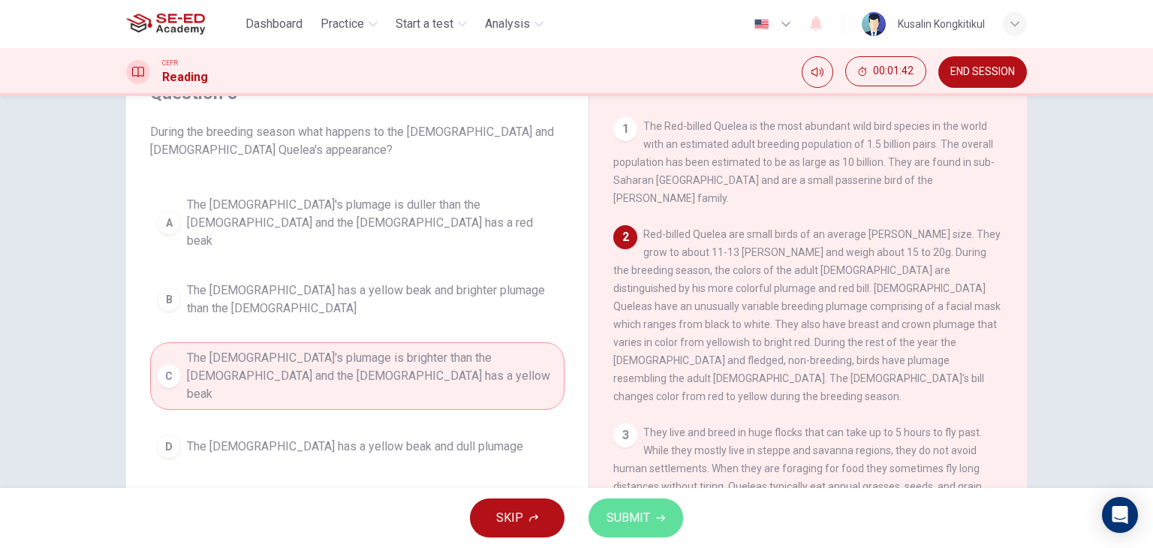
click at [625, 517] on span "SUBMIT" at bounding box center [629, 518] width 44 height 21
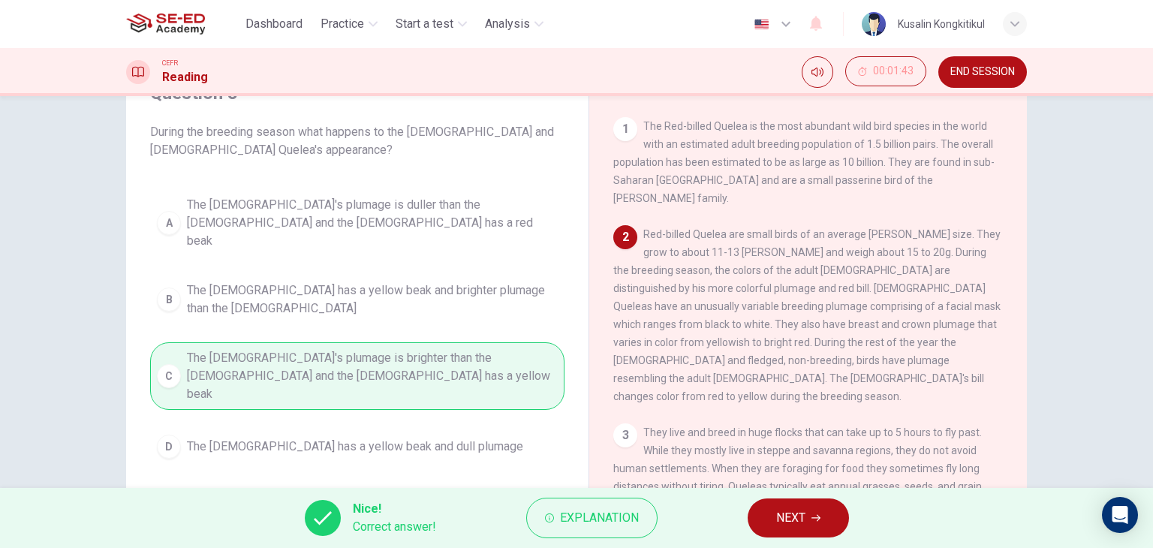
click at [821, 515] on icon "button" at bounding box center [816, 518] width 9 height 9
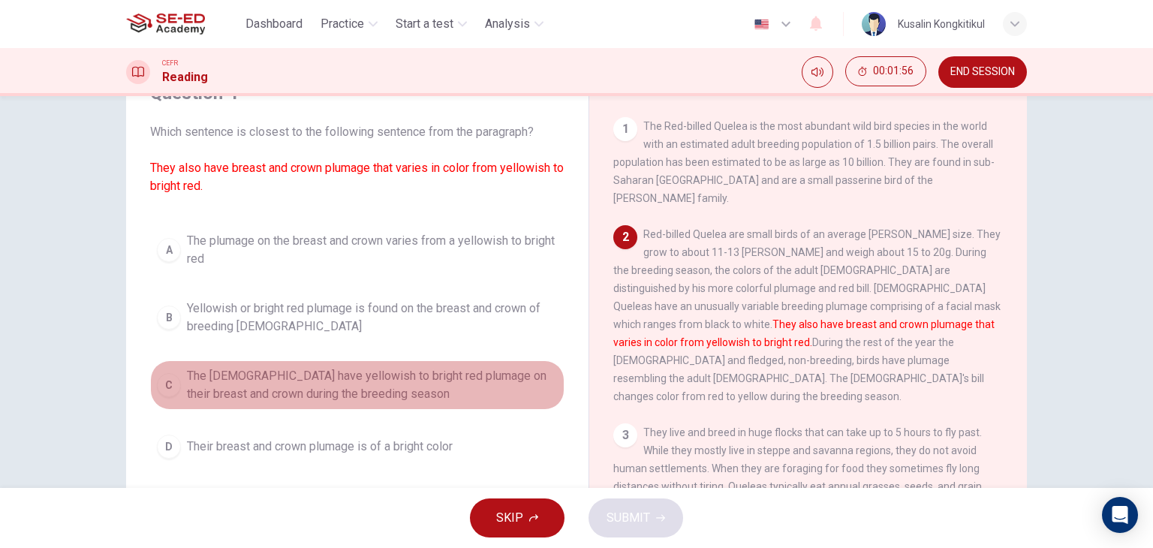
click at [462, 394] on span "The males have yellowish to bright red plumage on their breast and crown during…" at bounding box center [372, 385] width 371 height 36
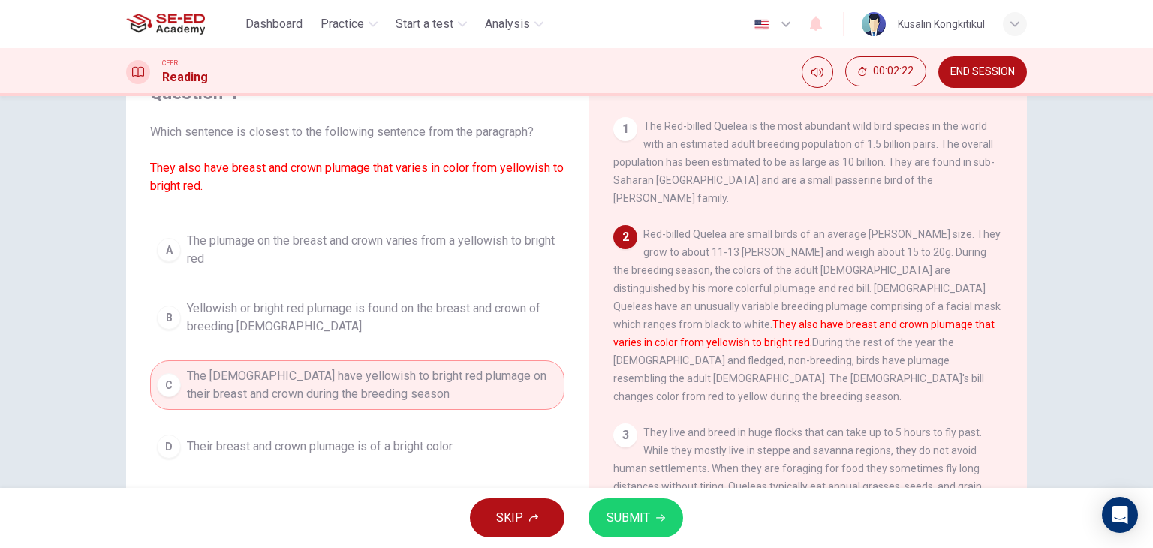
click at [436, 247] on span "The plumage on the breast and crown varies from a yellowish to bright red" at bounding box center [372, 250] width 371 height 36
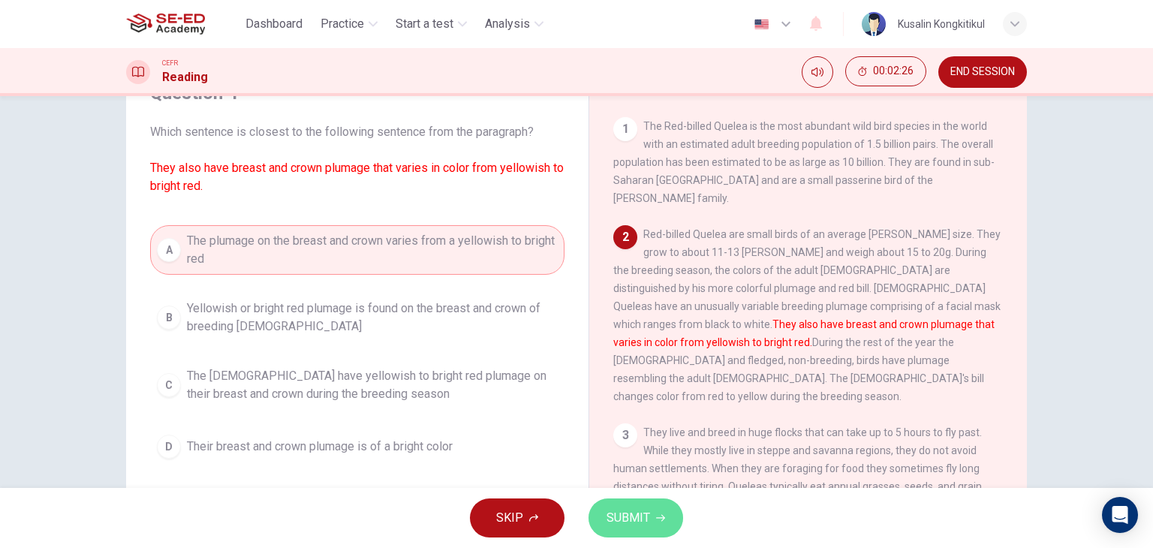
click at [668, 515] on button "SUBMIT" at bounding box center [636, 518] width 95 height 39
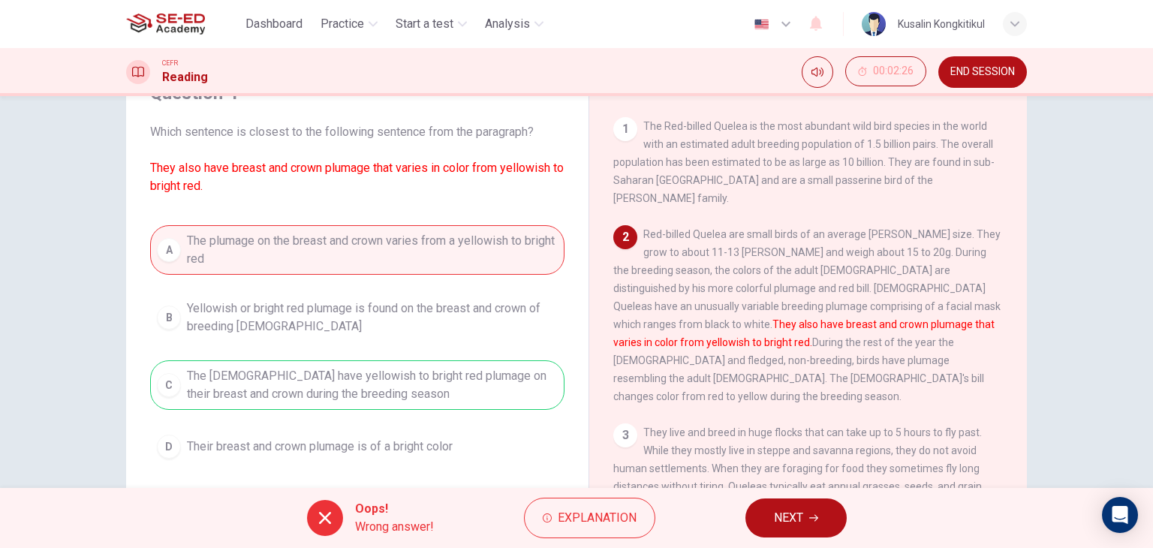
click at [614, 538] on div "Oops! Wrong answer! Explanation NEXT" at bounding box center [576, 518] width 1153 height 60
click at [612, 532] on button "Explanation" at bounding box center [589, 518] width 131 height 41
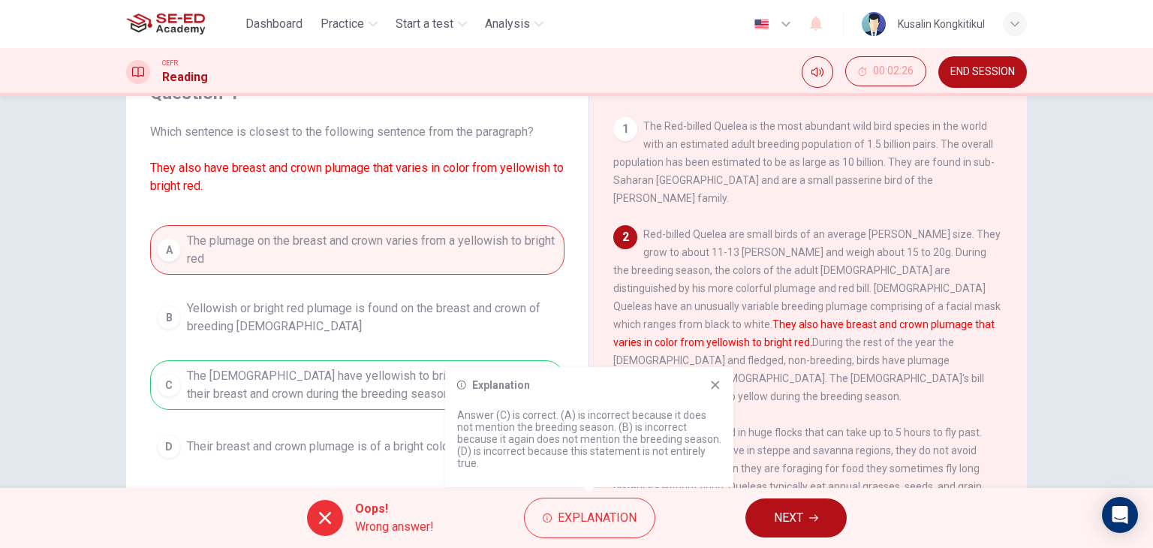
click at [953, 73] on span "END SESSION" at bounding box center [982, 72] width 65 height 12
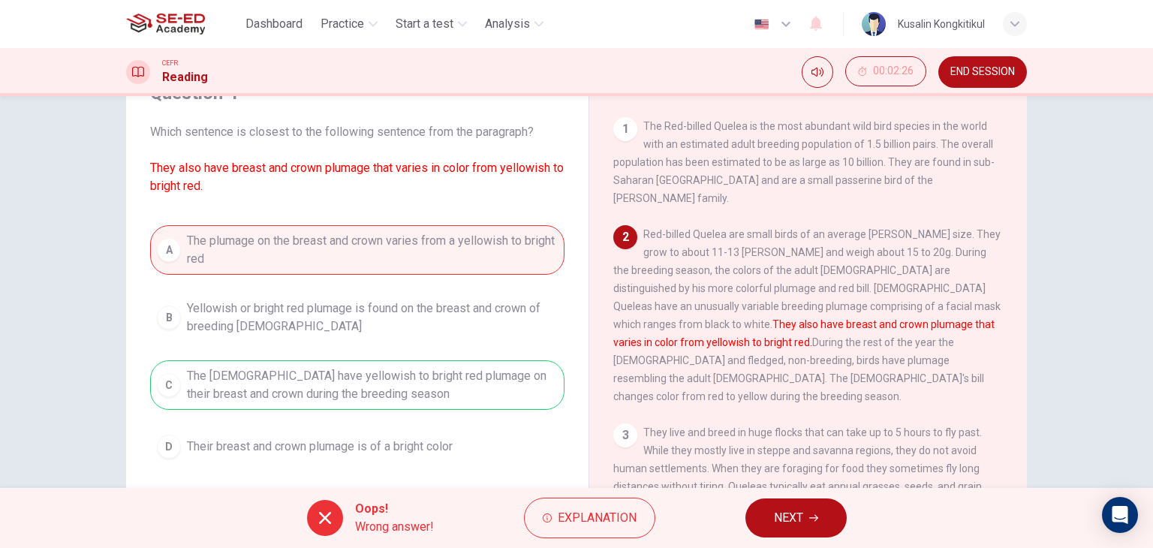
click at [982, 85] on button "END SESSION" at bounding box center [982, 72] width 89 height 32
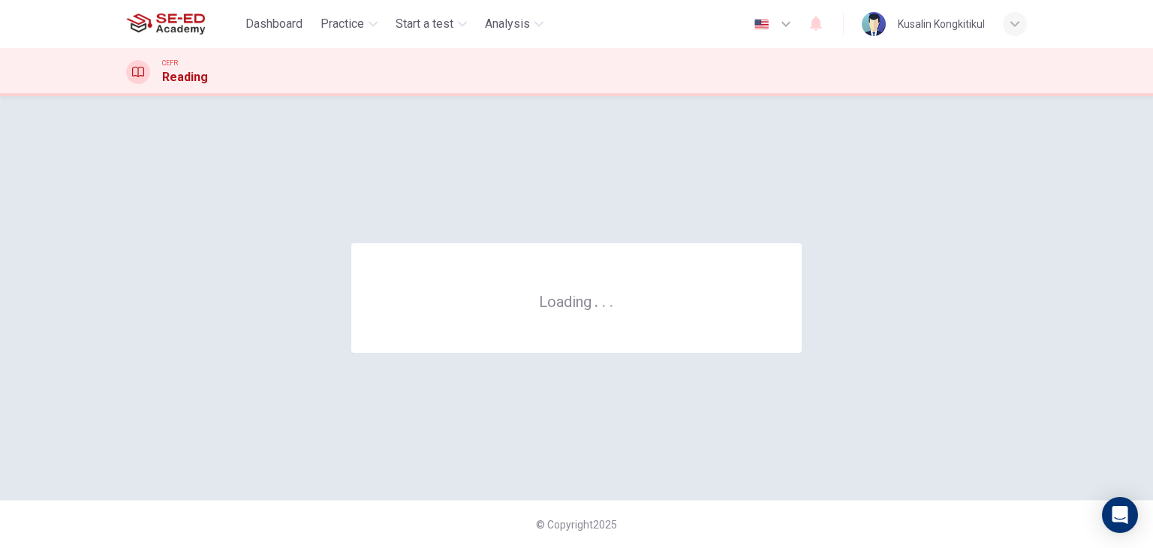
scroll to position [0, 0]
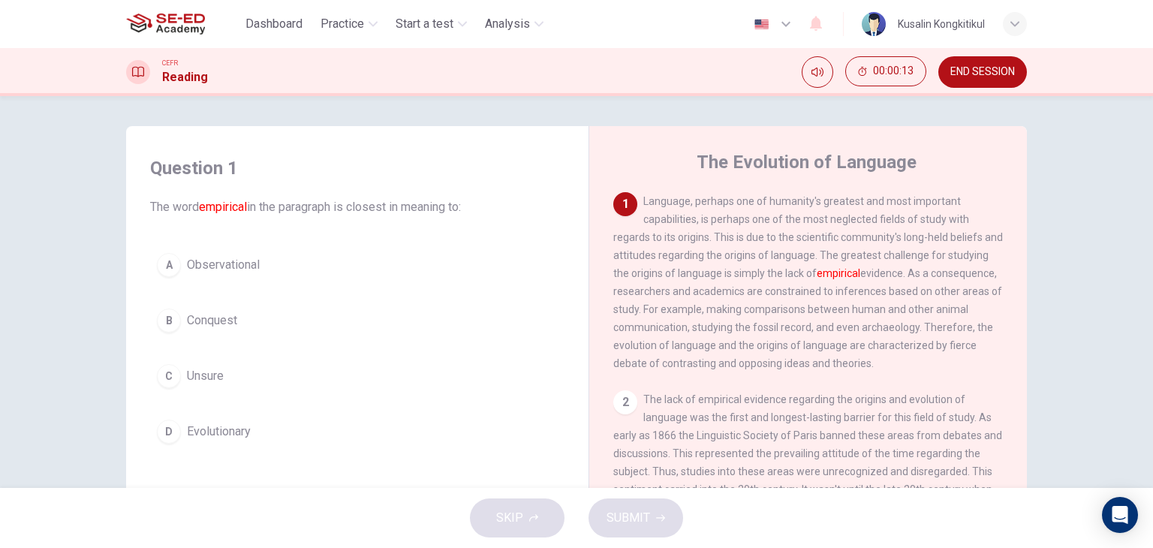
click at [227, 282] on button "A Observational" at bounding box center [357, 265] width 414 height 38
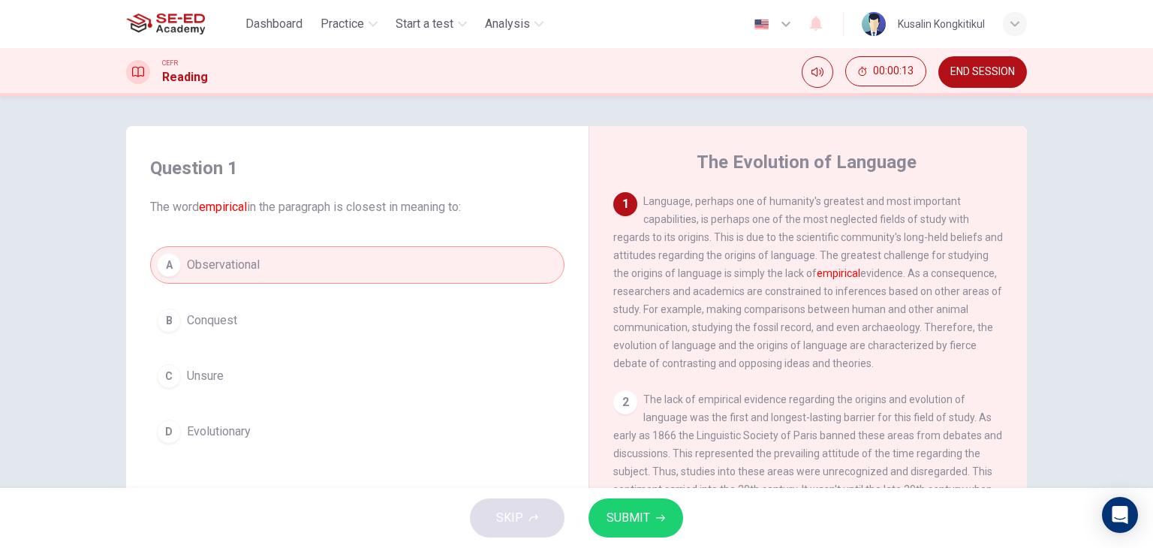
click at [649, 516] on button "SUBMIT" at bounding box center [636, 518] width 95 height 39
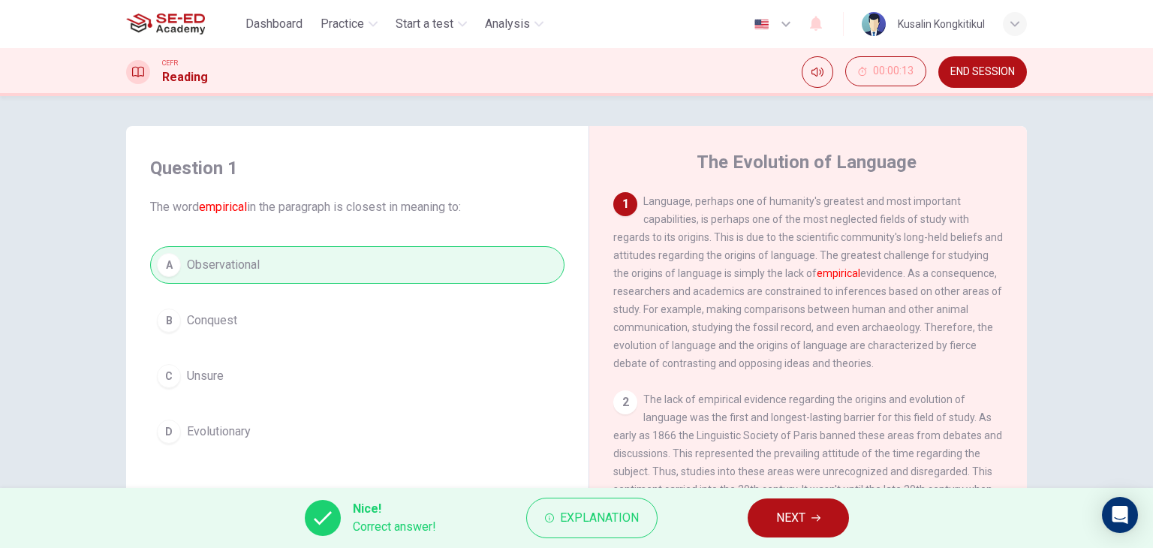
click at [810, 514] on button "NEXT" at bounding box center [798, 518] width 101 height 39
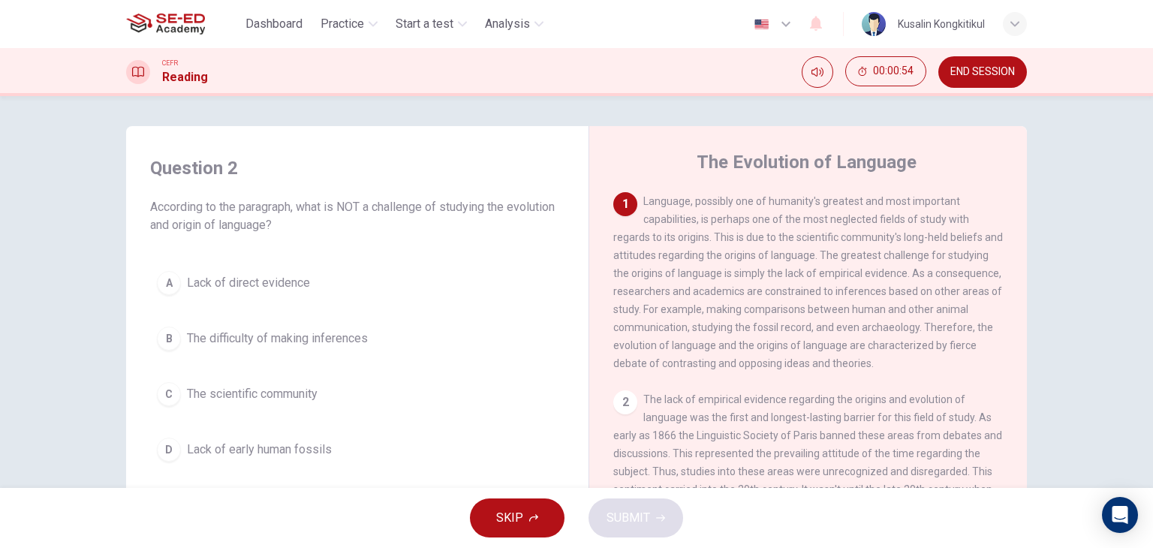
click at [341, 8] on div "Dashboard Practice Start a test Analysis English en ​ Kusalin Kongkitikul" at bounding box center [576, 24] width 901 height 48
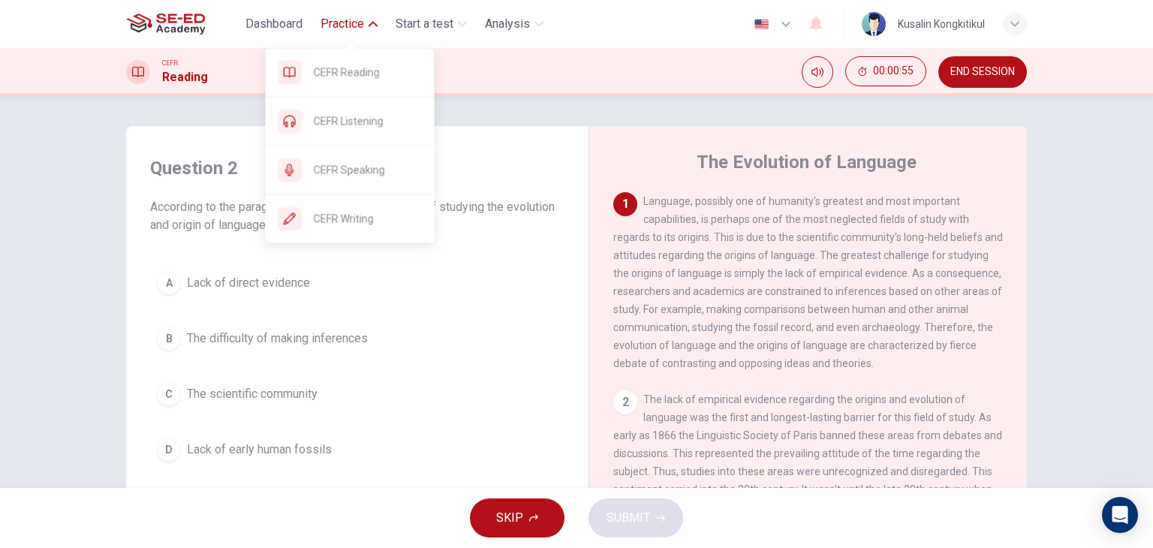
click at [349, 28] on span "Practice" at bounding box center [343, 24] width 44 height 18
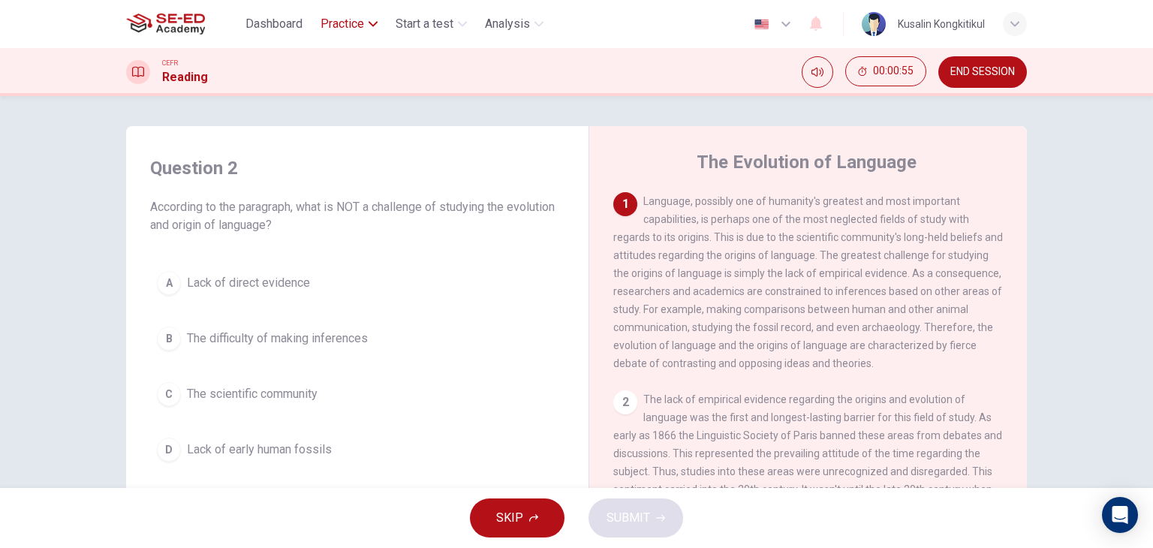
click at [349, 28] on span "Practice" at bounding box center [343, 24] width 44 height 18
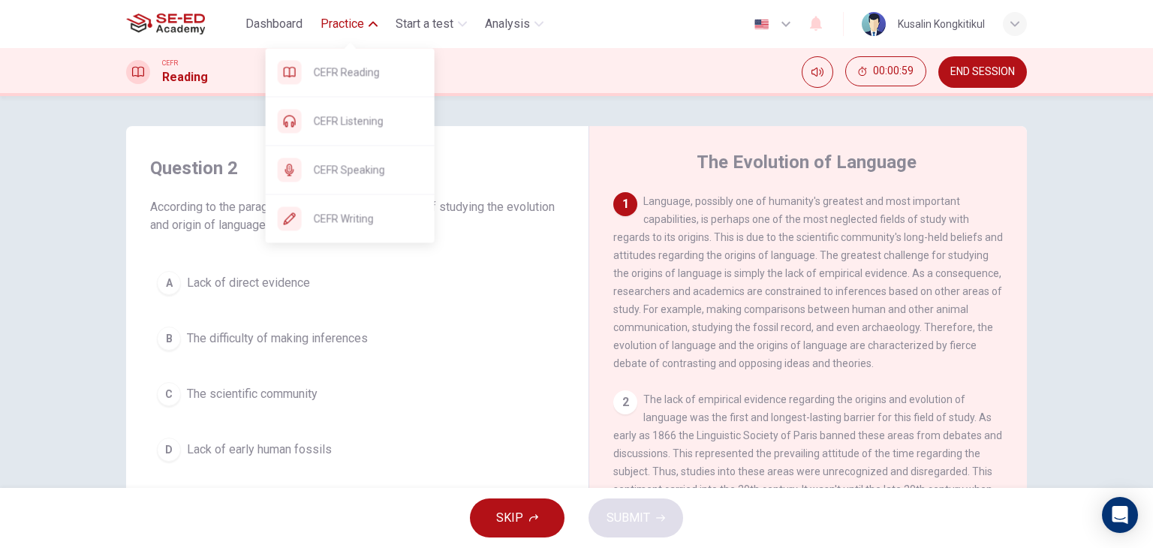
click at [367, 28] on button "Practice" at bounding box center [349, 24] width 69 height 27
click at [333, 205] on div "CEFR Writing" at bounding box center [350, 218] width 169 height 48
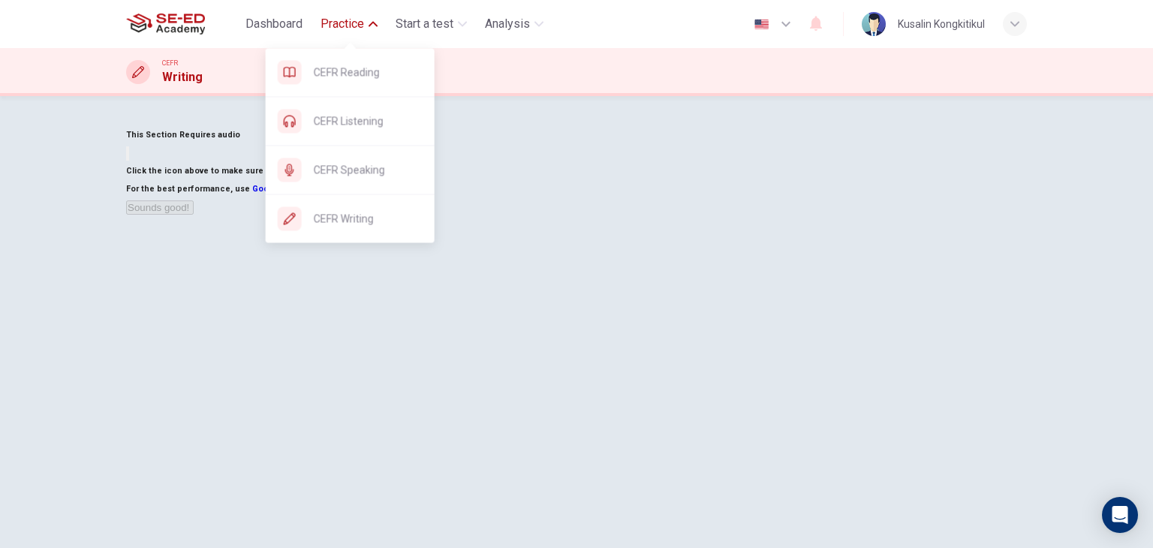
click at [362, 16] on span "Practice" at bounding box center [343, 24] width 44 height 18
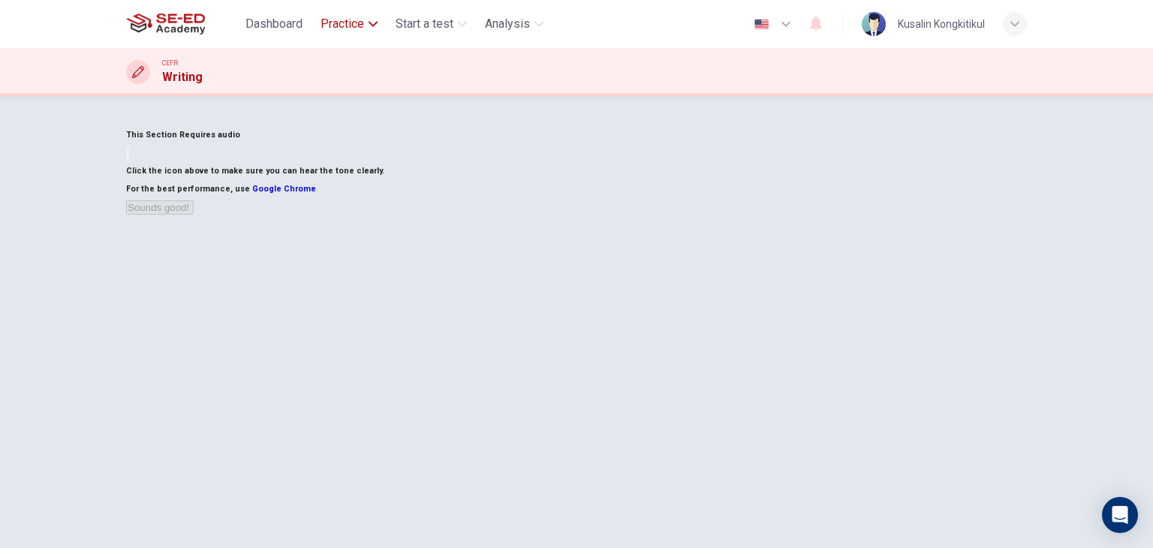
click at [362, 16] on span "Practice" at bounding box center [343, 24] width 44 height 18
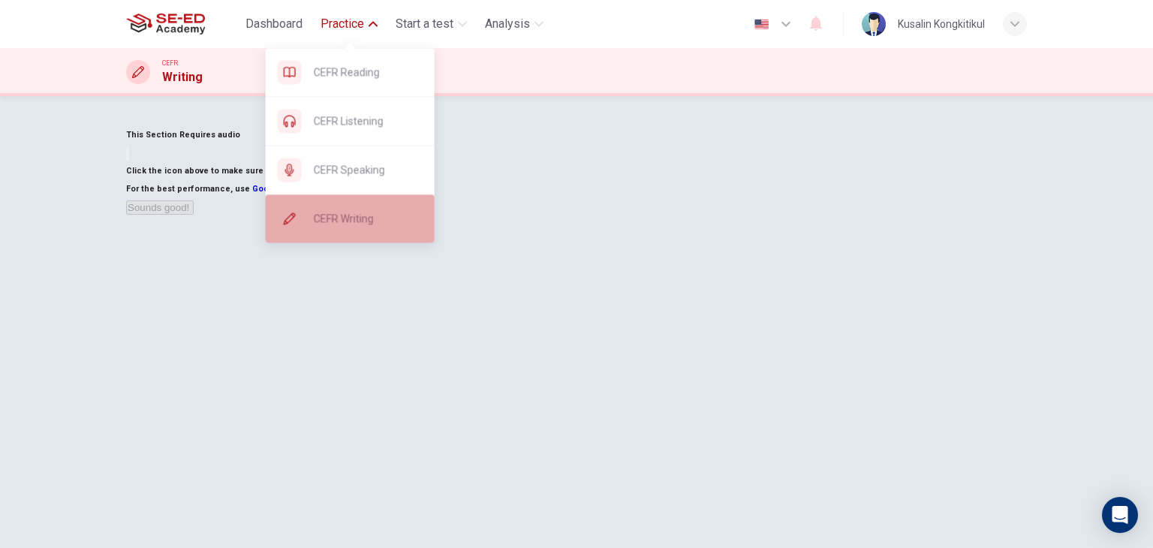
click at [372, 217] on span "CEFR Writing" at bounding box center [368, 218] width 109 height 18
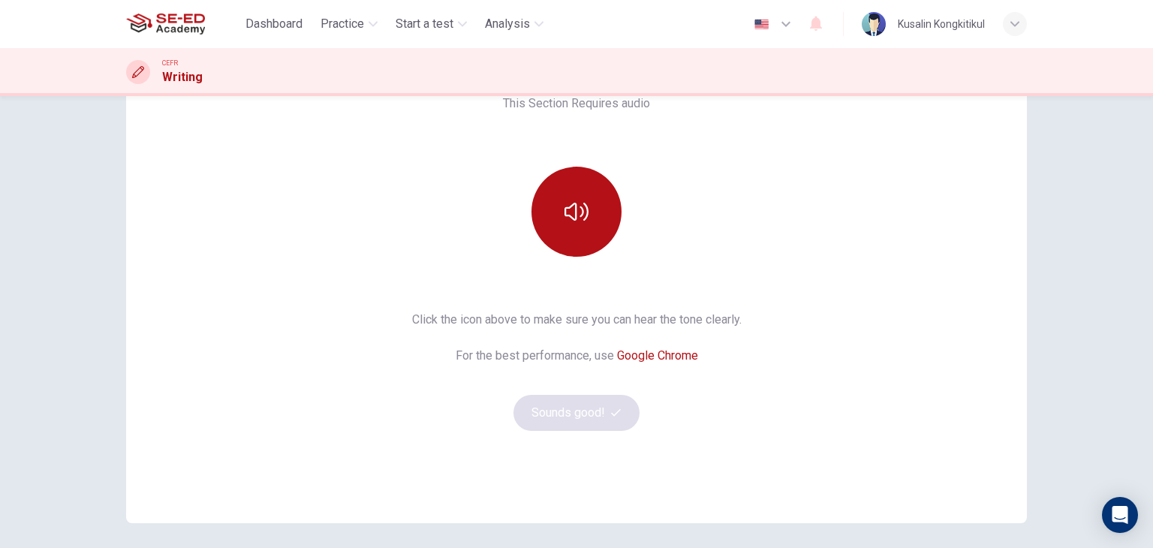
scroll to position [150, 0]
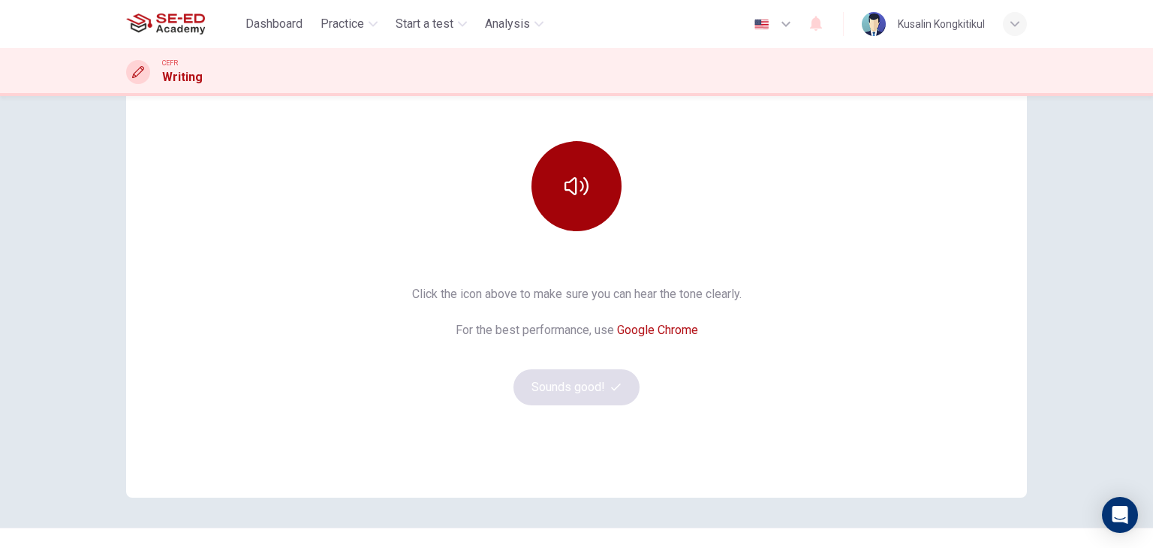
click at [543, 204] on button "button" at bounding box center [577, 186] width 90 height 90
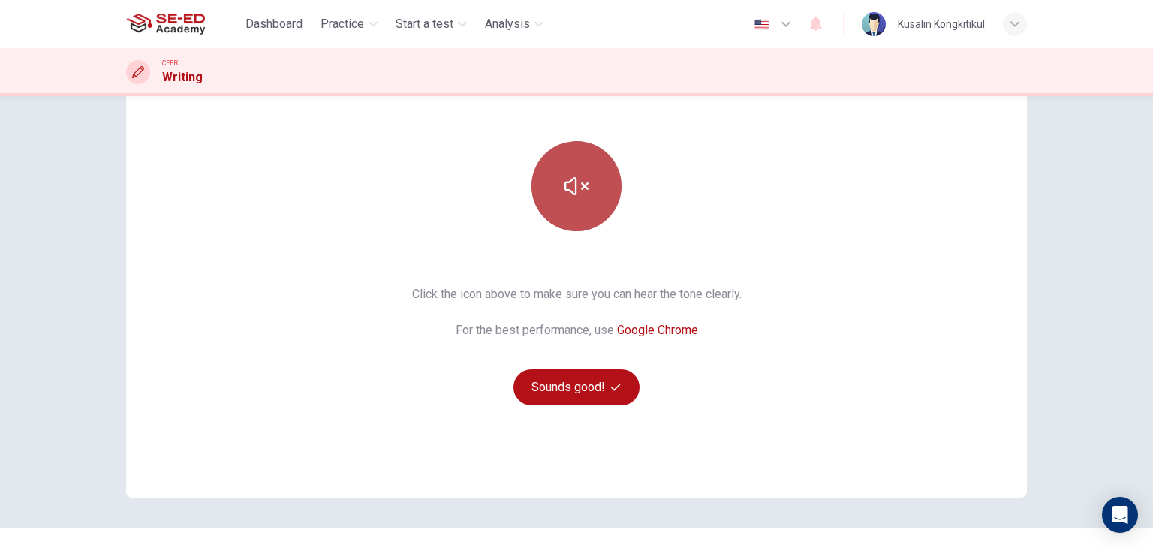
click at [549, 205] on button "button" at bounding box center [577, 186] width 90 height 90
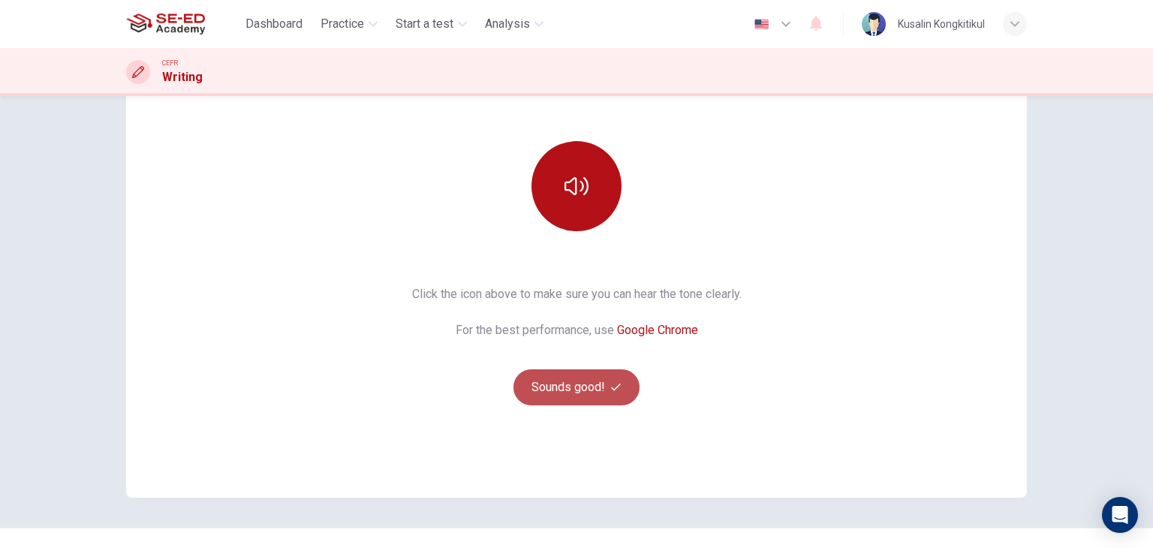
click at [600, 391] on button "Sounds good!" at bounding box center [577, 387] width 126 height 36
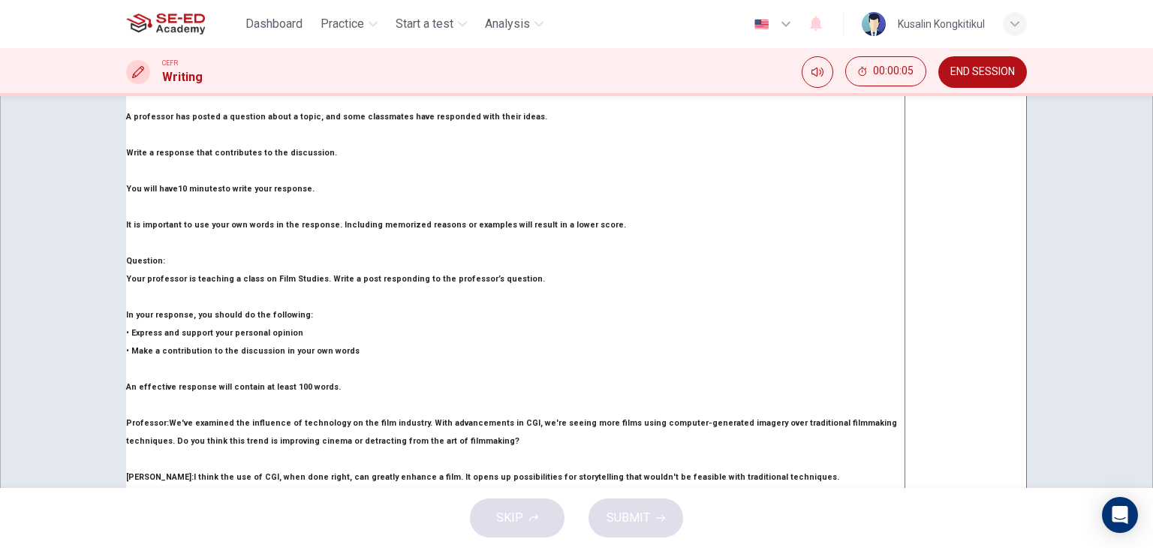
scroll to position [225, 0]
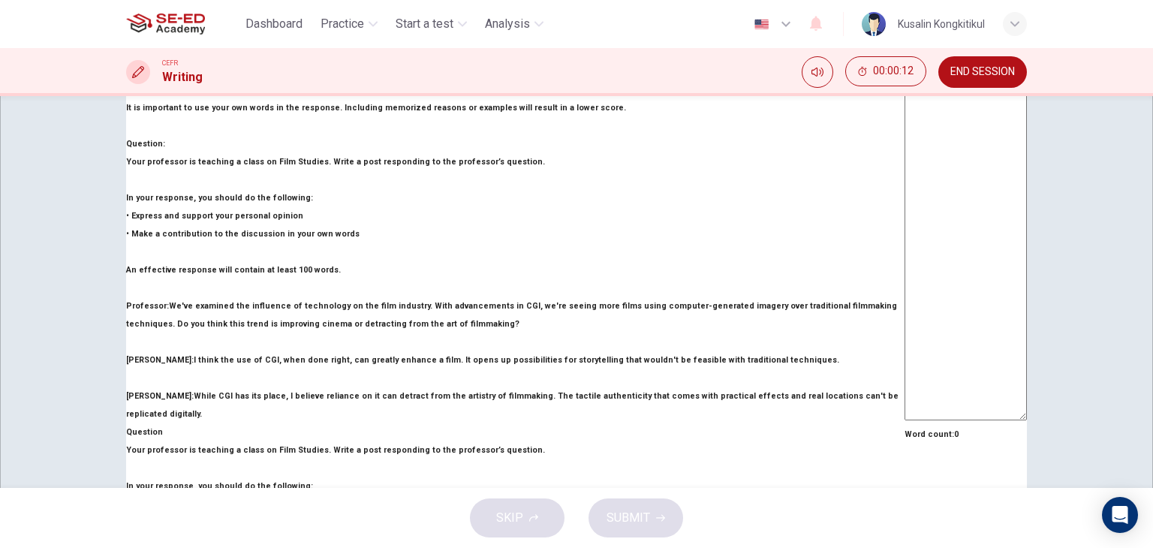
drag, startPoint x: 189, startPoint y: 254, endPoint x: 430, endPoint y: 273, distance: 241.8
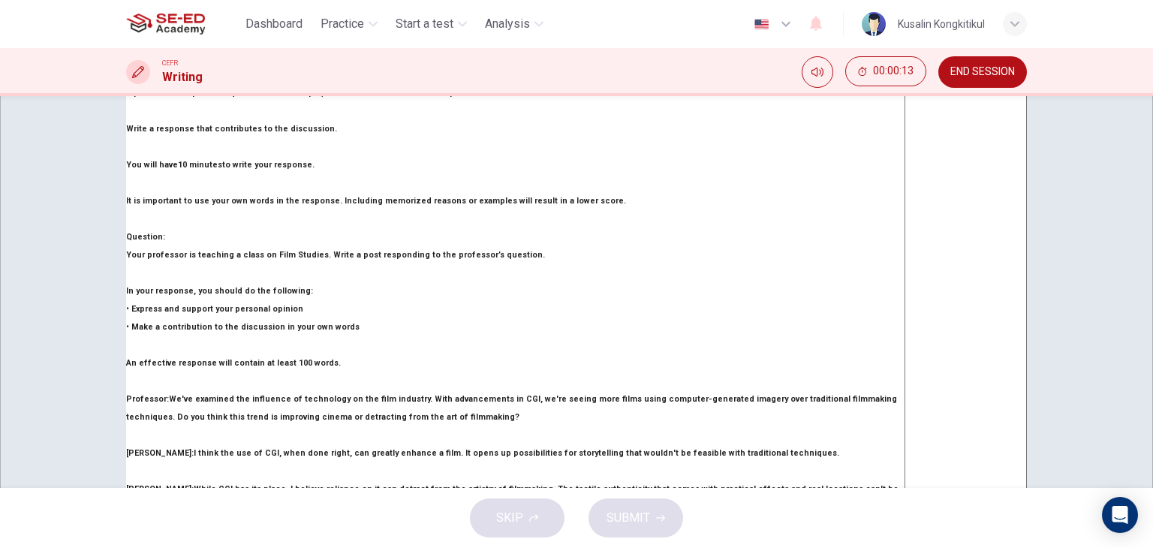
scroll to position [0, 0]
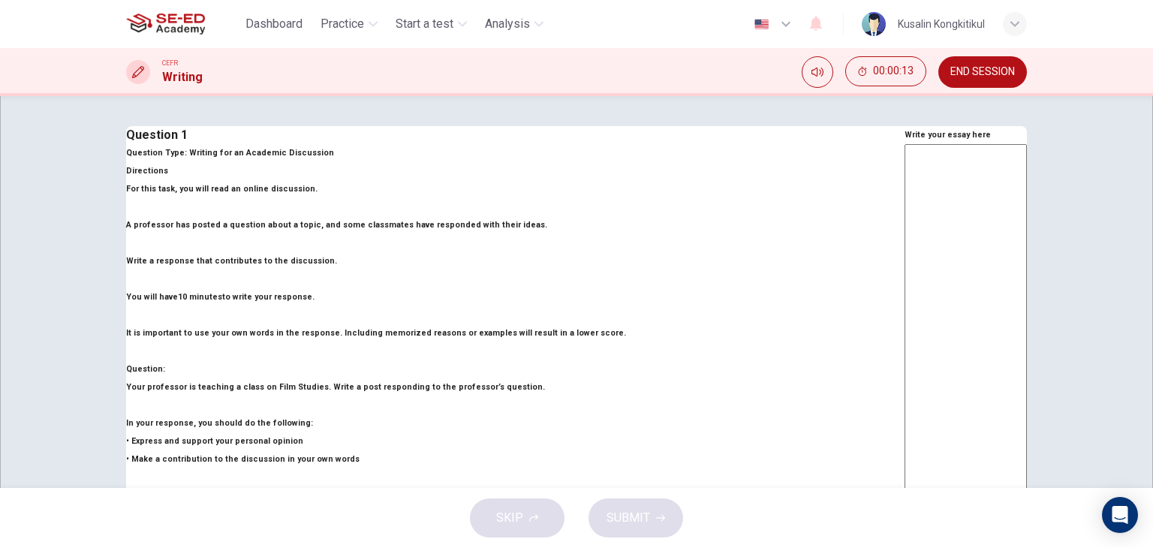
click at [905, 359] on textarea at bounding box center [966, 395] width 122 height 502
type textarea "i"
type textarea "x"
type textarea "i"
type textarea "x"
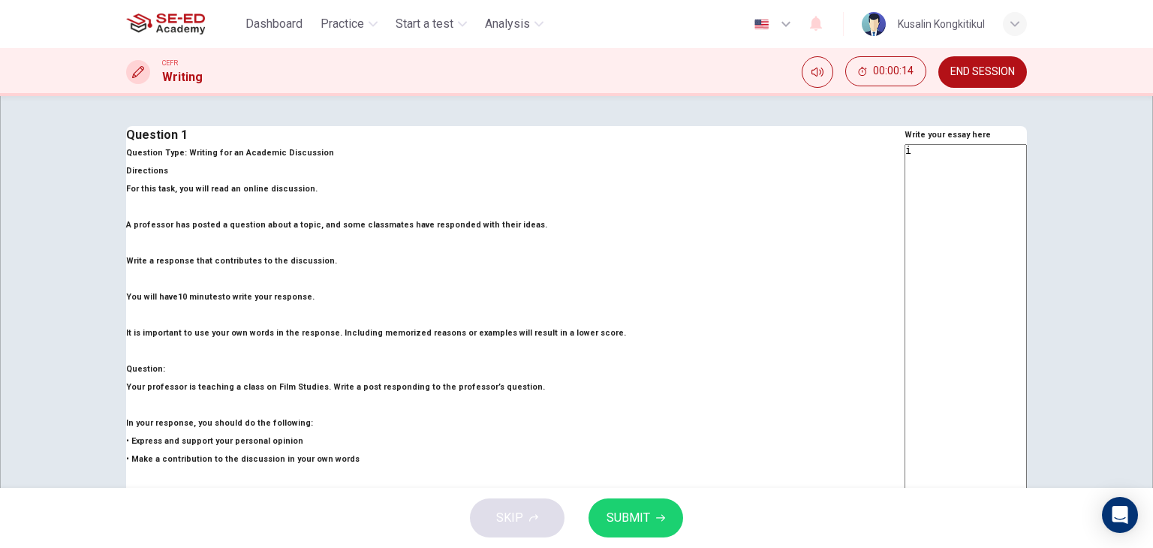
type textarea "i t"
type textarea "x"
type textarea "i trh"
type textarea "x"
type textarea "i trhi"
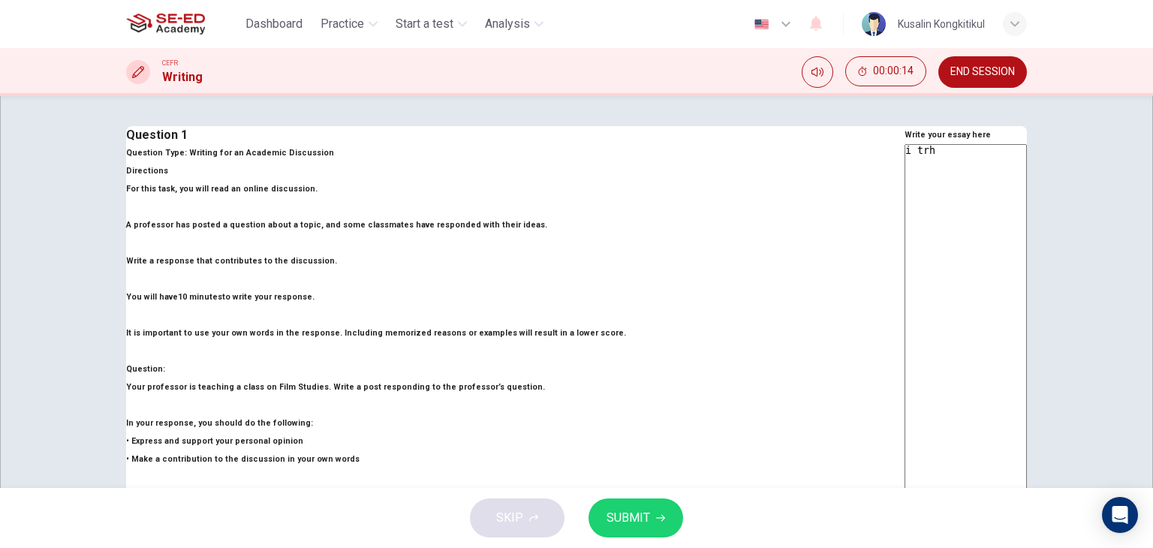
type textarea "x"
type textarea "i trhin"
type textarea "x"
type textarea "i trhink"
type textarea "x"
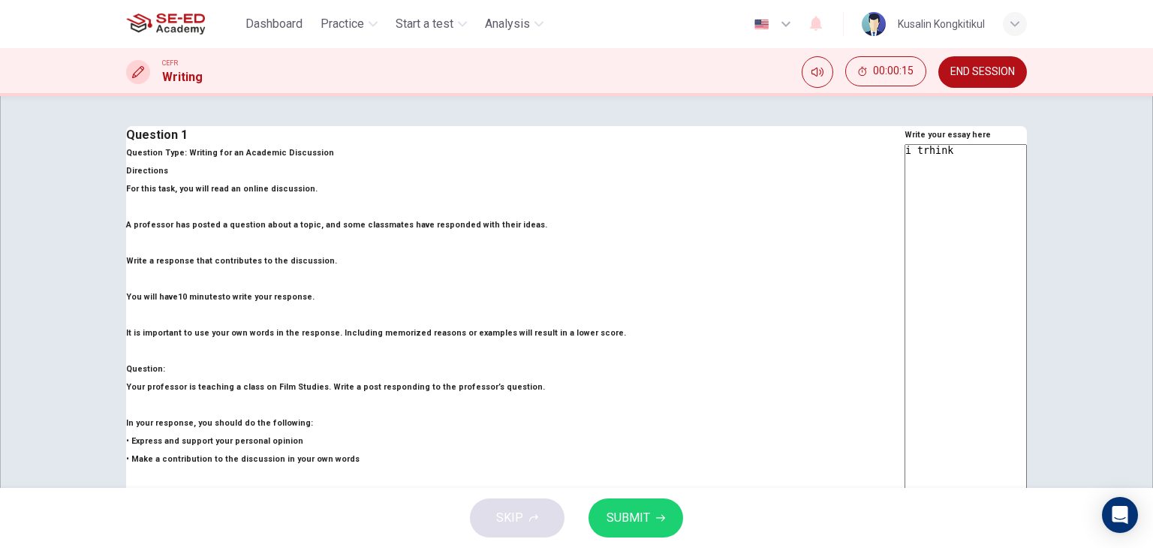
type textarea "i trhink"
type textarea "x"
type textarea "i trhink c"
type textarea "x"
type textarea "i trhink cg"
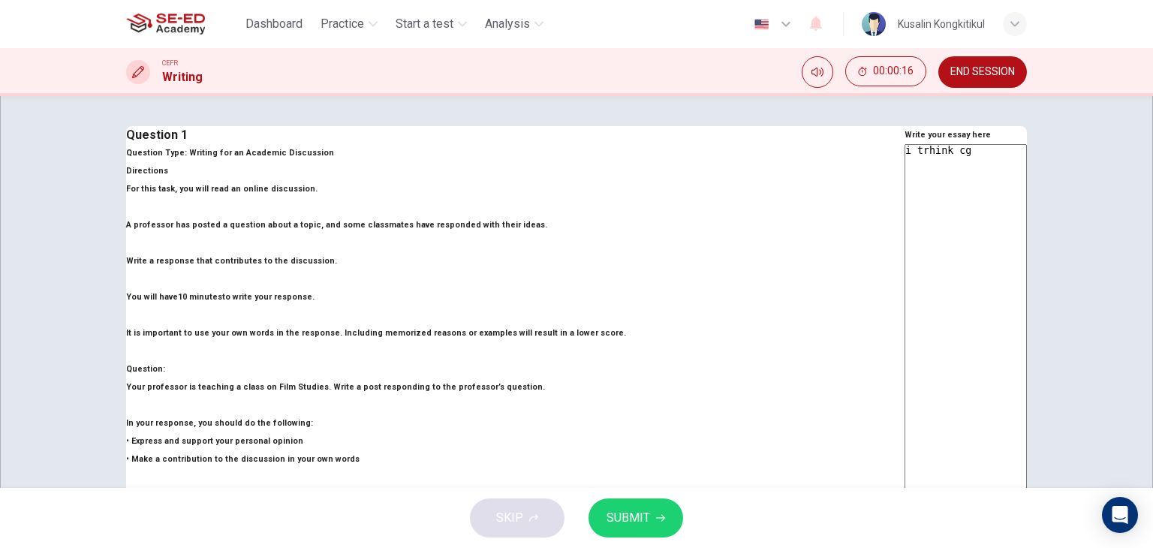
type textarea "x"
type textarea "i trhink cgi"
type textarea "x"
type textarea "i trhink cgi"
type textarea "x"
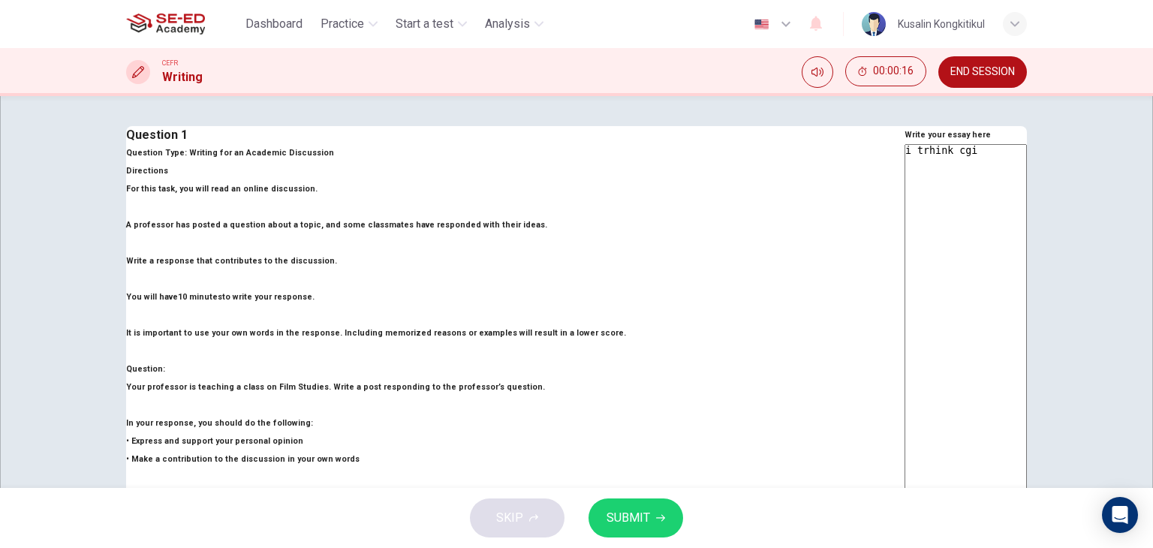
type textarea "i trhink cgi i"
type textarea "x"
type textarea "i trhink cgi i"
type textarea "x"
type textarea "i trhink cgi i v"
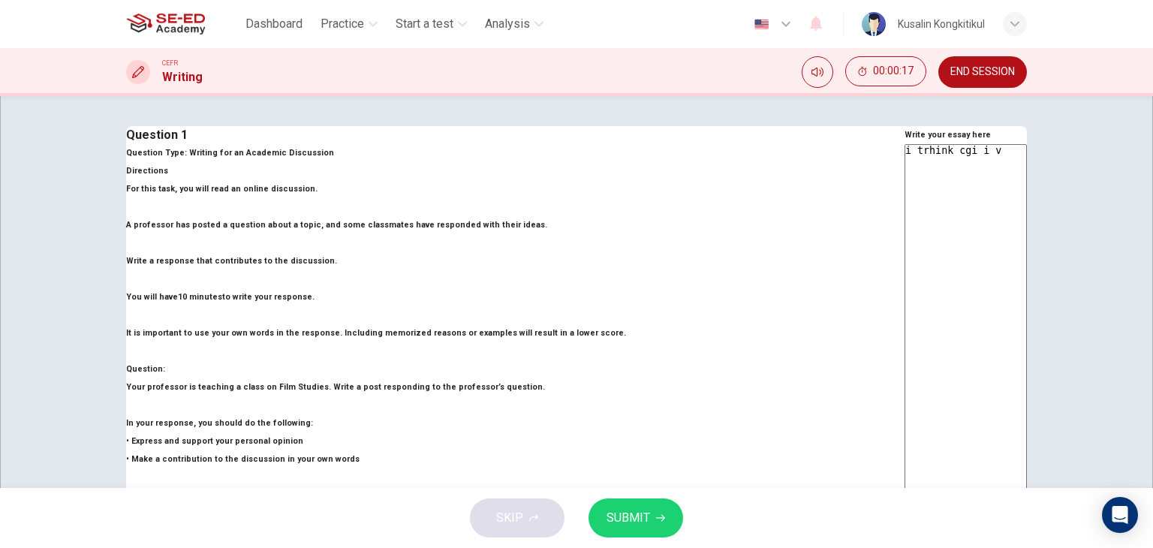
type textarea "x"
type textarea "i trhink cgi i ve"
type textarea "x"
type textarea "i trhink cgi i ver"
type textarea "x"
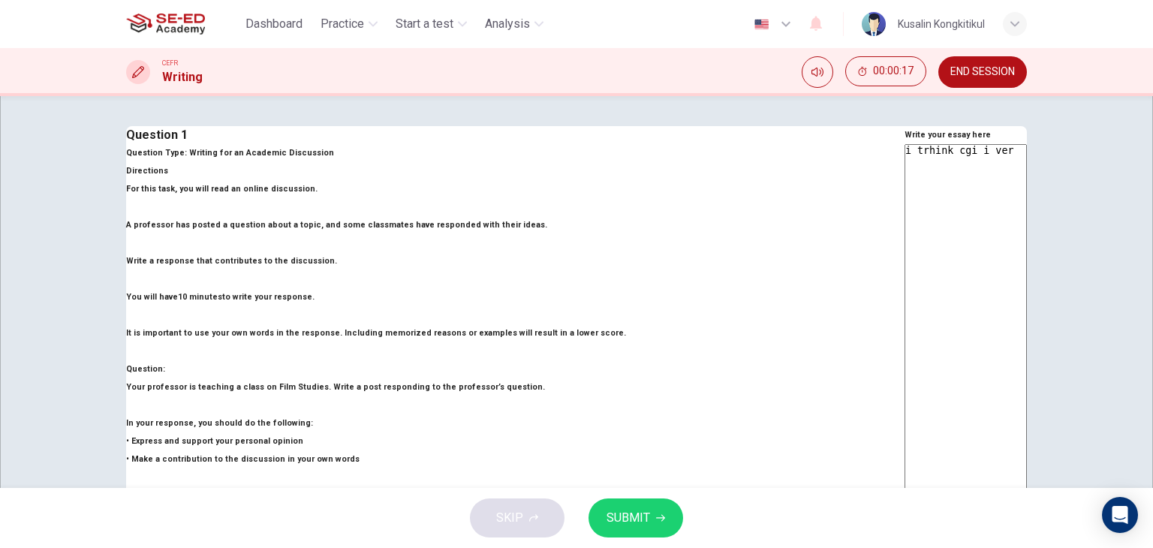
type textarea "i trhink cgi i very"
type textarea "x"
type textarea "i trhink cgi i very"
type textarea "x"
type textarea "i trhink cgi i very g"
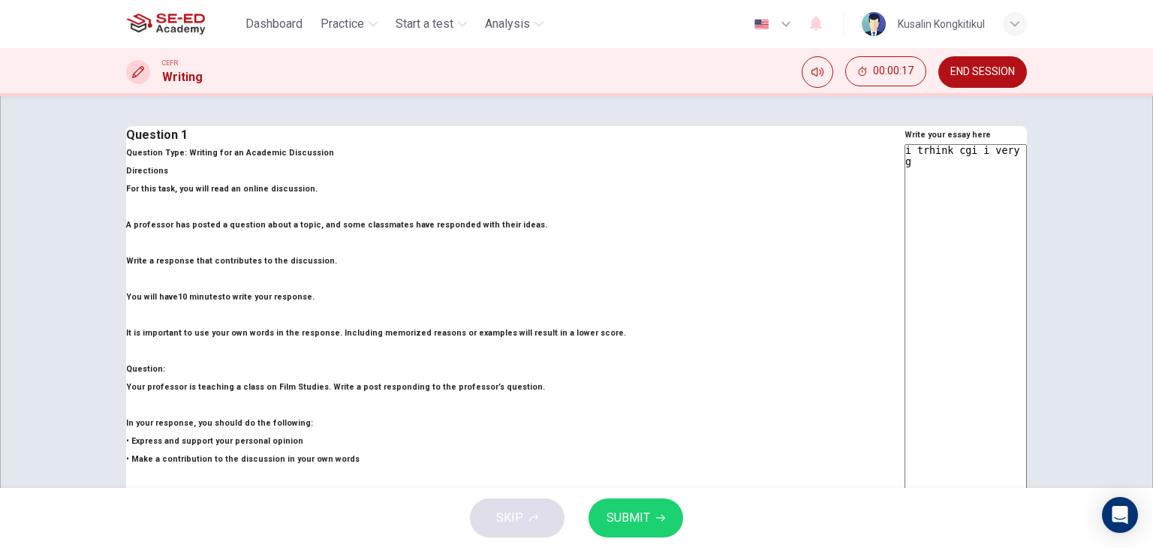
type textarea "x"
type textarea "i trhink cgi i very go"
type textarea "x"
type textarea "i trhink cgi i very goo"
type textarea "x"
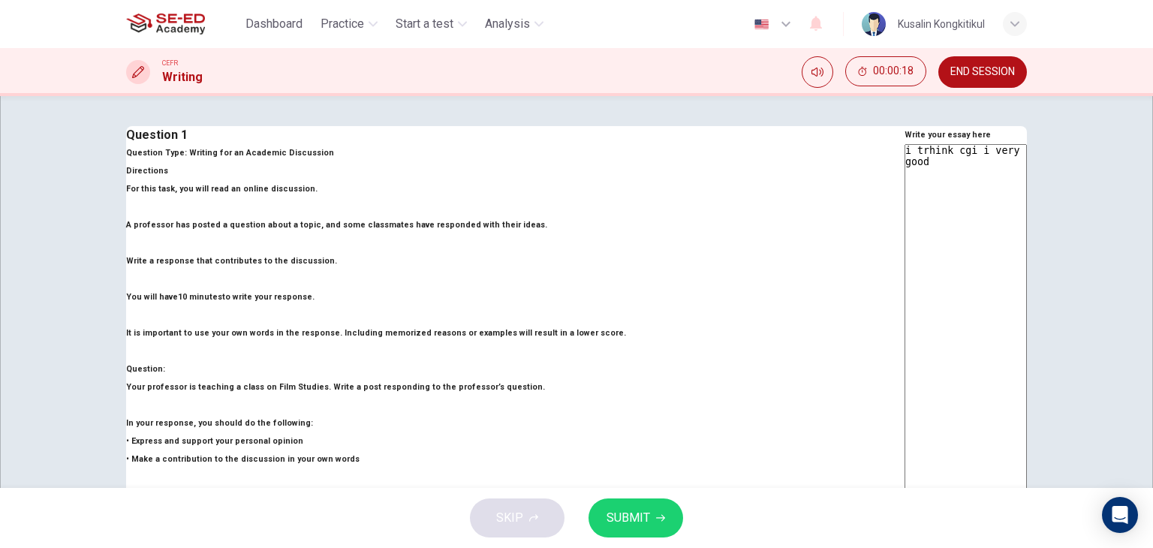
type textarea "i trhink cgi i very good"
type textarea "x"
type textarea "i trhink cgi i very good b"
type textarea "x"
type textarea "i trhink cgi i very good bc"
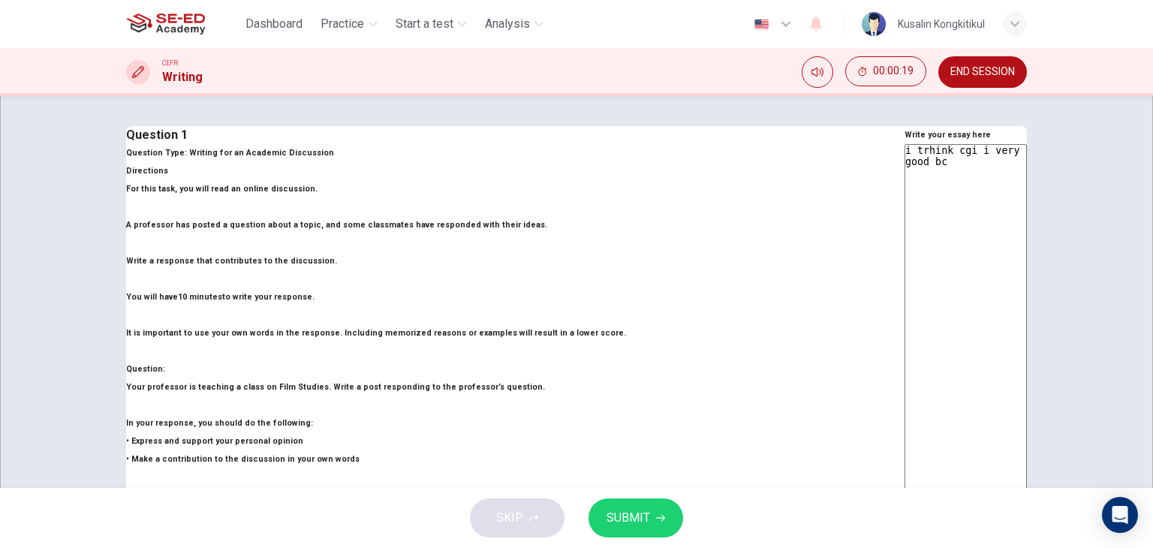
type textarea "x"
type textarea "i trhink cgi i very good bca"
type textarea "x"
type textarea "i trhink cgi i very good bcau"
type textarea "x"
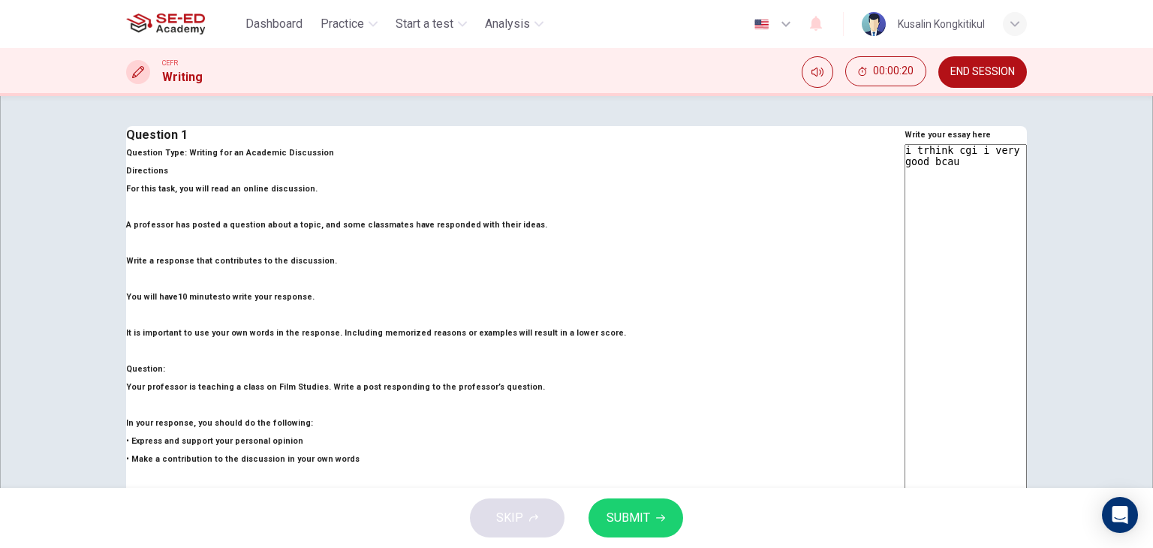
type textarea "i trhink cgi i very good bcaus"
type textarea "x"
type textarea "i trhink cgi i very good bcause"
type textarea "x"
type textarea "i trhink cgi i very good bcause"
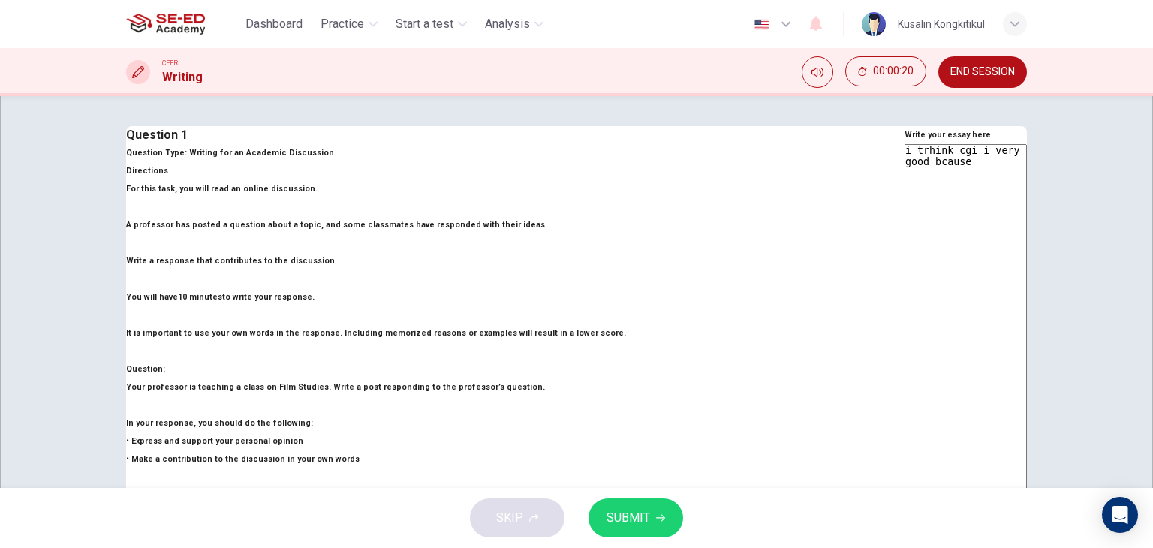
type textarea "x"
type textarea "i trhink cgi i very good bcause y"
type textarea "x"
type textarea "i trhink cgi i very good bcause yo"
type textarea "x"
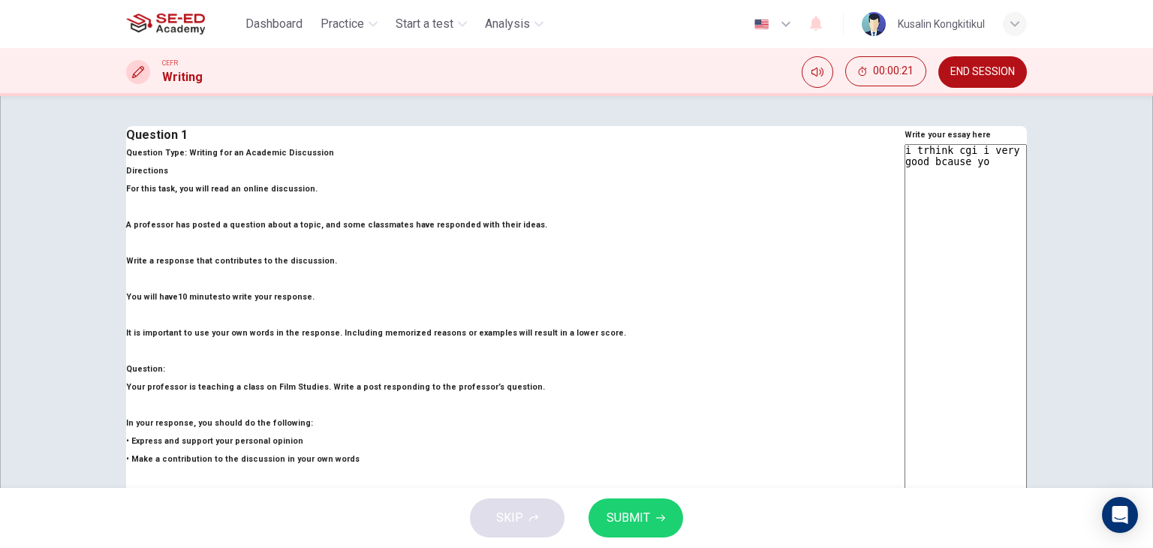
type textarea "i trhink cgi i very good bcause you"
type textarea "x"
type textarea "i trhink cgi i very good bcause you"
type textarea "x"
type textarea "i trhink cgi i very good bcause you c"
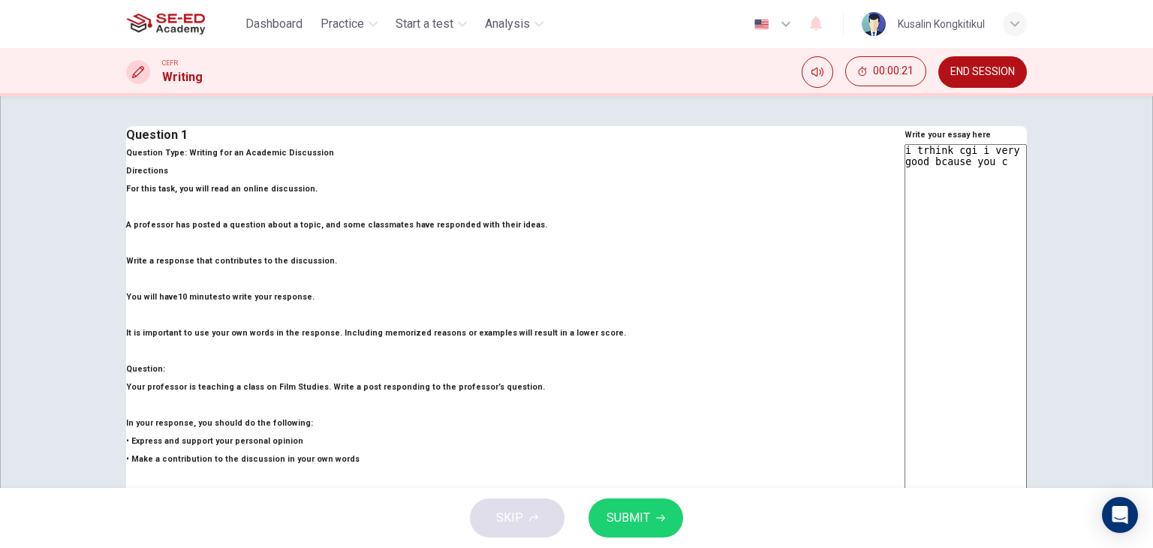
type textarea "x"
type textarea "i trhink cgi i very good bcause you cq"
type textarea "x"
type textarea "i trhink cgi i very good bcause you cqn"
type textarea "x"
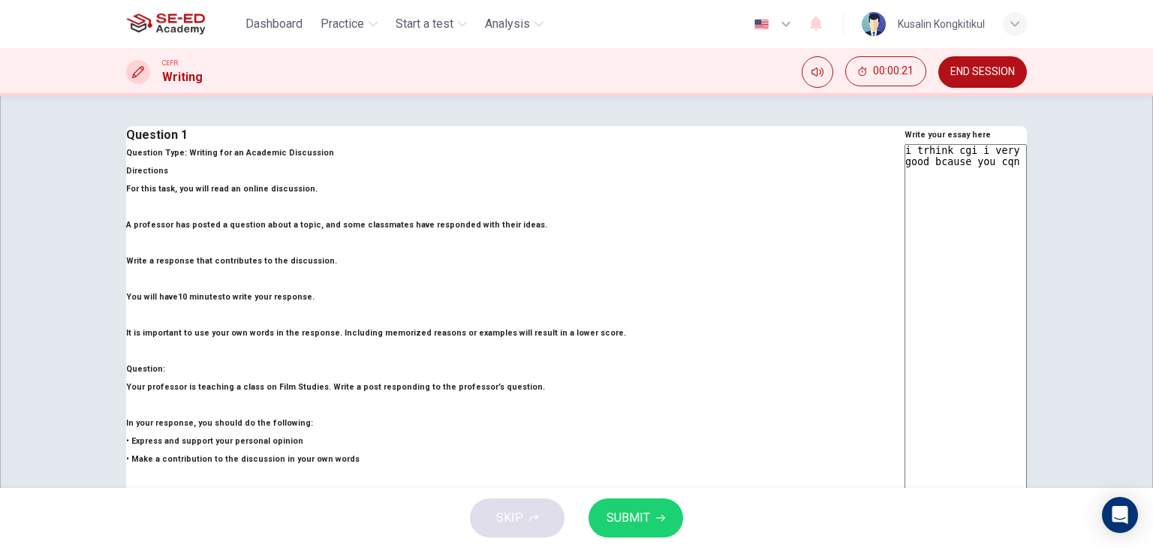
type textarea "i trhink cgi i very good bcause you cq"
type textarea "x"
type textarea "i trhink cgi i very good bcause you cqa"
type textarea "x"
type textarea "i trhink cgi i very good bcause you cq"
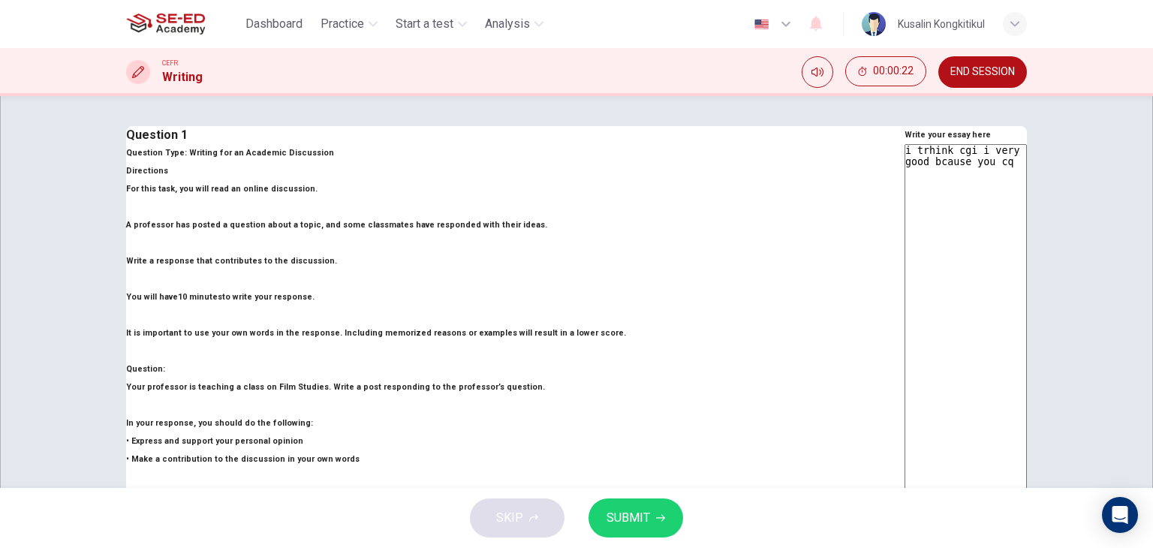
type textarea "x"
type textarea "i trhink cgi i very good bcause you c"
type textarea "x"
type textarea "i trhink cgi i very good bcause you ca"
type textarea "x"
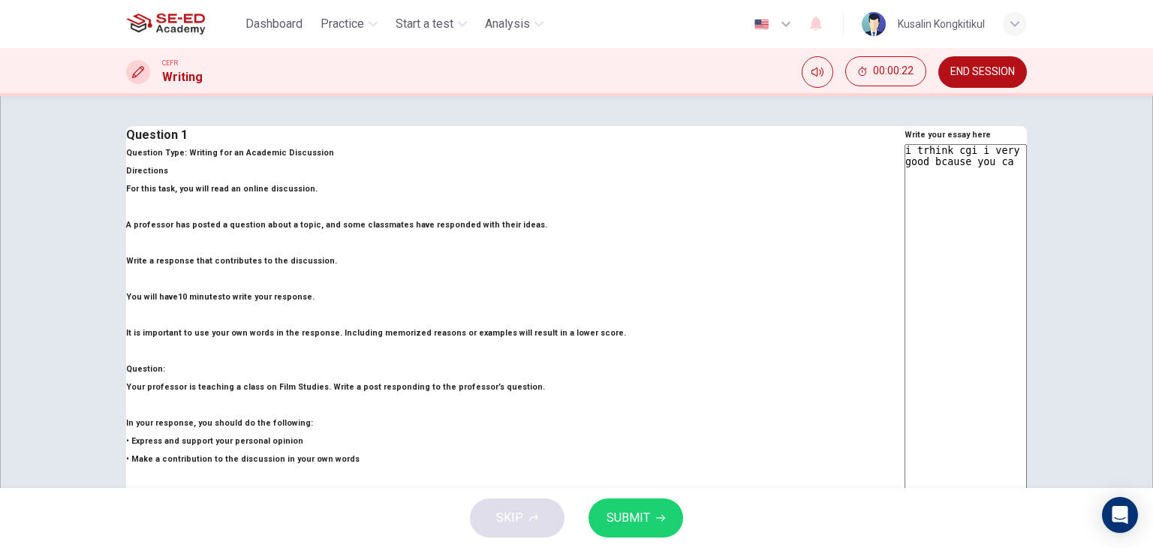
type textarea "i trhink cgi i very good bcause you can"
type textarea "x"
type textarea "i trhink cgi i very good bcause you can"
type textarea "x"
type textarea "i trhink cgi i very good bcause you can y"
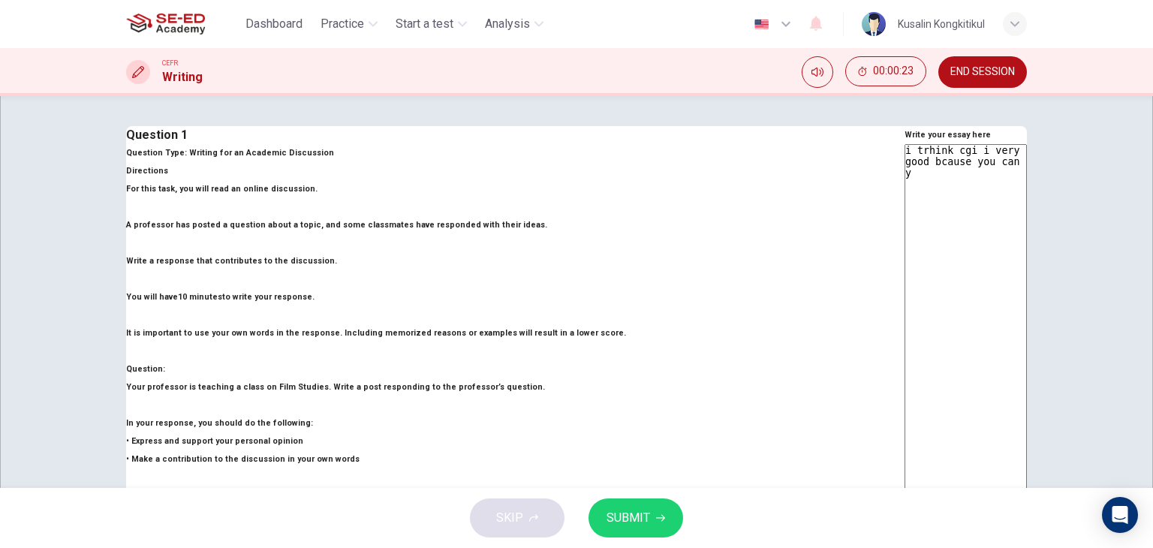
type textarea "x"
type textarea "i trhink cgi i very good bcause you can yo"
type textarea "x"
type textarea "i trhink cgi i very good bcause you can you"
type textarea "x"
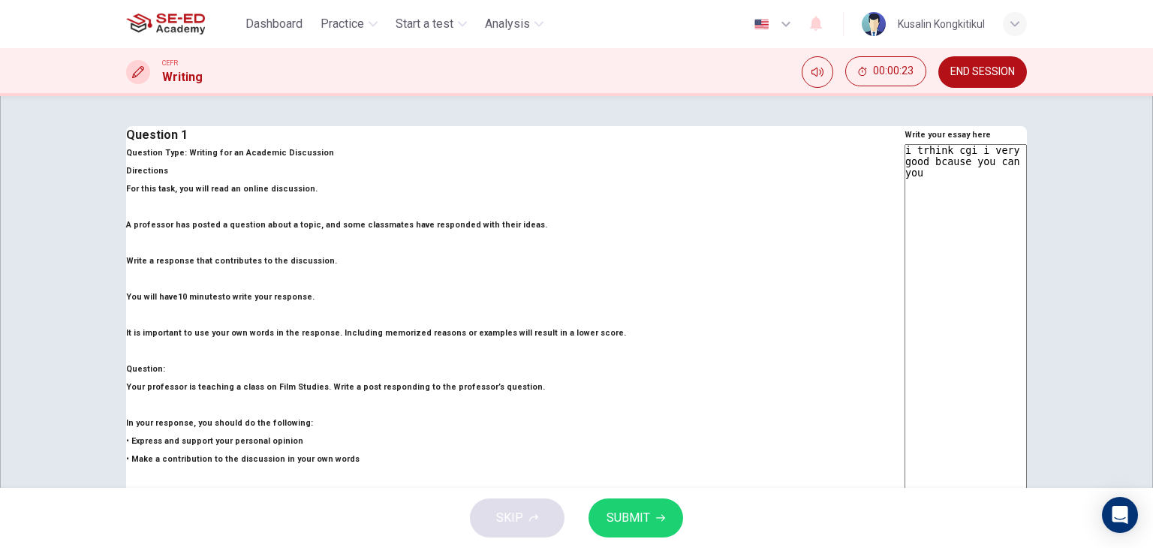
type textarea "i trhink cgi i very good bcause you can yo"
type textarea "x"
type textarea "i trhink cgi i very good bcause you can y"
type textarea "x"
type textarea "i trhink cgi i very good bcause you can yu"
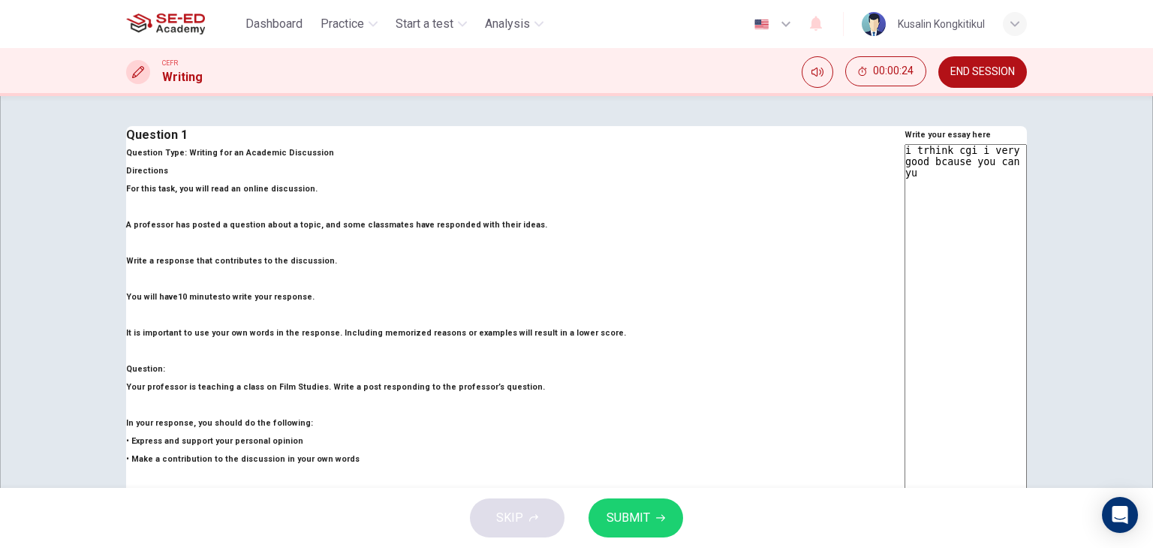
type textarea "x"
type textarea "i trhink cgi i very good bcause you can yus"
type textarea "x"
type textarea "i trhink cgi i very good bcause you can yuse"
type textarea "x"
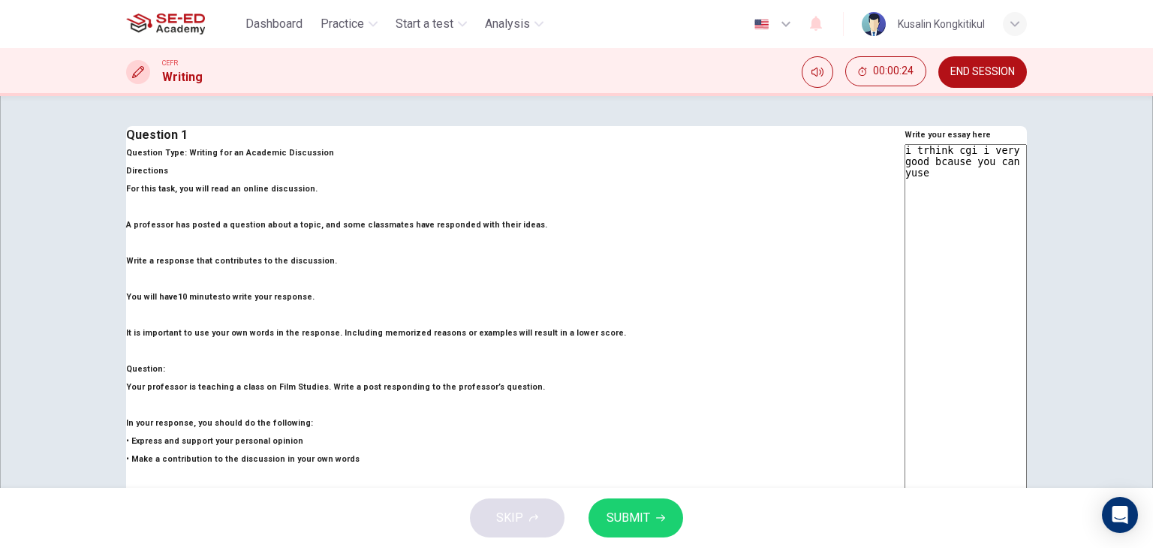
type textarea "i trhink cgi i very good bcause you can yuse"
type textarea "x"
type textarea "i trhink cgi i very good bcause you can yuse i"
type textarea "x"
type textarea "i trhink cgi i very good bcause you can yuse irt"
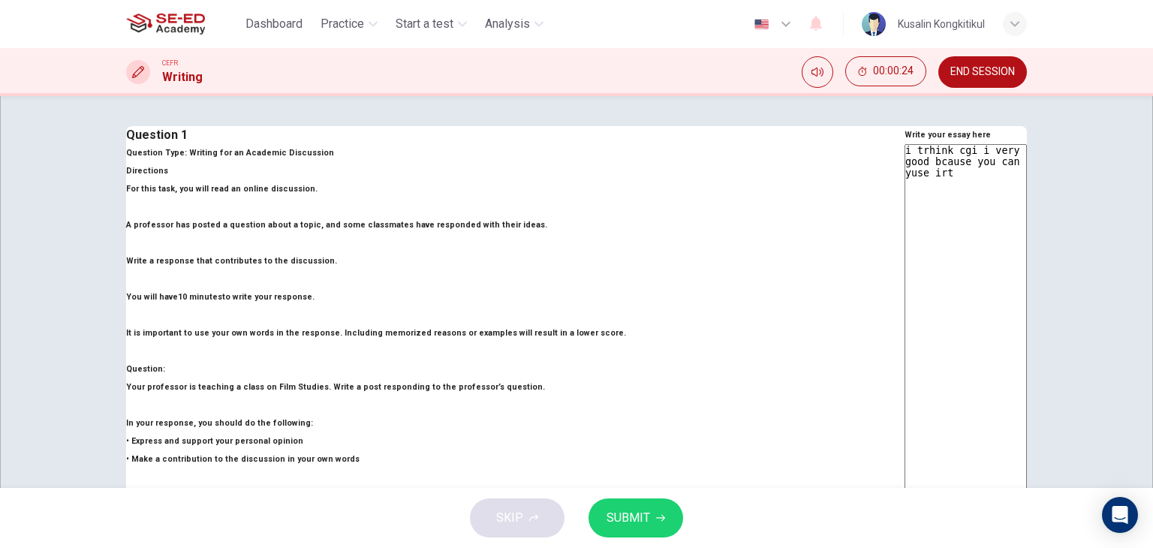
type textarea "x"
type textarea "i trhink cgi i very good bcause you can yuse irt"
type textarea "x"
type textarea "i trhink cgi i very good bcause you can yuse irt t"
type textarea "x"
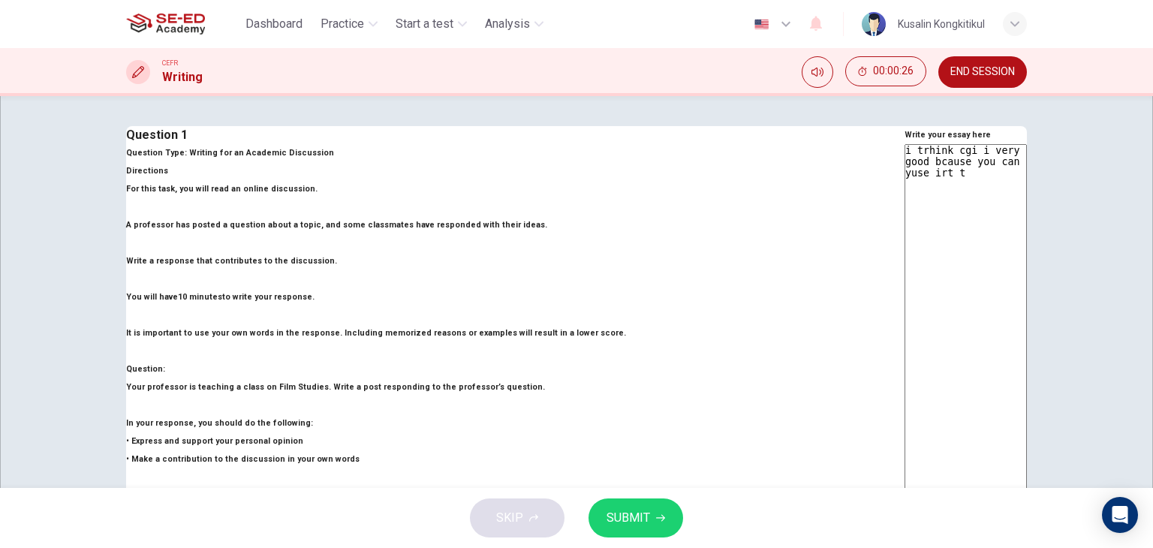
type textarea "i trhink cgi i very good bcause you can yuse irt to"
type textarea "x"
type textarea "i trhink cgi i very good bcause you can yuse irt to"
type textarea "x"
type textarea "i trhink cgi i very good bcause you can yuse irt to m"
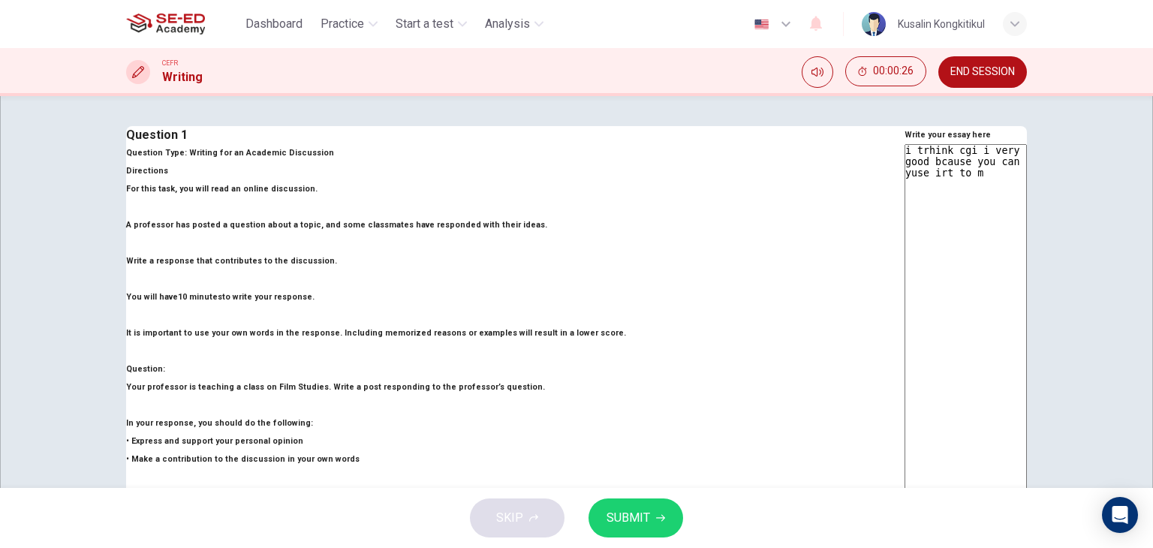
type textarea "x"
type textarea "i trhink cgi i very good bcause you can yuse irt to ma"
type textarea "x"
type textarea "i trhink cgi i very good bcause you can yuse irt to mak"
type textarea "x"
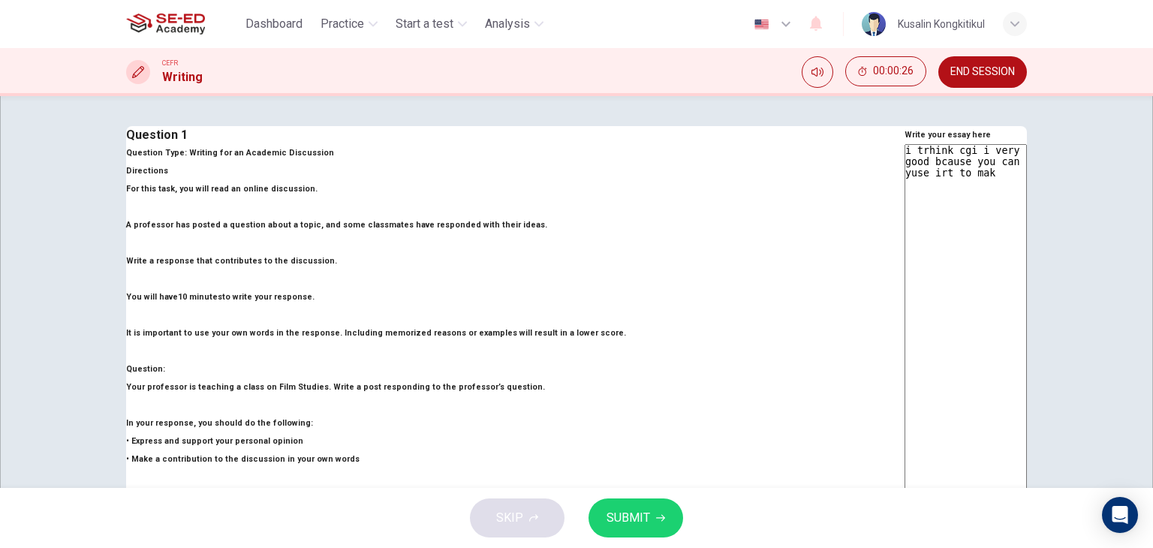
type textarea "i trhink cgi i very good bcause you can yuse irt to make"
type textarea "x"
type textarea "i trhink cgi i very good bcause you can yuse irt to make"
type textarea "x"
type textarea "i trhink cgi i very good bcause you can yuse irt to make s"
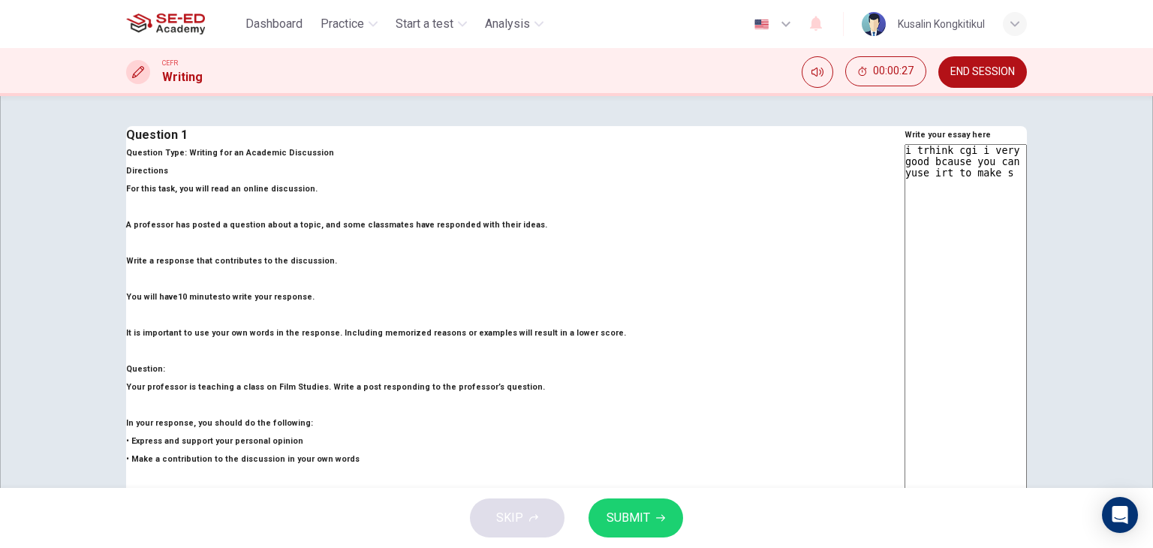
type textarea "x"
type textarea "i trhink cgi i very good bcause you can yuse irt to make som"
type textarea "x"
type textarea "i trhink cgi i very good bcause you can yuse irt to make some"
type textarea "x"
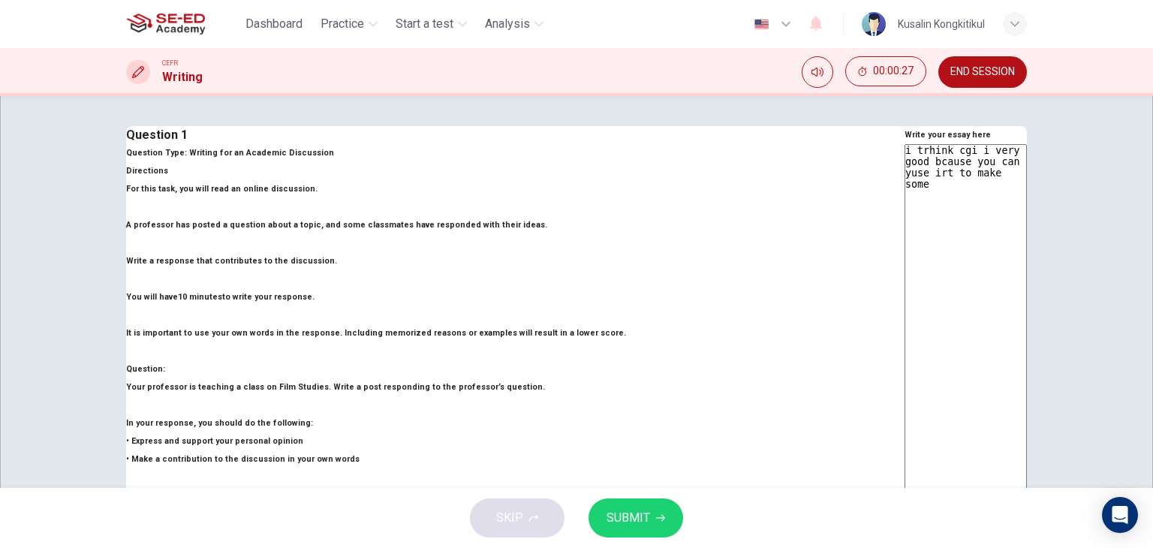
type textarea "i trhink cgi i very good bcause you can yuse irt to make some"
type textarea "x"
type textarea "i trhink cgi i very good bcause you can yuse irt to make some m"
type textarea "x"
type textarea "i trhink cgi i very good bcause you can yuse irt to make some mo"
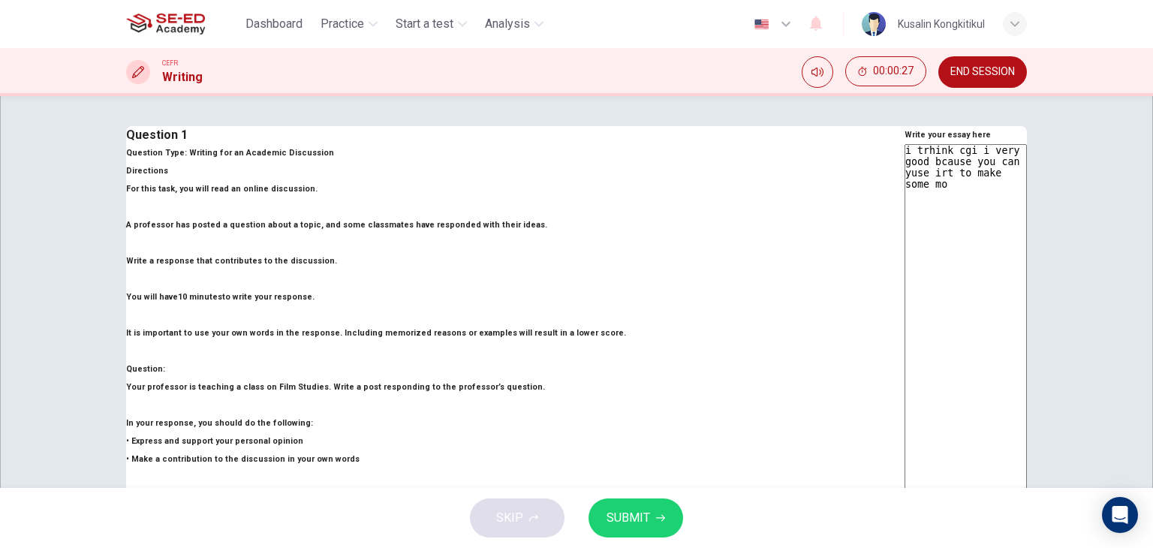
type textarea "x"
type textarea "i trhink cgi i very good bcause you can yuse irt to make some mov"
type textarea "x"
type textarea "i trhink cgi i very good bcause you can yuse irt to make some movi"
type textarea "x"
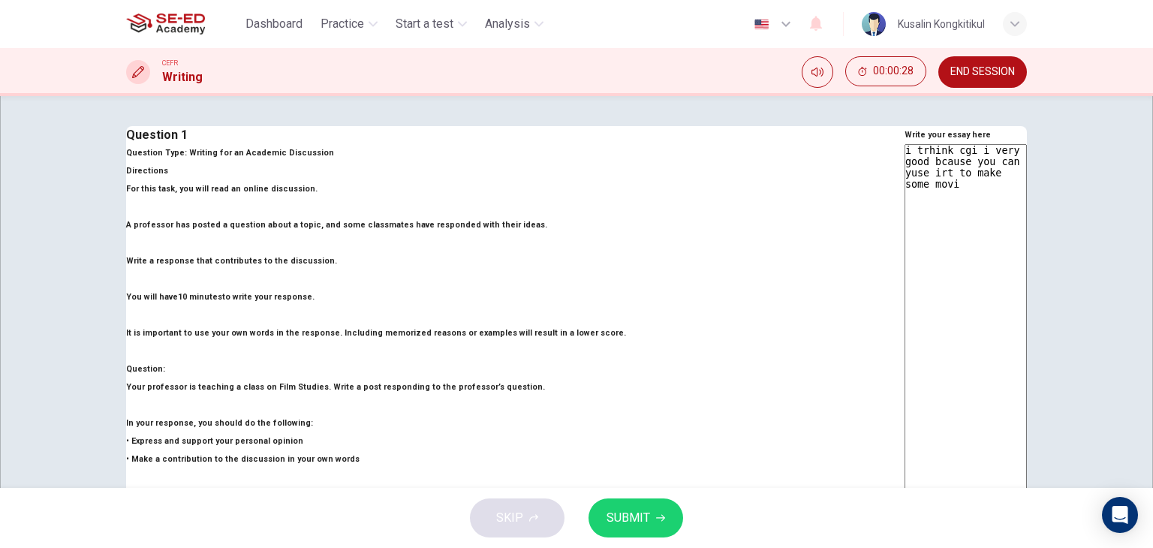
type textarea "i trhink cgi i very good bcause you can yuse irt to make some movie"
type textarea "x"
type textarea "i trhink cgi i very good bcause you can yuse irt to make some movies"
type textarea "x"
type textarea "i trhink cgi i very good bcause you can yuse irt to make some movies"
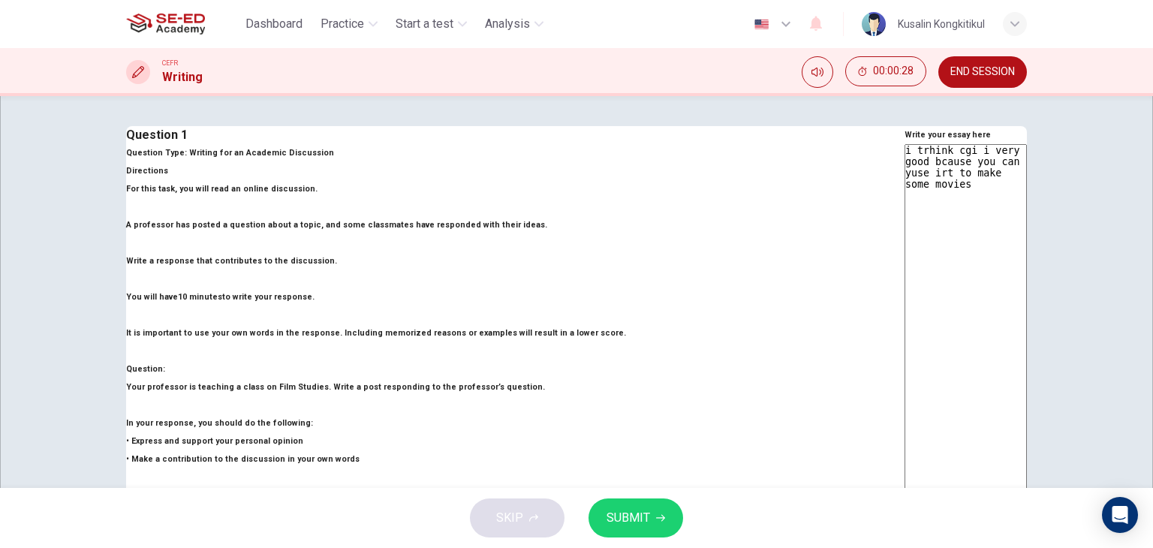
type textarea "x"
type textarea "i trhink cgi i very good bcause you can yuse irt to make some movies y"
type textarea "x"
type textarea "i trhink cgi i very good bcause you can yuse irt to make some movies yo"
type textarea "x"
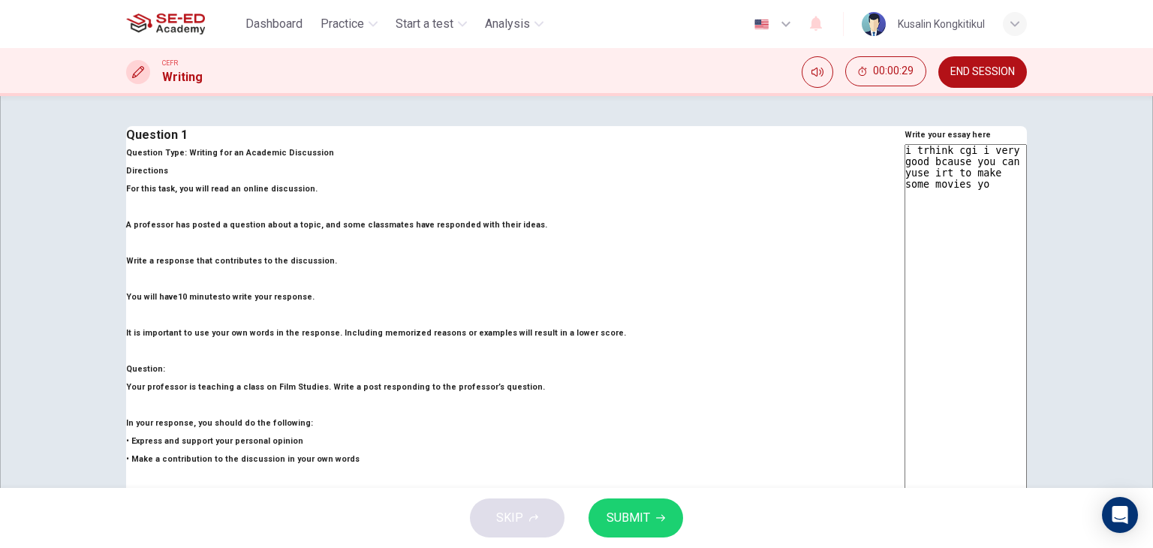
type textarea "i trhink cgi i very good bcause you can yuse irt to make some movies you"
type textarea "x"
type textarea "i trhink cgi i very good bcause you can yuse irt to make some movies you"
type textarea "x"
type textarea "i trhink cgi i very good bcause you can yuse irt to make some movies you k"
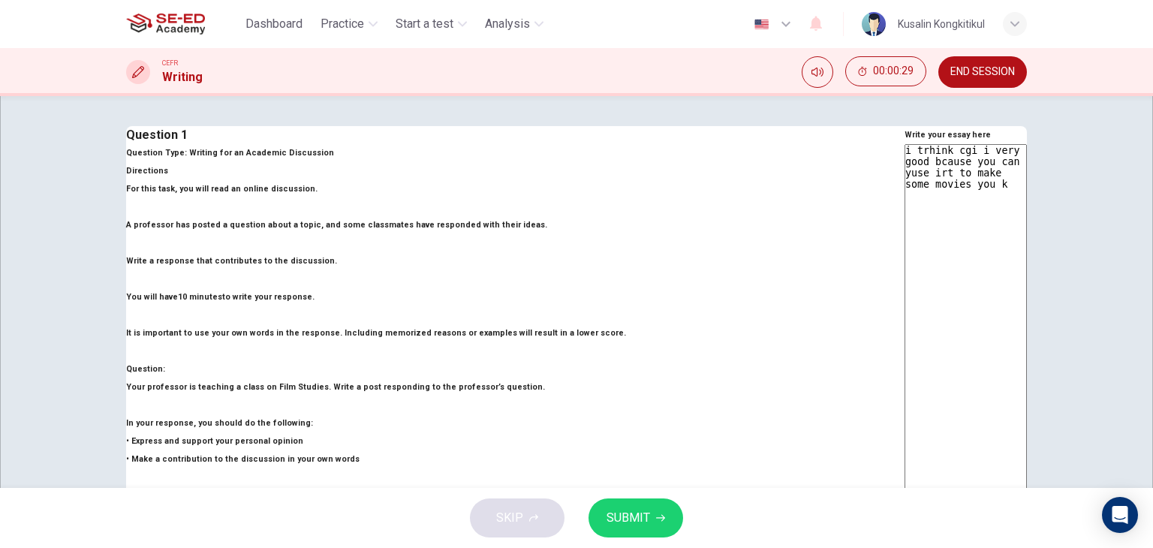
type textarea "x"
type textarea "i trhink cgi i very good bcause you can yuse irt to make some movies you kn"
type textarea "x"
type textarea "i trhink cgi i very good bcause you can yuse irt to make some movies you kno"
type textarea "x"
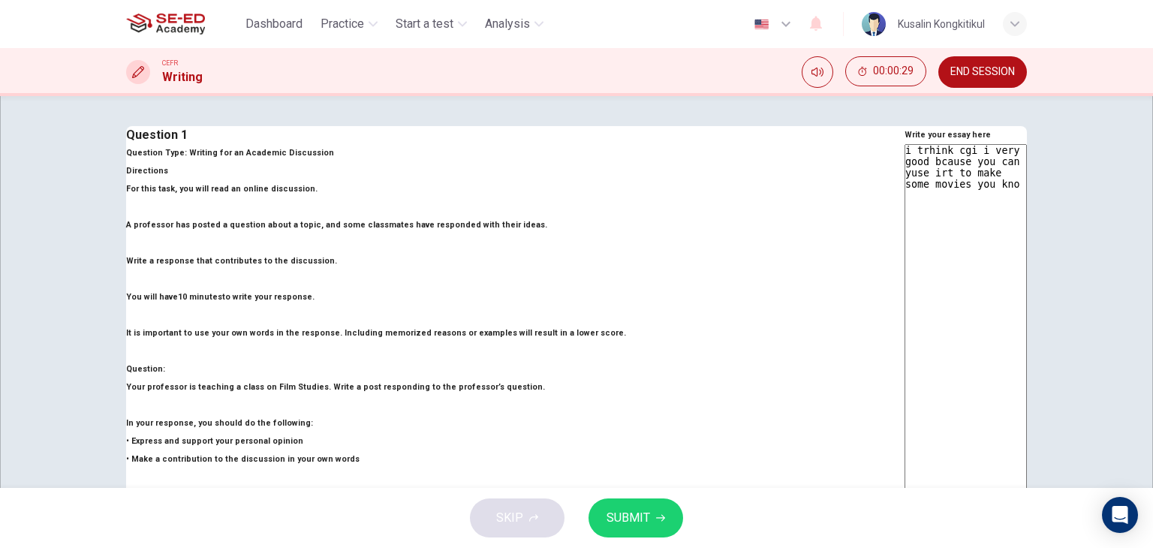
type textarea "i trhink cgi i very good bcause you can yuse irt to make some movies you know"
type textarea "x"
type textarea "i trhink cgi i very good bcause you can yuse irt to make some movies you know"
type textarea "x"
type textarea "i trhink cgi i very good bcause you can yuse irt to make some movies you know k"
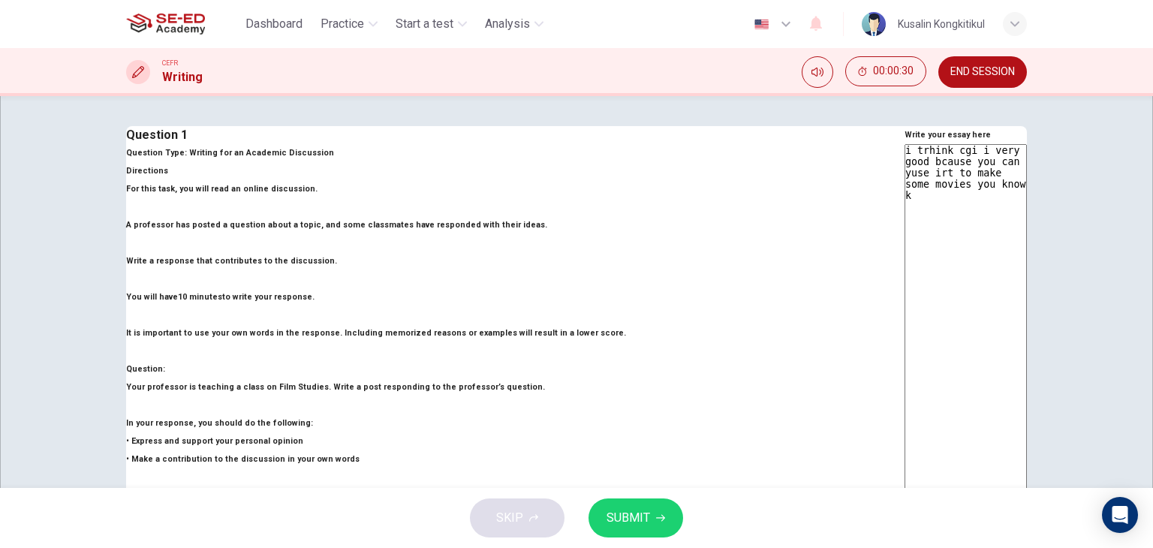
type textarea "x"
type textarea "i trhink cgi i very good bcause you can yuse irt to make some movies you know"
type textarea "x"
type textarea "i trhink cgi i very good bcause you can yuse irt to make some movies you know l"
type textarea "x"
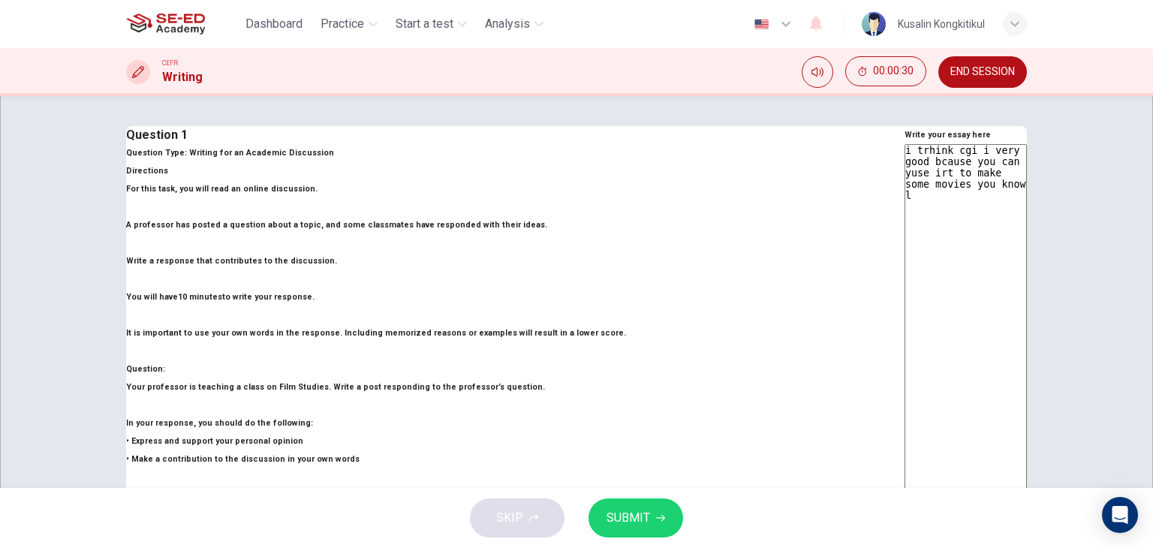
type textarea "i trhink cgi i very good bcause you can yuse irt to make some movies you know li"
type textarea "x"
type textarea "i trhink cgi i very good bcause you can yuse irt to make some movies you know l…"
type textarea "x"
type textarea "i trhink cgi i very good bcause you can yuse irt to make some movies you know l…"
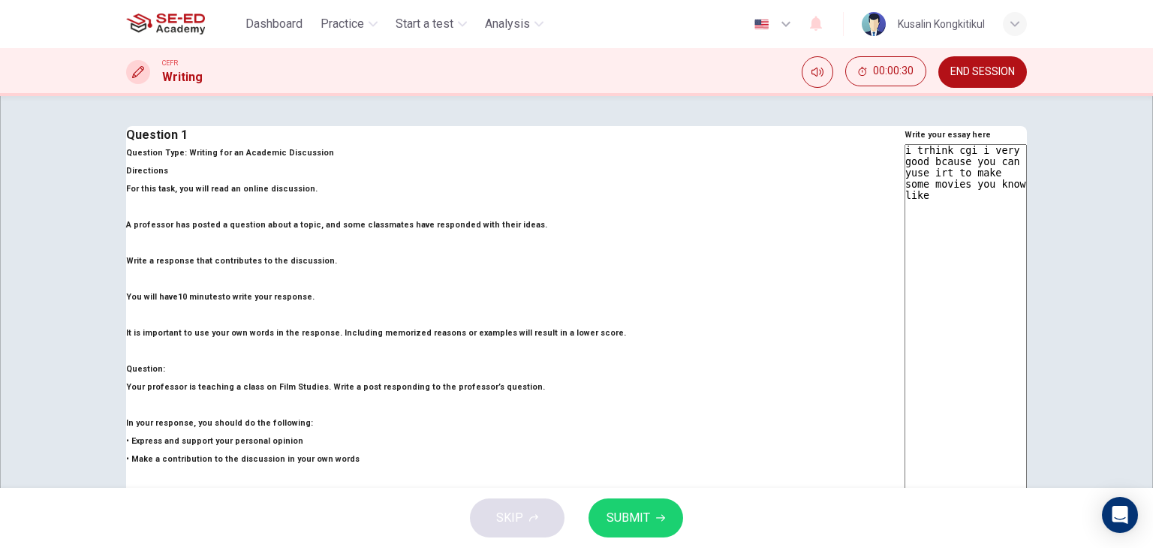
type textarea "x"
type textarea "i trhink cgi i very good bcause you can yuse irt to make some movies you know l…"
type textarea "x"
type textarea "i trhink cgi i very good bcause you can yuse irt to make some movies you know l…"
type textarea "x"
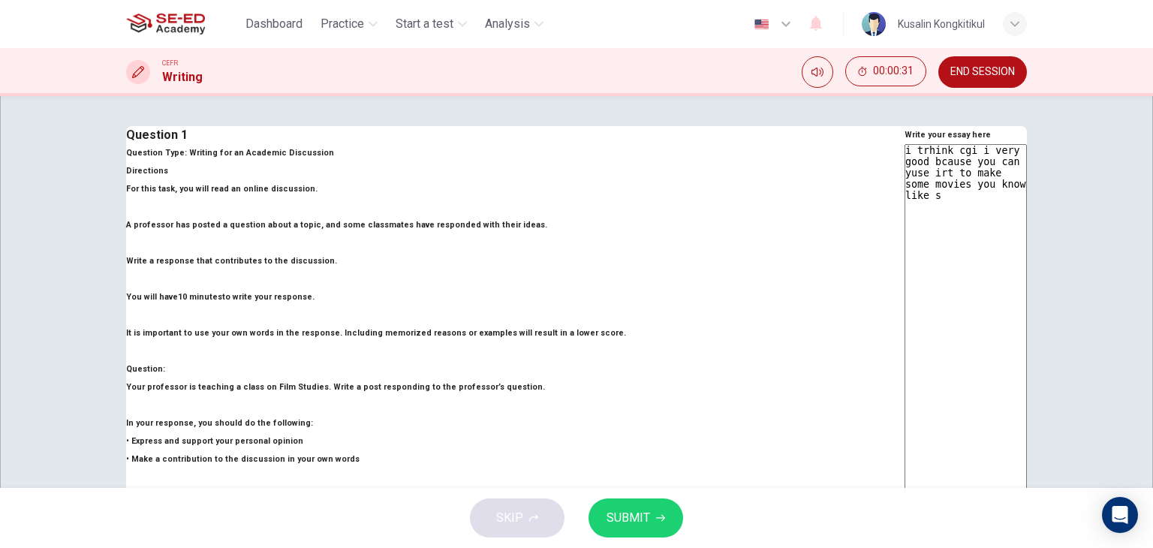
type textarea "i trhink cgi i very good bcause you can yuse irt to make some movies you know l…"
type textarea "x"
type textarea "i trhink cgi i very good bcause you can yuse irt to make some movies you know l…"
type textarea "x"
type textarea "i trhink cgi i very good bcause you can yuse irt to make some movies you know l…"
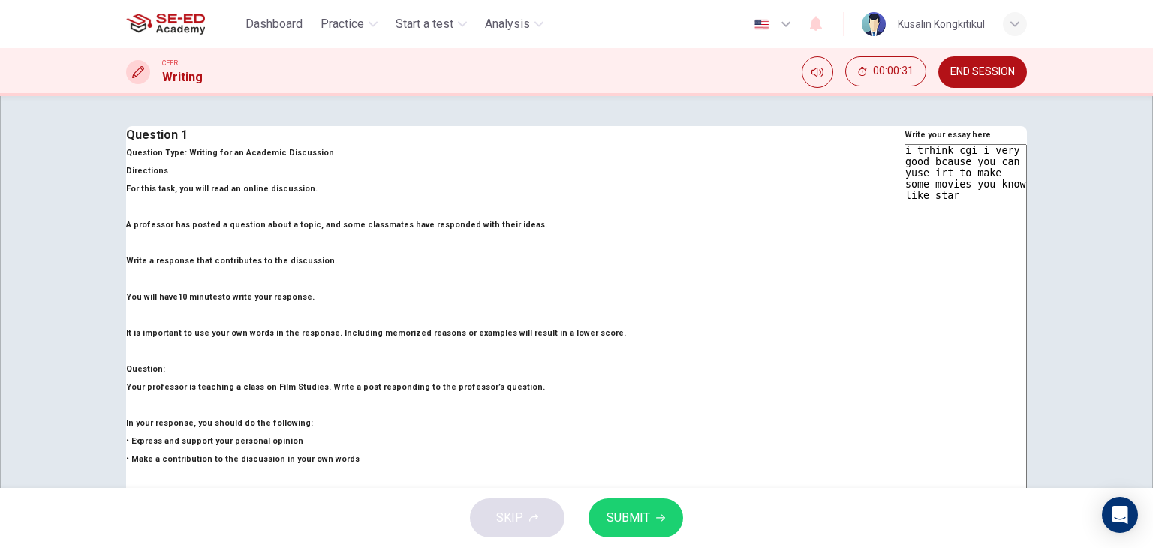
type textarea "x"
type textarea "i trhink cgi i very good bcause you can yuse irt to make some movies you know l…"
type textarea "x"
type textarea "i trhink cgi i very good bcause you can yuse irt to make some movies you know l…"
type textarea "x"
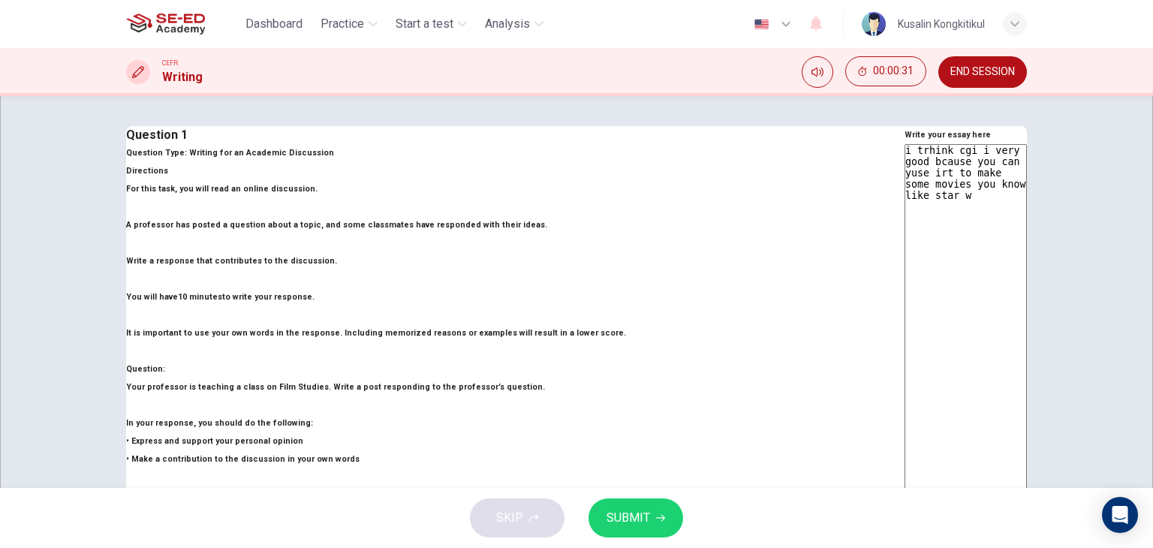
type textarea "i trhink cgi i very good bcause you can yuse irt to make some movies you know l…"
type textarea "x"
type textarea "i trhink cgi i very good bcause you can yuse irt to make some movies you know l…"
type textarea "x"
type textarea "i trhink cgi i very good bcause you can yuse irt to make some movies you know l…"
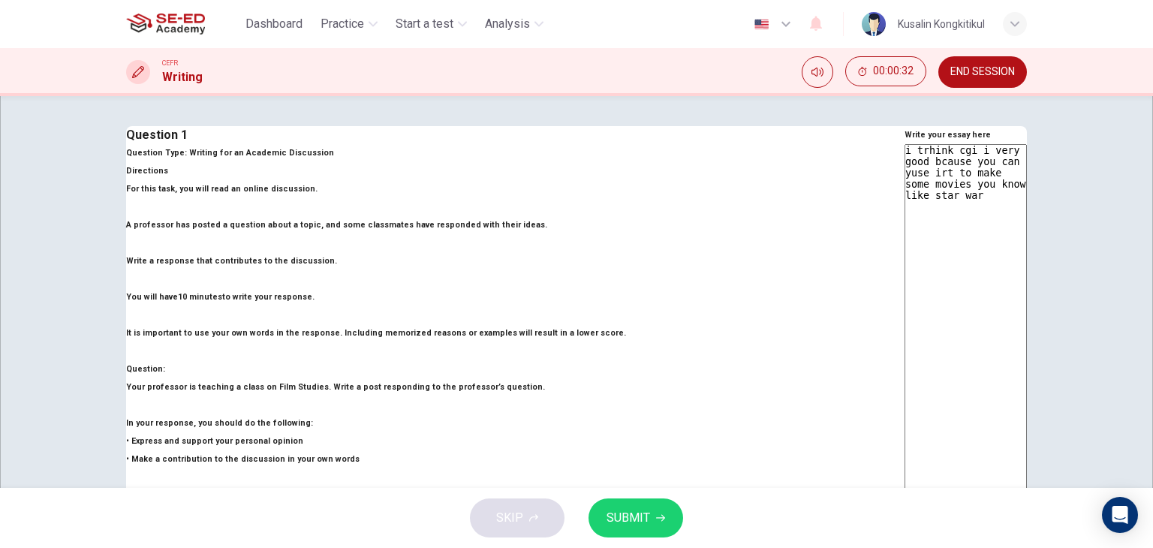
type textarea "x"
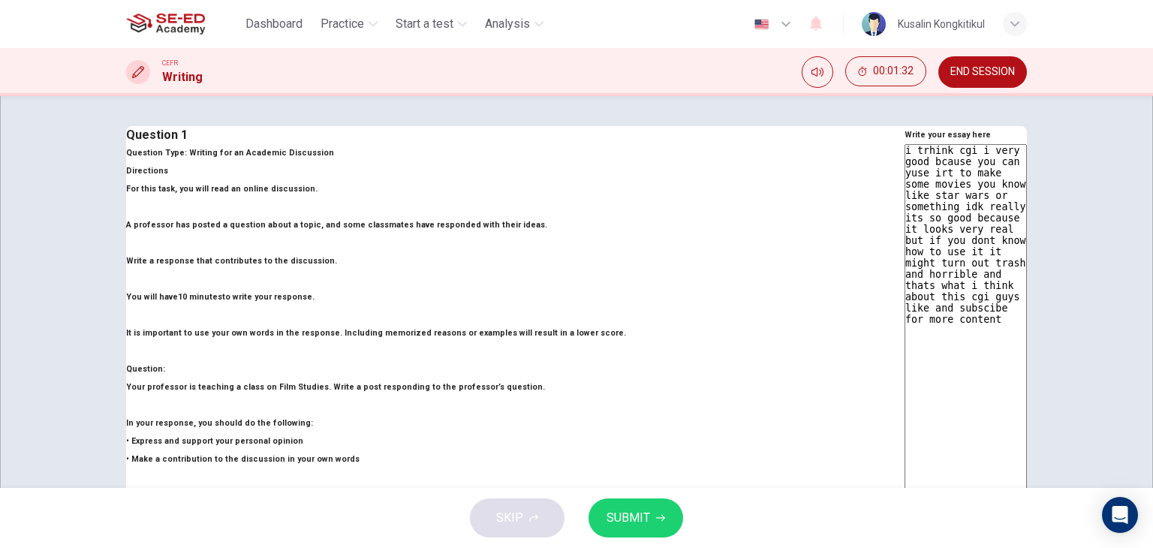
click at [905, 255] on textarea "i trhink cgi i very good bcause you can yuse irt to make some movies you know l…" at bounding box center [966, 395] width 122 height 502
click at [905, 234] on textarea "i trhink cgi i very good bcause you can yuse irt to make some movies you know l…" at bounding box center [966, 395] width 122 height 502
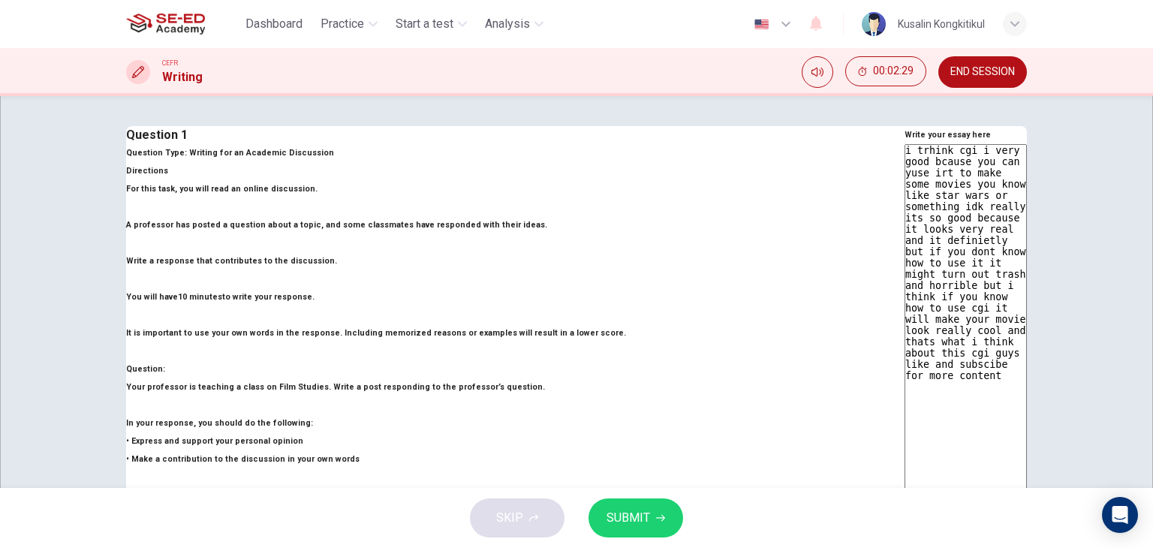
click at [905, 234] on textarea "i trhink cgi i very good bcause you can yuse irt to make some movies you know l…" at bounding box center [966, 395] width 122 height 502
click at [905, 238] on textarea "i trhink cgi i very good bcause you can yuse irt to make some movies you know l…" at bounding box center [966, 395] width 122 height 502
click at [922, 270] on textarea "i trhink cgi i very good bcause you can yuse irt to make some movies you know l…" at bounding box center [966, 395] width 122 height 502
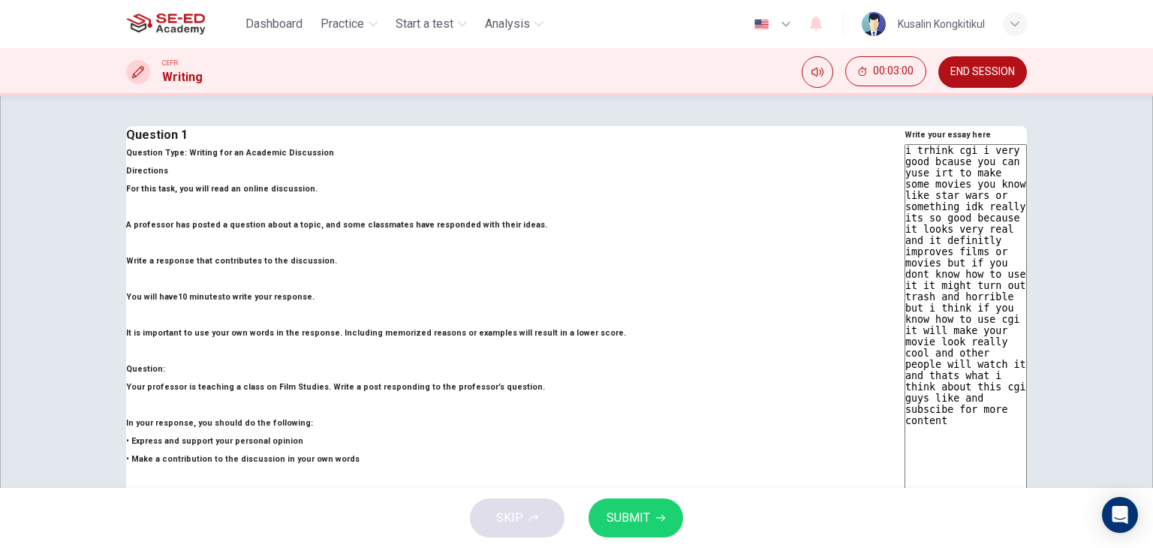
click at [905, 310] on textarea "i trhink cgi i very good bcause you can yuse irt to make some movies you know l…" at bounding box center [966, 395] width 122 height 502
click at [905, 309] on textarea "i trhink cgi i very good bcause you can yuse irt to make some movies you know l…" at bounding box center [966, 395] width 122 height 502
click at [905, 199] on textarea "i trhink cgi i very good bcause you can yuse irt to make some movies you know l…" at bounding box center [966, 395] width 122 height 502
drag, startPoint x: 838, startPoint y: 207, endPoint x: 822, endPoint y: 211, distance: 16.2
click at [905, 211] on textarea "i trhink cgi i very good bcause you can yuse irt to make some movies you know l…" at bounding box center [966, 395] width 122 height 502
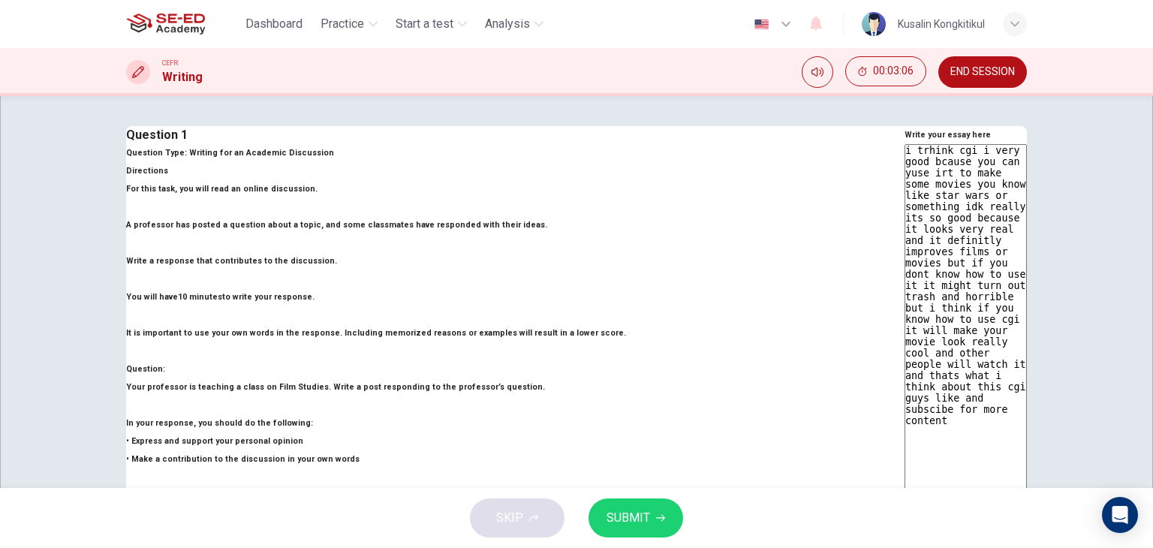
click at [905, 203] on textarea "i trhink cgi i very good bcause you can yuse irt to make some movies you know l…" at bounding box center [966, 395] width 122 height 502
click at [905, 202] on textarea "i trhink cgi i very good bcause you can yuse irt to make some movies you know l…" at bounding box center [966, 395] width 122 height 502
click at [905, 202] on textarea "i trhink cgi i very good bcause you can use irt to make some movies you know li…" at bounding box center [966, 395] width 122 height 502
click at [905, 201] on textarea "i trhink cgi i very good bcause you can use irt to make some movies you know li…" at bounding box center [966, 395] width 122 height 502
click at [905, 203] on textarea "i trhink cgi is very good bcause you can use irt to make some movies you know l…" at bounding box center [966, 395] width 122 height 502
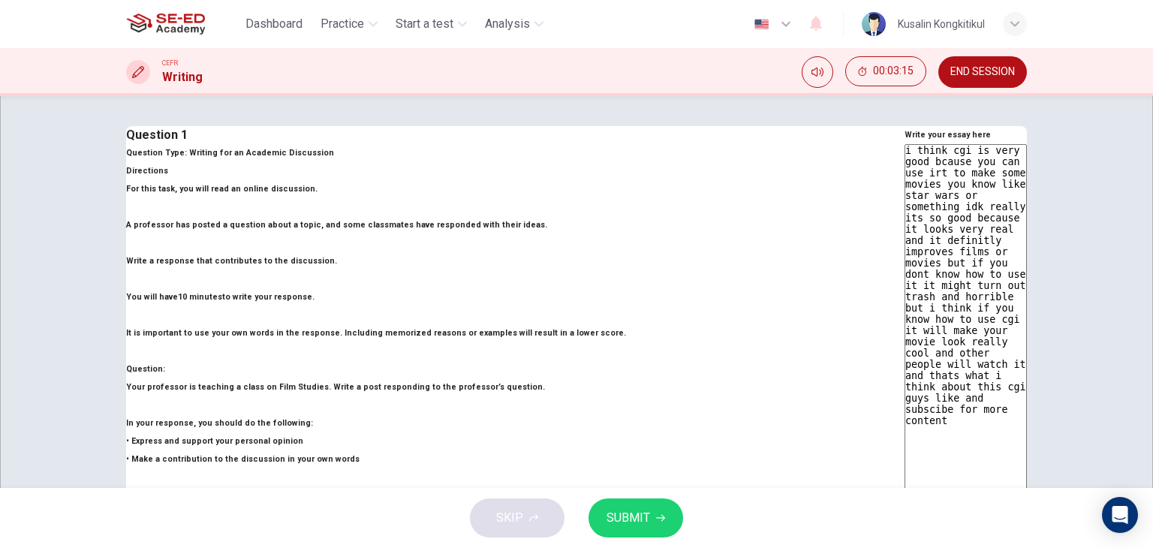
click at [905, 200] on textarea "i think cgi is very good bcause you can use irt to make some movies you know li…" at bounding box center [966, 395] width 122 height 502
drag, startPoint x: 854, startPoint y: 221, endPoint x: 807, endPoint y: 217, distance: 47.4
click at [905, 217] on textarea "i think cgi is very good bcause you can use it to make some movies you know lik…" at bounding box center [966, 395] width 122 height 502
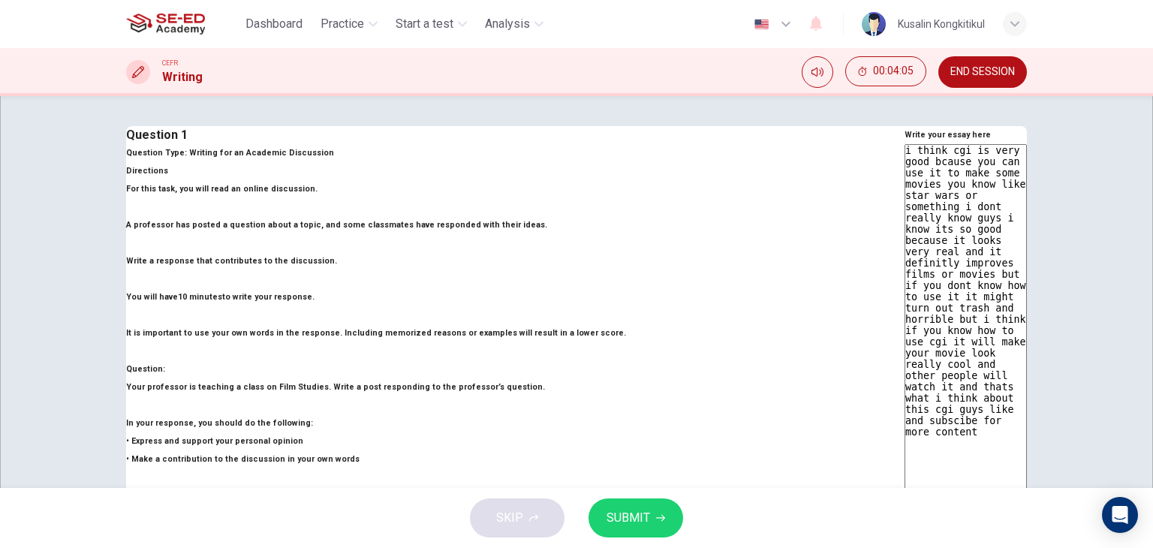
click at [905, 230] on textarea "i think cgi is very good bcause you can use it to make some movies you know lik…" at bounding box center [966, 395] width 122 height 502
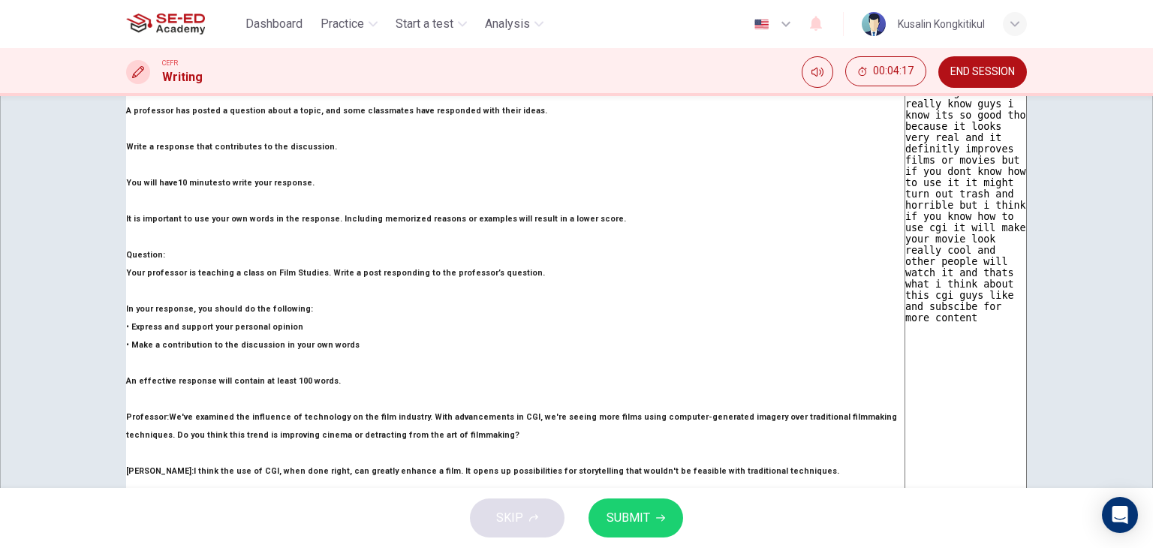
scroll to position [276, 0]
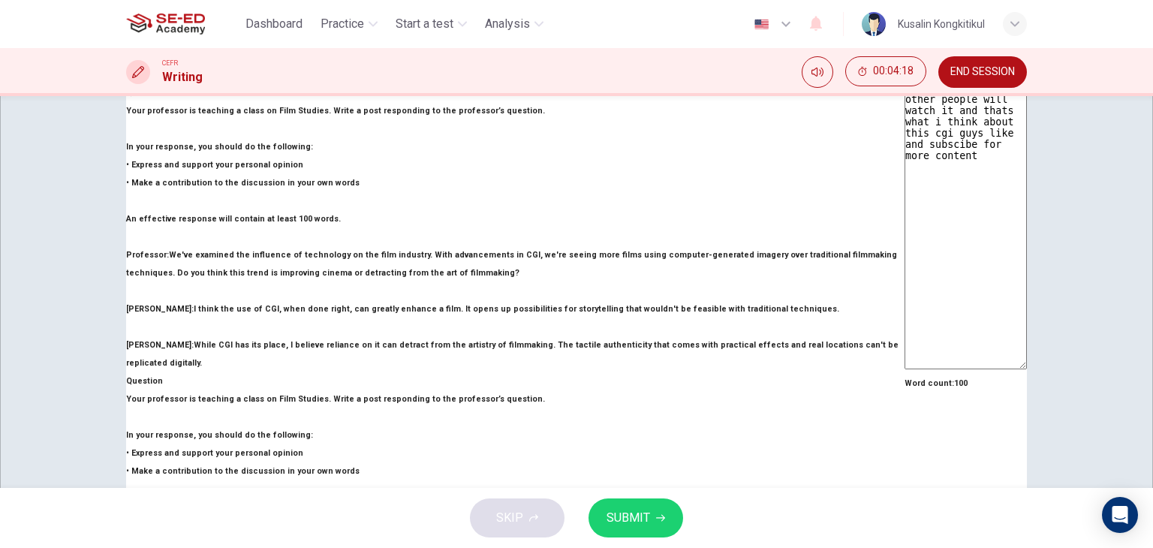
click at [657, 520] on icon "button" at bounding box center [660, 518] width 9 height 9
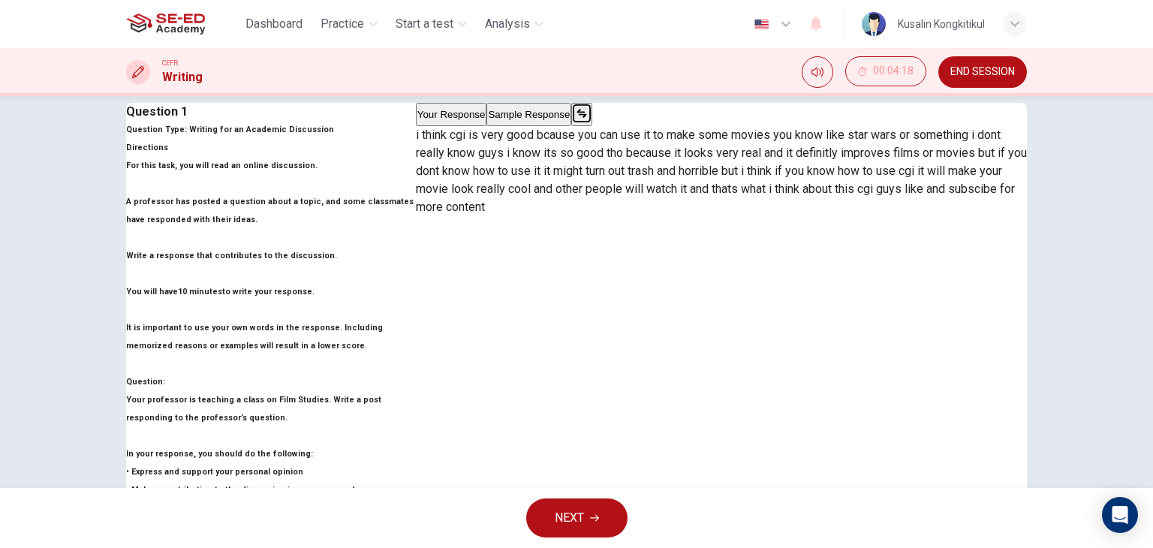
scroll to position [0, 0]
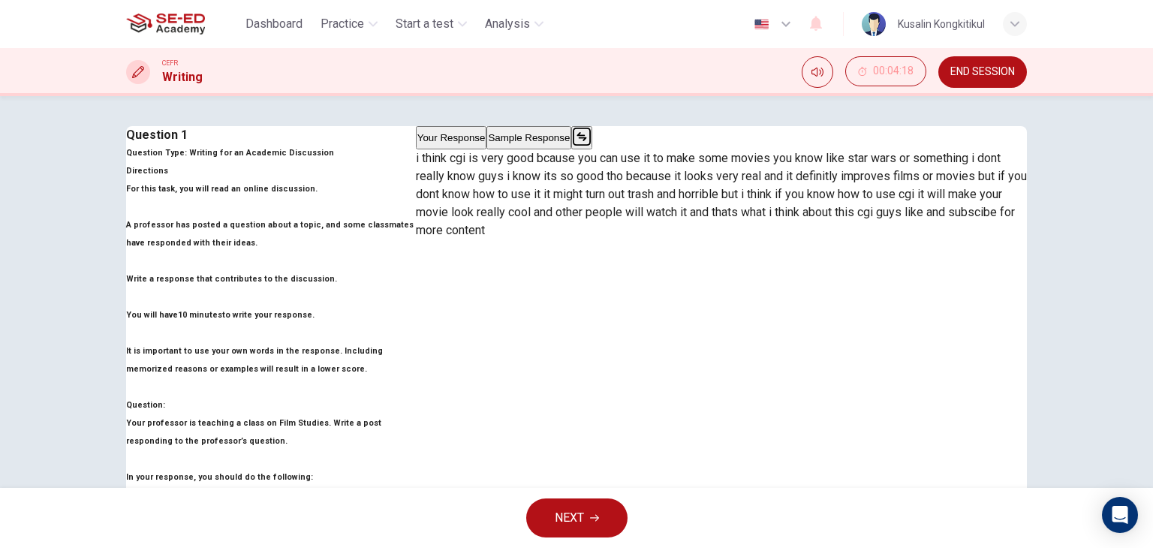
drag, startPoint x: 616, startPoint y: 231, endPoint x: 914, endPoint y: 224, distance: 298.1
click at [914, 224] on p "i think cgi is very good bcause you can use it to make some movies you know lik…" at bounding box center [721, 194] width 611 height 90
drag, startPoint x: 649, startPoint y: 244, endPoint x: 868, endPoint y: 244, distance: 219.2
click at [868, 239] on p "i think cgi is very good bcause you can use it to make some movies you know lik…" at bounding box center [721, 194] width 611 height 90
click at [571, 149] on button "Sample Response" at bounding box center [528, 137] width 85 height 23
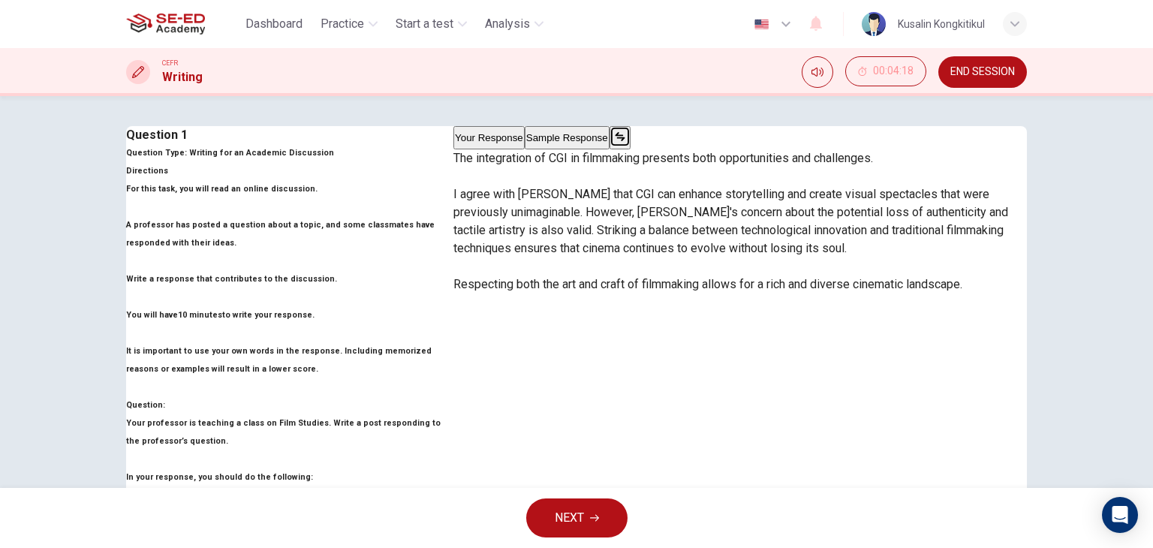
click at [525, 149] on button "Your Response" at bounding box center [488, 137] width 71 height 23
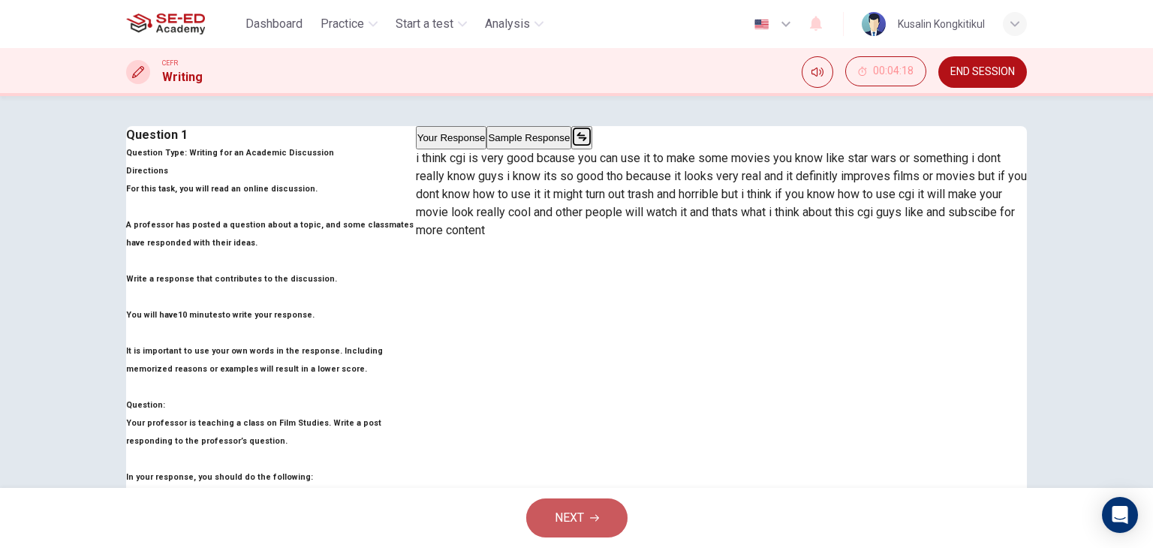
click at [595, 520] on icon "button" at bounding box center [594, 518] width 9 height 9
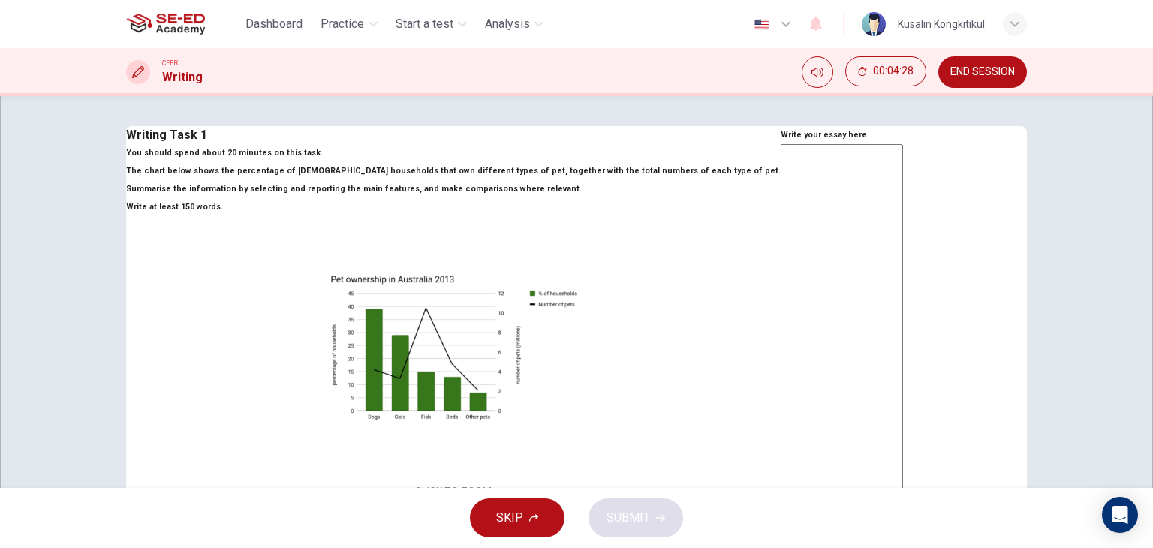
drag, startPoint x: 221, startPoint y: 336, endPoint x: 327, endPoint y: 351, distance: 106.9
click at [223, 212] on strong "Write at least 150 words." at bounding box center [174, 207] width 97 height 10
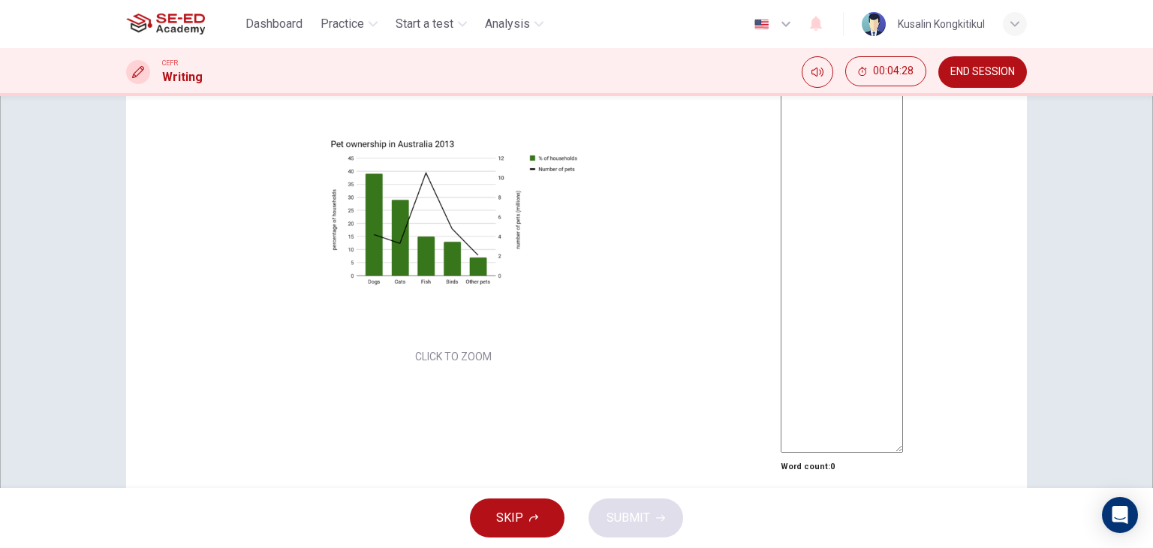
scroll to position [150, 0]
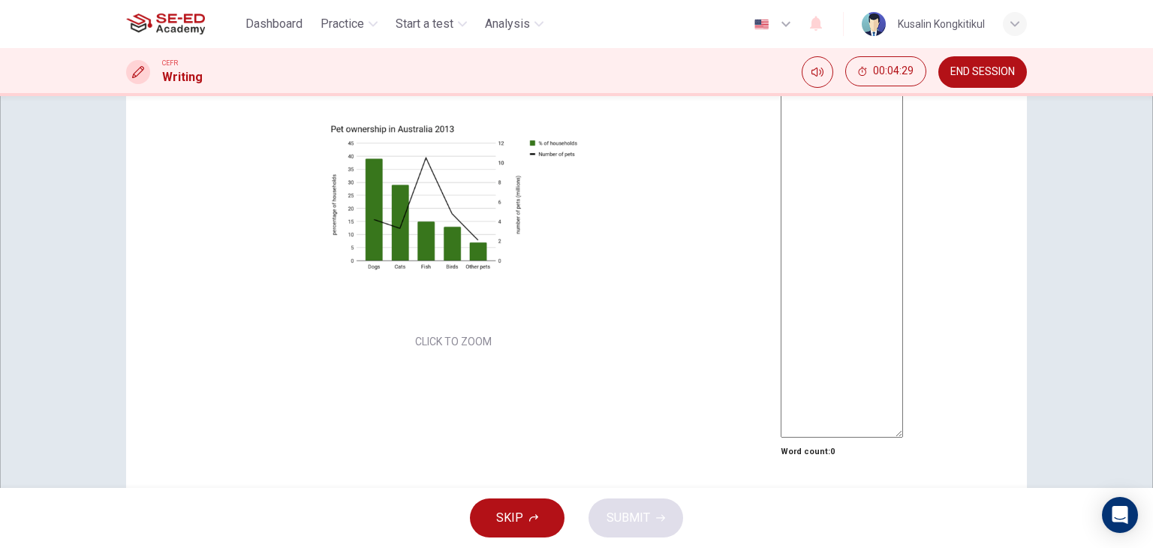
click at [355, 325] on div "Click to Zoom" at bounding box center [576, 274] width 1153 height 548
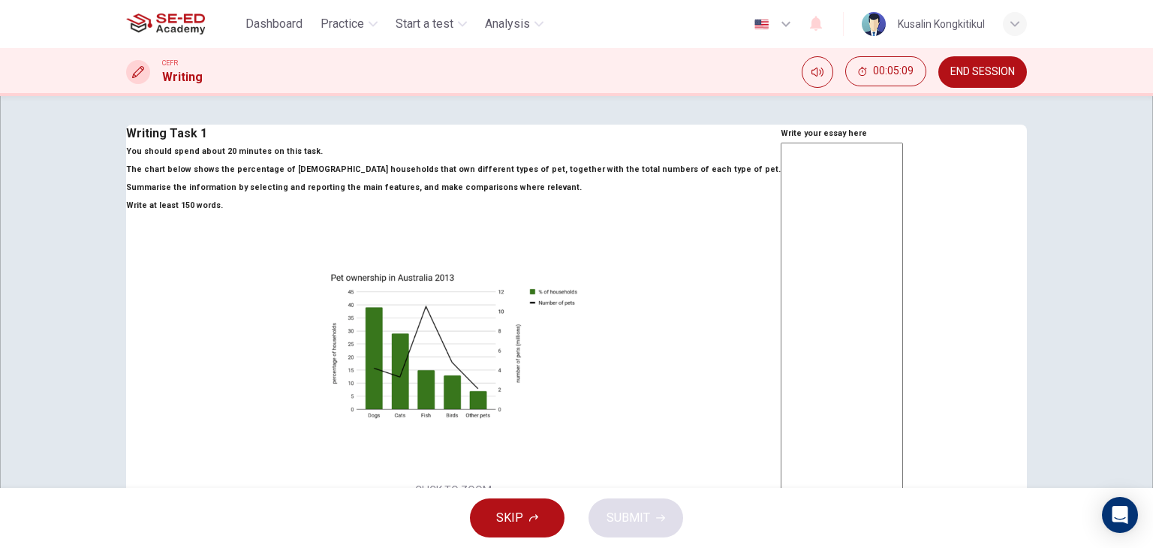
scroll to position [0, 0]
click at [805, 236] on textarea at bounding box center [842, 366] width 122 height 444
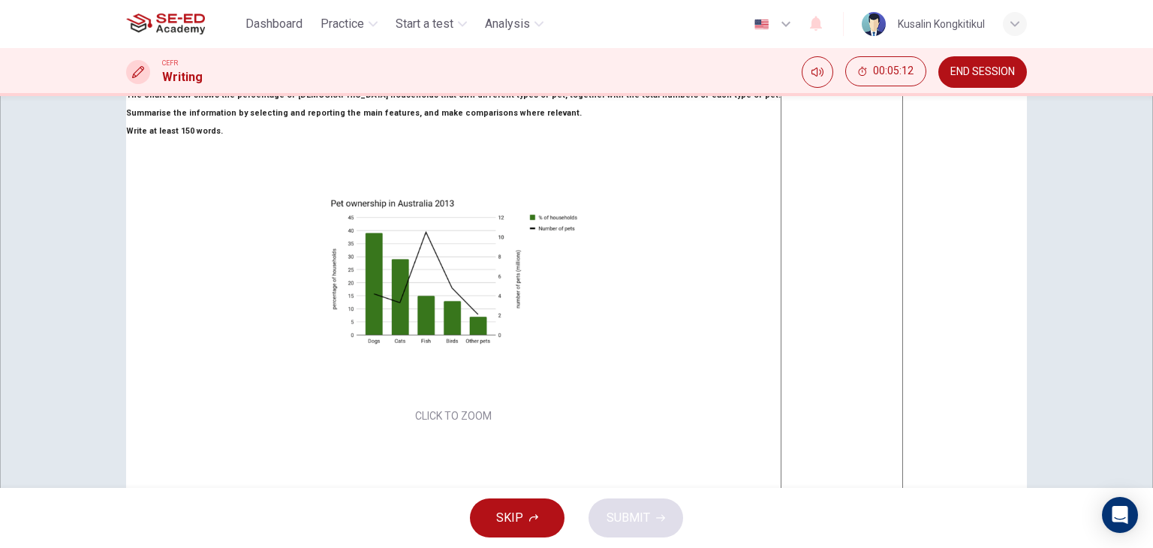
scroll to position [75, 0]
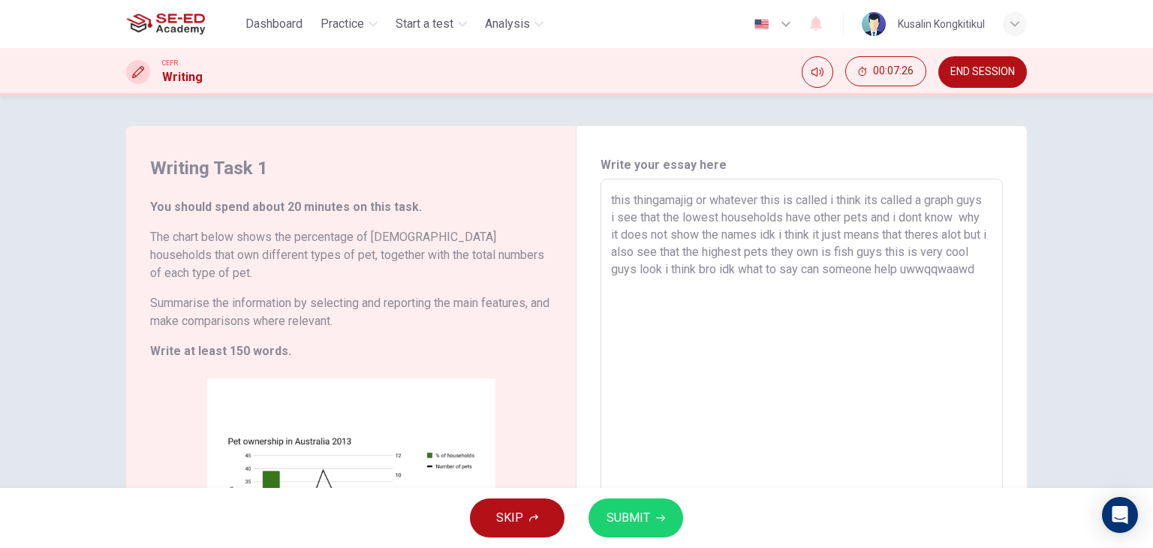
type textarea "this thingamajig or whatever this is called i think its called a graph guys i s…"
click at [643, 513] on span "SUBMIT" at bounding box center [629, 518] width 44 height 21
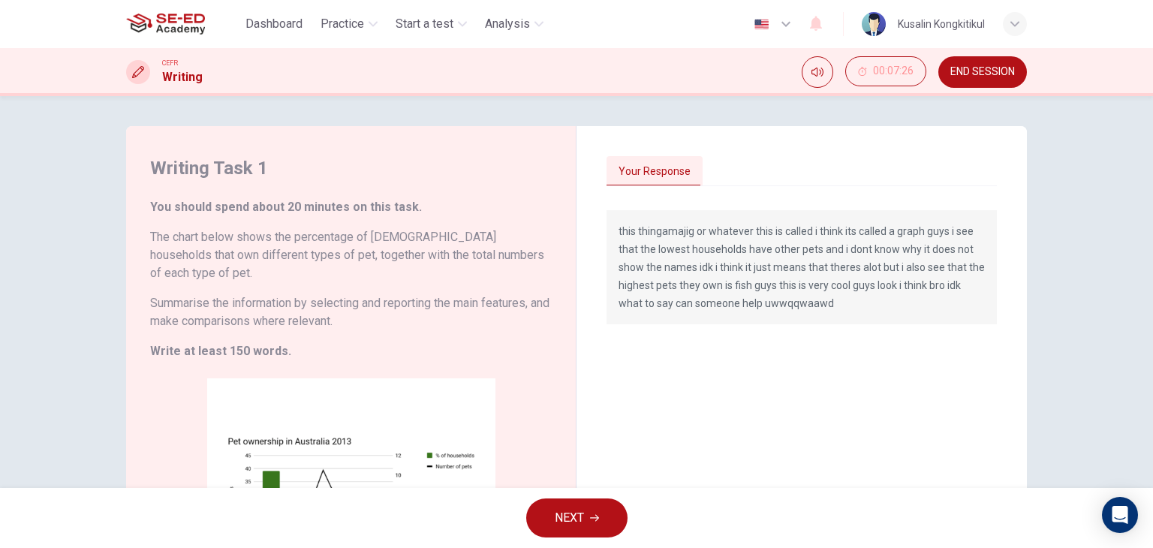
click at [540, 514] on button "NEXT" at bounding box center [576, 518] width 101 height 39
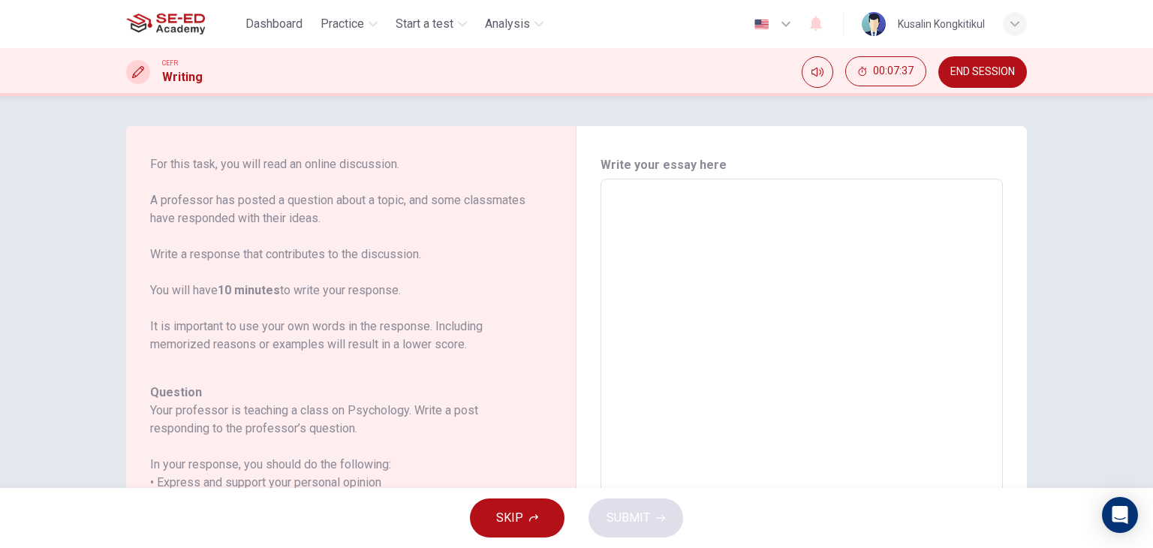
click at [712, 341] on textarea at bounding box center [801, 429] width 381 height 477
type textarea "i"
type textarea "x"
type textarea "i"
type textarea "x"
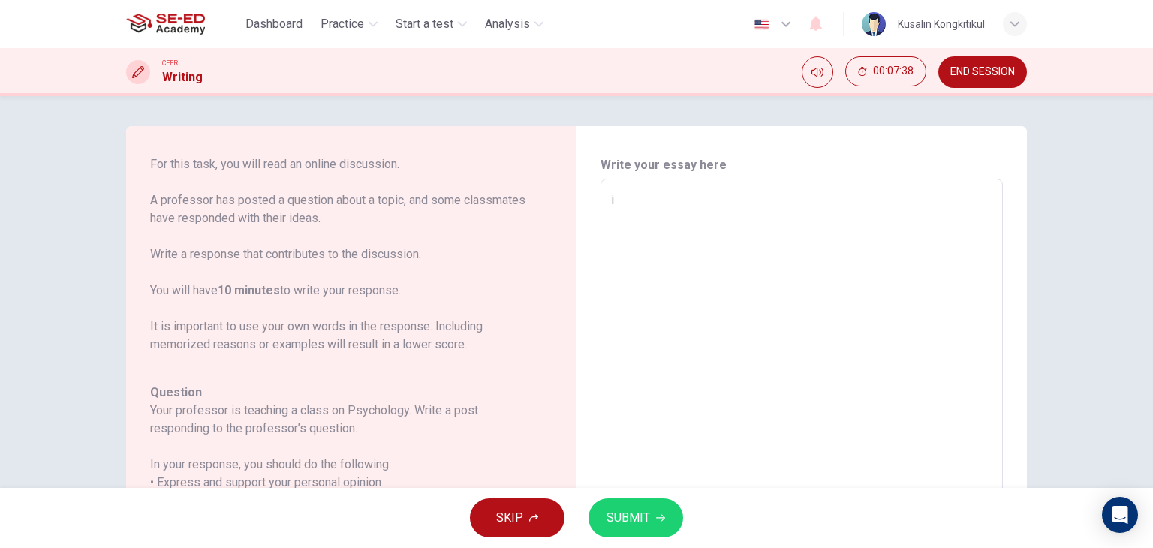
type textarea "i t"
type textarea "x"
type textarea "i th"
type textarea "x"
type textarea "i thi"
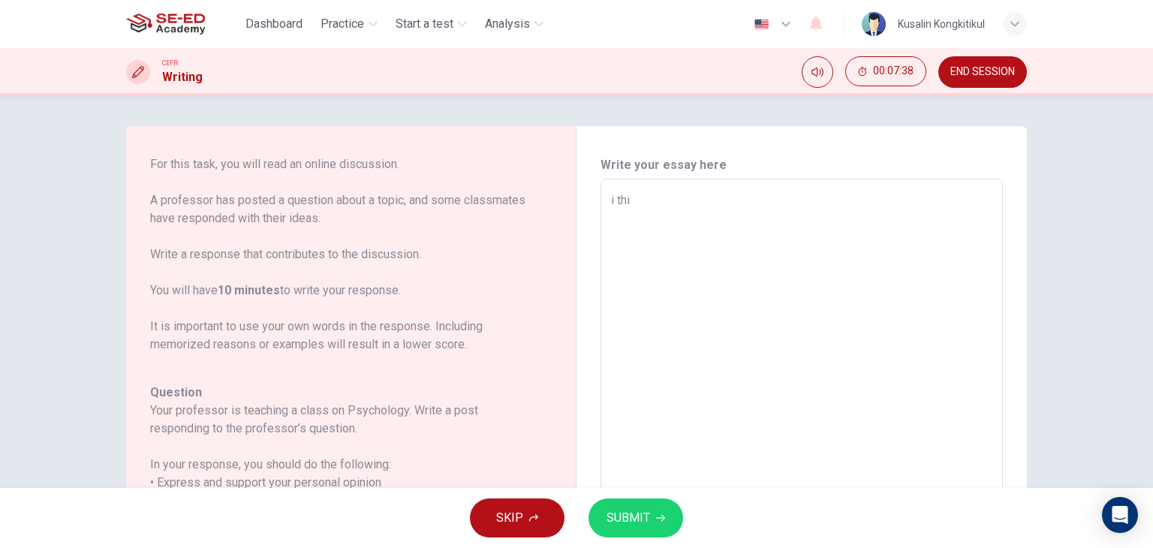
type textarea "x"
type textarea "i thin"
type textarea "x"
type textarea "i think"
type textarea "x"
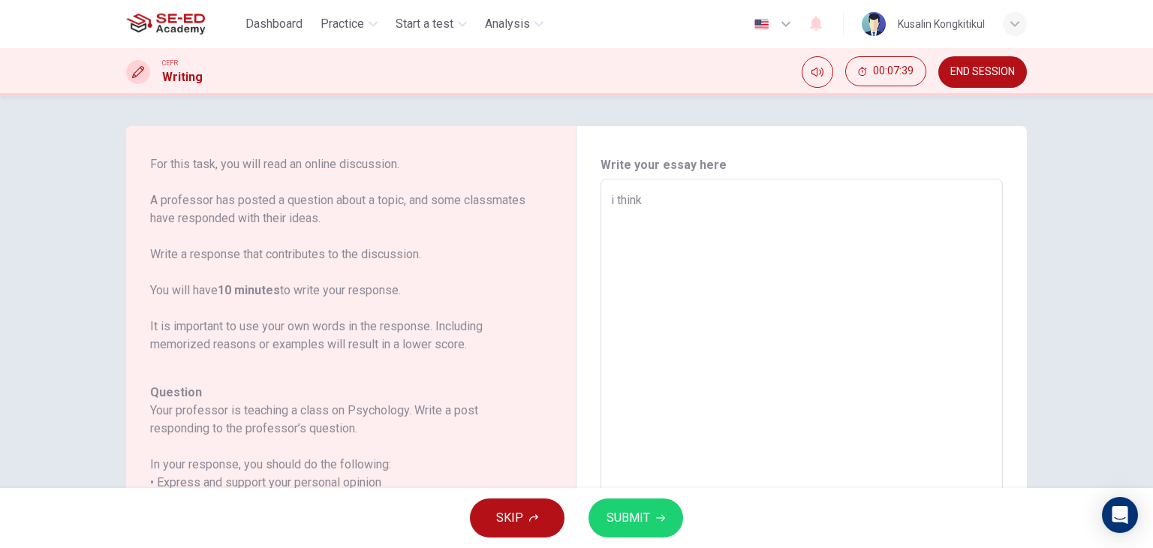
type textarea "i think"
type textarea "x"
type textarea "i think t"
type textarea "x"
type textarea "i think th"
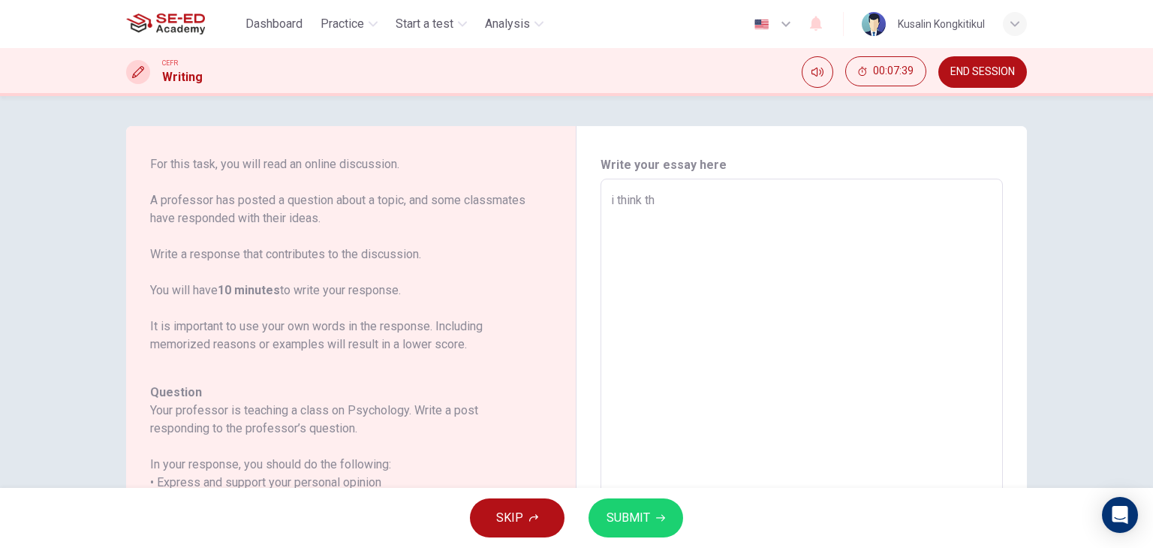
type textarea "x"
type textarea "i think tha"
type textarea "x"
type textarea "i think that"
type textarea "x"
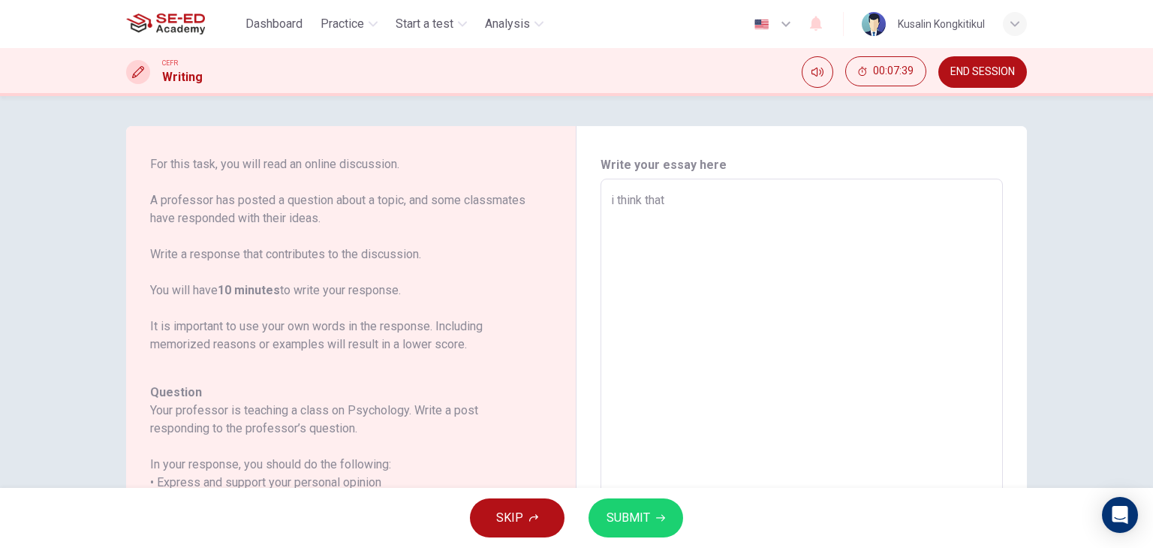
type textarea "i think that"
type textarea "x"
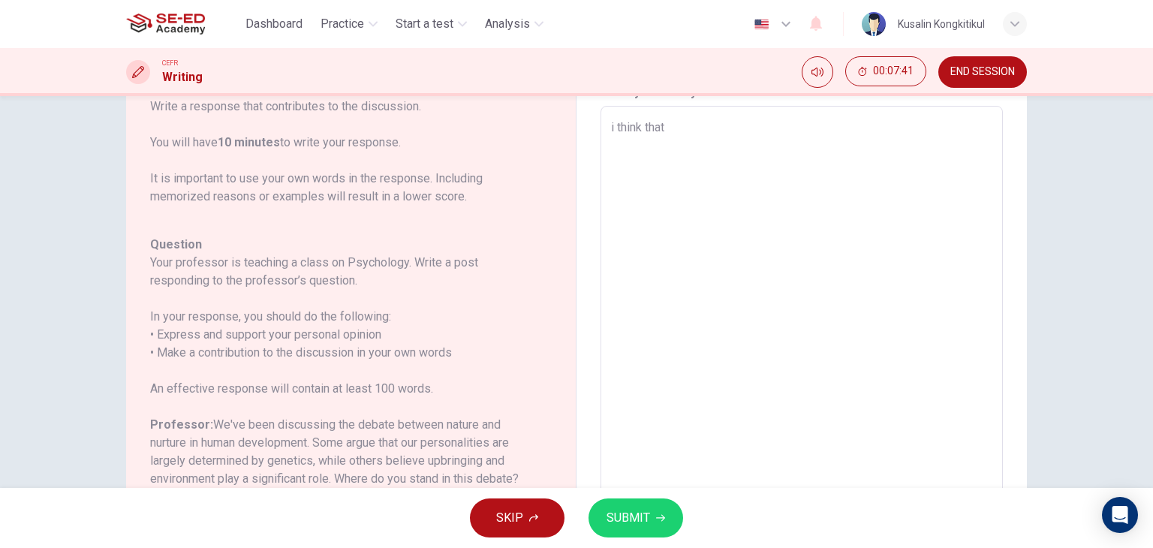
scroll to position [75, 0]
type textarea "i think that h"
type textarea "x"
type textarea "i think that hu"
type textarea "x"
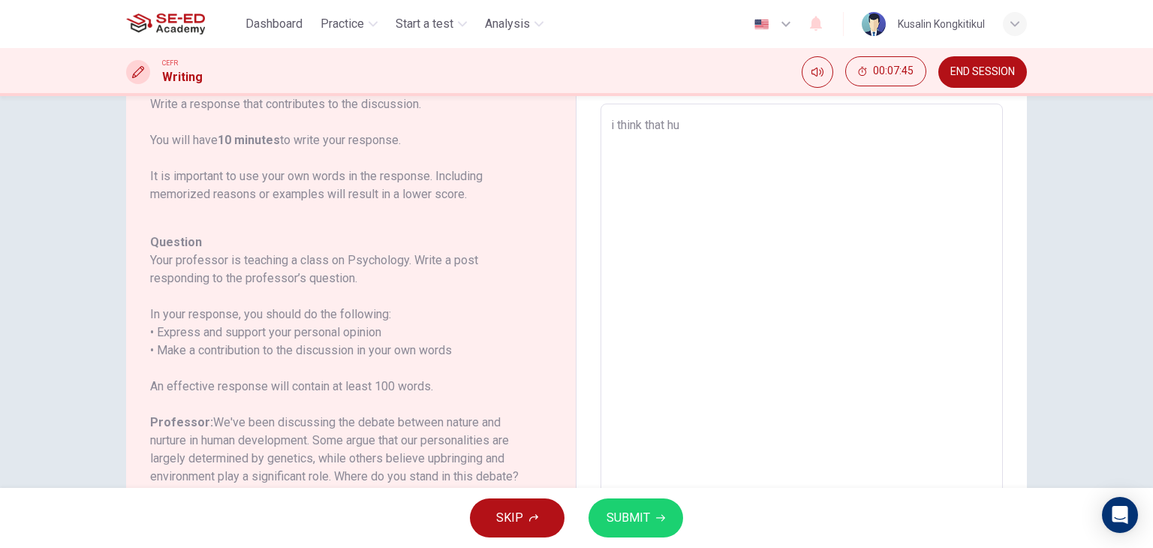
type textarea "i think that hum"
type textarea "x"
type textarea "i think that huma"
type textarea "x"
type textarea "i think that human"
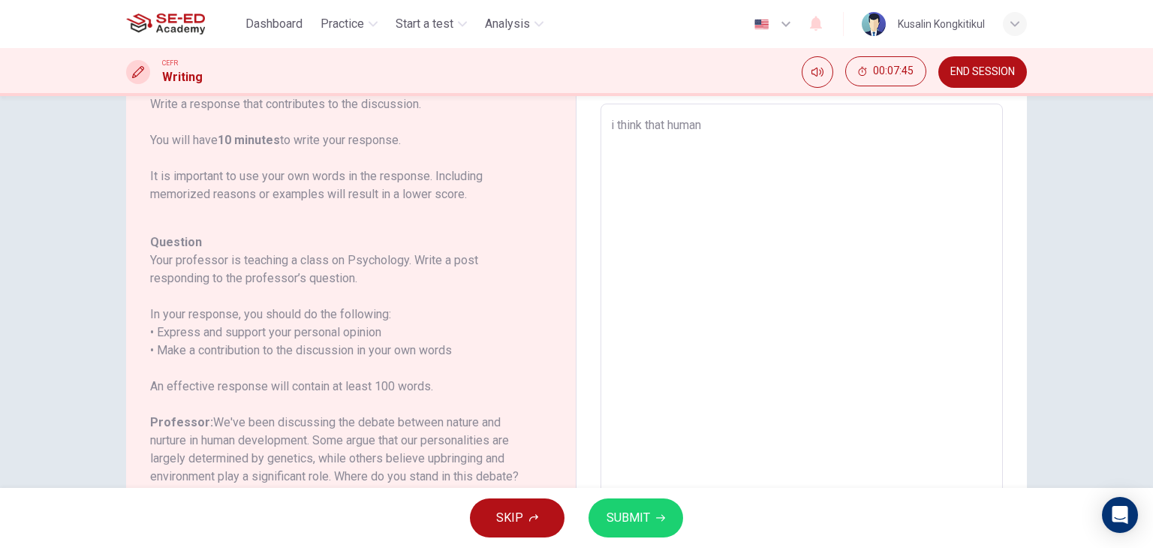
type textarea "x"
type textarea "i think that human"
type textarea "x"
type textarea "i think that human d"
type textarea "x"
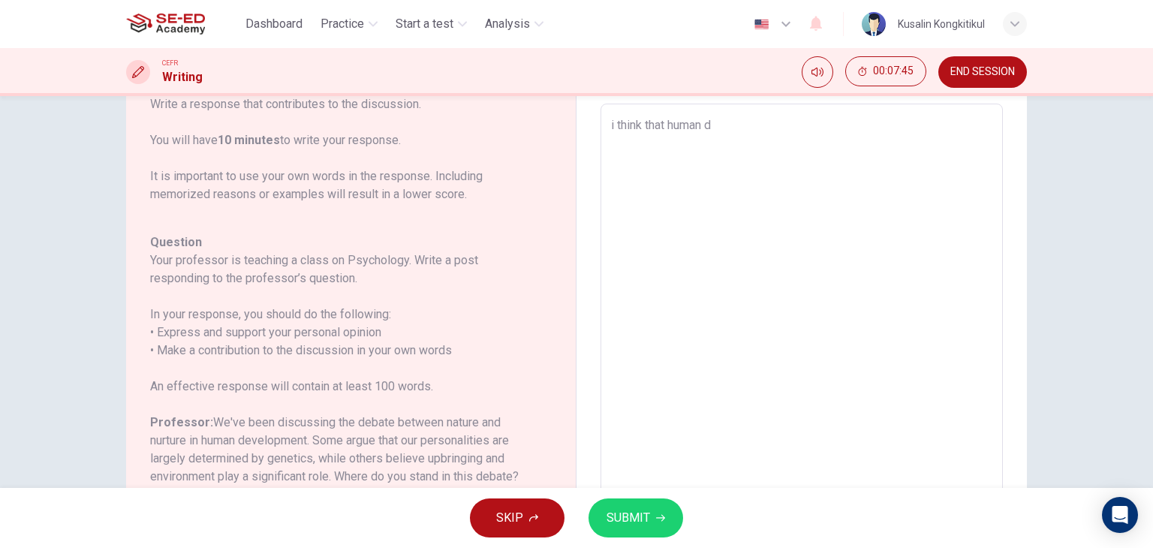
type textarea "i think that human de"
type textarea "x"
type textarea "i think that human del"
type textarea "x"
type textarea "i think that human de"
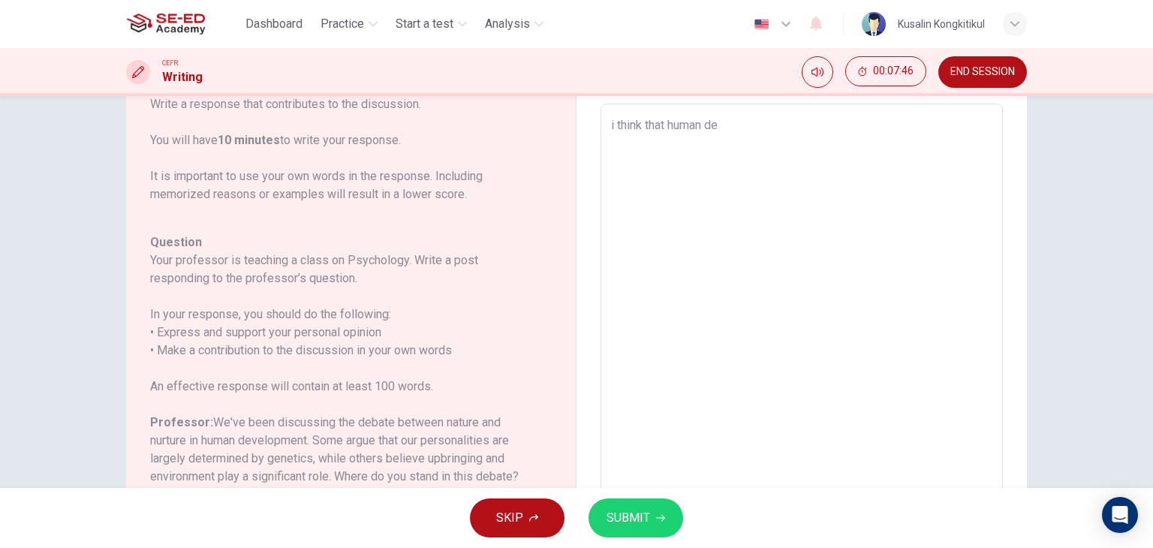
type textarea "x"
type textarea "i think that human dev"
type textarea "x"
type textarea "i think that human deve"
type textarea "x"
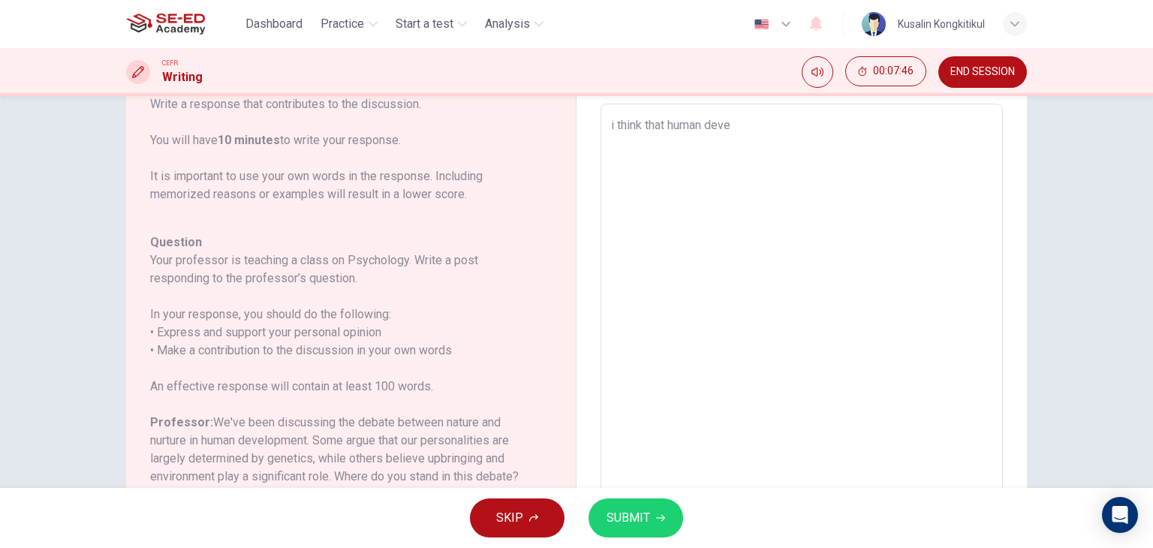
type textarea "i think that human devel"
type textarea "x"
type textarea "i think that human devel["
type textarea "x"
type textarea "i think that human devel"
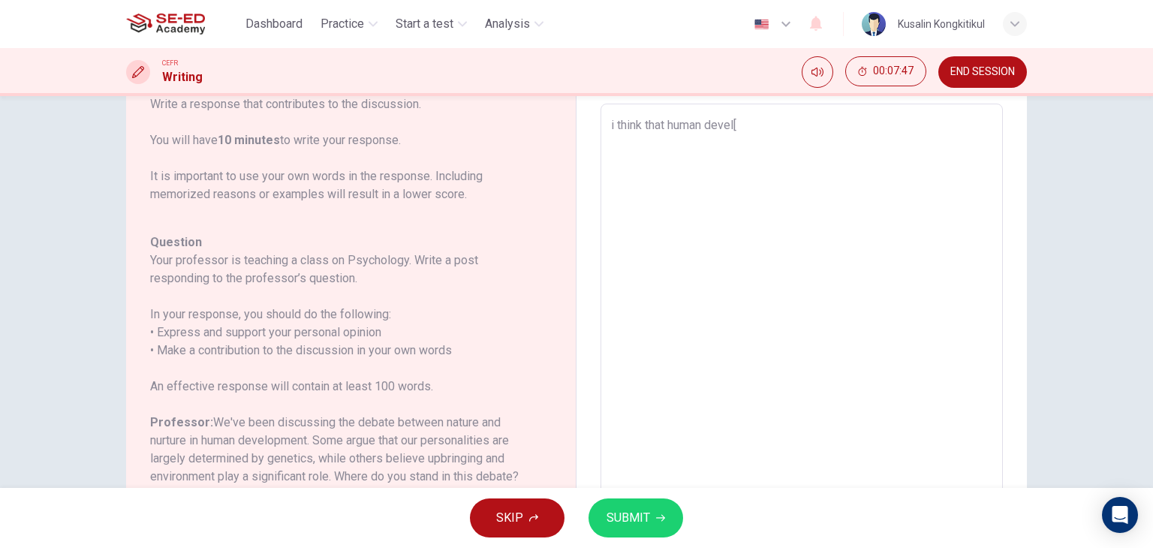
type textarea "x"
type textarea "i think that human develp"
type textarea "x"
type textarea "i think that human develp["
type textarea "x"
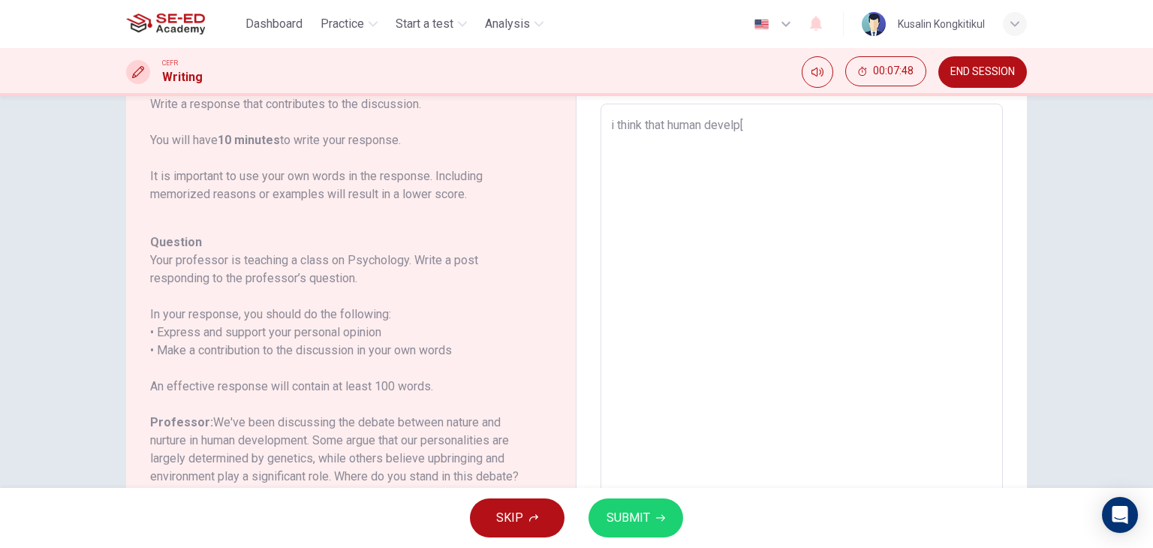
type textarea "i think that human develp"
type textarea "x"
type textarea "i think that human devel"
type textarea "x"
type textarea "i think that human develo"
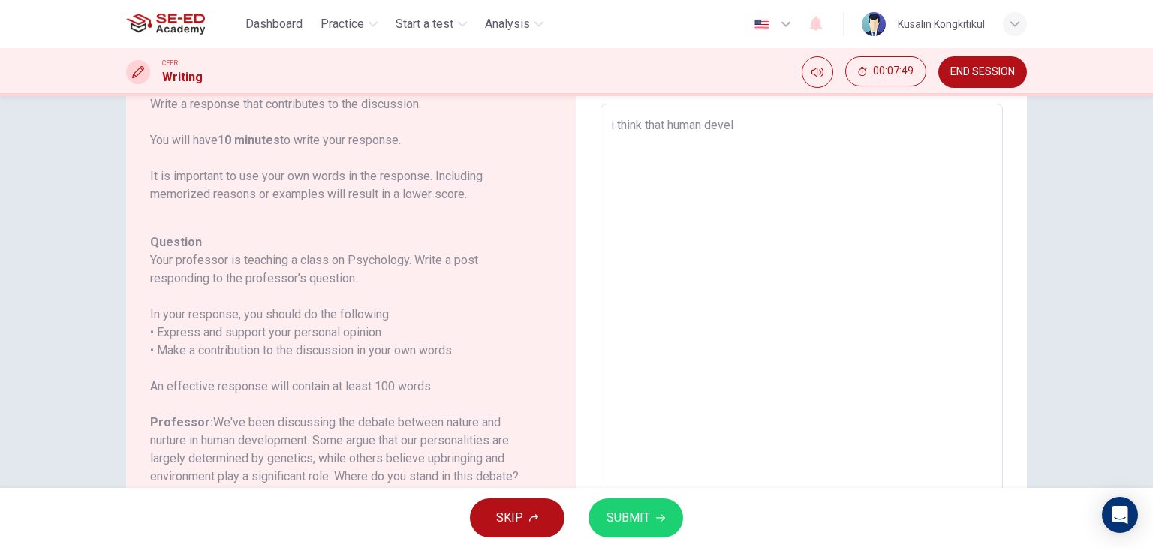
type textarea "x"
type textarea "i think that human develop"
type textarea "x"
type textarea "i think that human developm"
type textarea "x"
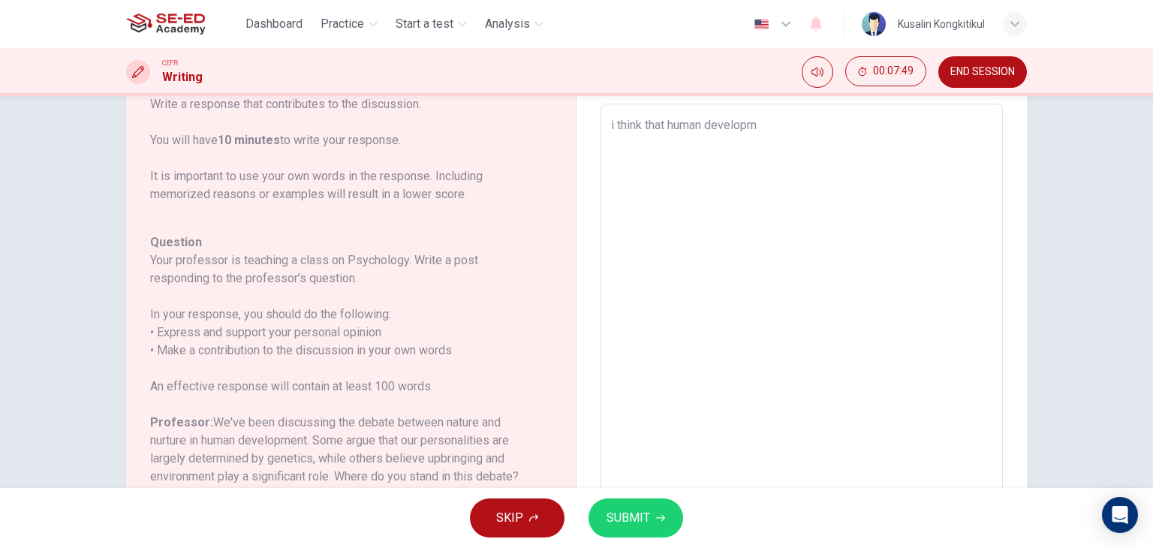
type textarea "i think that human developme"
type textarea "x"
type textarea "i think that human developmen"
type textarea "x"
type textarea "i think that human development"
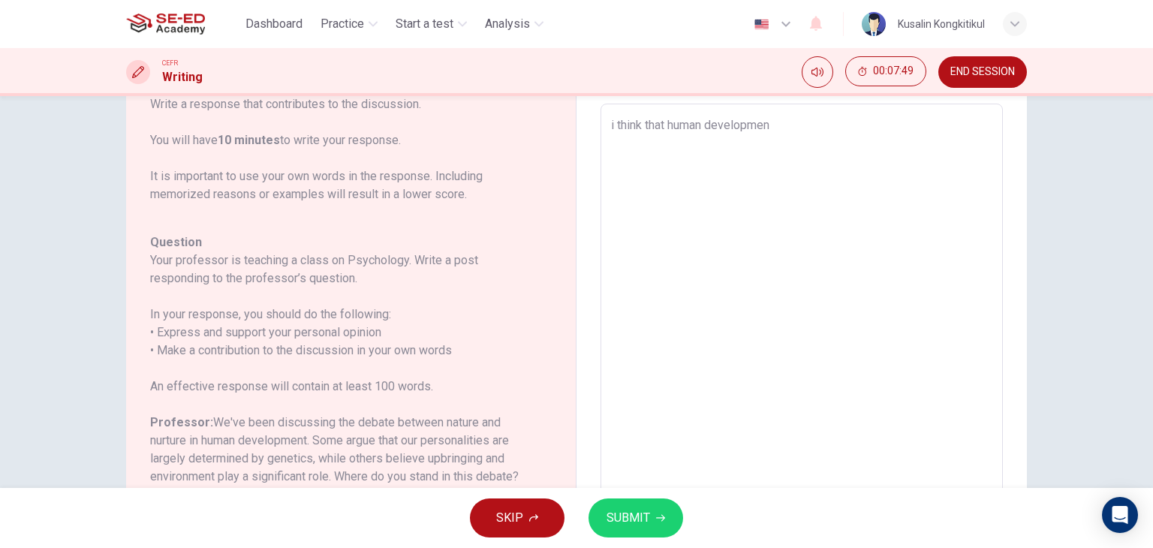
type textarea "x"
type textarea "i think that human development"
type textarea "x"
click at [664, 127] on textarea "i think that human development" at bounding box center [801, 354] width 381 height 477
type textarea "i think that human development"
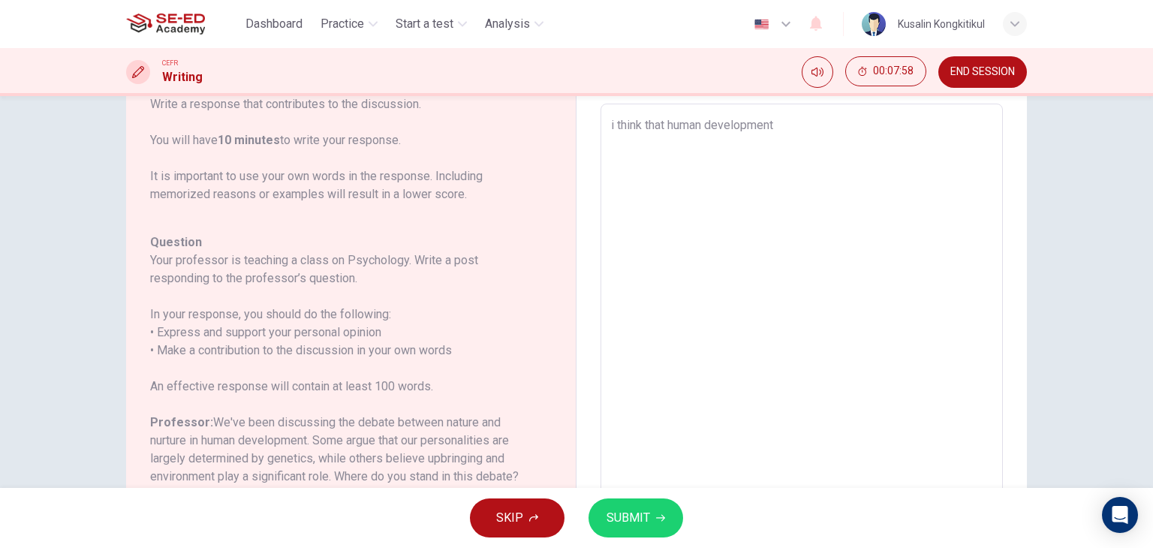
type textarea "x"
type textarea "i think that g human development"
type textarea "x"
type textarea "i think that ge human development"
type textarea "x"
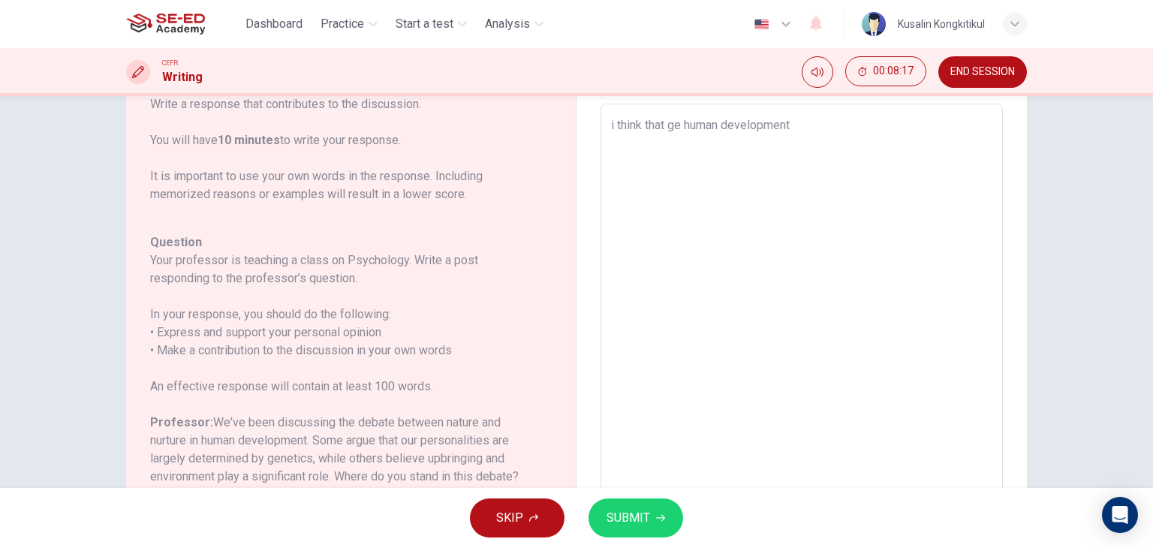
type textarea "i think that gen human development"
type textarea "x"
type textarea "i think that gene human development"
type textarea "x"
type textarea "i think that genet human development"
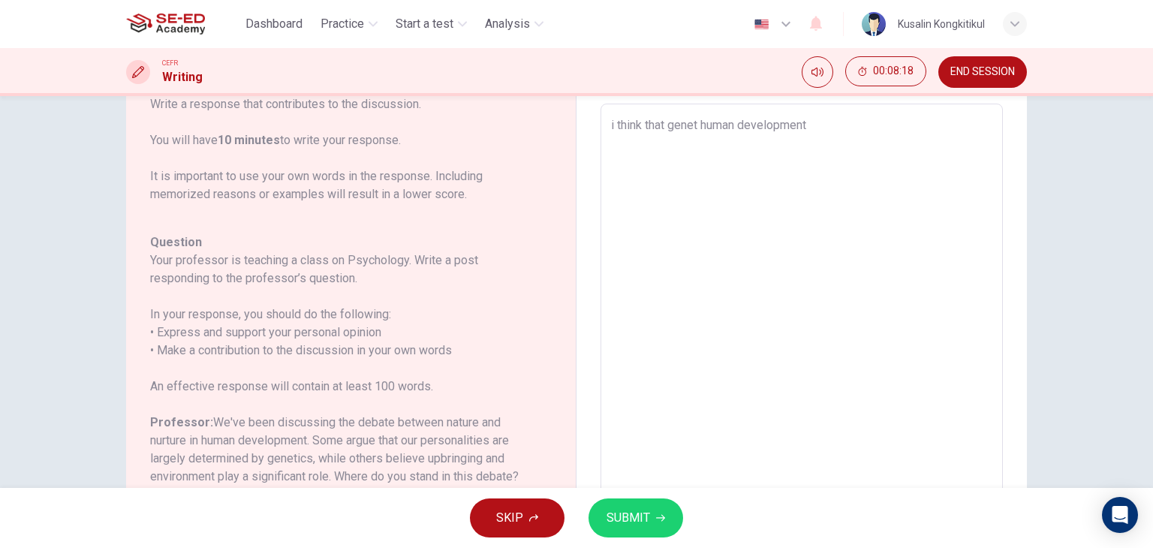
type textarea "x"
type textarea "i think that geneti human development"
type textarea "x"
type textarea "i think that genetic human development"
type textarea "x"
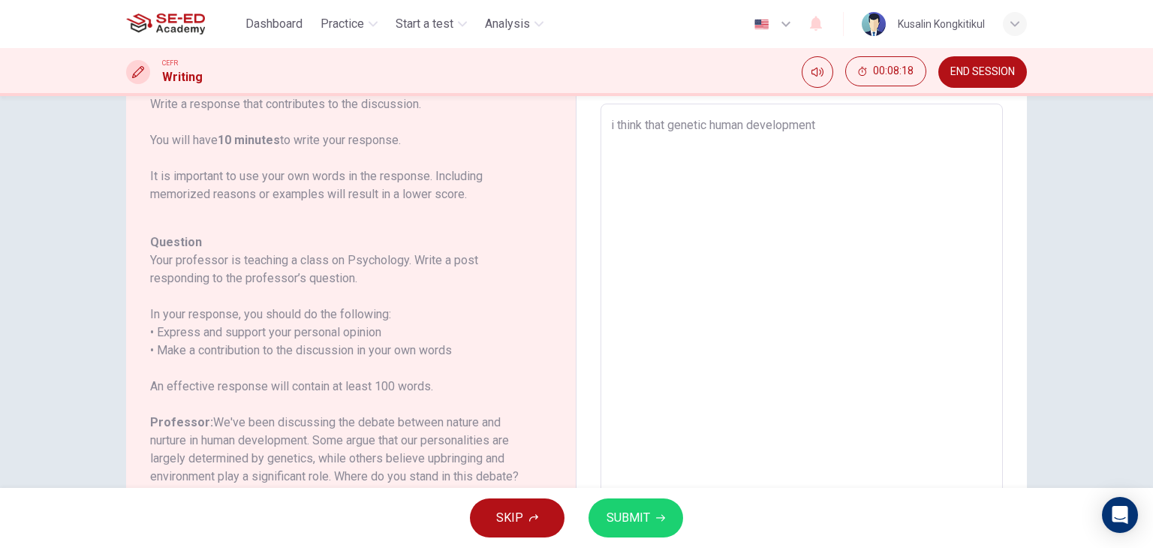
type textarea "i think that genetics human development"
type textarea "x"
type textarea "i think that genetics human development"
type textarea "x"
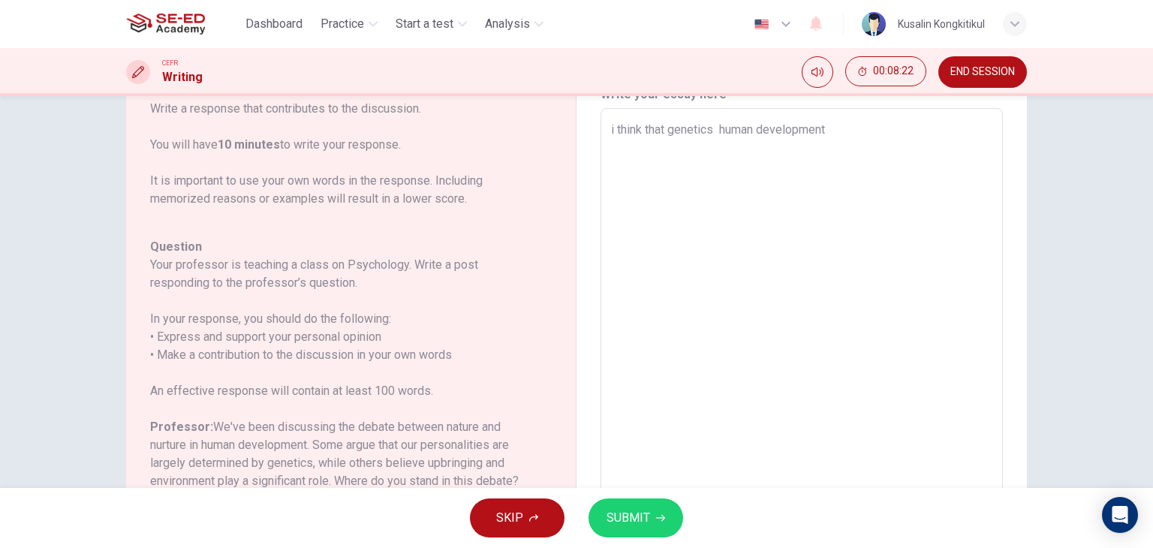
scroll to position [51, 0]
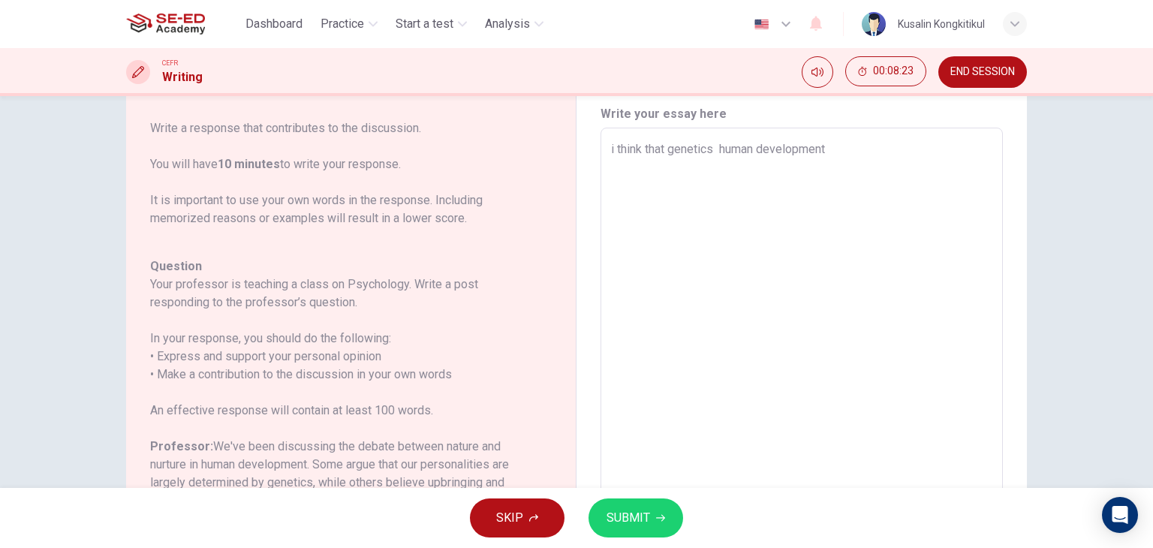
type textarea "i think that genetics p human development"
type textarea "x"
type textarea "i think that genetics pl human development"
type textarea "x"
type textarea "i think that genetics pla human development"
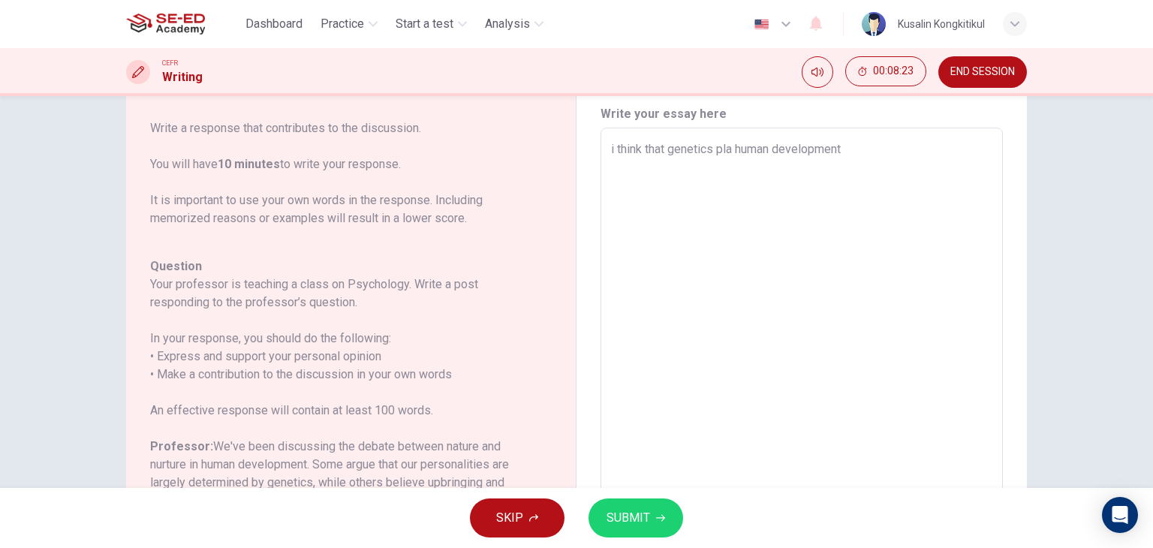
type textarea "x"
type textarea "i think that genetics play human development"
type textarea "x"
type textarea "i think that genetics plays human development"
type textarea "x"
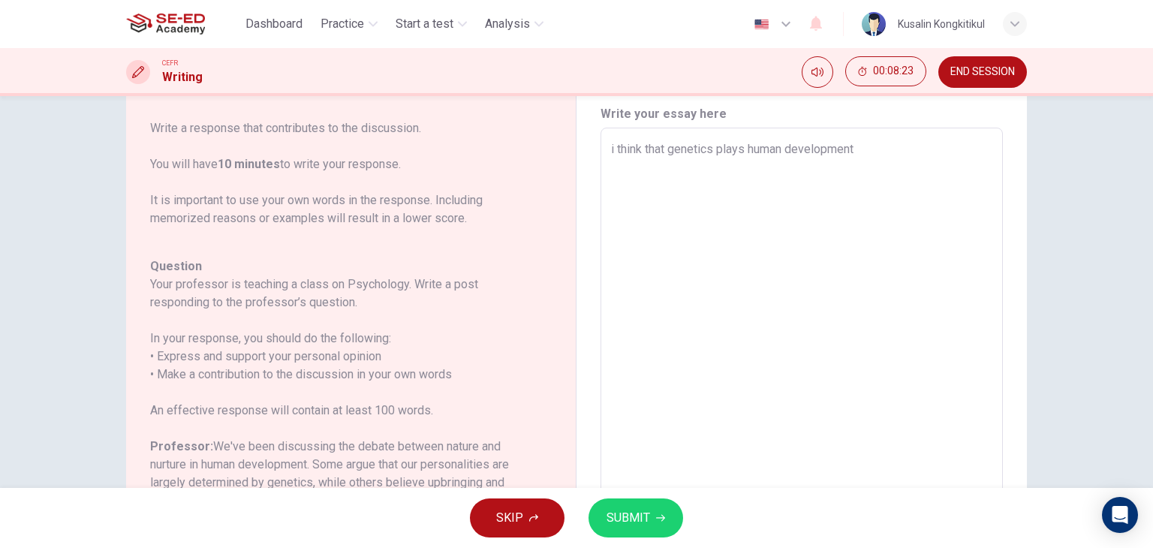
type textarea "i think that genetics plays human development"
type textarea "x"
type textarea "i think that genetics plays a human development"
type textarea "x"
type textarea "i think that genetics plays a human development"
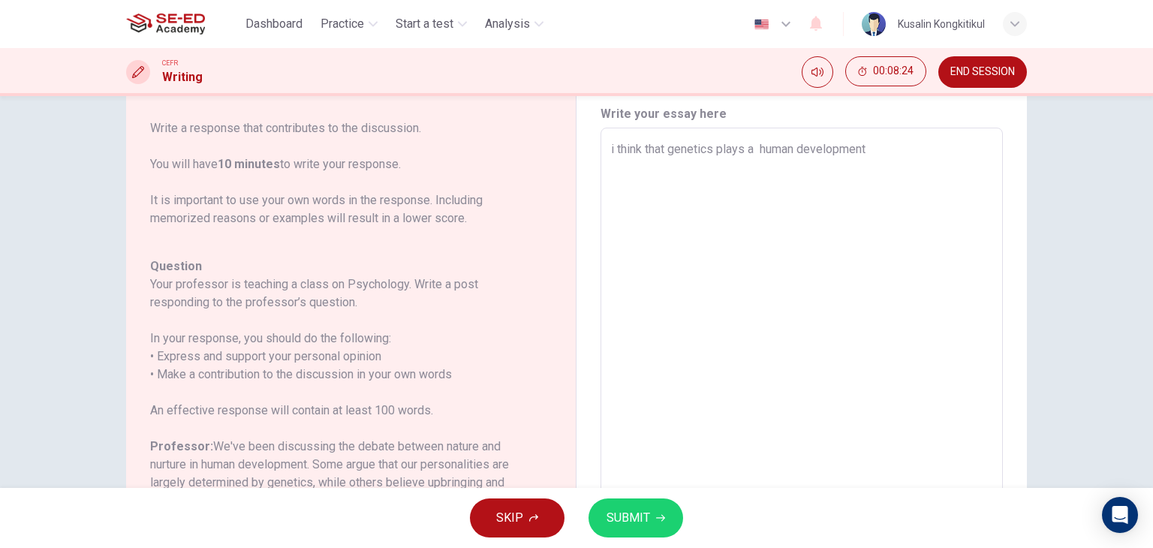
type textarea "x"
type textarea "i think that genetics plays a c human development"
type textarea "x"
type textarea "i think that genetics plays a cr human development"
type textarea "x"
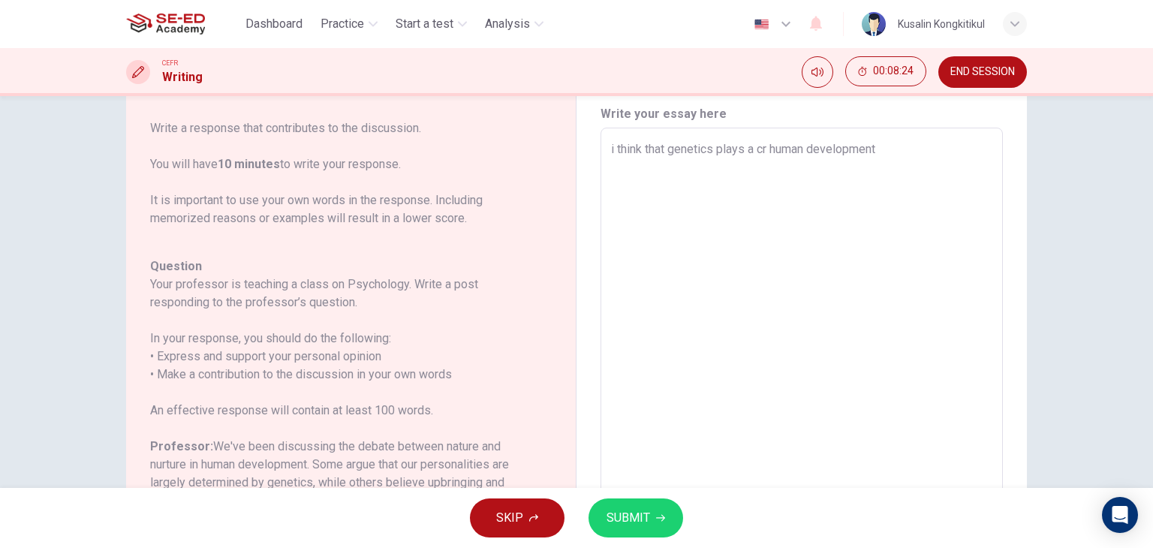
type textarea "i think that genetics plays a cru human development"
type textarea "x"
type textarea "i think that genetics plays a cruc human development"
type textarea "x"
type textarea "i think that genetics plays a cruci human development"
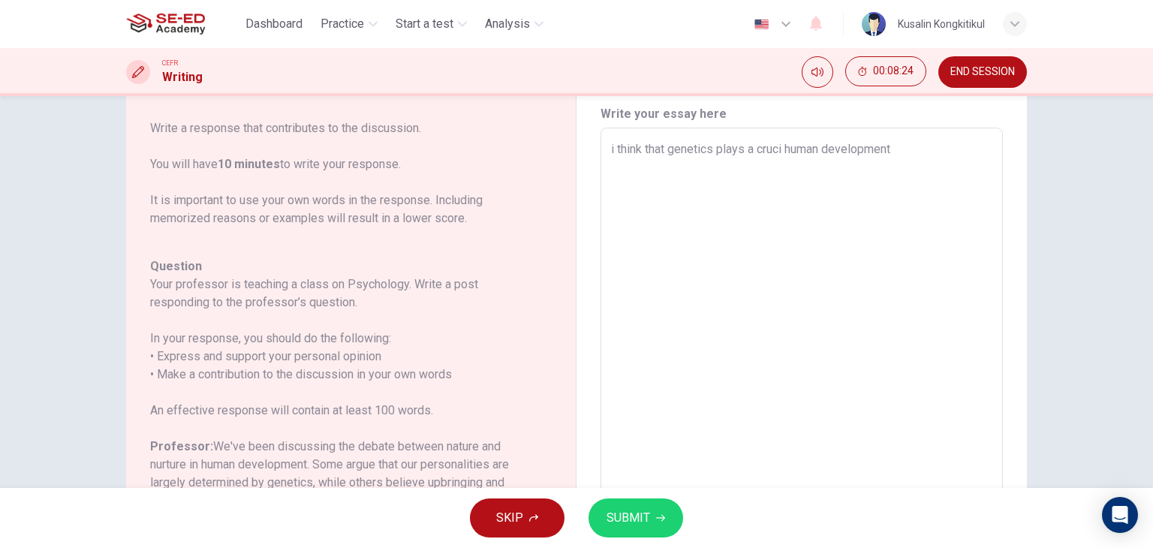
type textarea "x"
type textarea "i think that genetics plays a crucia human development"
type textarea "x"
type textarea "i think that genetics plays a crucial human development"
type textarea "x"
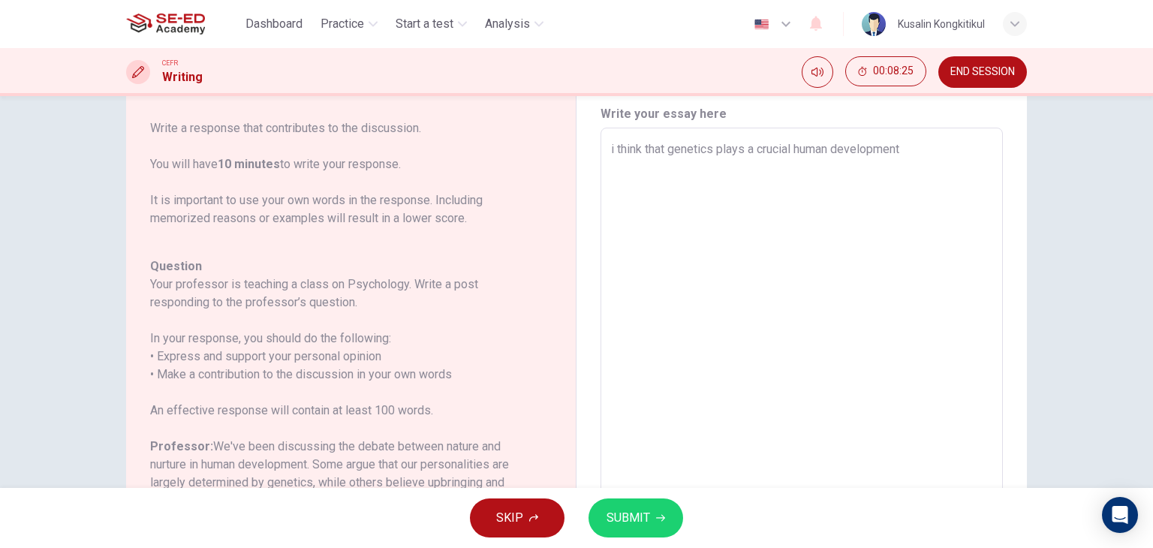
type textarea "i think that genetics plays a crucial human development"
type textarea "x"
type textarea "i think that genetics plays a crucial r human development"
type textarea "x"
type textarea "i think that genetics plays a crucial ro human development"
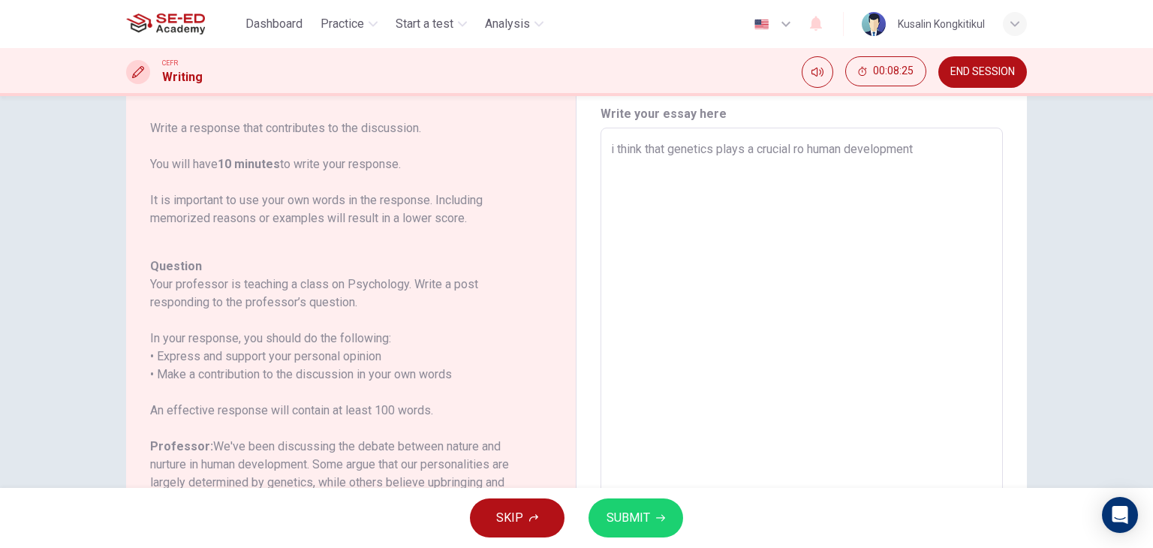
type textarea "x"
type textarea "i think that genetics plays a crucial rol human development"
type textarea "x"
type textarea "i think that genetics plays a crucial role human development"
type textarea "x"
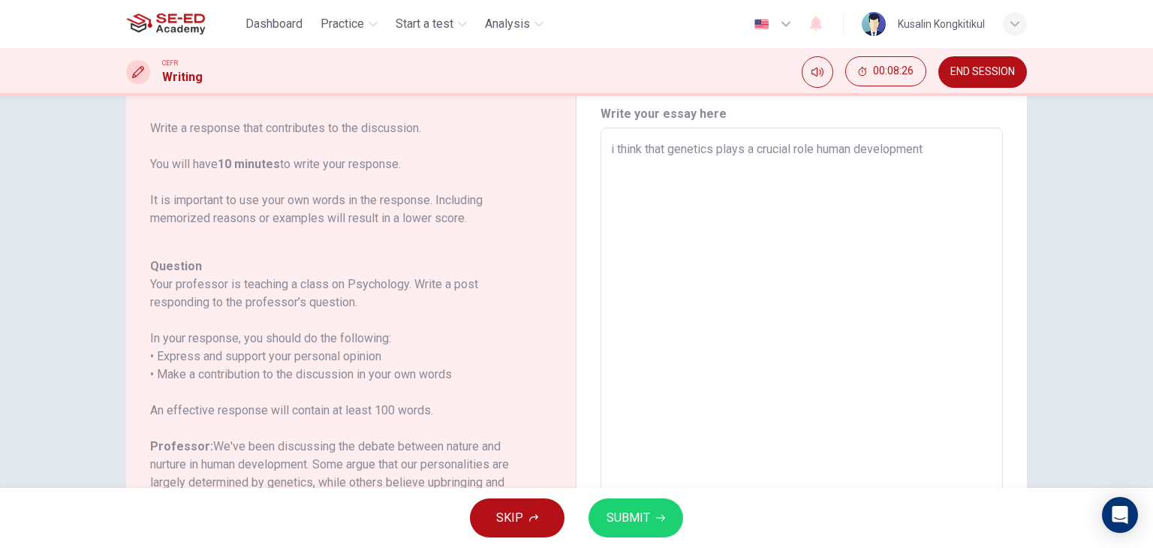
type textarea "i think that genetics plays a crucial role human development"
type textarea "x"
type textarea "i think that genetics plays a crucial role i human development"
type textarea "x"
type textarea "i think that genetics plays a crucial role in human development"
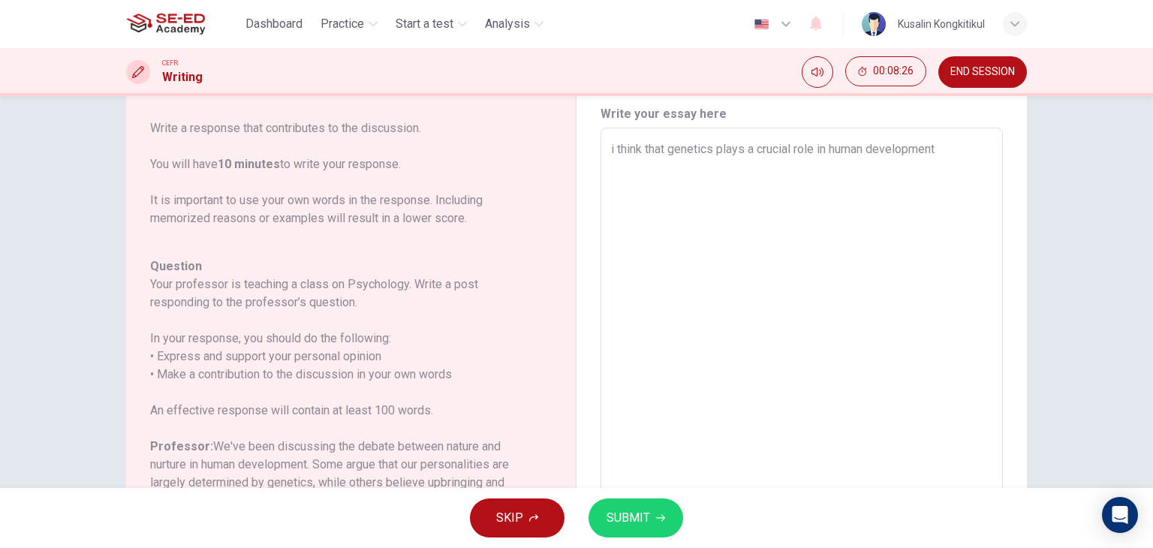
type textarea "x"
type textarea "i think that genetics plays a crucial role in human development"
type textarea "x"
type textarea "i think that genetics plays a crucial role in t human development"
type textarea "x"
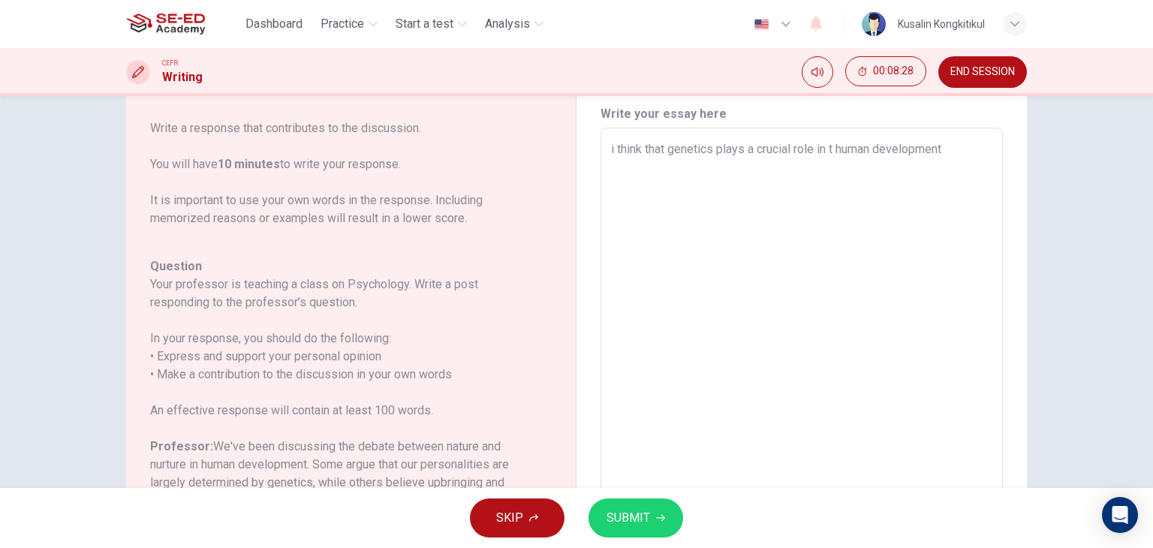
type textarea "i think that genetics plays a crucial role in tg human development"
type textarea "x"
type textarea "i think that genetics plays a crucial role in tge human development"
type textarea "x"
type textarea "i think that genetics plays a crucial role in tge human development"
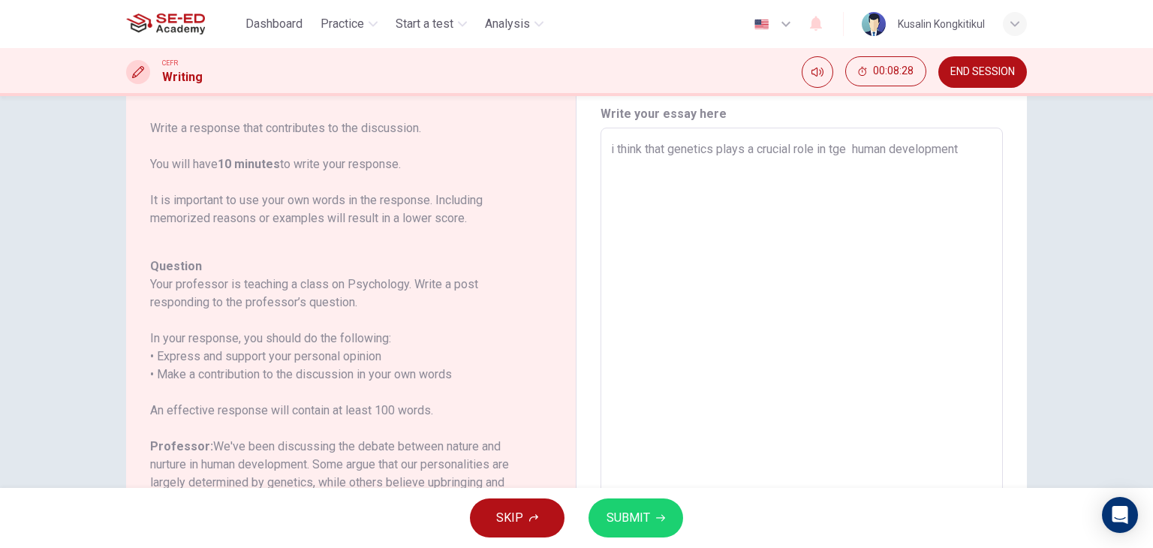
type textarea "x"
type textarea "i think that genetics plays a crucial role in tge human development"
type textarea "x"
type textarea "i think that genetics plays a crucial role in tg human development"
type textarea "x"
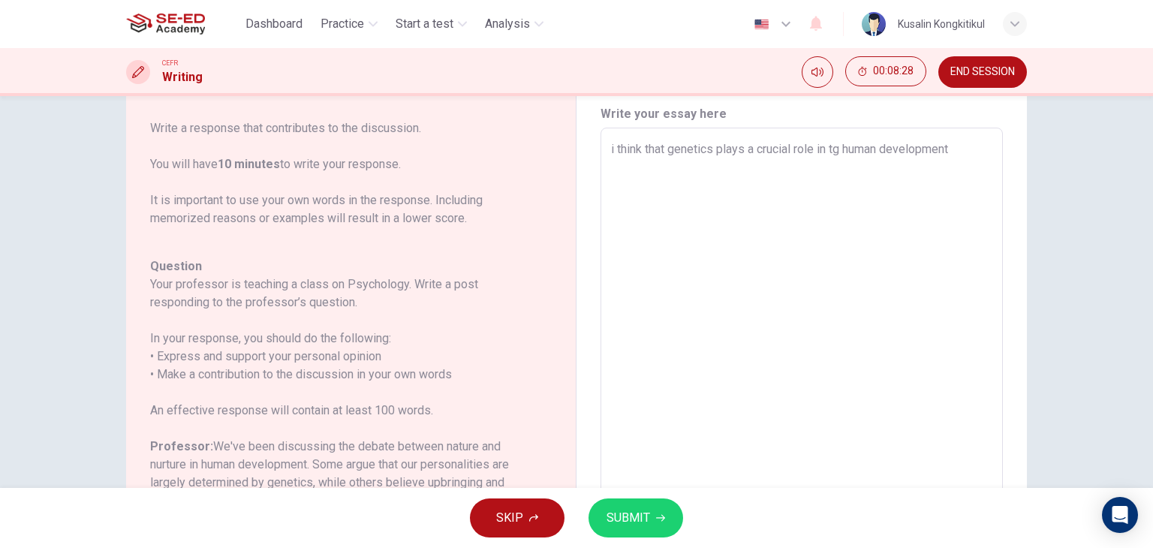
type textarea "i think that genetics plays a crucial role in t human development"
type textarea "x"
type textarea "i think that genetics plays a crucial role in th human development"
type textarea "x"
type textarea "i think that genetics plays a crucial role in the human development"
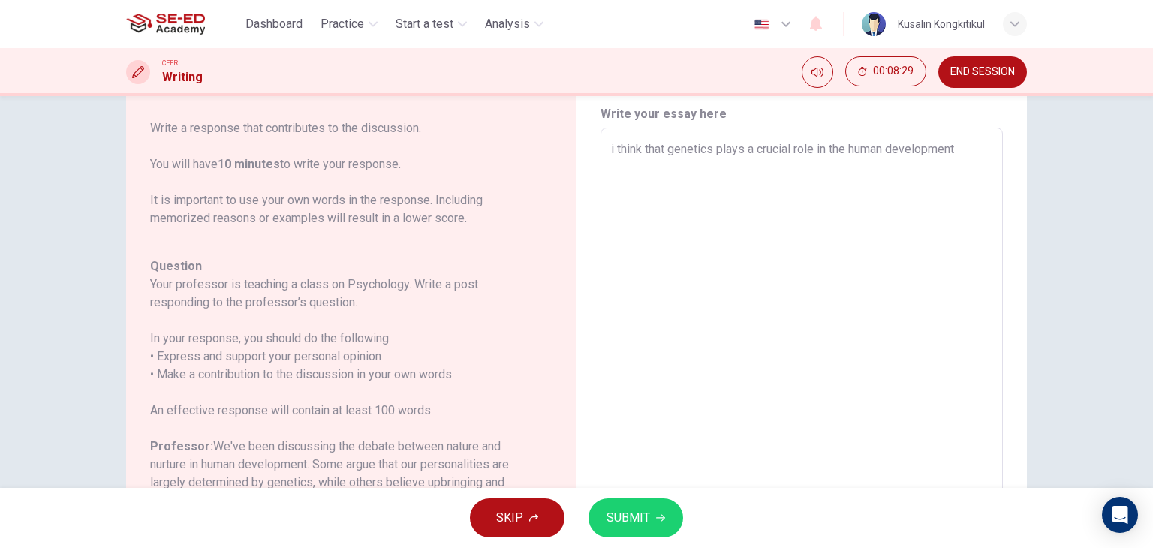
type textarea "x"
type textarea "i think that genetics plays a crucial role in the human development"
type textarea "x"
type textarea "i think that genetics plays a crucial role in the human development"
type textarea "x"
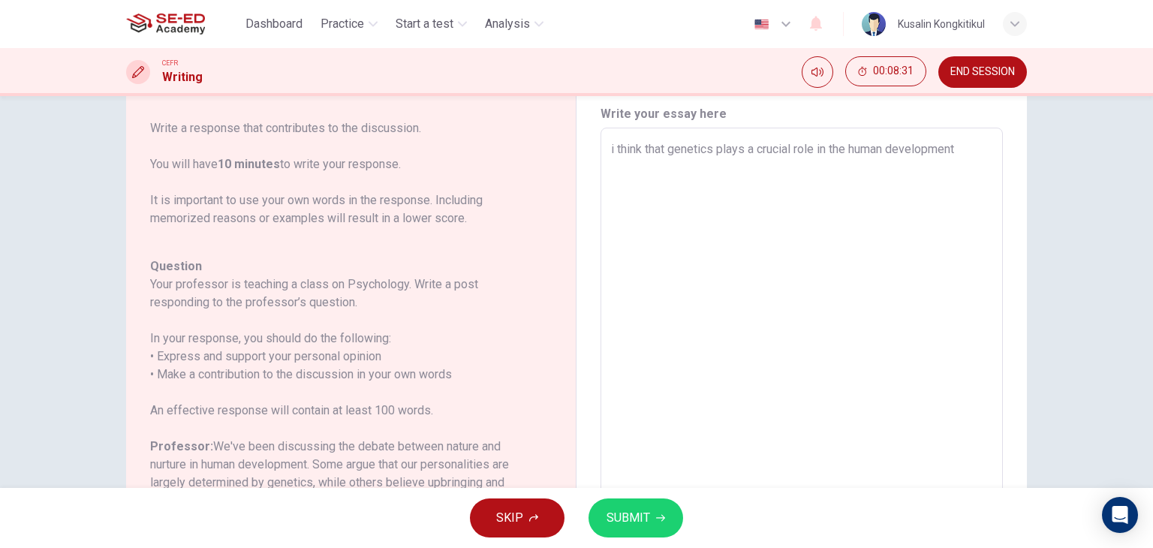
click at [953, 176] on textarea "i think that genetics plays a crucial role in the human development" at bounding box center [801, 378] width 381 height 477
click at [970, 169] on textarea "i think that genetics plays a crucial role in the human development" at bounding box center [801, 378] width 381 height 477
type textarea "i think that genetics plays a crucial role in the human development b"
type textarea "x"
type textarea "i think that genetics plays a crucial role in the human development be"
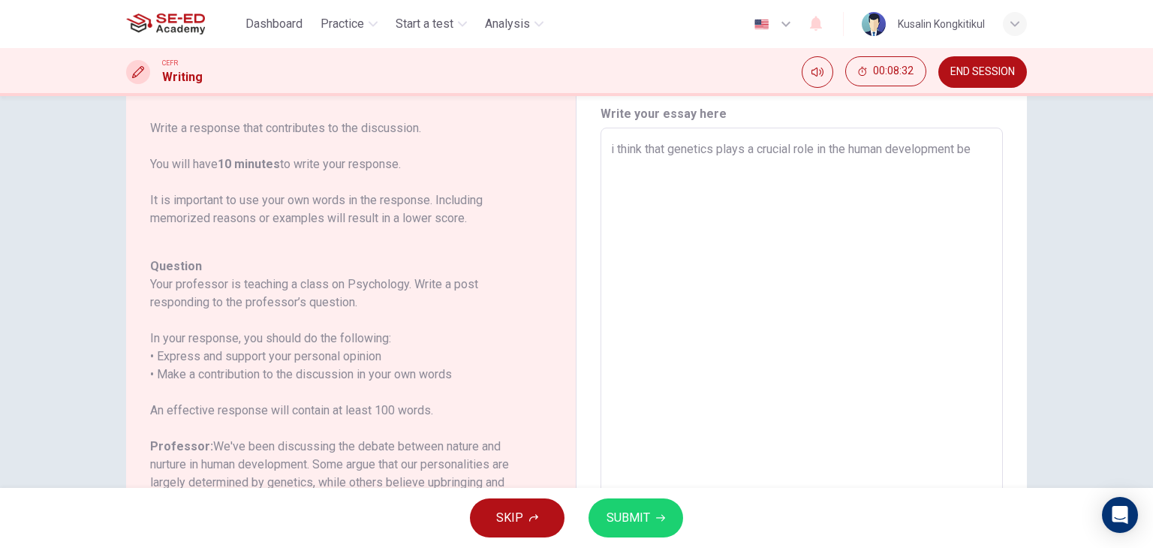
type textarea "x"
type textarea "i think that genetics plays a crucial role in the human development bee"
type textarea "x"
type textarea "i think that genetics plays a crucial role in the human development beec"
type textarea "x"
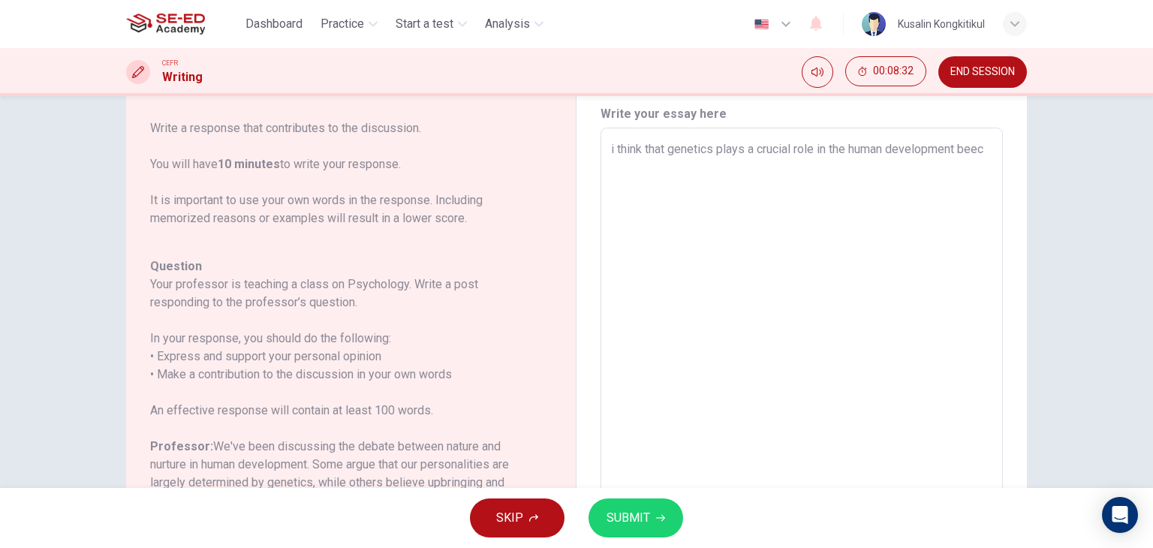
type textarea "i think that genetics plays a crucial role in the human development beeca"
type textarea "x"
type textarea "i think that genetics plays a crucial role in the human development beecau"
type textarea "x"
type textarea "i think that genetics plays a crucial role in the human development beecaus"
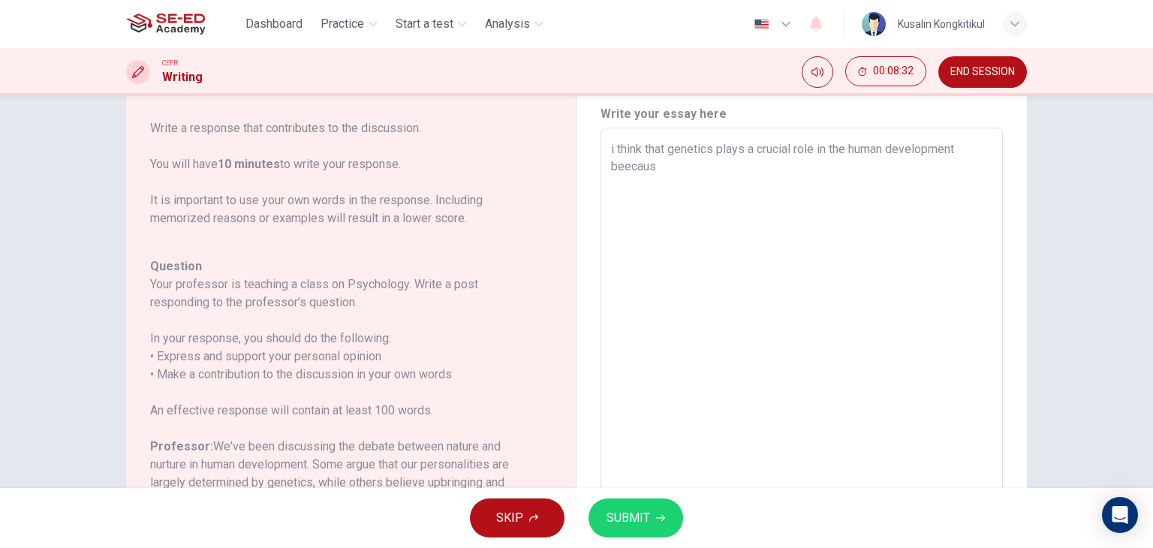
type textarea "x"
type textarea "i think that genetics plays a crucial role in the human development beecause"
type textarea "x"
type textarea "i think that genetics plays a crucial role in the human development beecause"
type textarea "x"
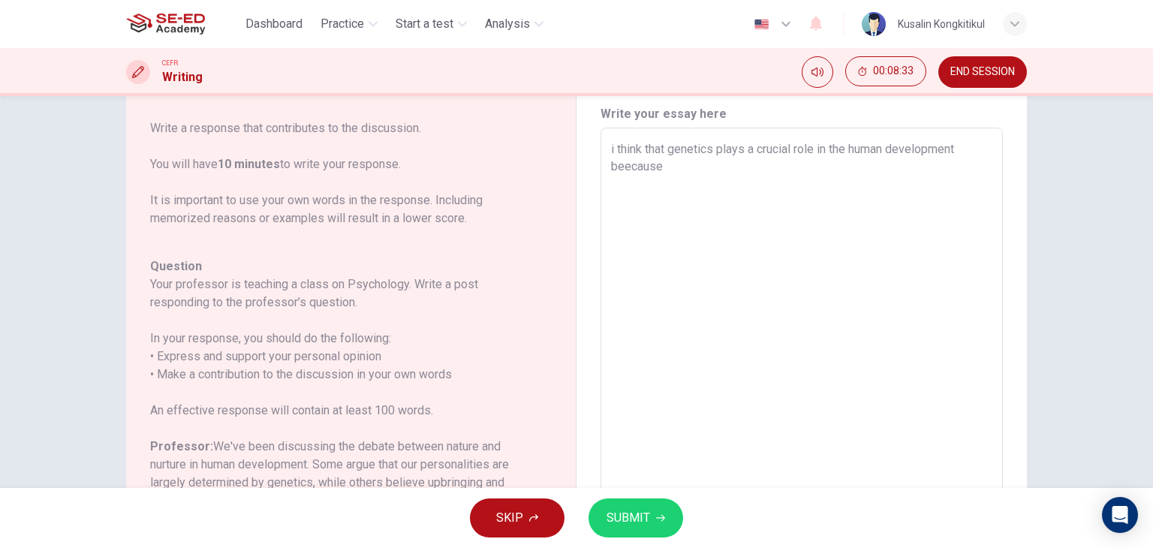
type textarea "i think that genetics plays a crucial role in the human development beecause"
type textarea "x"
type textarea "i think that genetics plays a crucial role in the human development beecaus"
type textarea "x"
type textarea "i think that genetics plays a crucial role in the human development beecau"
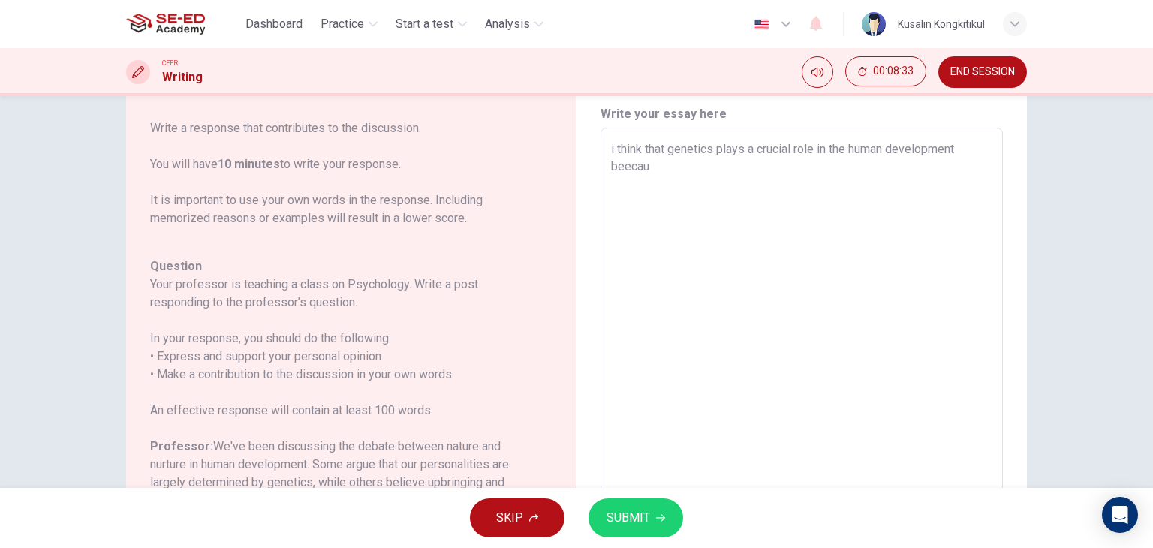
type textarea "x"
type textarea "i think that genetics plays a crucial role in the human development beeca"
type textarea "x"
type textarea "i think that genetics plays a crucial role in the human development beec"
type textarea "x"
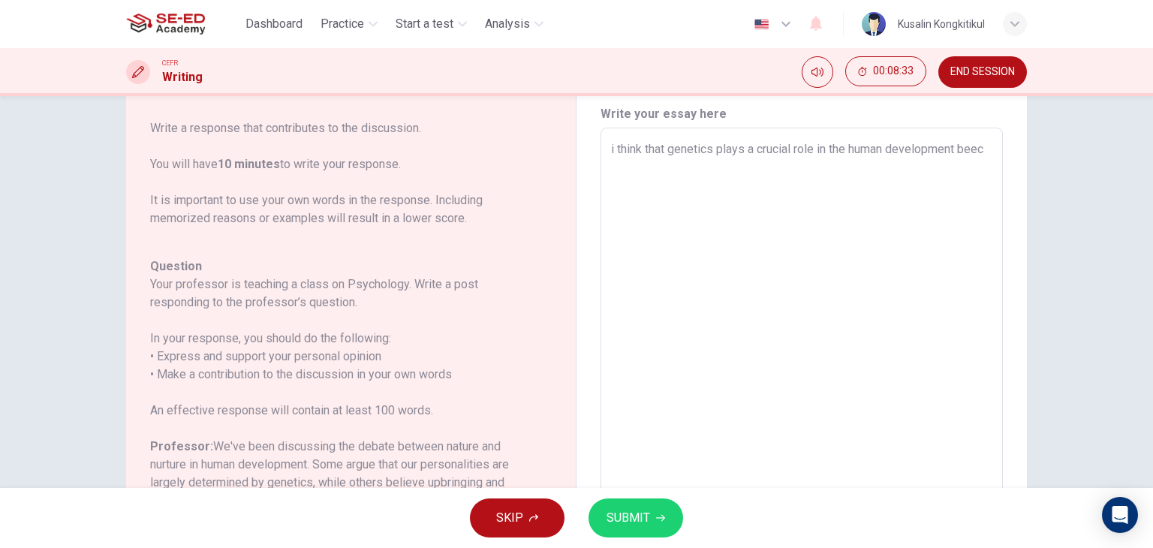
type textarea "i think that genetics plays a crucial role in the human development bee"
type textarea "x"
type textarea "i think that genetics plays a crucial role in the human development be"
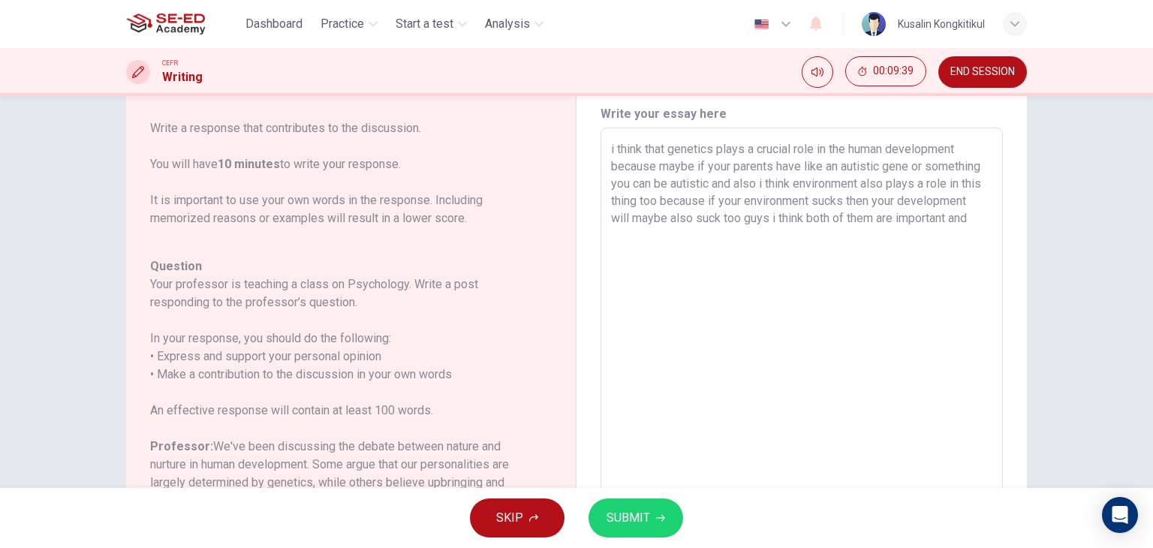
drag, startPoint x: 951, startPoint y: 219, endPoint x: 960, endPoint y: 221, distance: 9.1
click at [960, 221] on textarea "i think that genetics plays a crucial role in the human development because may…" at bounding box center [801, 378] width 381 height 477
drag, startPoint x: 967, startPoint y: 221, endPoint x: 947, endPoint y: 220, distance: 19.5
click at [947, 220] on textarea "i think that genetics plays a crucial role in the human development because may…" at bounding box center [801, 378] width 381 height 477
drag, startPoint x: 697, startPoint y: 248, endPoint x: 682, endPoint y: 241, distance: 16.5
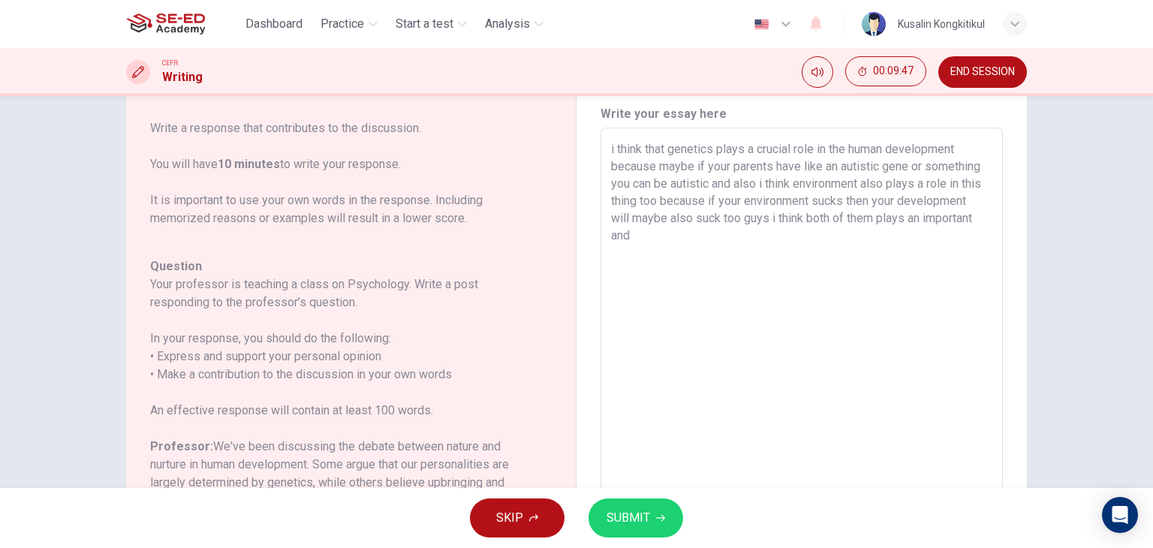
click at [682, 241] on textarea "i think that genetics plays a crucial role in the human development because may…" at bounding box center [801, 378] width 381 height 477
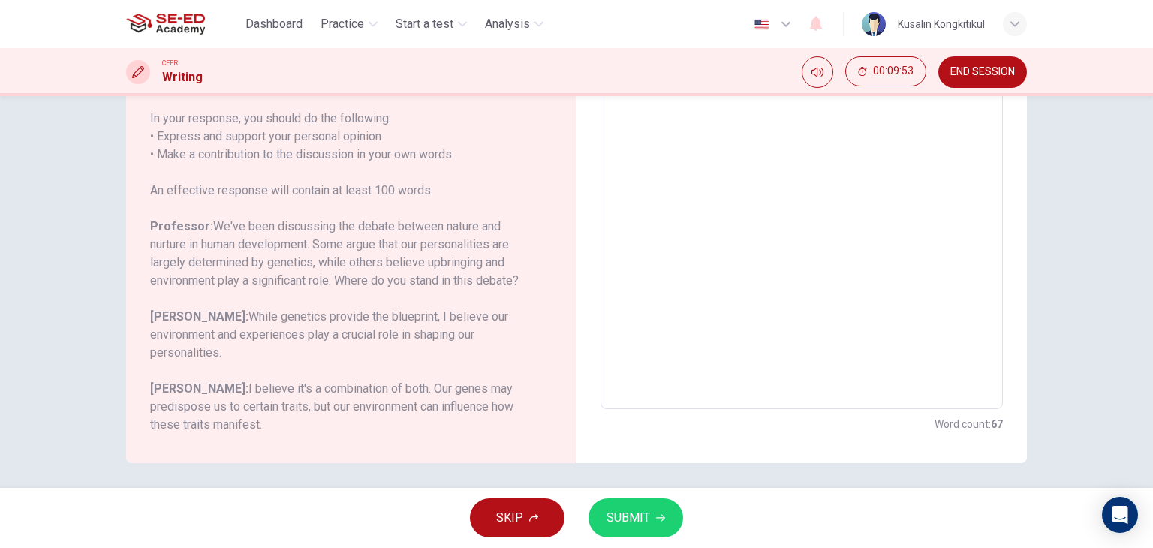
scroll to position [276, 0]
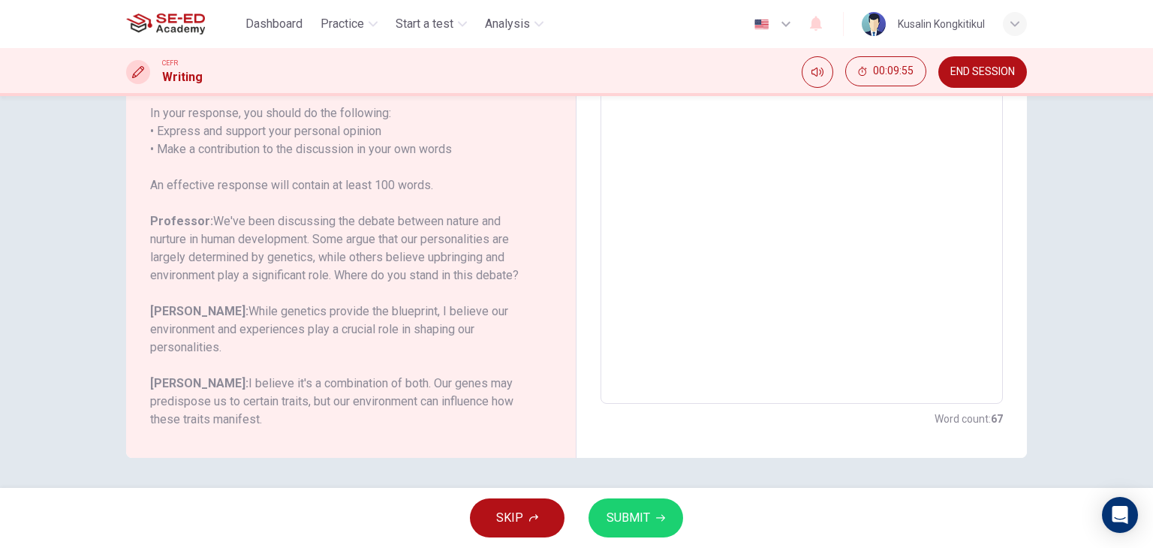
drag, startPoint x: 987, startPoint y: 421, endPoint x: 1006, endPoint y: 417, distance: 19.3
click at [1006, 417] on div "Write your essay here i think that genetics plays a crucial role in the human d…" at bounding box center [802, 154] width 450 height 608
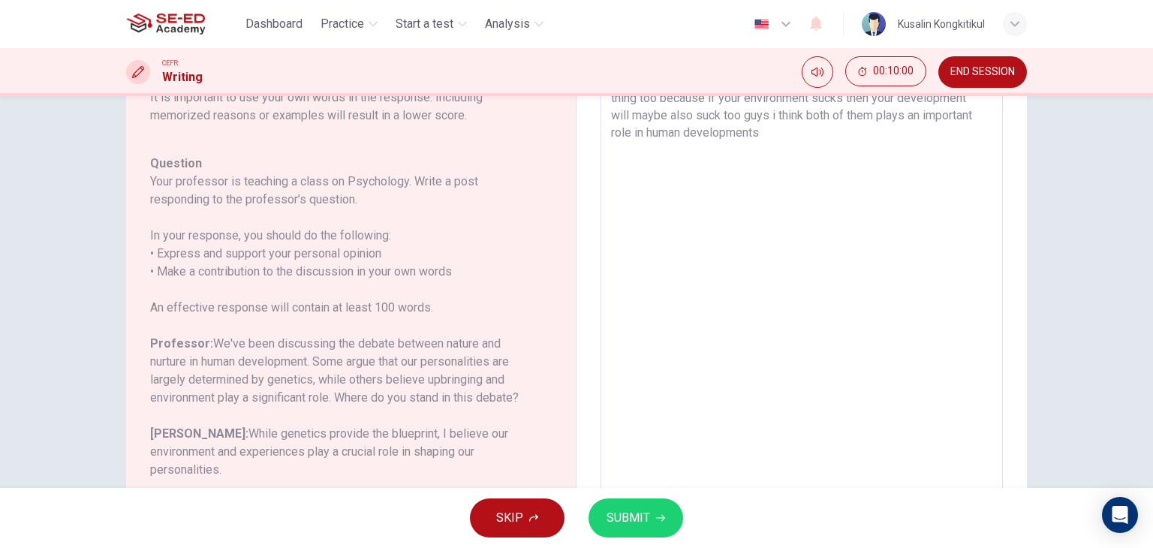
scroll to position [126, 0]
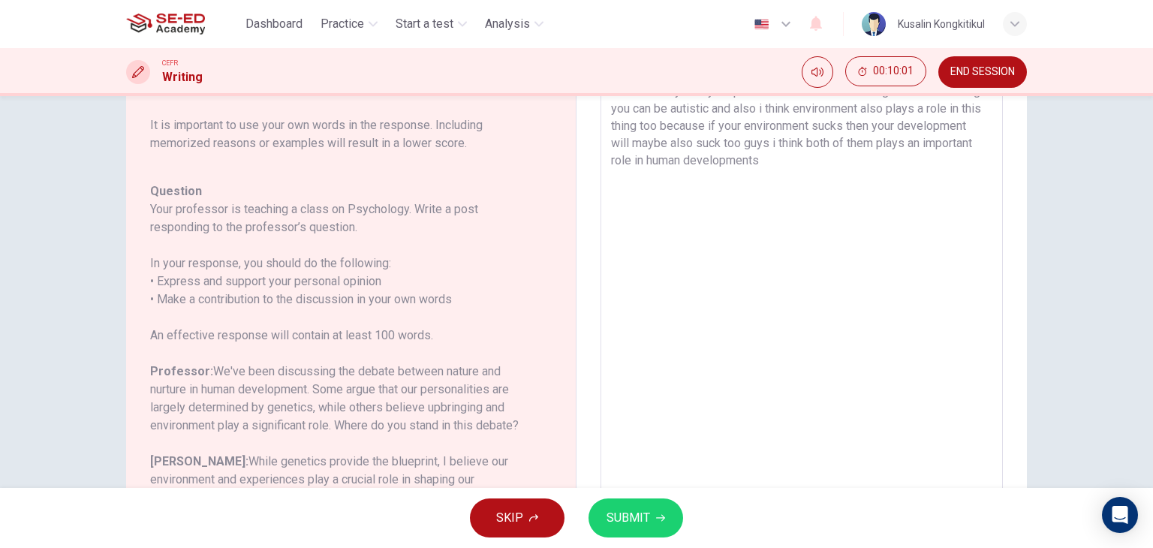
click at [833, 147] on textarea "i think that genetics plays a crucial role in the human development because may…" at bounding box center [801, 303] width 381 height 477
click at [838, 160] on textarea "i think that genetics plays a crucial role in the human development because may…" at bounding box center [801, 303] width 381 height 477
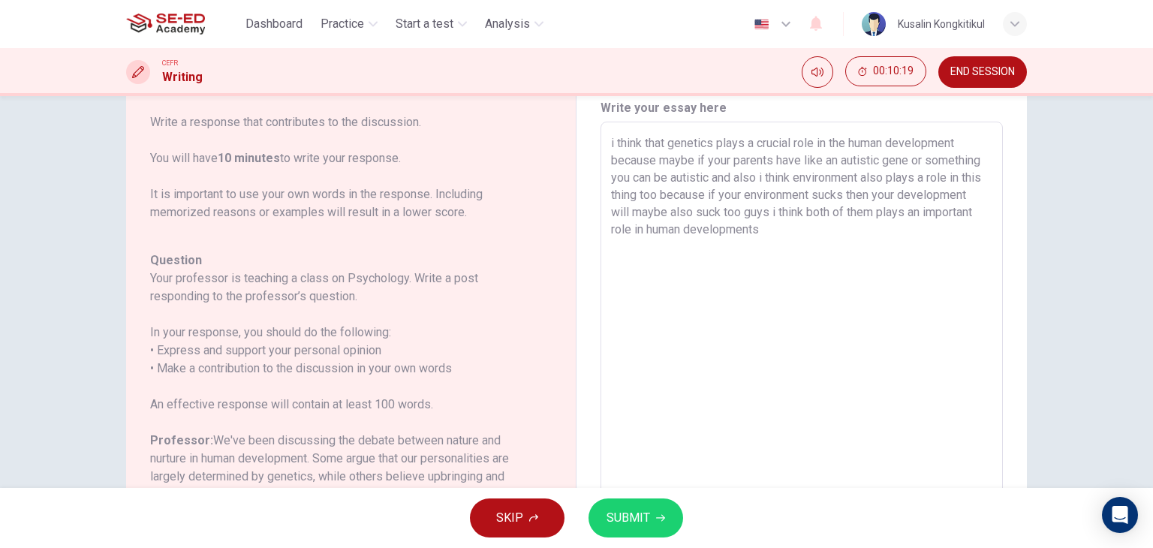
scroll to position [51, 0]
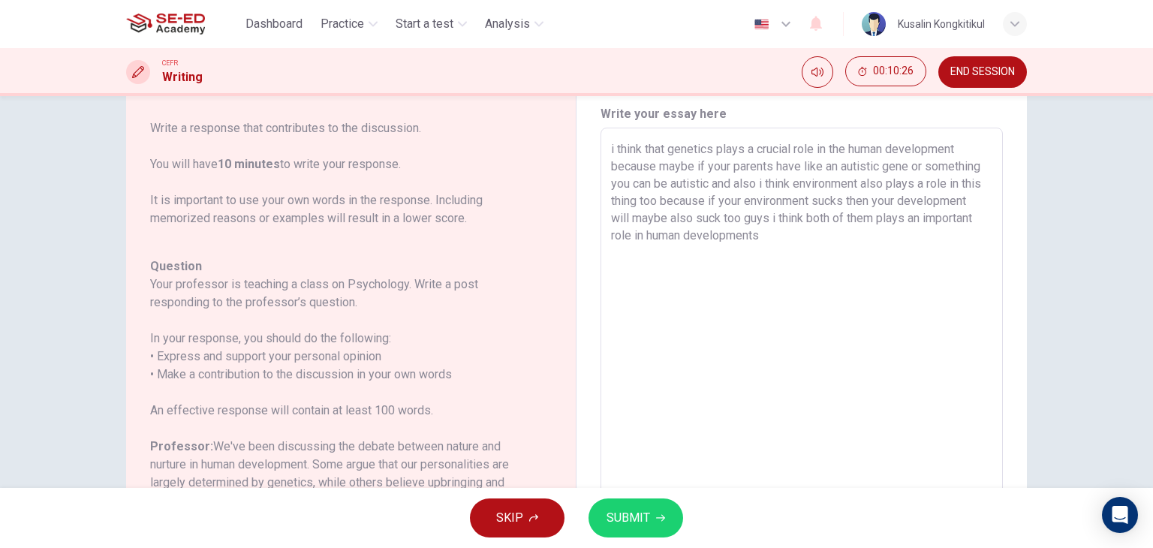
click at [818, 217] on textarea "i think that genetics plays a crucial role in the human development because may…" at bounding box center [801, 378] width 381 height 477
click at [811, 218] on textarea "i think that genetics plays a crucial role in the human development because may…" at bounding box center [801, 378] width 381 height 477
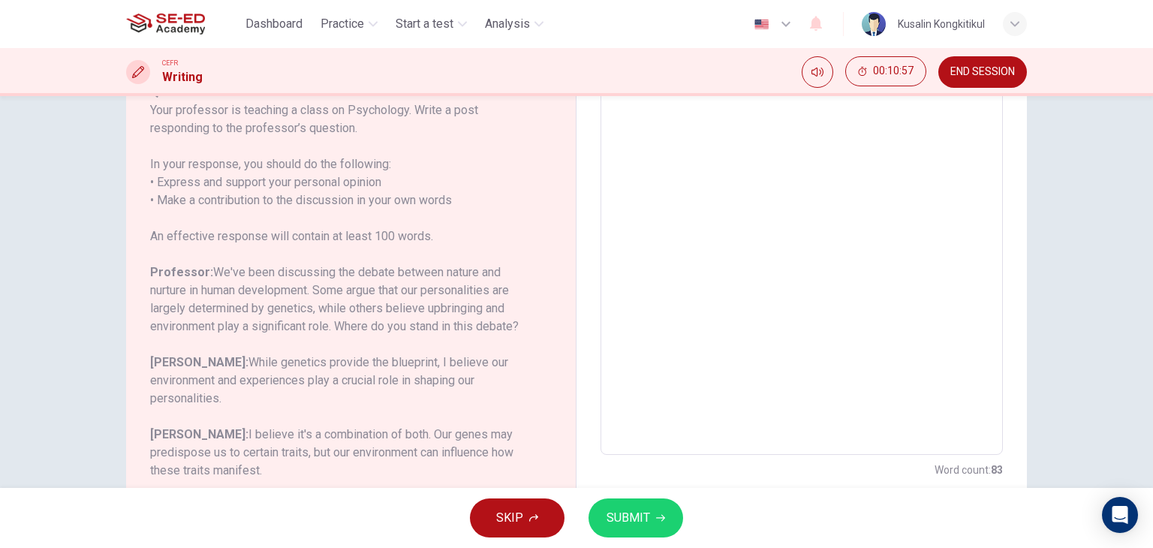
scroll to position [0, 0]
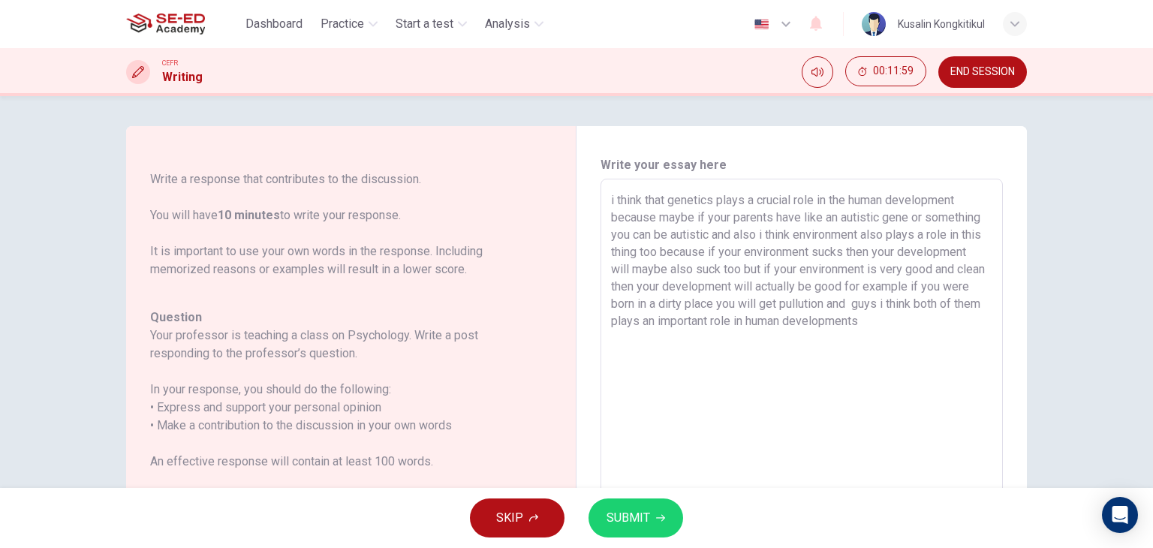
click at [896, 306] on textarea "i think that genetics plays a crucial role in the human development because may…" at bounding box center [801, 429] width 381 height 477
click at [964, 297] on textarea "i think that genetics plays a crucial role in the human development because may…" at bounding box center [801, 429] width 381 height 477
click at [766, 345] on textarea "i think that genetics plays a crucial role in the human development because may…" at bounding box center [801, 429] width 381 height 477
click at [652, 512] on button "SUBMIT" at bounding box center [636, 518] width 95 height 39
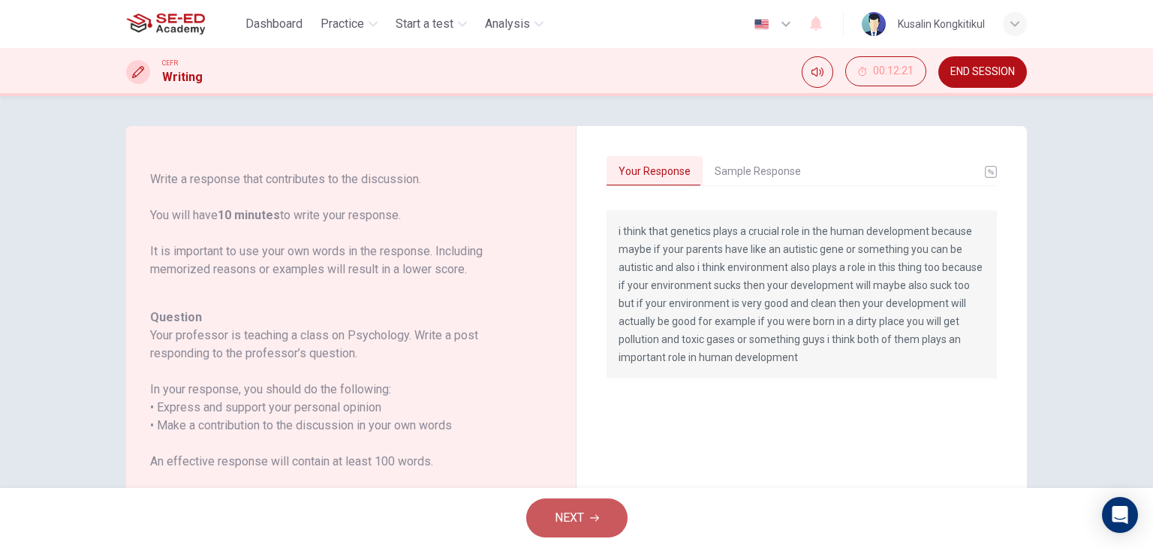
click at [574, 521] on span "NEXT" at bounding box center [569, 518] width 29 height 21
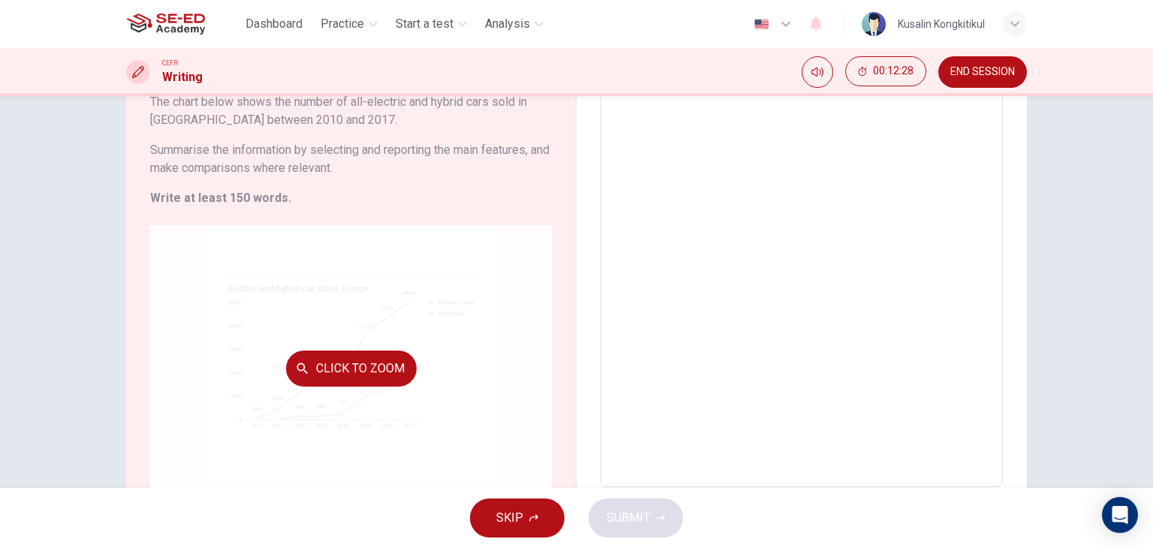
scroll to position [150, 0]
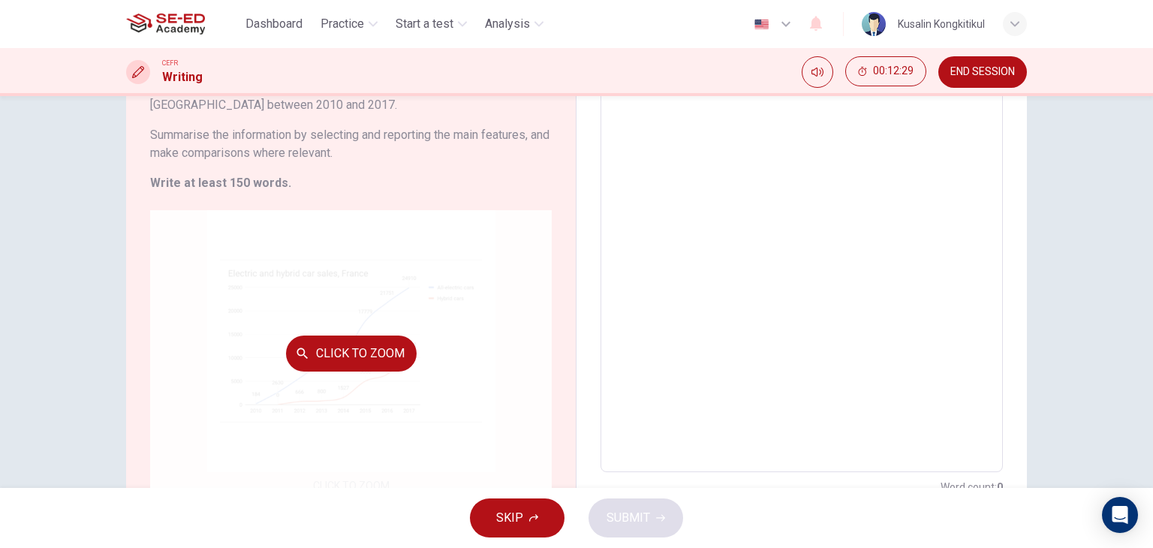
click at [428, 394] on div "Click to Zoom" at bounding box center [351, 353] width 402 height 286
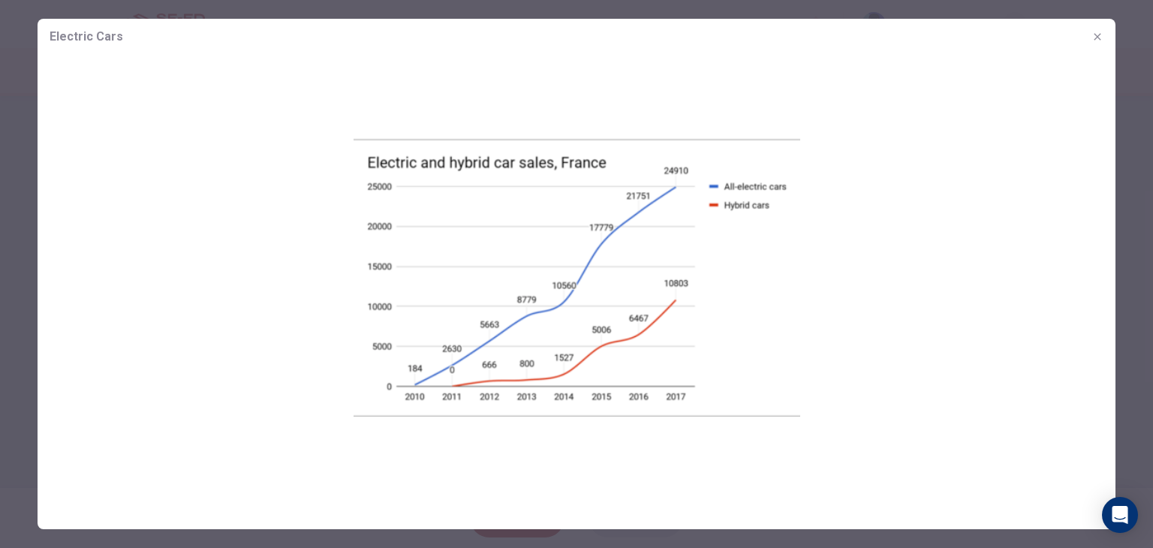
click at [408, 249] on img at bounding box center [577, 278] width 1078 height 447
click at [530, 277] on img at bounding box center [577, 278] width 1078 height 447
click at [1102, 40] on icon "button" at bounding box center [1098, 37] width 12 height 12
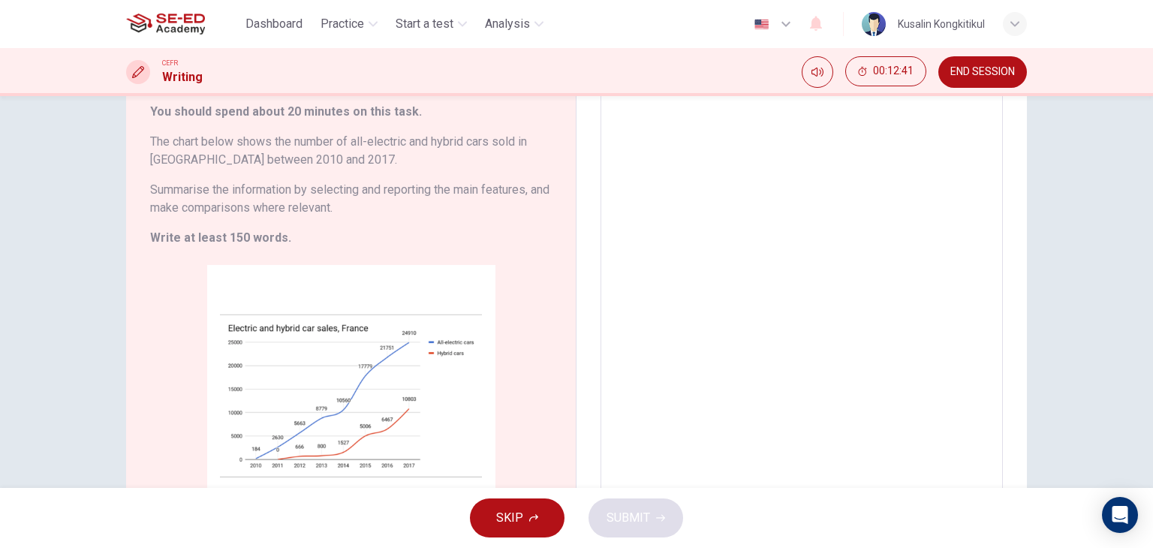
scroll to position [0, 0]
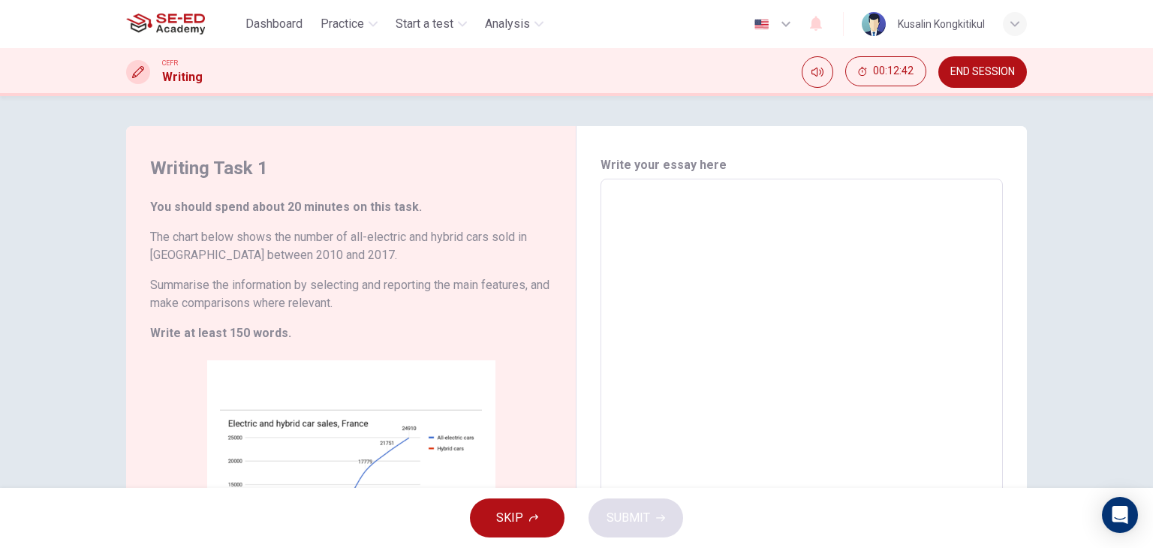
click at [726, 260] on textarea at bounding box center [801, 400] width 381 height 419
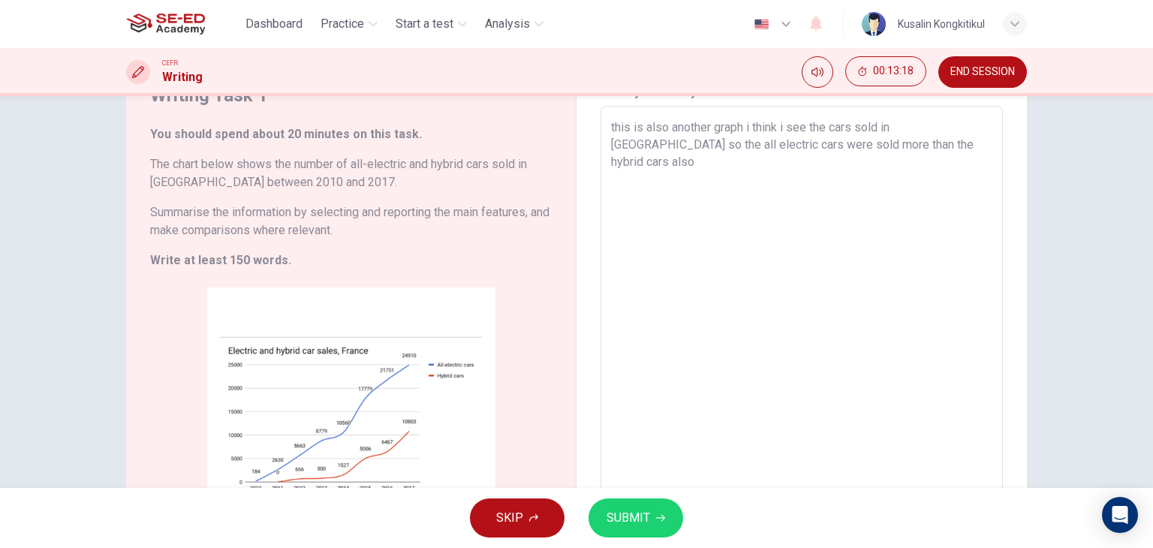
scroll to position [75, 0]
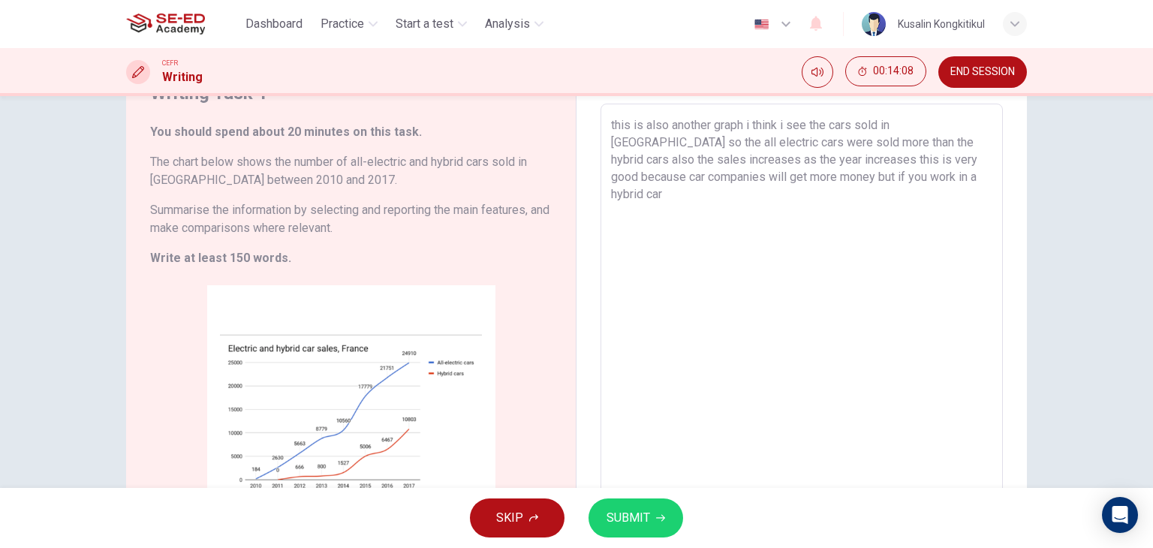
click at [968, 178] on textarea "this is also another graph i think i see the cars sold in france so the all ele…" at bounding box center [801, 325] width 381 height 419
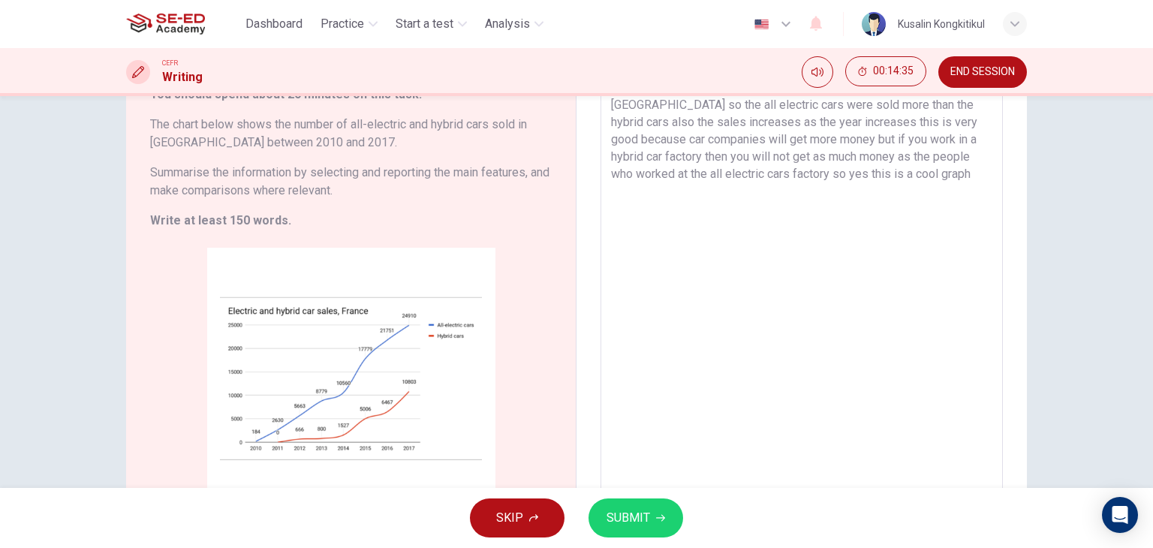
scroll to position [0, 0]
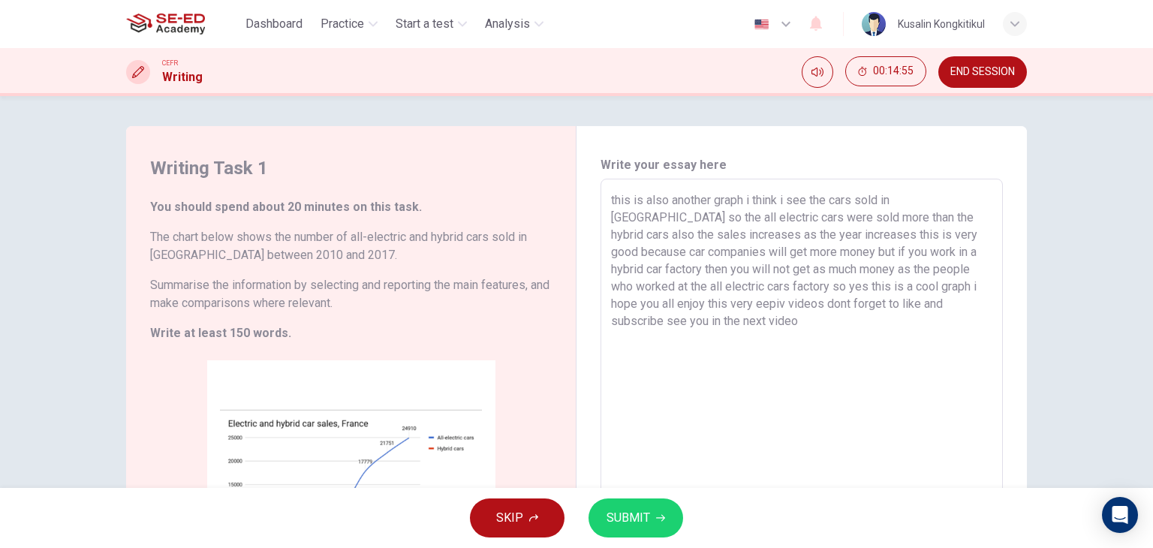
scroll to position [218, 0]
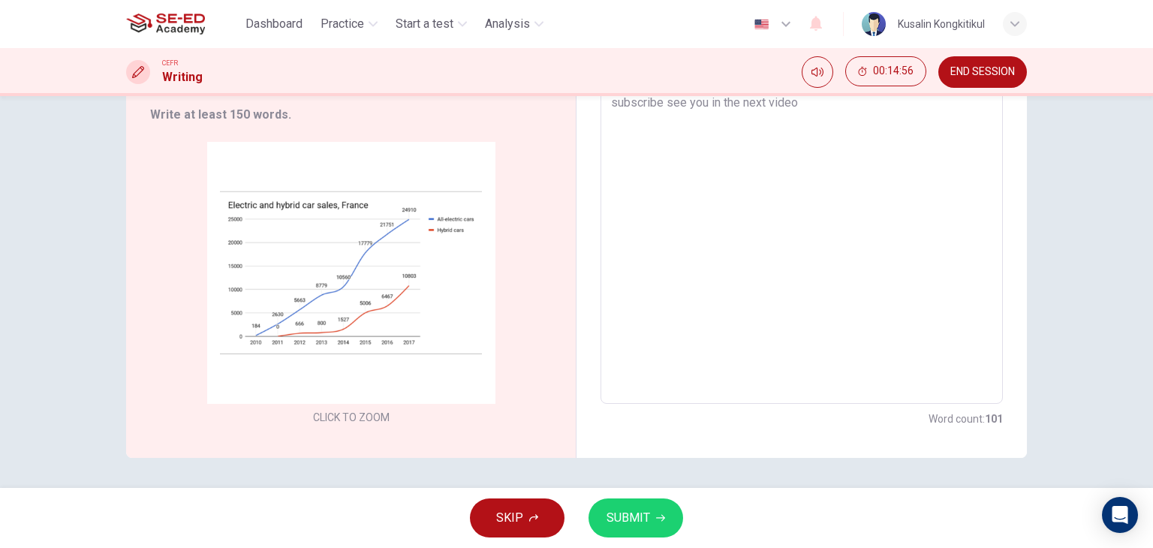
drag, startPoint x: 988, startPoint y: 423, endPoint x: 1018, endPoint y: 418, distance: 30.4
click at [1018, 418] on div "Write your essay here this is also another graph i think i see the cars sold in…" at bounding box center [802, 183] width 450 height 550
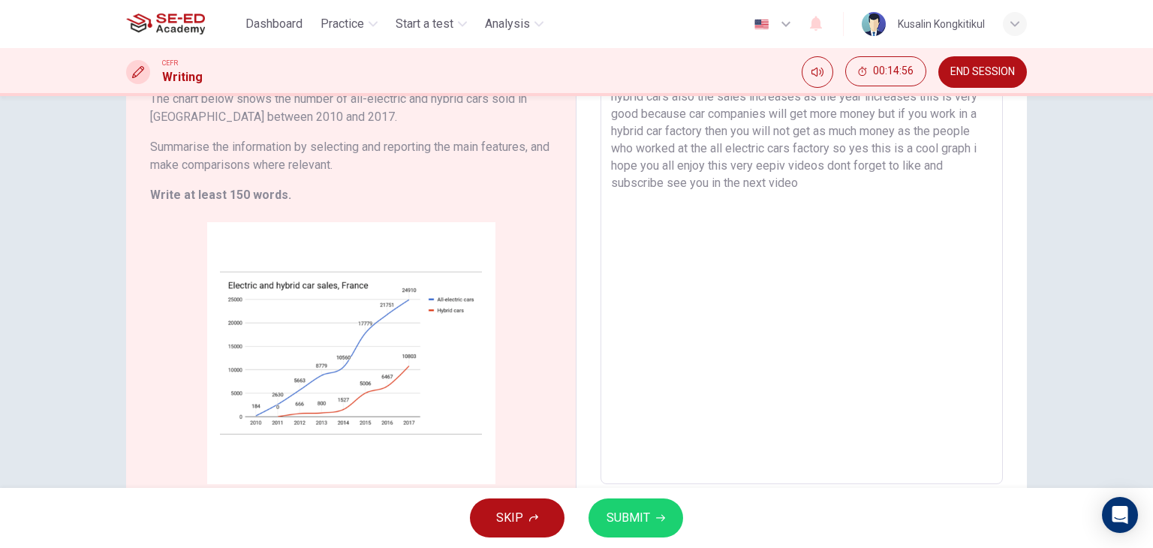
scroll to position [0, 0]
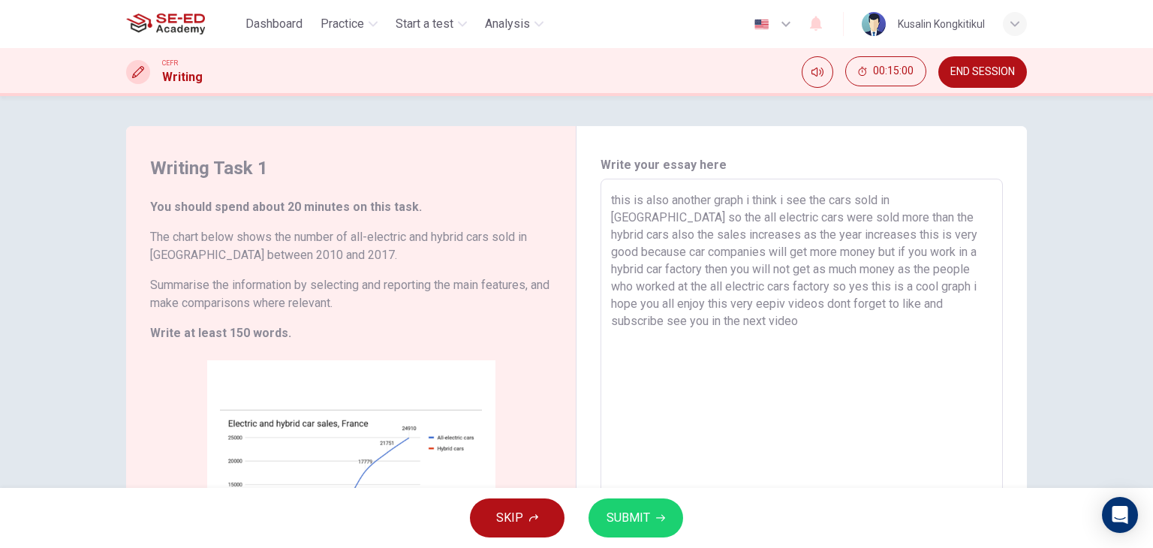
click at [774, 240] on textarea "this is also another graph i think i see the cars sold in [GEOGRAPHIC_DATA] so …" at bounding box center [801, 400] width 381 height 419
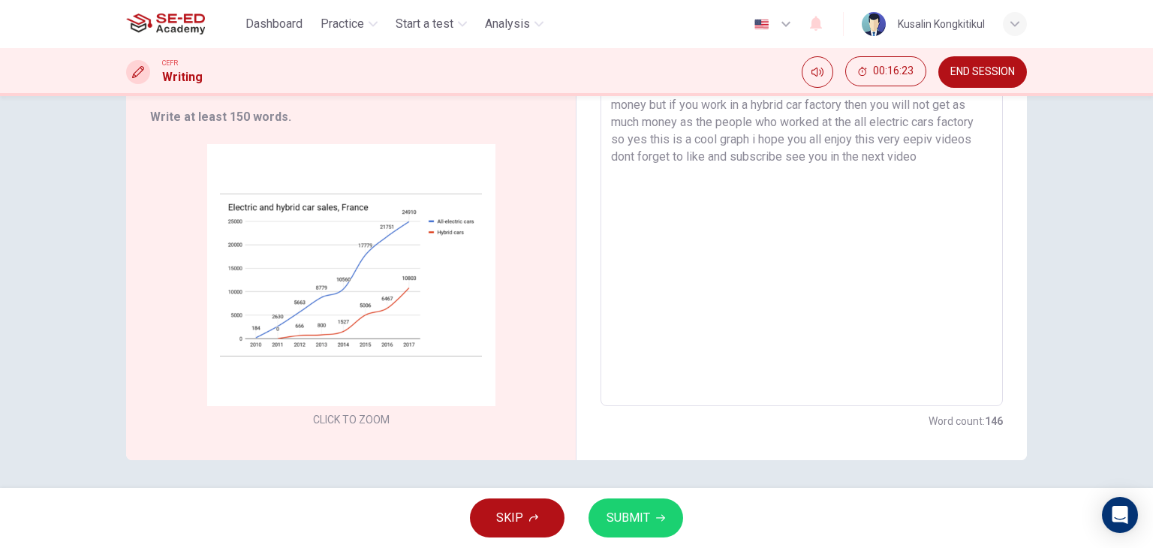
scroll to position [218, 0]
drag, startPoint x: 991, startPoint y: 422, endPoint x: 1006, endPoint y: 422, distance: 15.0
click at [1006, 422] on div "Write your essay here this is also another graph i think i see the cars sold in…" at bounding box center [802, 183] width 450 height 550
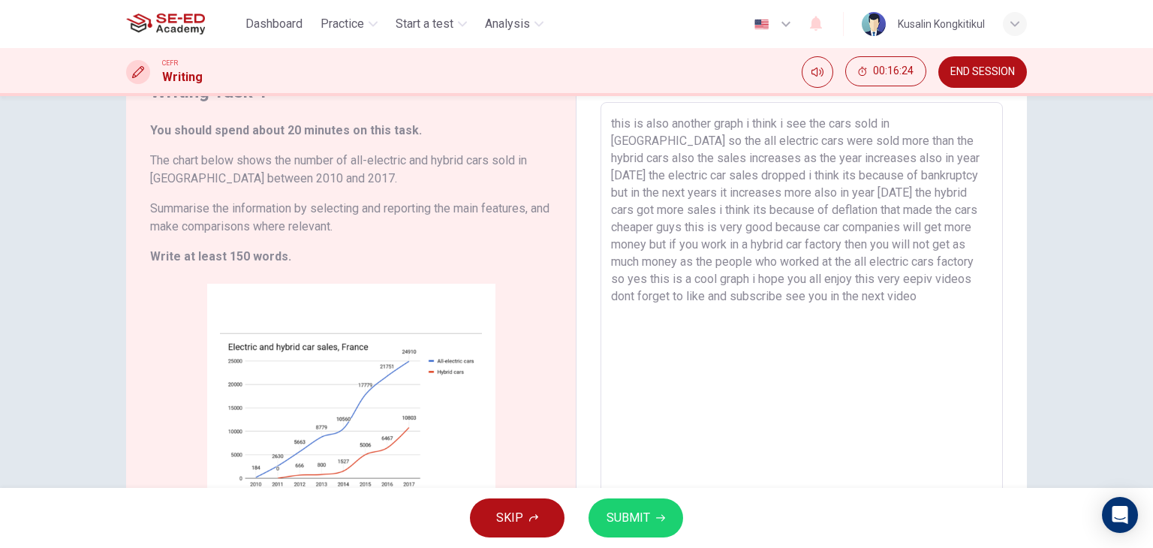
scroll to position [68, 0]
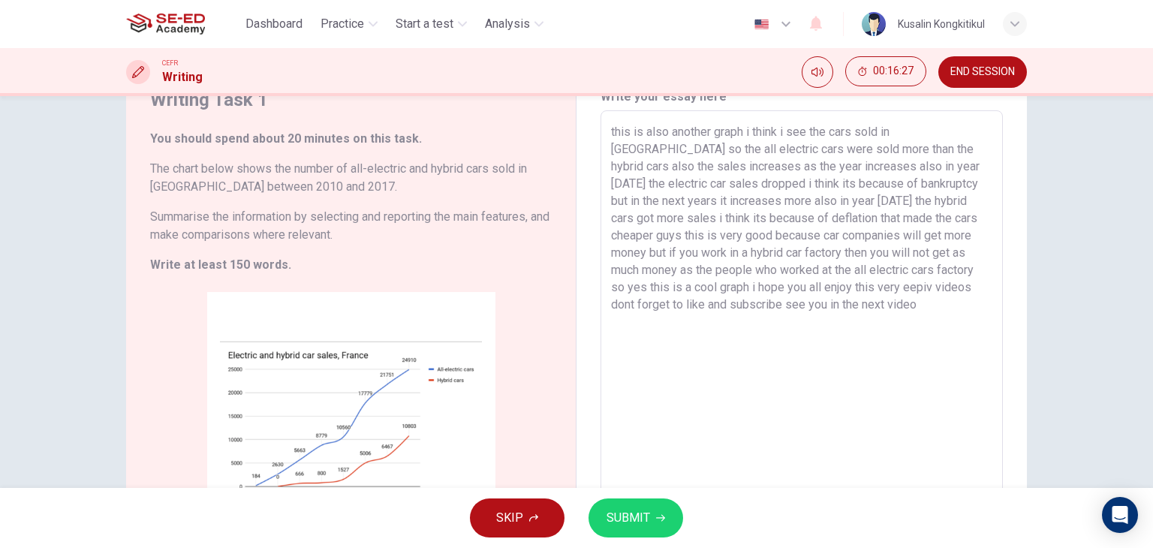
drag, startPoint x: 760, startPoint y: 285, endPoint x: 780, endPoint y: 290, distance: 20.9
click at [780, 290] on textarea "this is also another graph i think i see the cars sold in [GEOGRAPHIC_DATA] so …" at bounding box center [801, 332] width 381 height 419
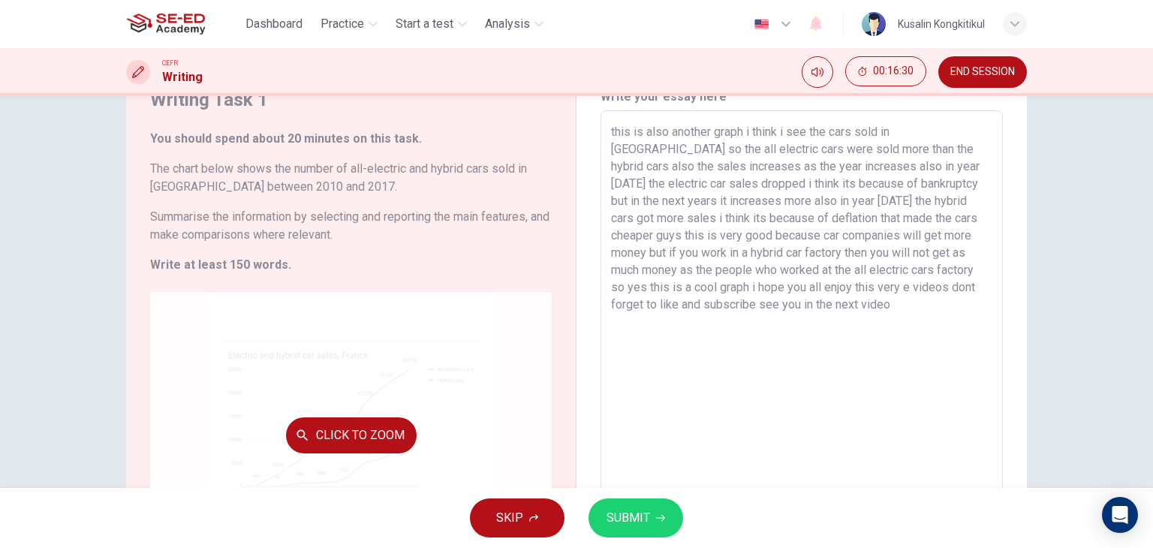
drag, startPoint x: 746, startPoint y: 320, endPoint x: 546, endPoint y: 319, distance: 200.5
click at [546, 319] on div "Writing Task 1 You should spend about 20 minutes on this task. The chart below …" at bounding box center [576, 333] width 901 height 550
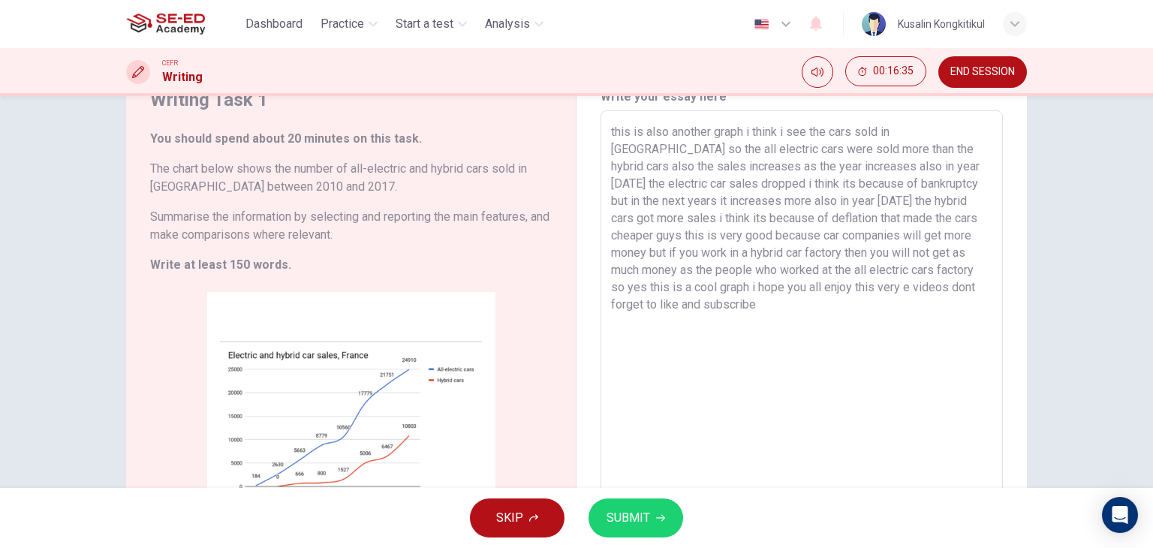
drag, startPoint x: 802, startPoint y: 291, endPoint x: 997, endPoint y: 302, distance: 195.5
click at [997, 302] on div "this is also another graph i think i see the cars sold in [GEOGRAPHIC_DATA] so …" at bounding box center [802, 332] width 402 height 444
click at [758, 289] on textarea "this is also another graph i think i see the cars sold in [GEOGRAPHIC_DATA] so …" at bounding box center [801, 332] width 381 height 419
click at [761, 289] on textarea "this is also another graph i think i see the cars sold in [GEOGRAPHIC_DATA] so …" at bounding box center [801, 332] width 381 height 419
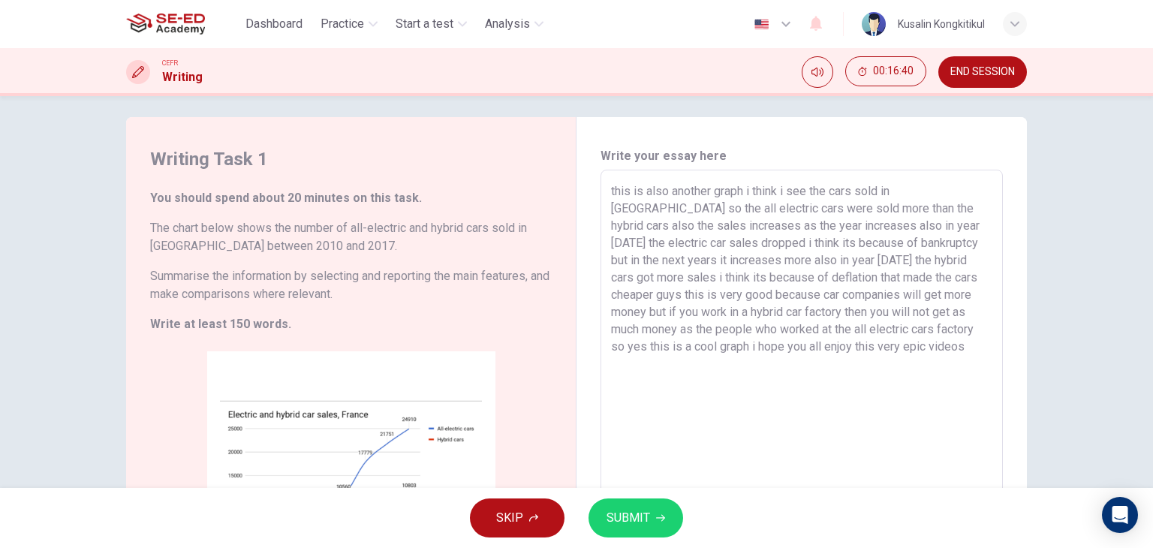
scroll to position [0, 0]
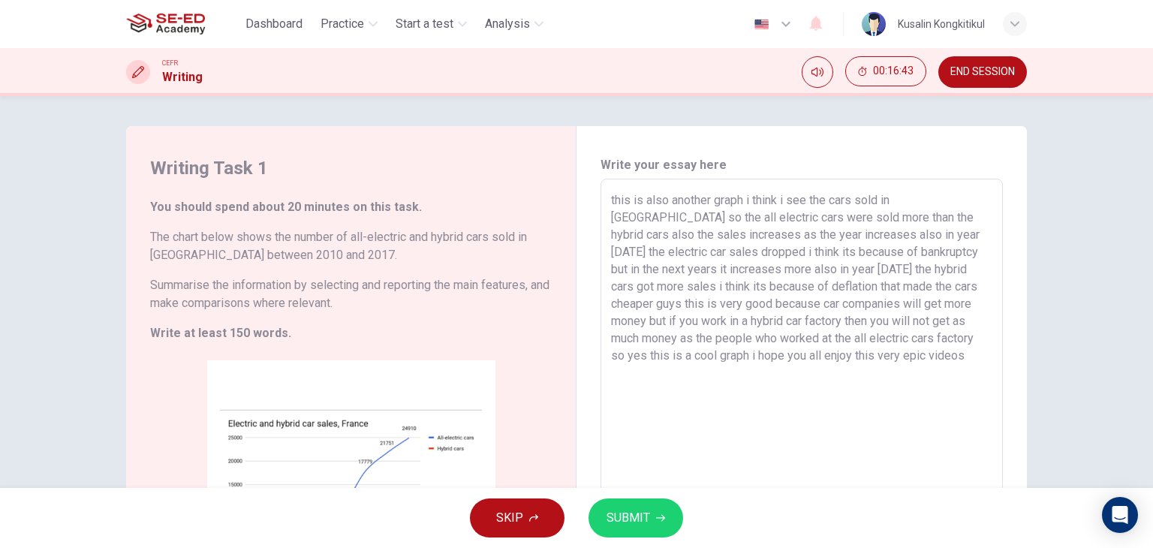
click at [766, 303] on textarea "this is also another graph i think i see the cars sold in [GEOGRAPHIC_DATA] so …" at bounding box center [801, 400] width 381 height 419
click at [836, 312] on textarea "this is also another graph i think i see the cars sold in [GEOGRAPHIC_DATA] so …" at bounding box center [801, 400] width 381 height 419
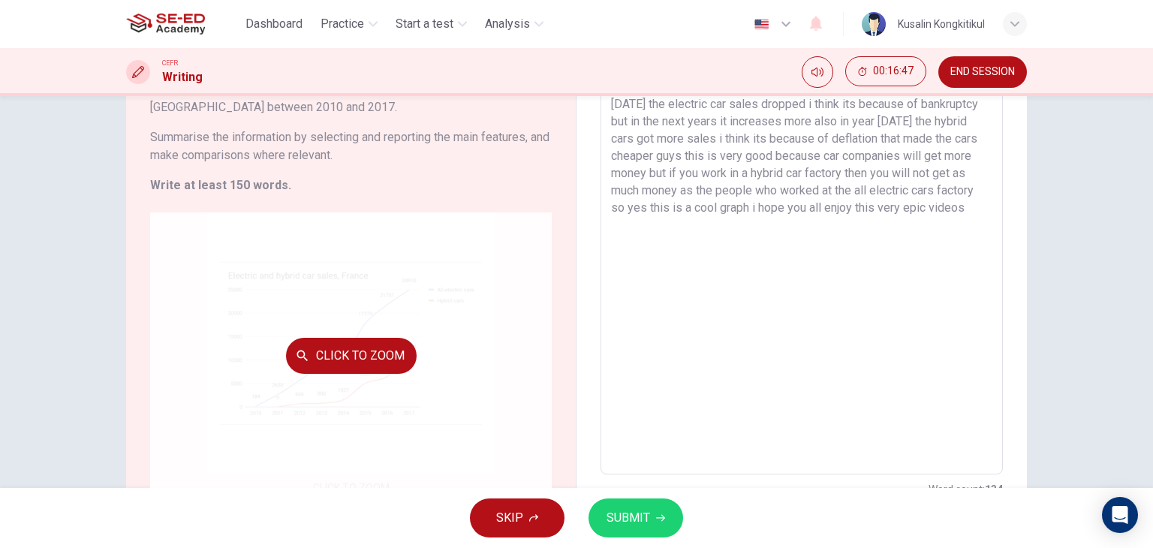
scroll to position [150, 0]
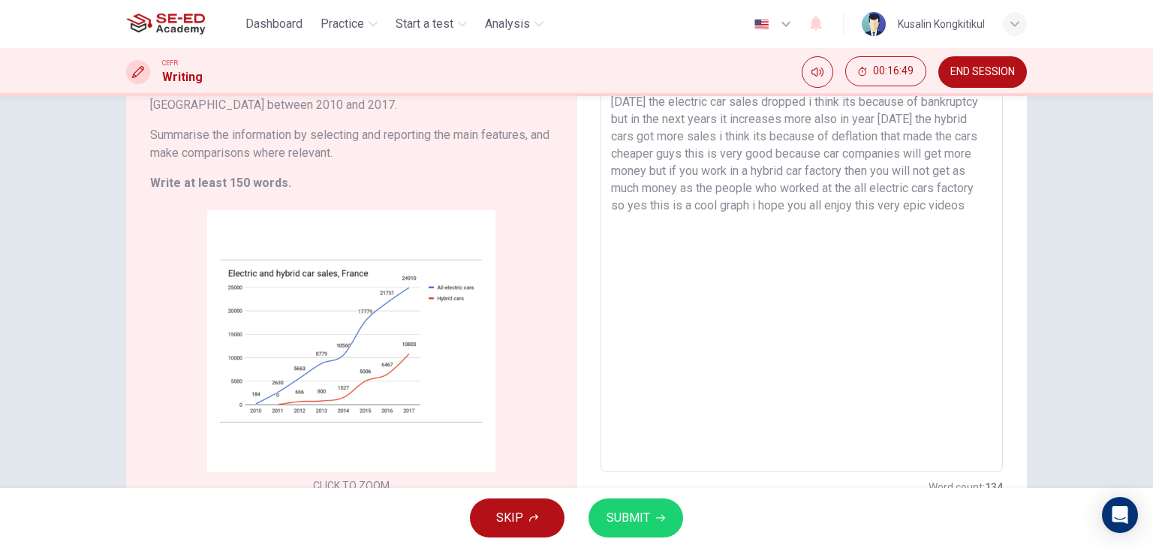
click at [827, 189] on textarea "this is also another graph i think i see the cars sold in [GEOGRAPHIC_DATA] so …" at bounding box center [801, 250] width 381 height 419
click at [872, 193] on textarea "this is also another graph i think i see the cars sold in [GEOGRAPHIC_DATA] so …" at bounding box center [801, 250] width 381 height 419
click at [782, 223] on textarea "this is also another graph i think i see the cars sold in [GEOGRAPHIC_DATA] so …" at bounding box center [801, 250] width 381 height 419
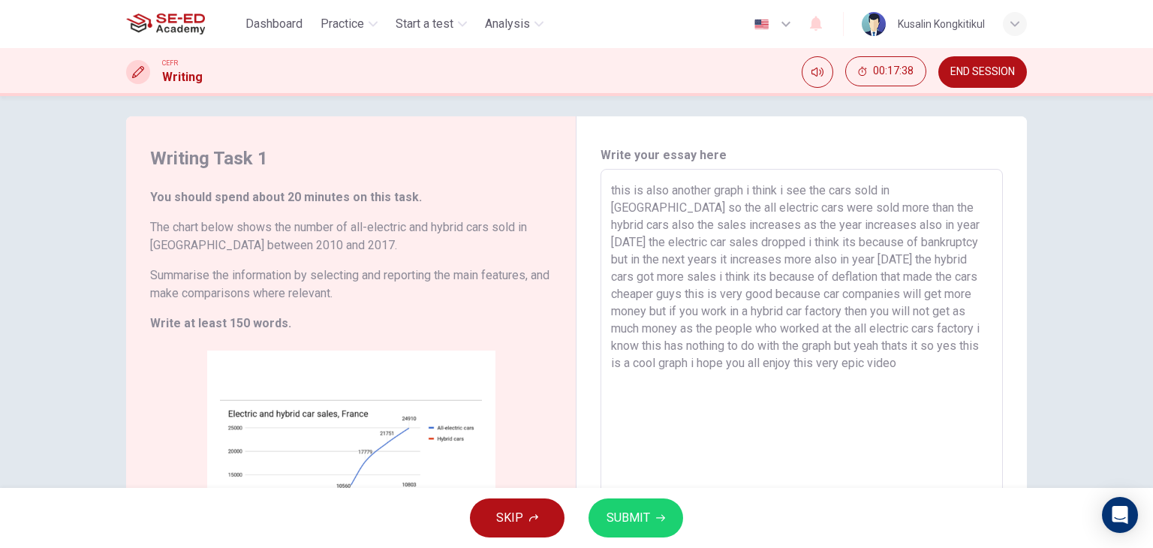
scroll to position [0, 0]
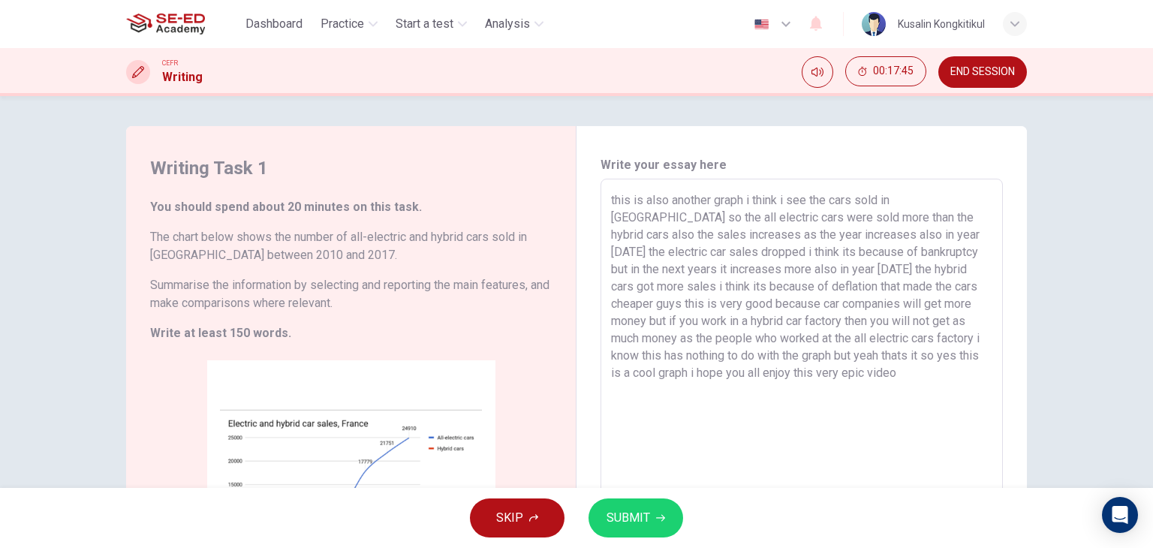
click at [868, 215] on textarea "this is also another graph i think i see the cars sold in [GEOGRAPHIC_DATA] so …" at bounding box center [801, 400] width 381 height 419
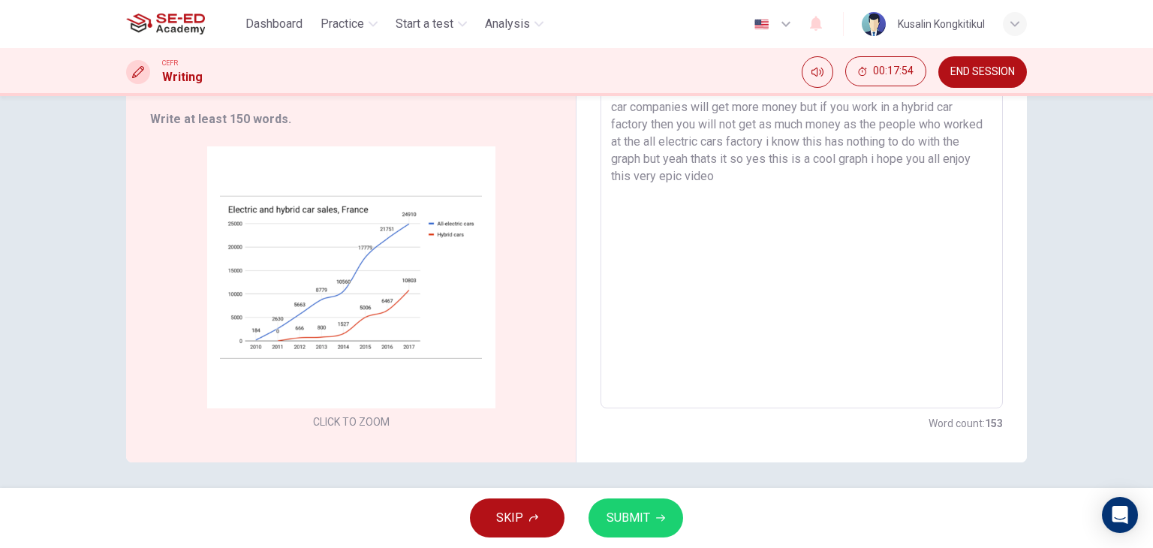
scroll to position [218, 0]
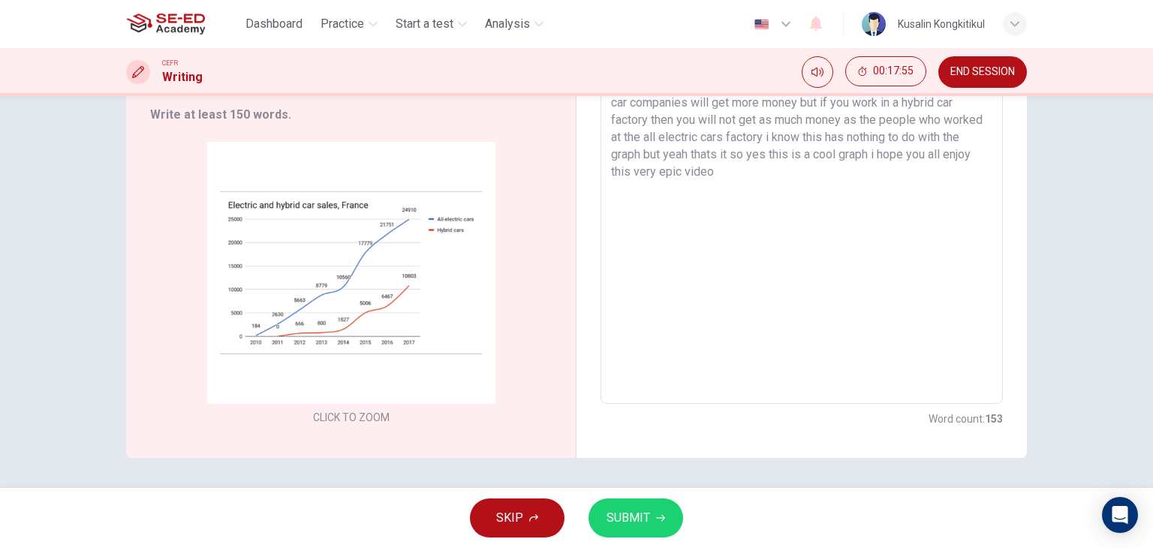
type textarea "this is also another graph i think i see the cars sold in [GEOGRAPHIC_DATA] so …"
click at [652, 504] on button "SUBMIT" at bounding box center [636, 518] width 95 height 39
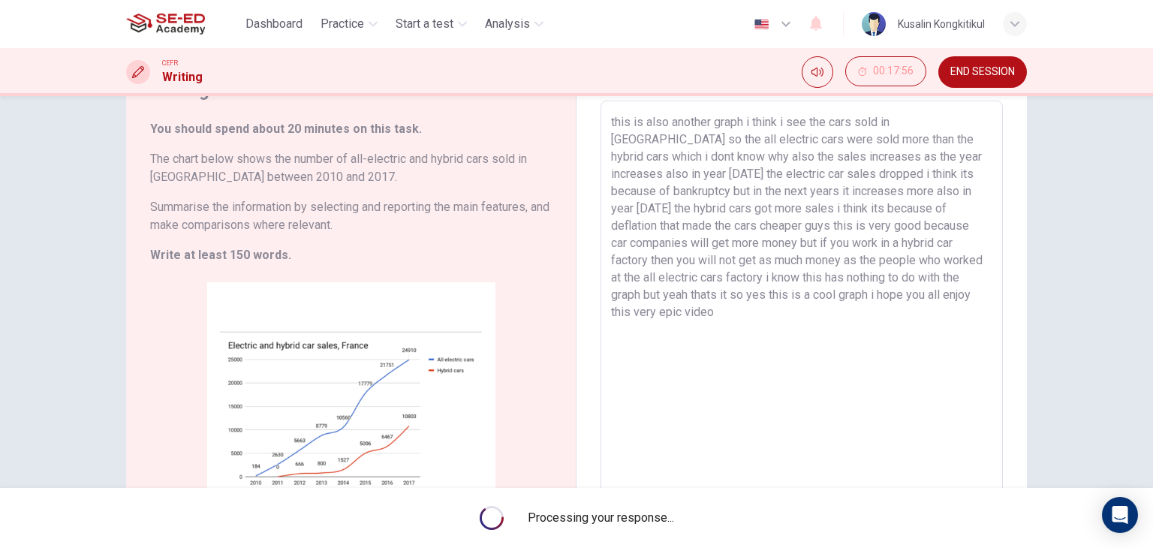
scroll to position [68, 0]
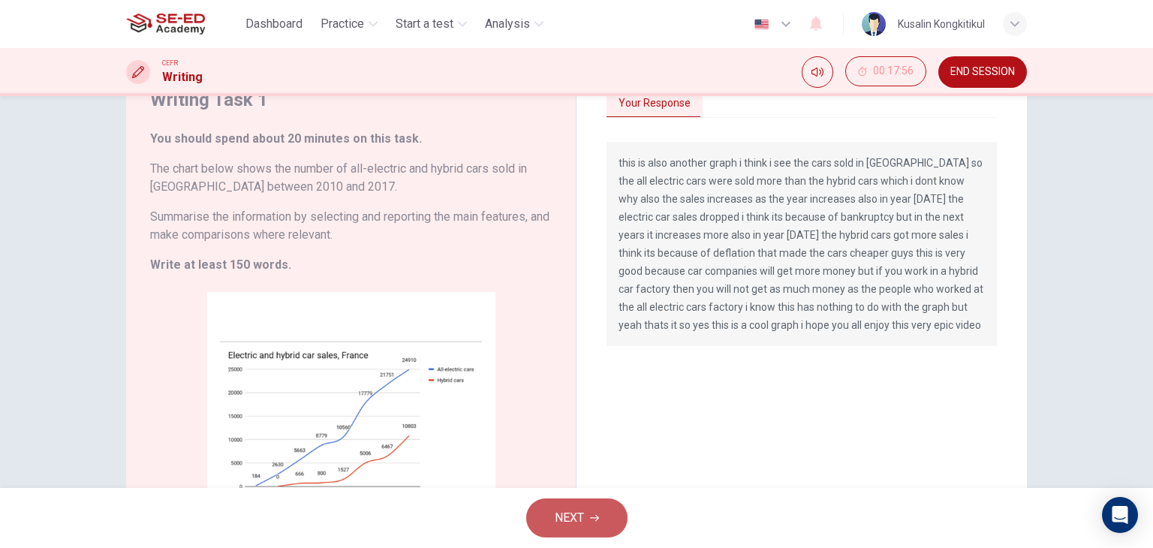
click at [589, 511] on button "NEXT" at bounding box center [576, 518] width 101 height 39
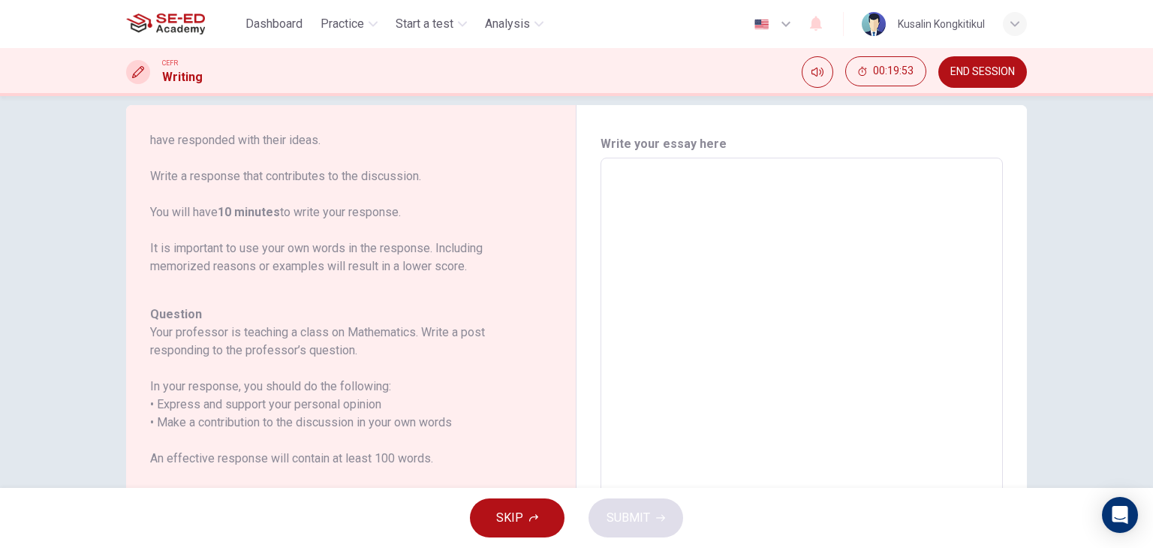
scroll to position [0, 0]
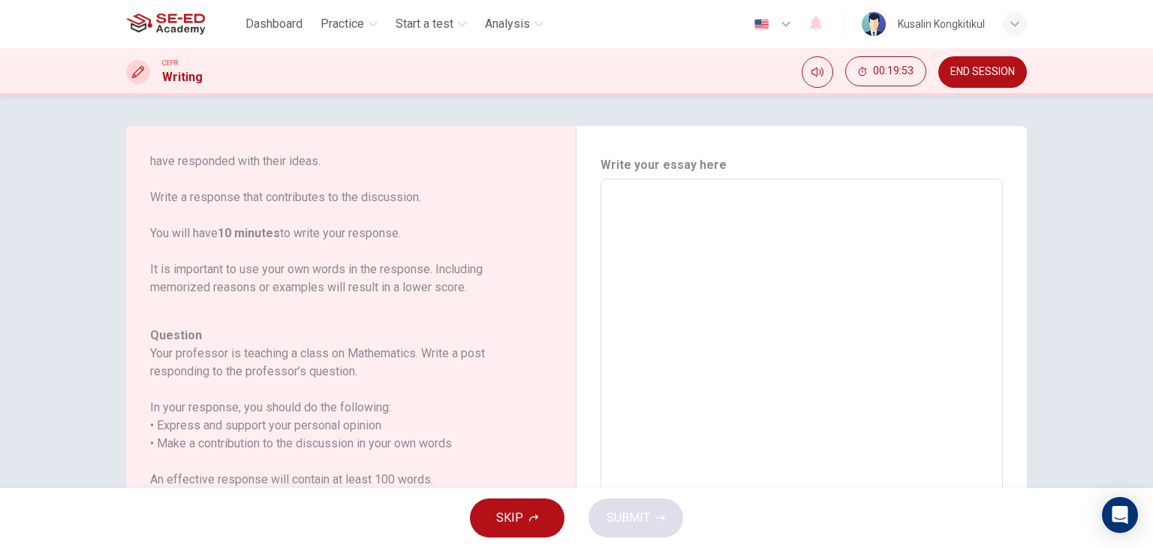
click at [817, 324] on textarea at bounding box center [801, 429] width 381 height 477
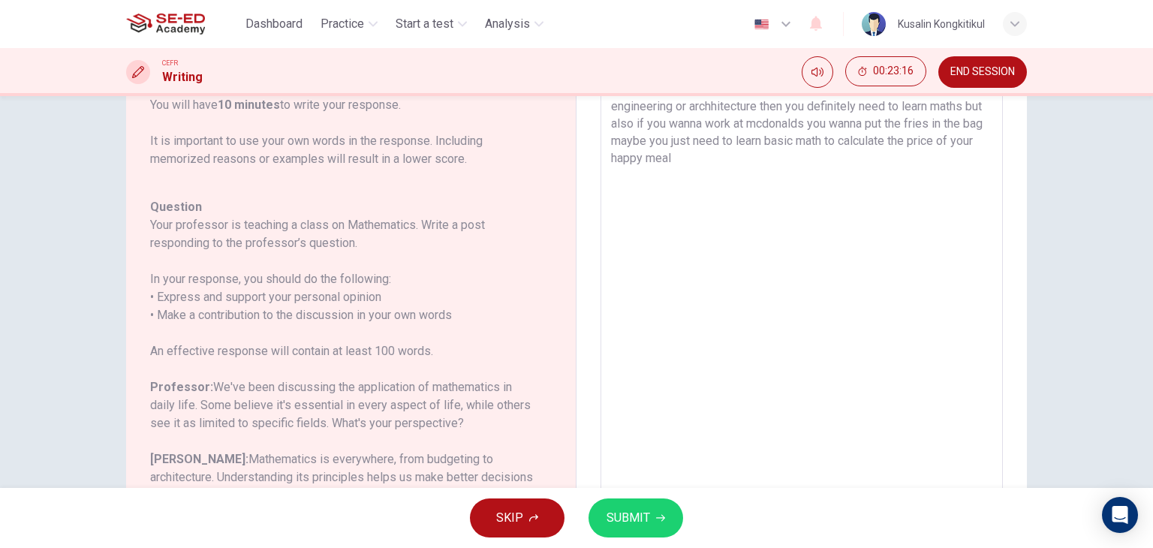
scroll to position [126, 0]
type textarea "i think math affects some of our lives but i dont think its that important but …"
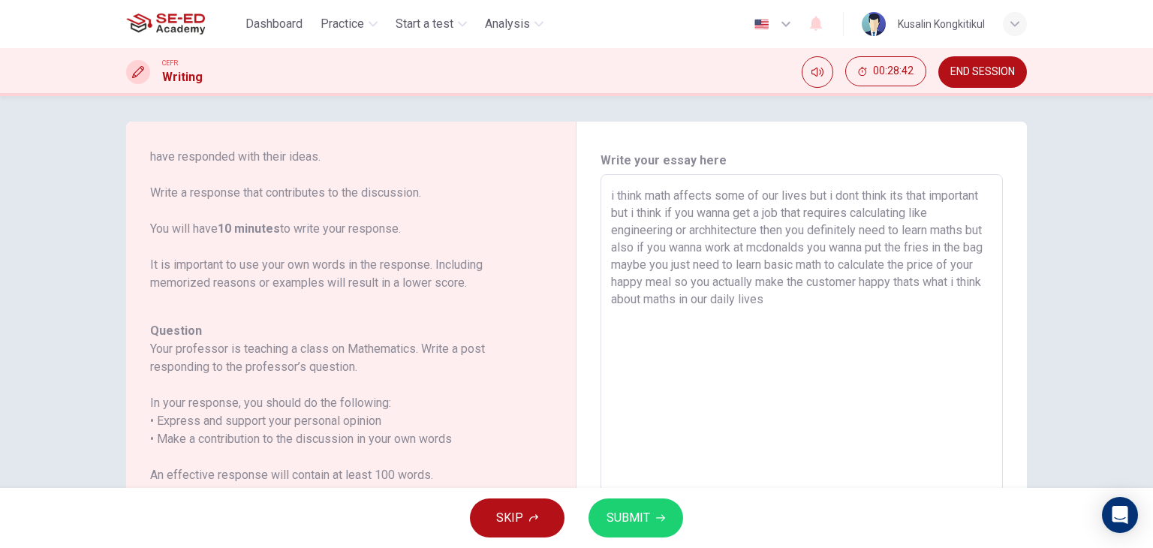
scroll to position [0, 0]
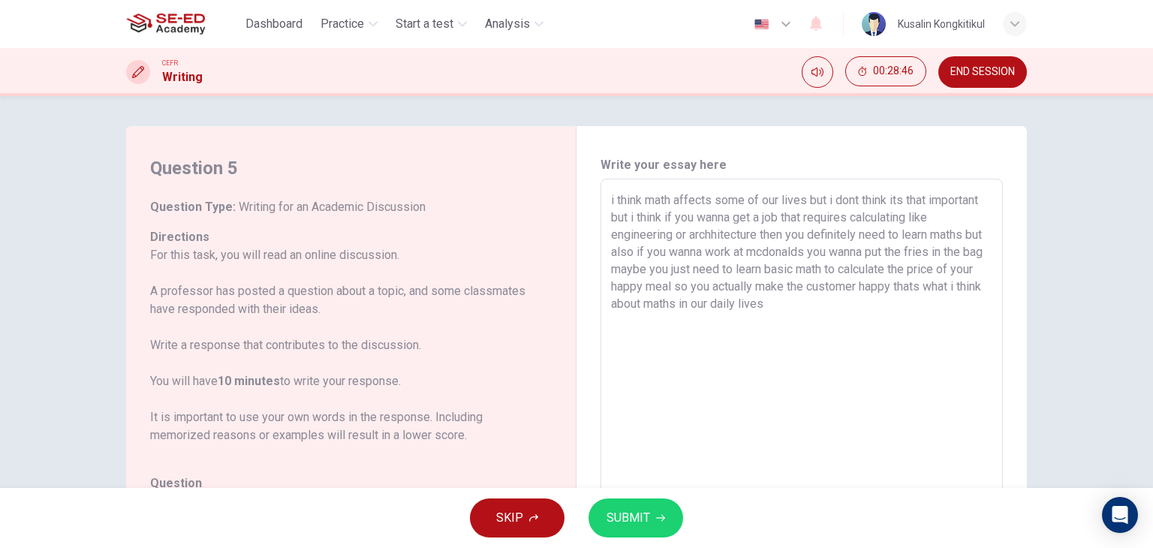
scroll to position [148, 0]
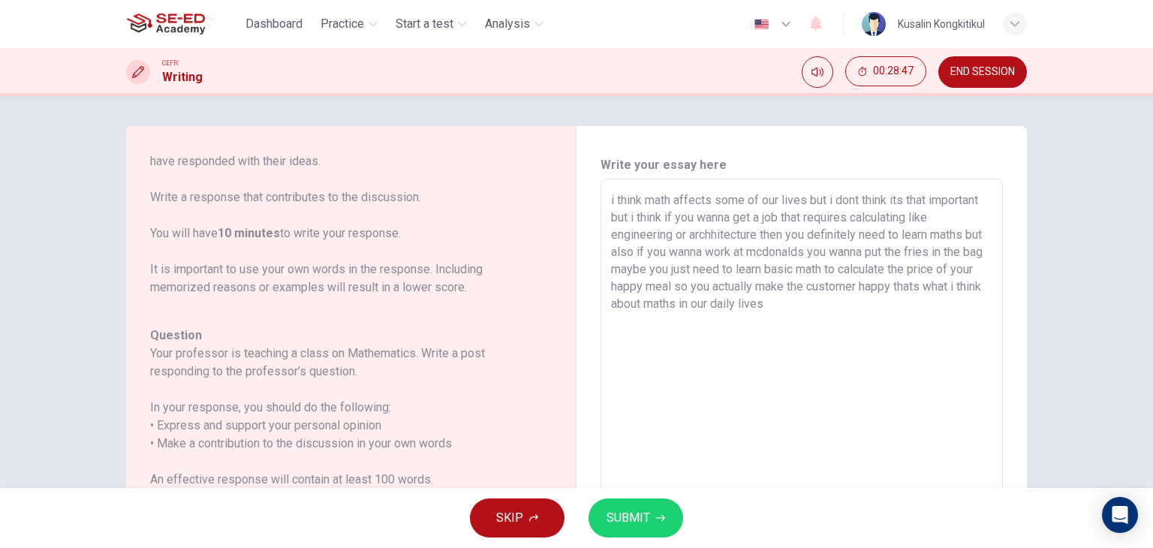
click at [758, 288] on textarea "i think math affects some of our lives but i dont think its that important but …" at bounding box center [801, 429] width 381 height 477
click at [676, 348] on textarea "i think math affects some of our lives but i dont think its that important but …" at bounding box center [801, 429] width 381 height 477
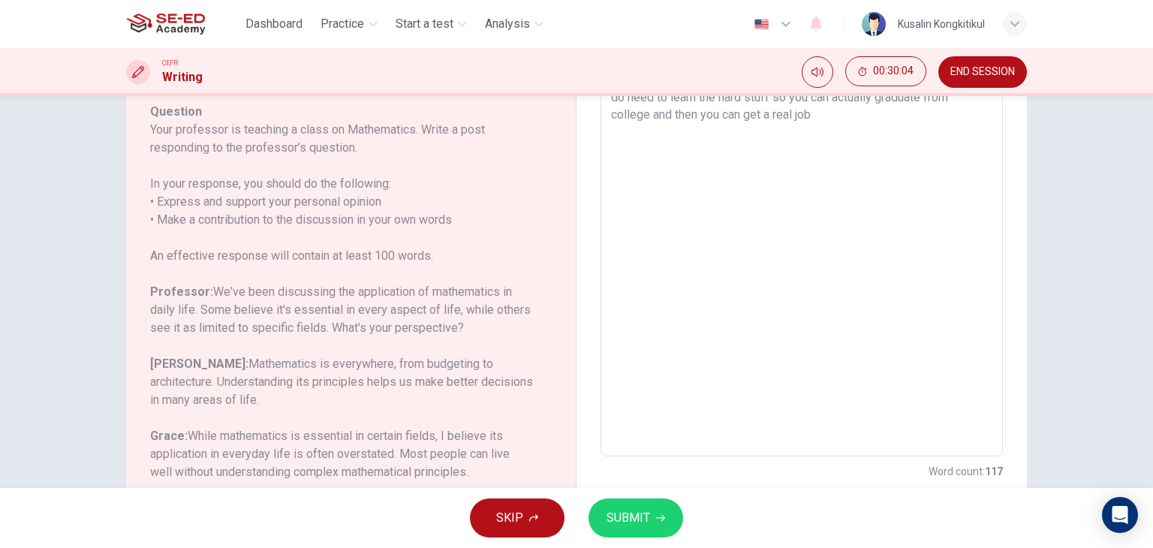
scroll to position [225, 0]
type textarea "i think math affects some of our lives but i dont think its that important but …"
click at [650, 521] on button "SUBMIT" at bounding box center [636, 518] width 95 height 39
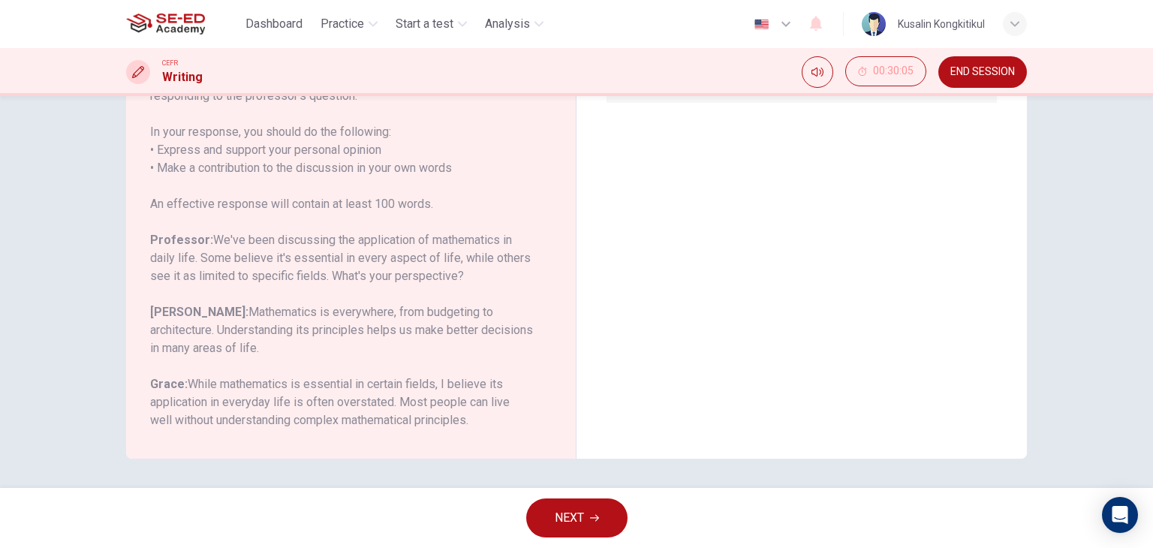
scroll to position [276, 0]
click at [587, 523] on button "NEXT" at bounding box center [576, 518] width 101 height 39
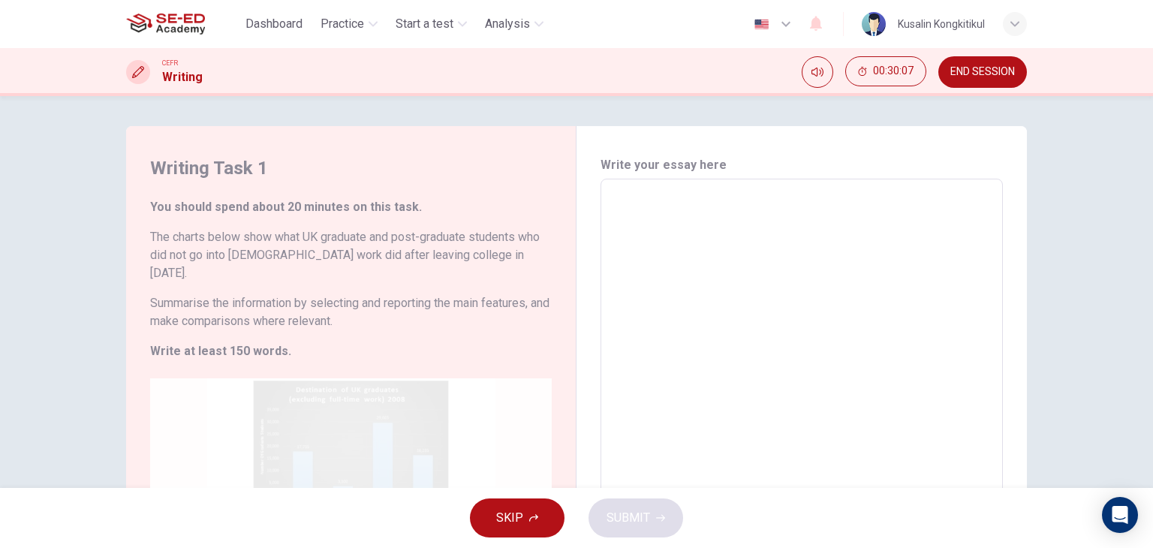
click at [327, 439] on div "Click to Zoom" at bounding box center [351, 521] width 402 height 286
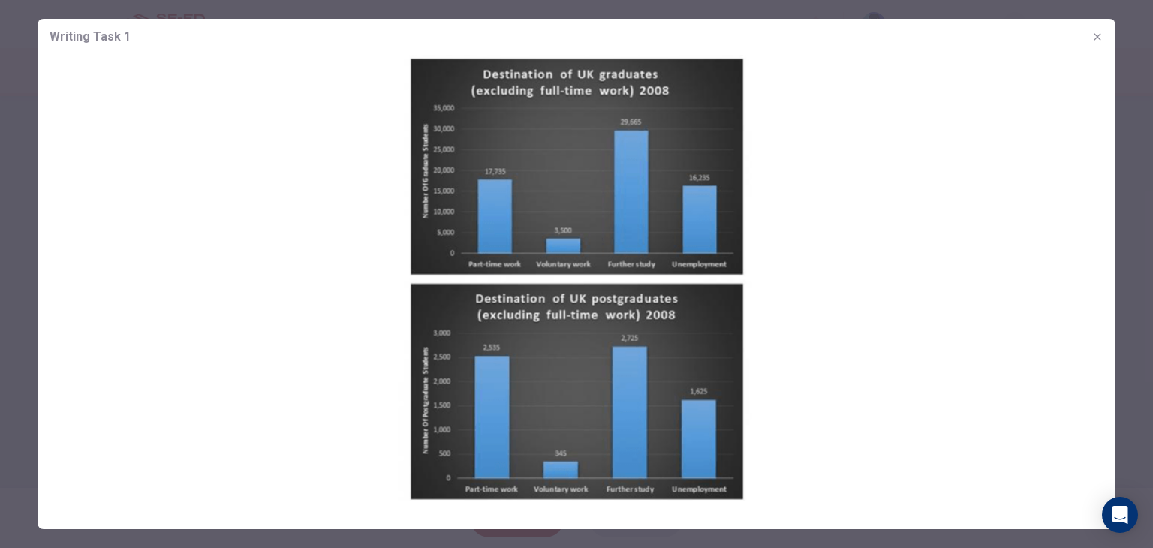
click at [589, 535] on div at bounding box center [576, 274] width 1153 height 548
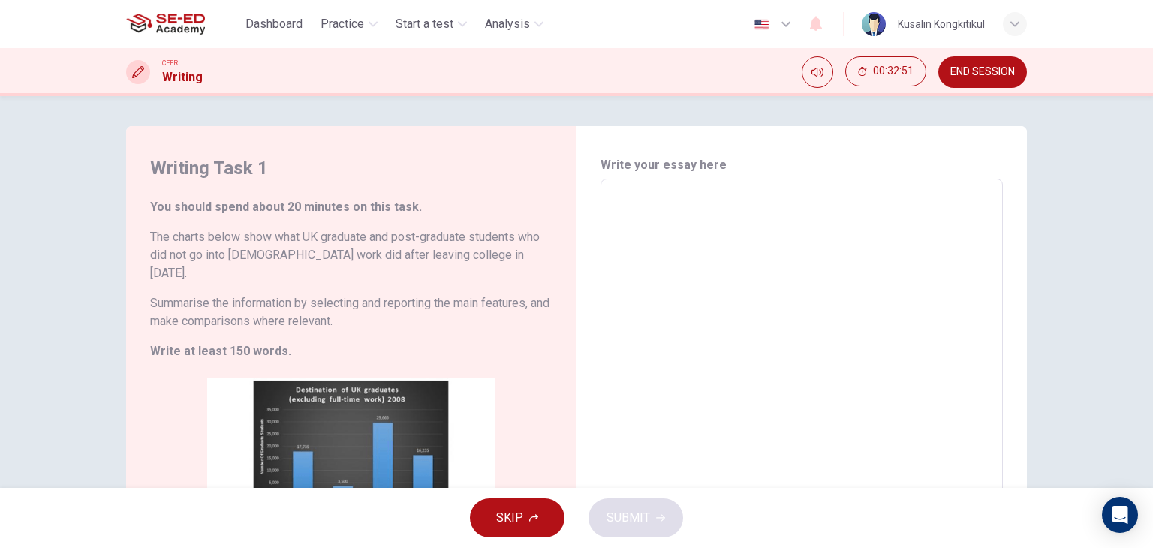
click at [646, 276] on textarea at bounding box center [801, 409] width 381 height 437
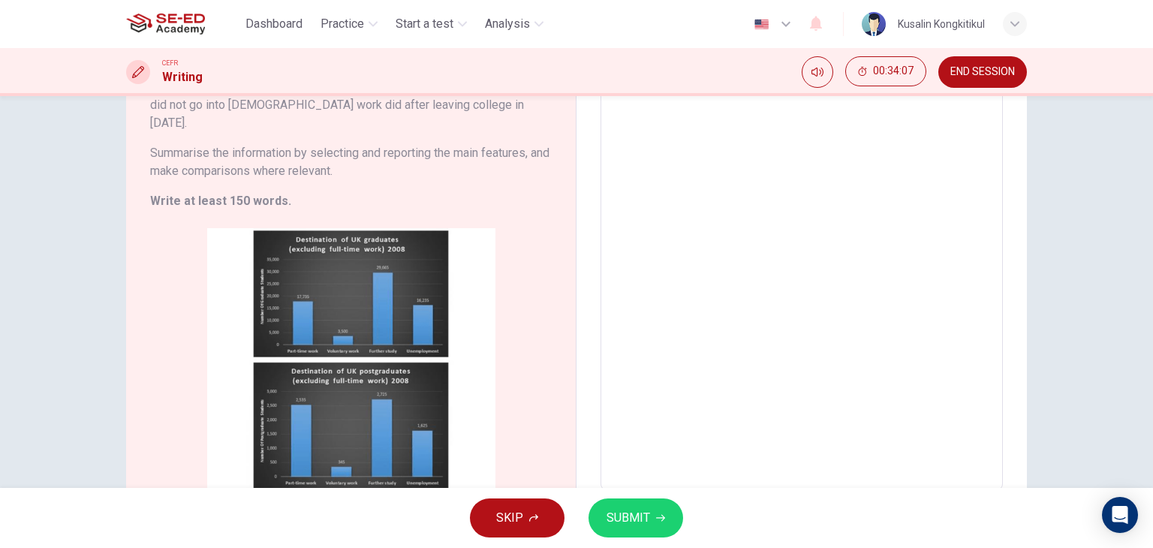
scroll to position [147, 0]
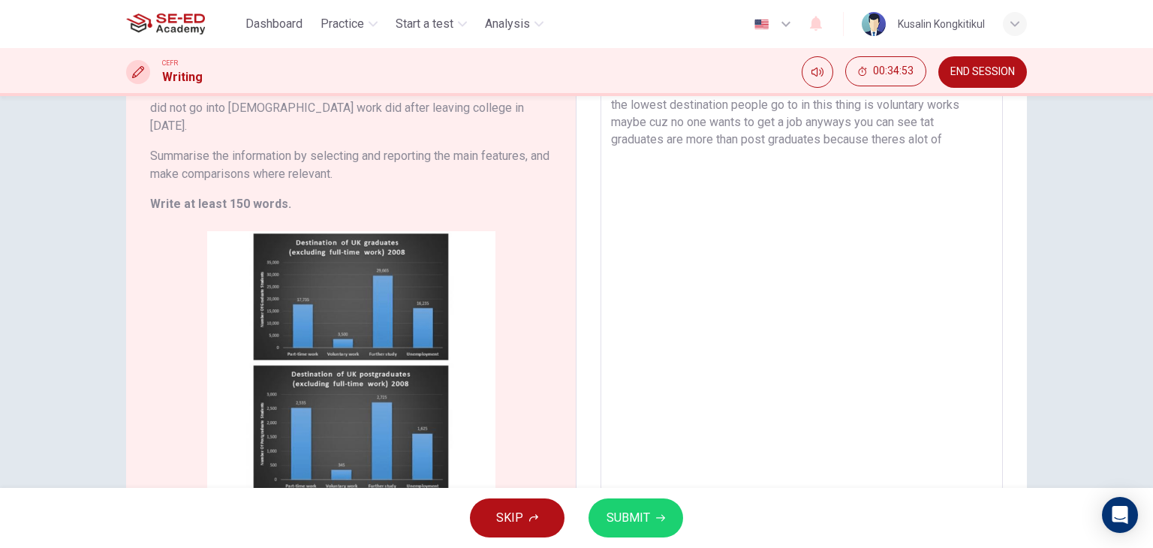
drag, startPoint x: 668, startPoint y: 371, endPoint x: 691, endPoint y: 344, distance: 35.2
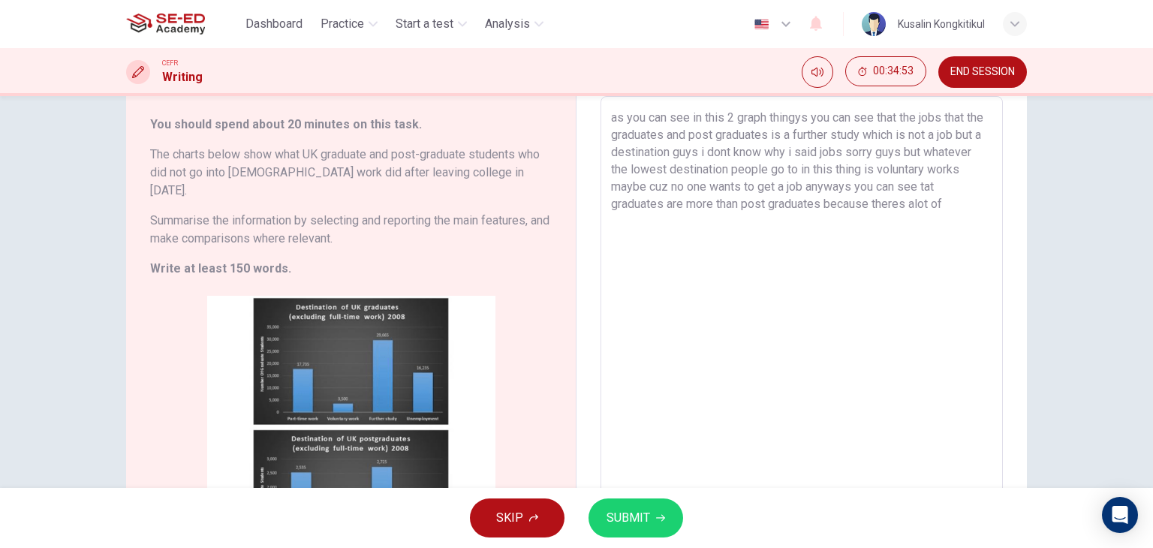
scroll to position [68, 0]
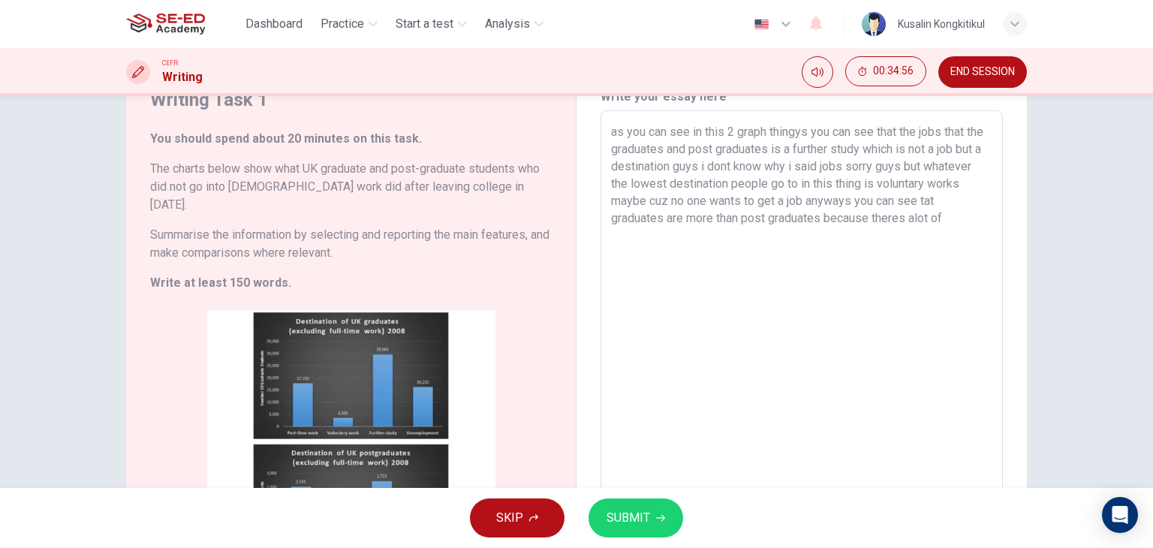
click at [960, 220] on textarea "as you can see in this 2 graph thingys you can see that the jobs that the gradu…" at bounding box center [801, 341] width 381 height 437
click at [658, 258] on textarea "as you can see in this 2 graph thingys you can see that the jobs that the gradu…" at bounding box center [801, 341] width 381 height 437
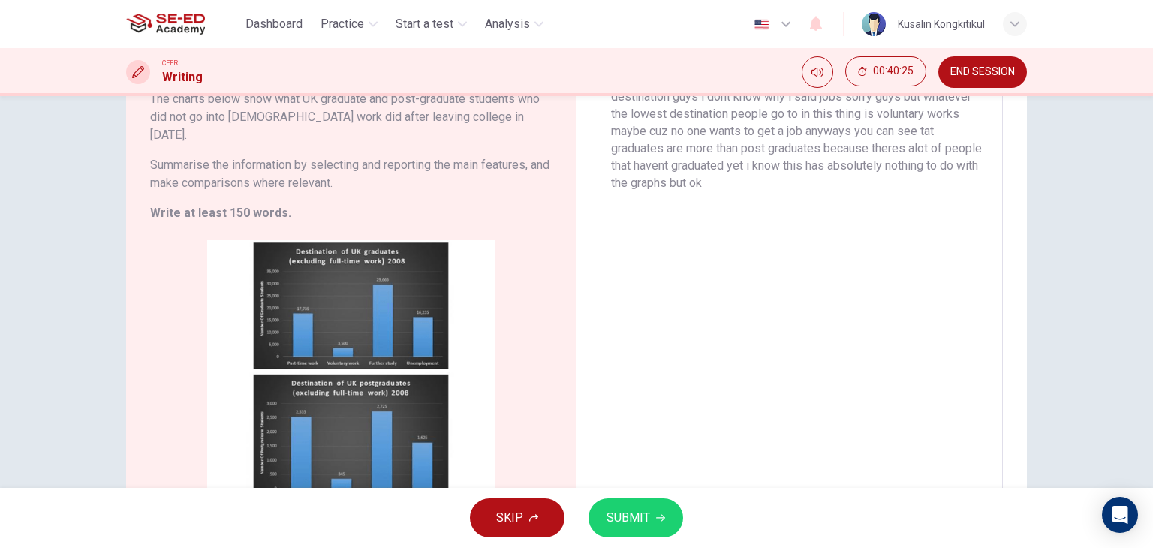
scroll to position [0, 0]
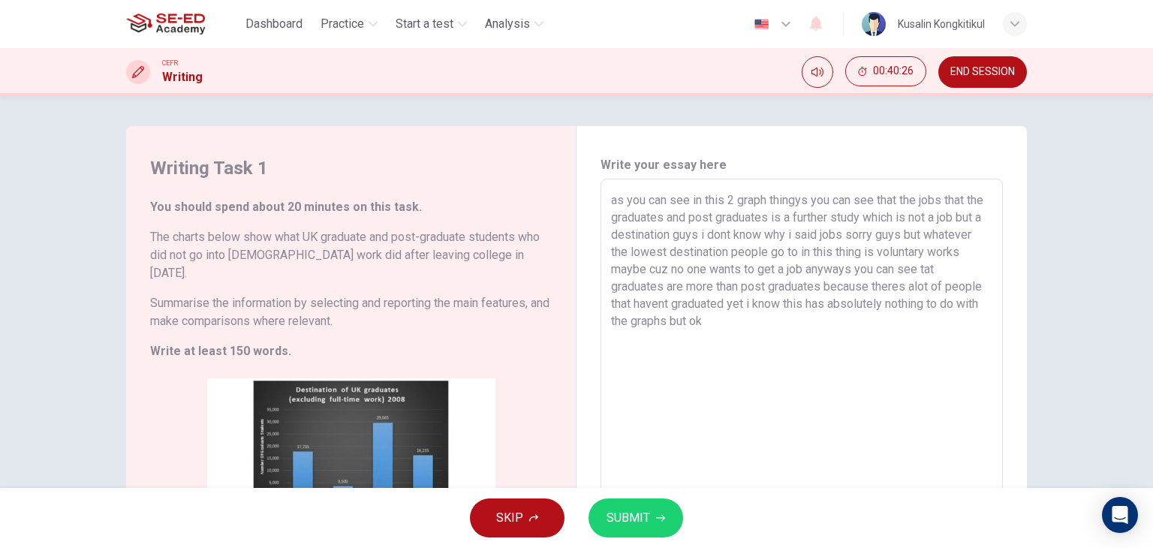
click at [781, 327] on textarea "as you can see in this 2 graph thingys you can see that the jobs that the gradu…" at bounding box center [801, 409] width 381 height 437
click at [811, 203] on textarea "as you can see in this 2 graph thingys you can see that the jobs that the gradu…" at bounding box center [801, 409] width 381 height 437
click at [877, 204] on textarea "as you can see in this 2 graph thingys you can see that the jobs that the gradu…" at bounding box center [801, 409] width 381 height 437
click at [901, 200] on textarea "as you can see in this 2 graph thingys you can see that the jobs that the gradu…" at bounding box center [801, 409] width 381 height 437
type textarea "as you can see in this 2 graph thingys you can see that in 200the jobs that the…"
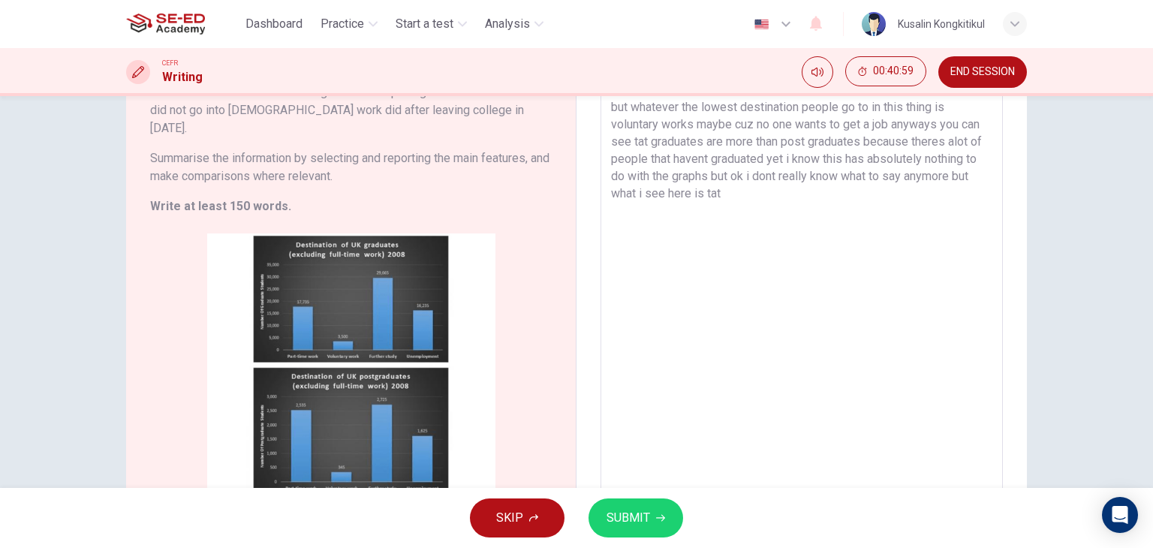
scroll to position [143, 0]
click at [806, 196] on textarea "as you can see in this 2 graph thingys you can see that in [DATE] the jobs that…" at bounding box center [801, 266] width 381 height 437
drag, startPoint x: 787, startPoint y: 197, endPoint x: 778, endPoint y: 196, distance: 9.1
click at [778, 196] on textarea "as you can see in this 2 graph thingys you can see that in [DATE] the jobs that…" at bounding box center [801, 266] width 381 height 437
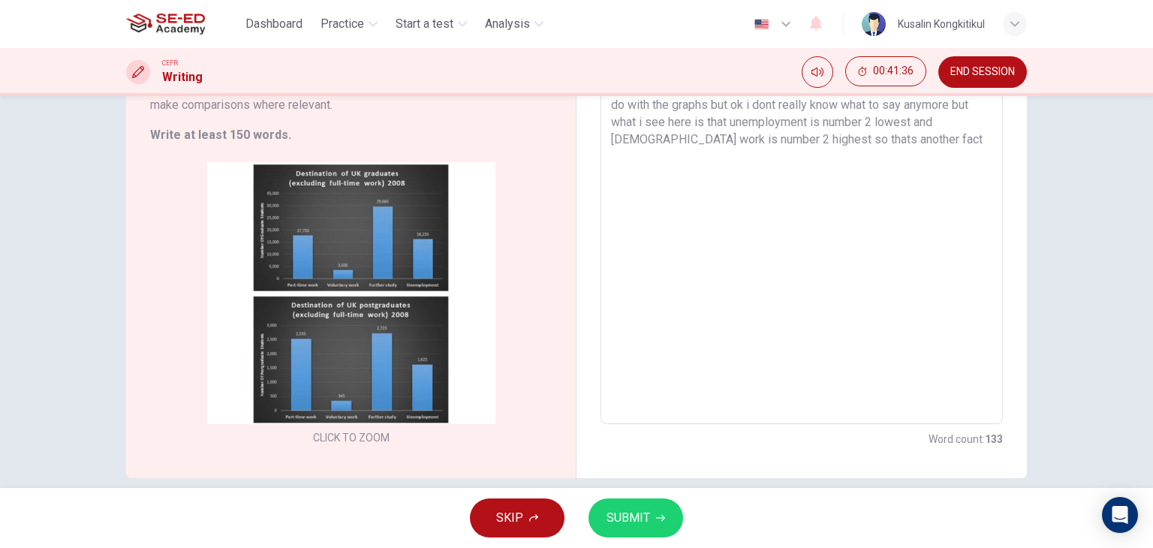
scroll to position [218, 0]
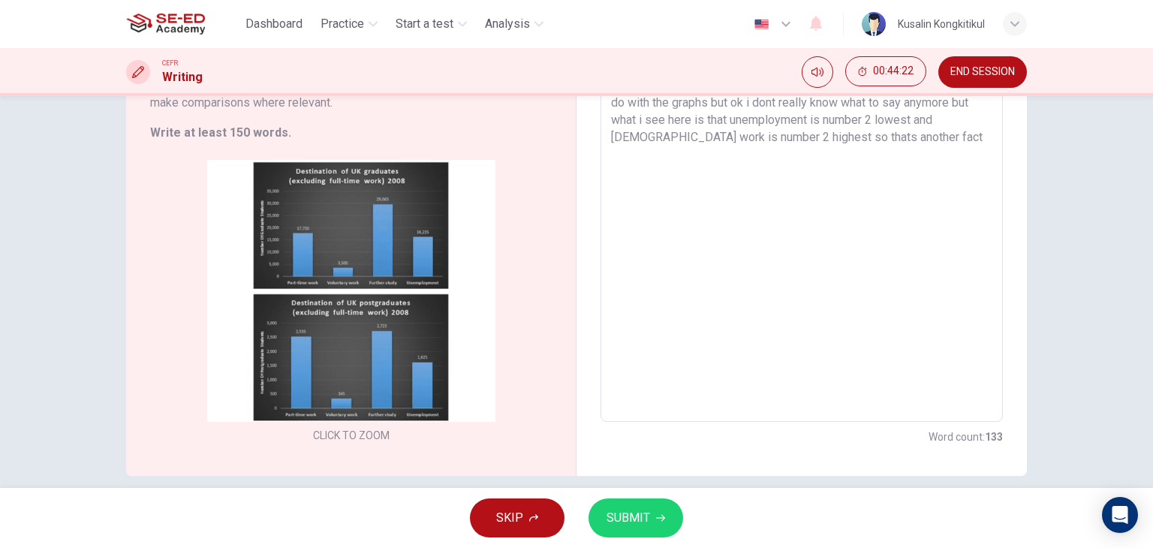
click at [935, 146] on textarea "as you can see in this 2 graph thingys you can see that in [DATE] the jobs that…" at bounding box center [801, 191] width 381 height 437
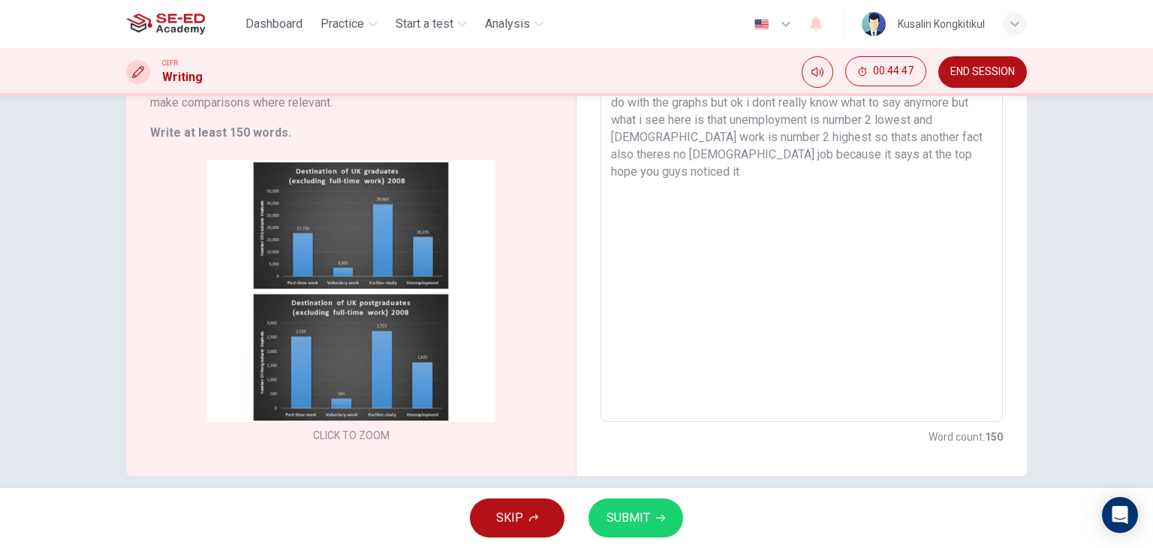
type textarea "as you can see in this 2 graph thingys you can see that in [DATE] the jobs that…"
click at [640, 521] on span "SUBMIT" at bounding box center [629, 518] width 44 height 21
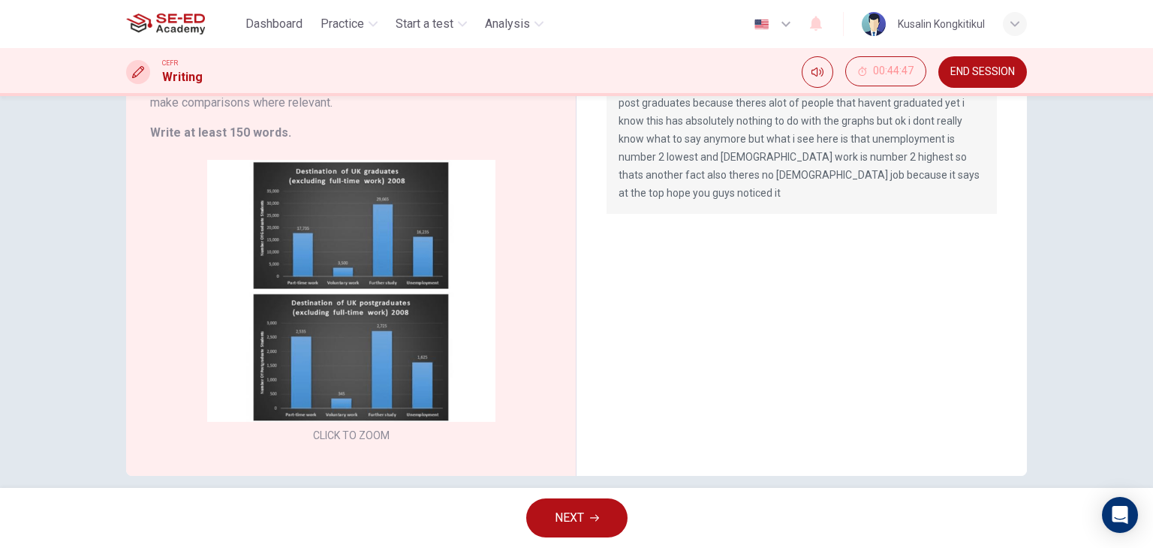
click at [599, 517] on button "NEXT" at bounding box center [576, 518] width 101 height 39
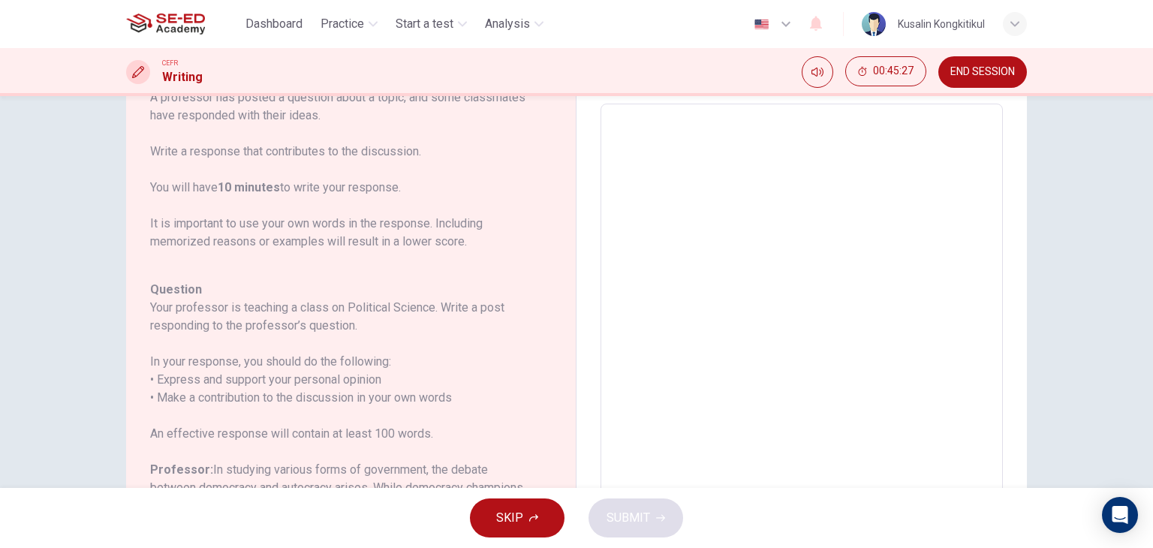
scroll to position [220, 0]
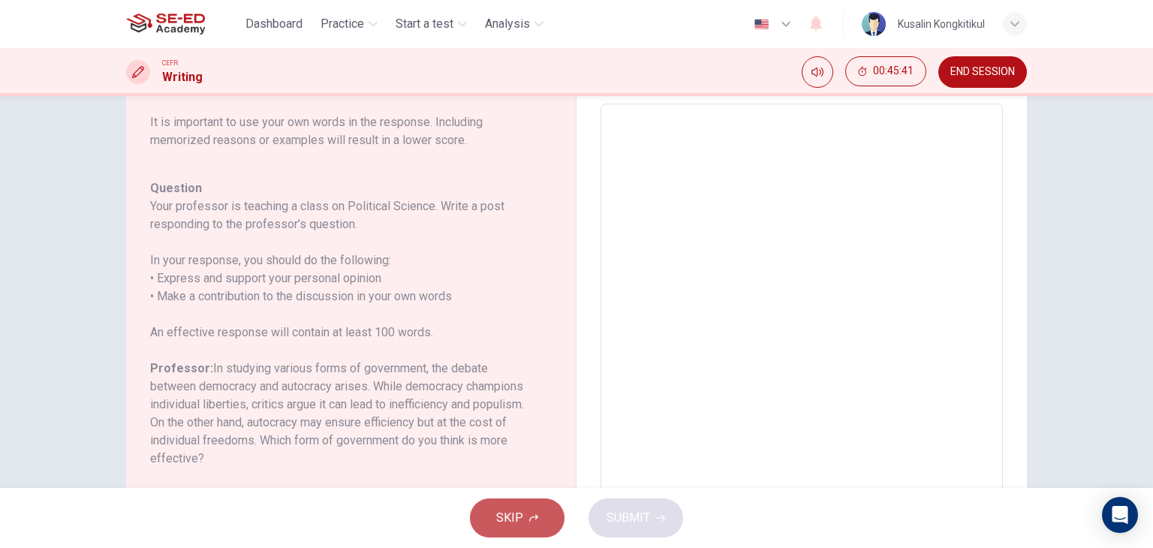
click at [496, 514] on button "SKIP" at bounding box center [517, 518] width 95 height 39
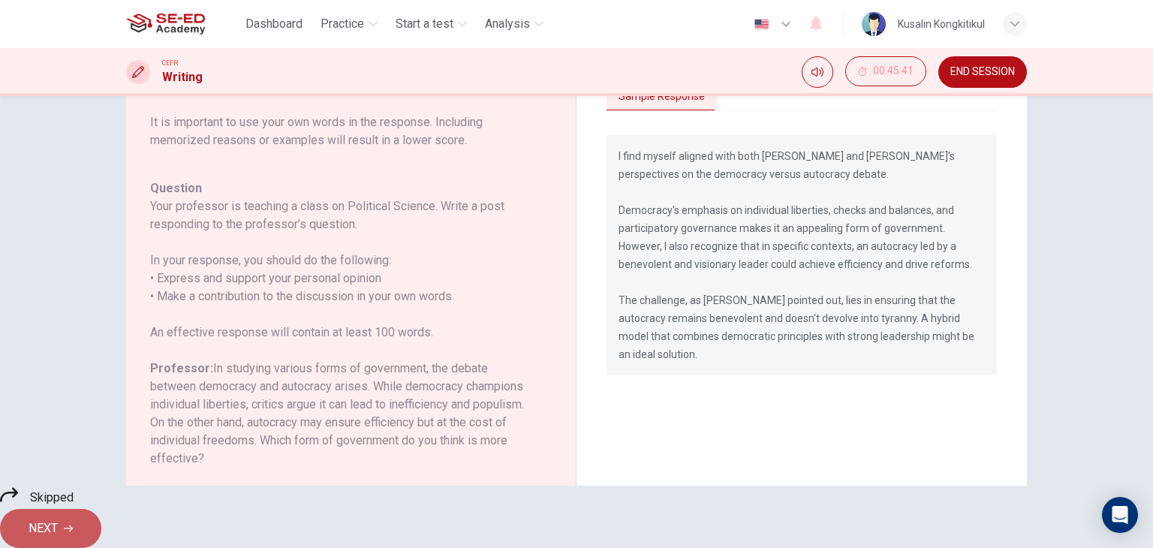
click at [101, 532] on button "NEXT" at bounding box center [50, 528] width 101 height 39
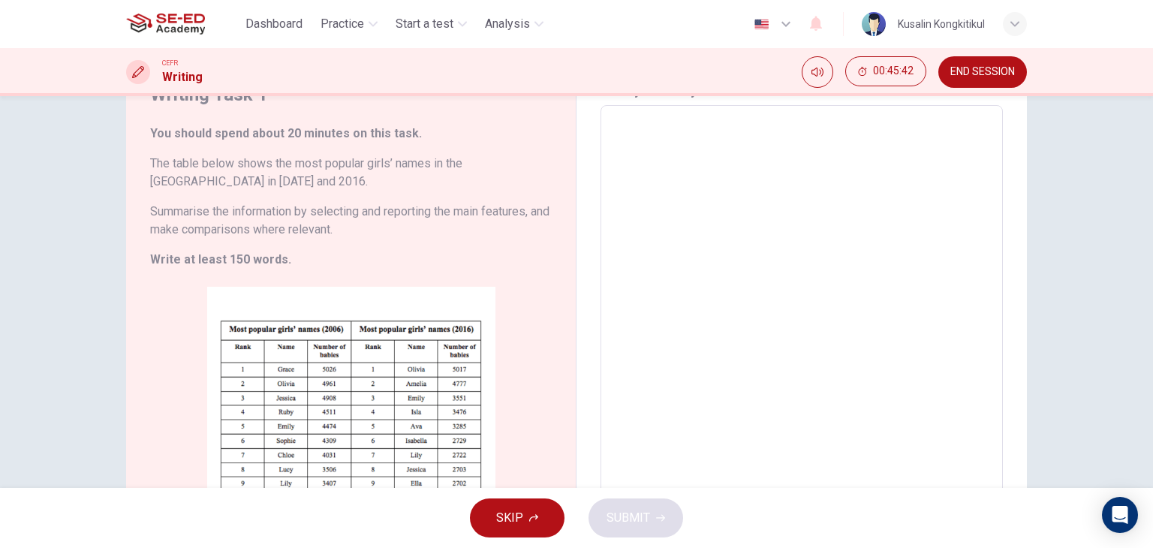
scroll to position [75, 0]
